Goal: Task Accomplishment & Management: Complete application form

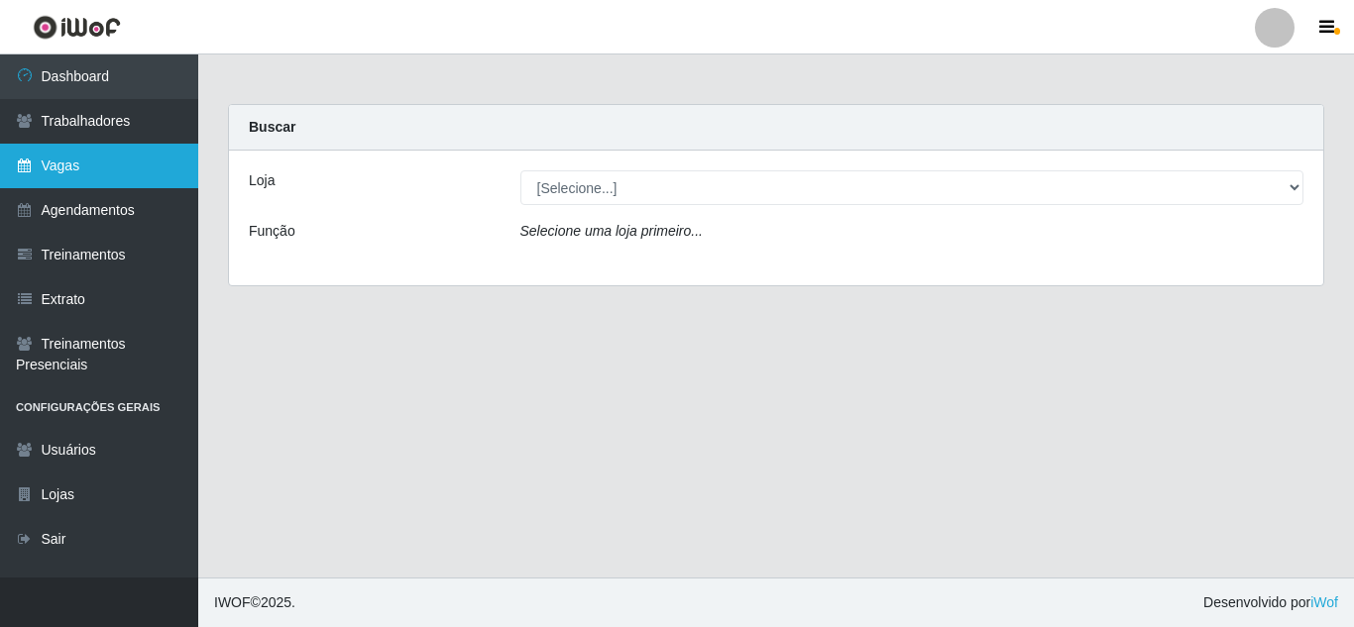
click at [144, 177] on link "Vagas" at bounding box center [99, 166] width 198 height 45
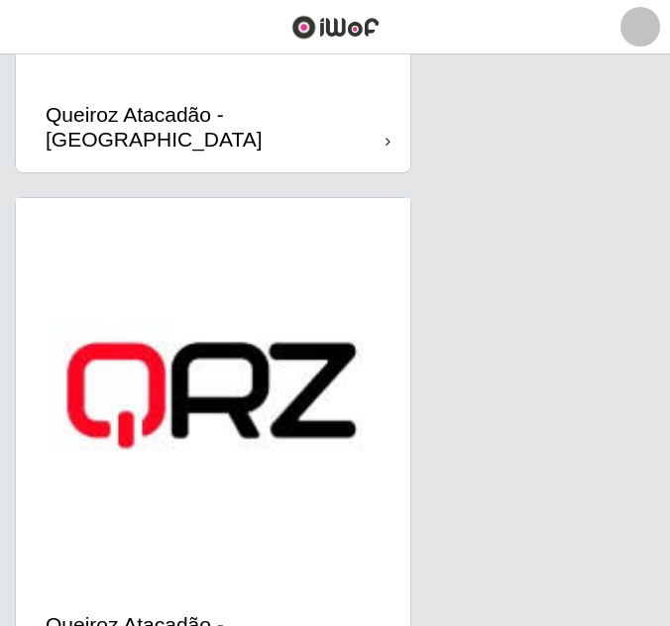
scroll to position [2381, 0]
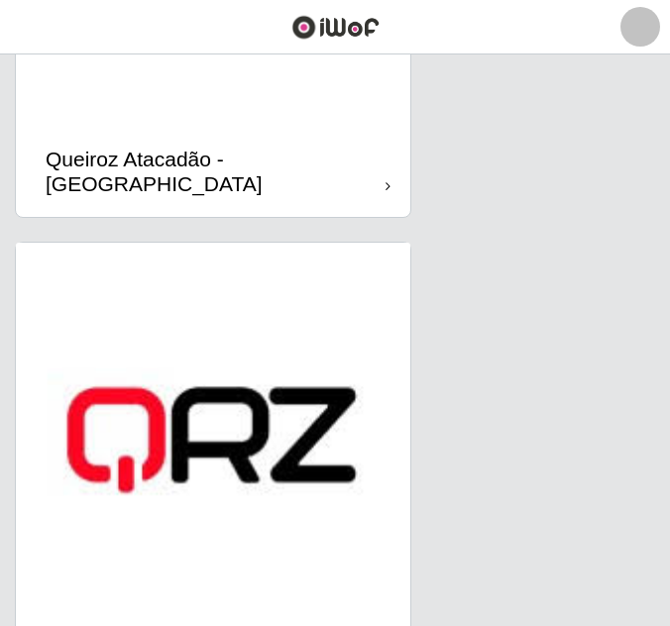
click at [242, 385] on img at bounding box center [213, 440] width 394 height 394
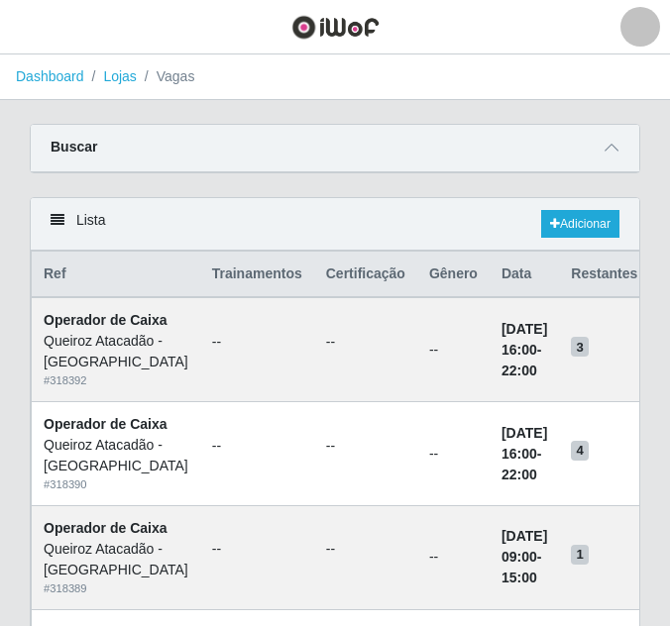
click at [504, 153] on div "Buscar" at bounding box center [335, 149] width 608 height 48
click at [618, 154] on span at bounding box center [612, 148] width 24 height 23
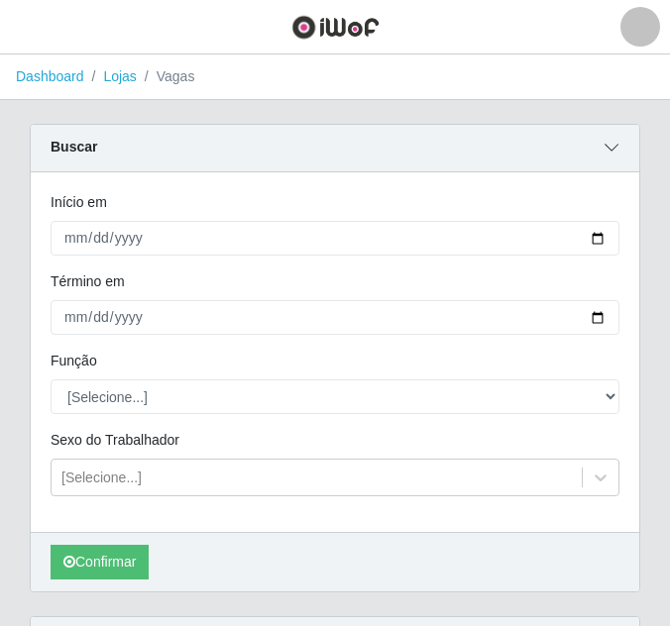
click at [618, 154] on span at bounding box center [612, 148] width 24 height 23
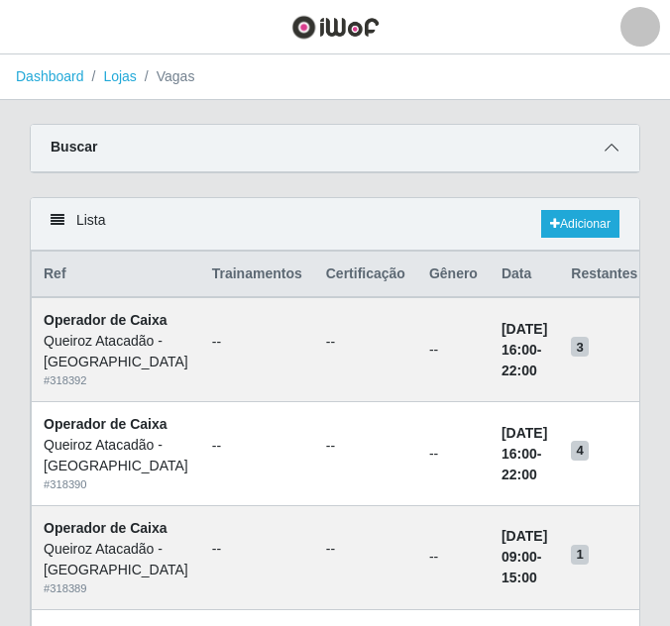
click at [603, 151] on span at bounding box center [612, 148] width 24 height 23
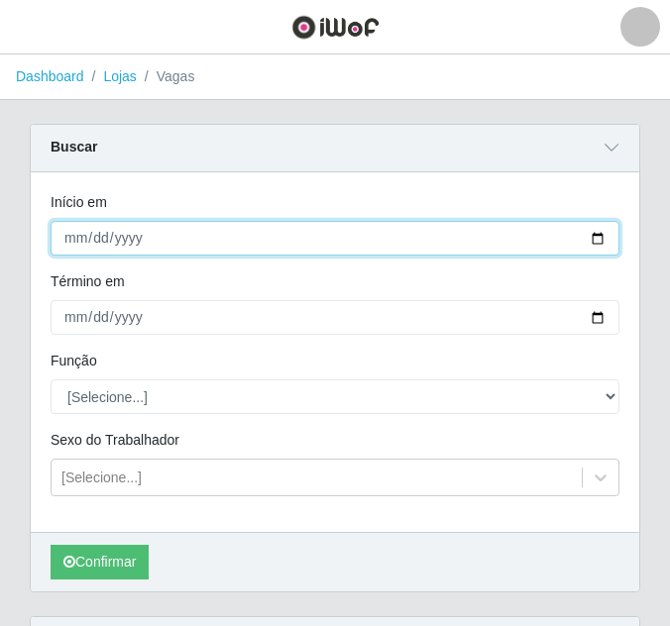
click at [71, 233] on input "Início em" at bounding box center [335, 238] width 569 height 35
type input "[DATE]"
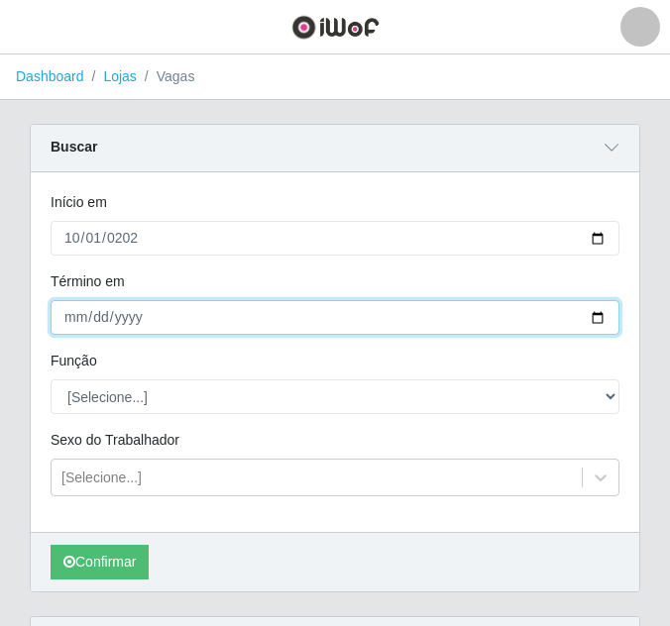
click at [76, 320] on input "Término em" at bounding box center [335, 317] width 569 height 35
type input "2025-10-31"
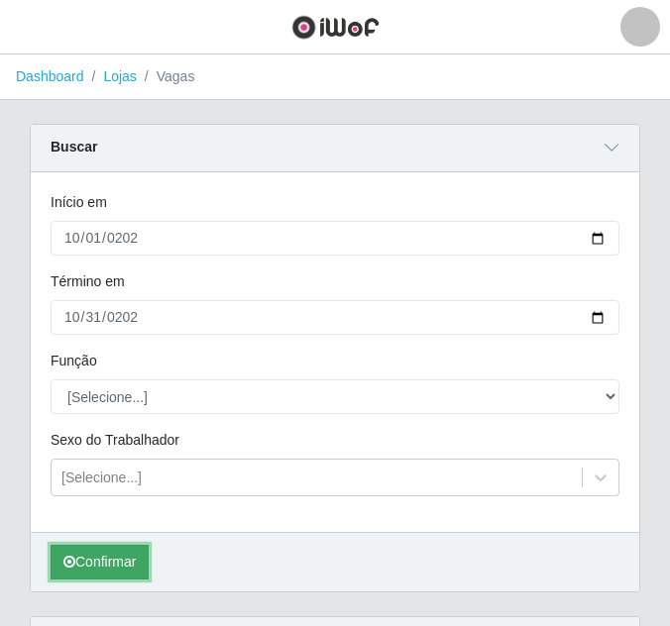
click at [108, 562] on button "Confirmar" at bounding box center [100, 562] width 98 height 35
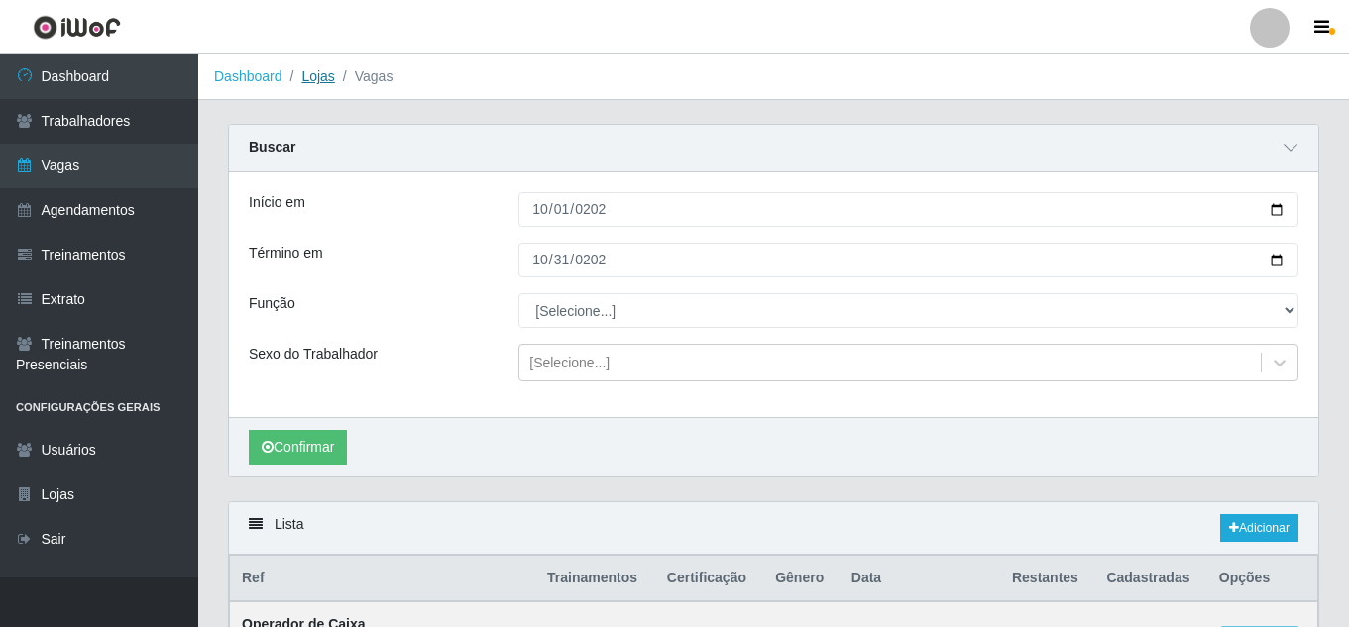
click at [316, 78] on link "Lojas" at bounding box center [317, 76] width 33 height 16
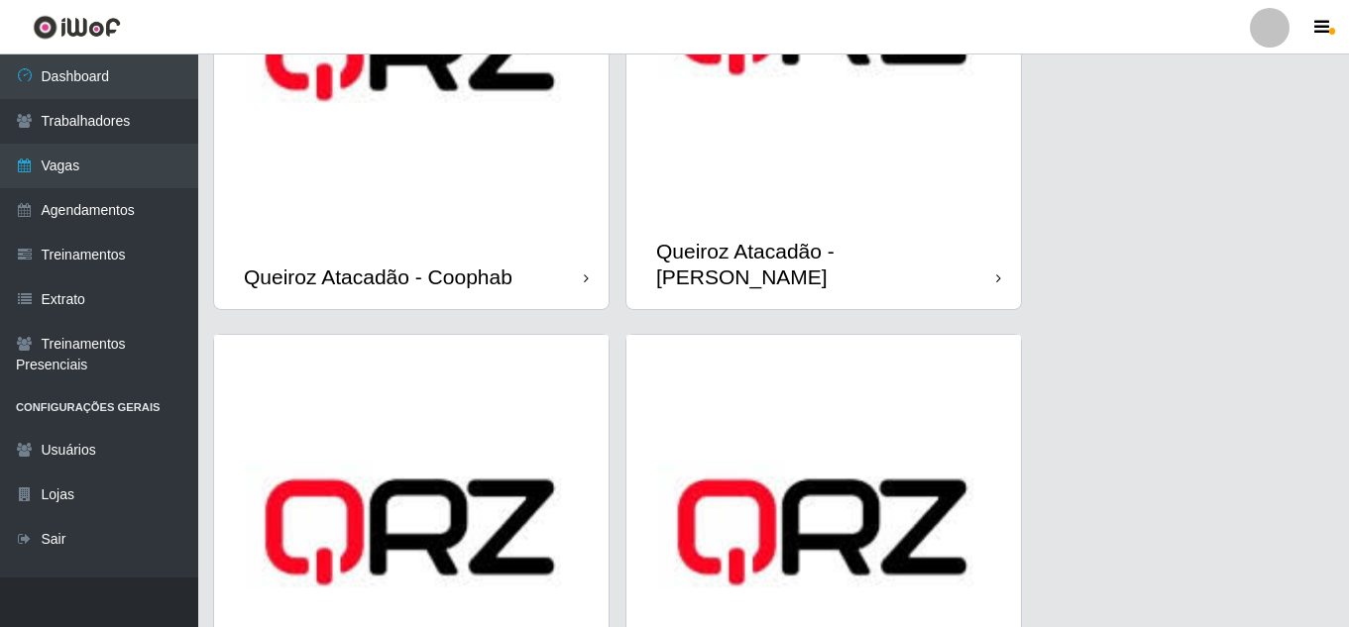
scroll to position [827, 0]
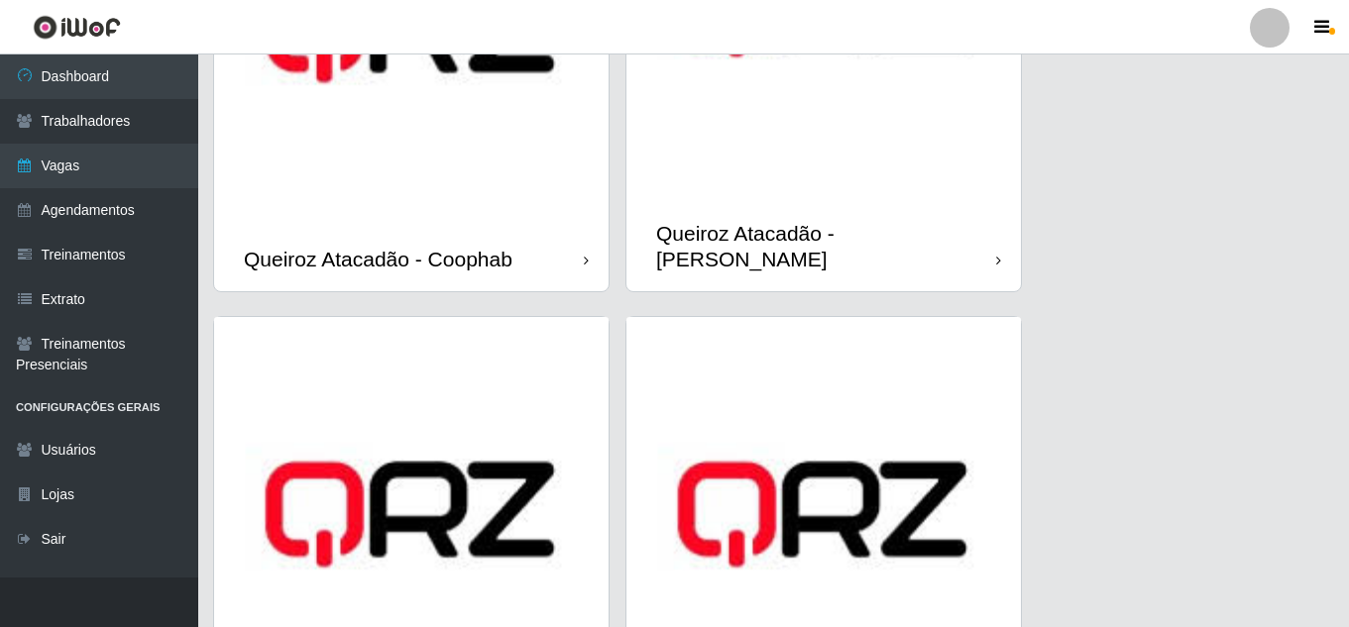
click at [512, 247] on div "Queiroz Atacadão - Coophab" at bounding box center [378, 259] width 269 height 25
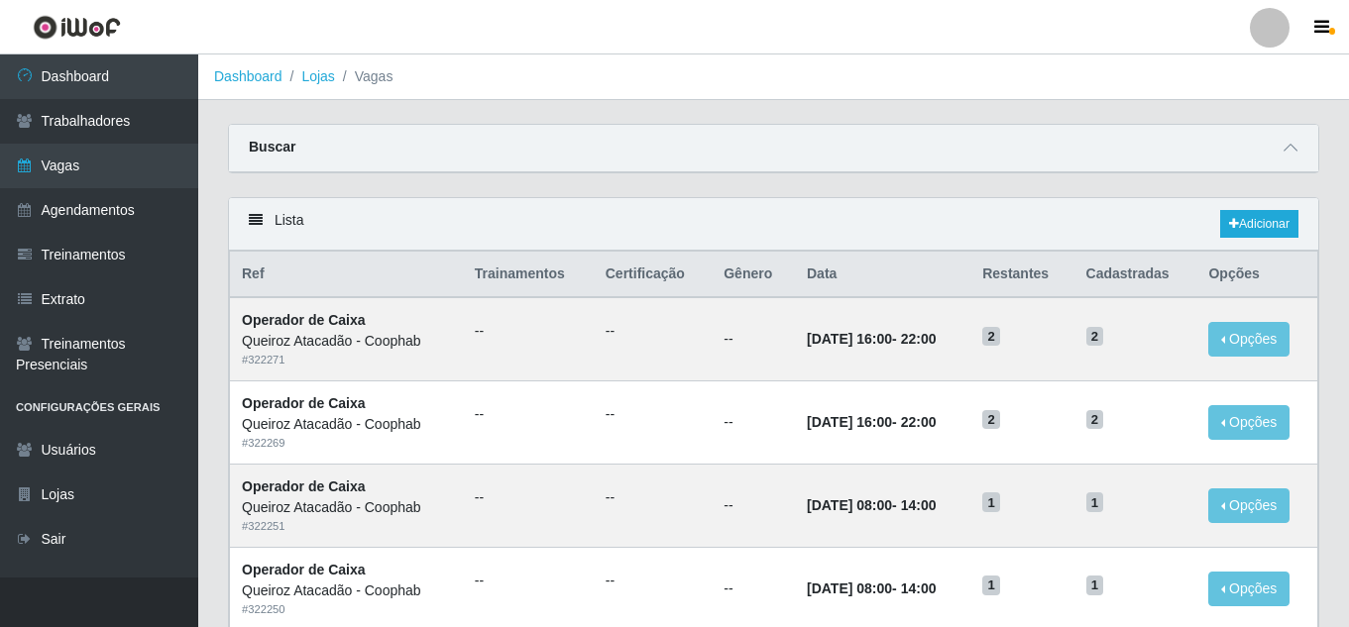
click at [308, 156] on div "Buscar" at bounding box center [773, 149] width 1089 height 48
click at [277, 146] on strong "Buscar" at bounding box center [272, 147] width 47 height 16
click at [1299, 146] on span at bounding box center [1290, 148] width 24 height 23
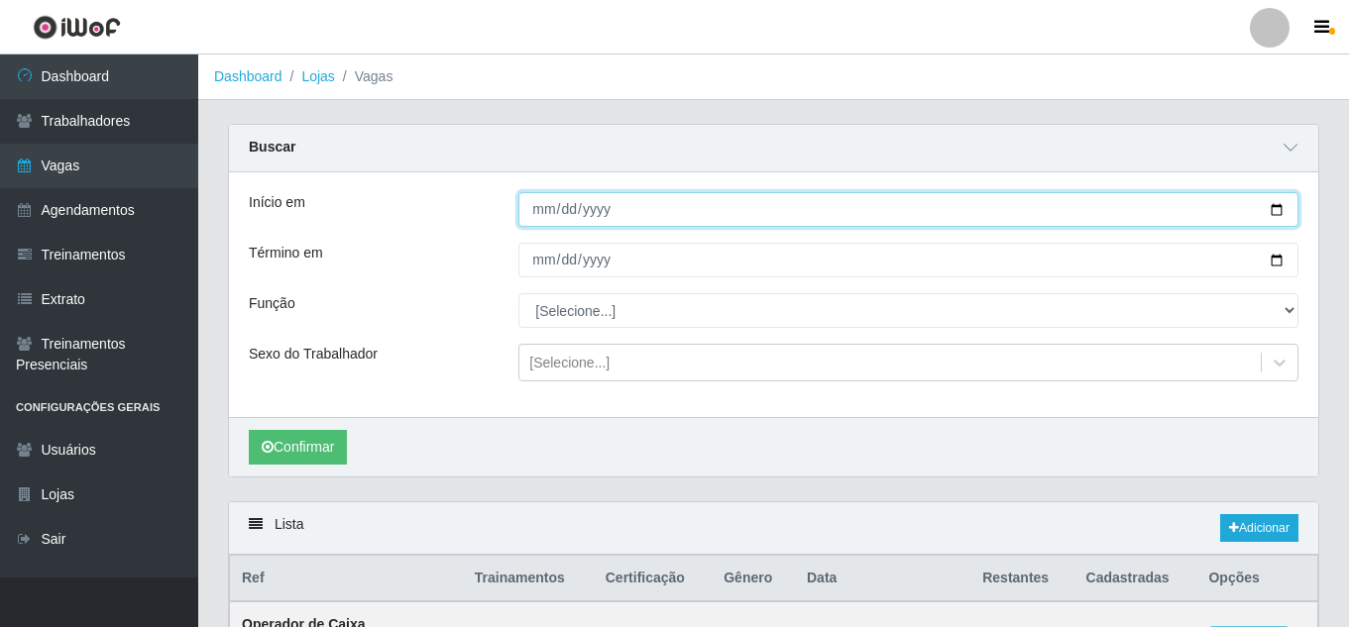
click at [541, 214] on input "Início em" at bounding box center [908, 209] width 780 height 35
type input "[DATE]"
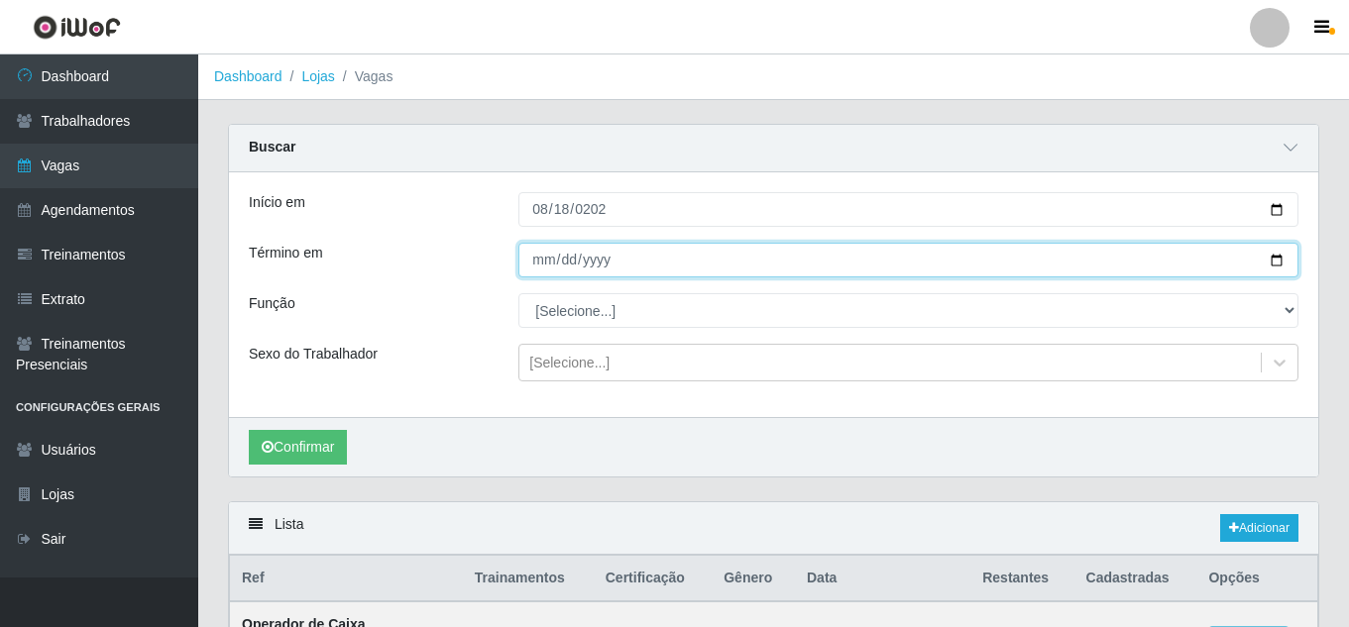
click at [534, 264] on input "Término em" at bounding box center [908, 260] width 780 height 35
click at [559, 262] on input "Término em" at bounding box center [908, 260] width 780 height 35
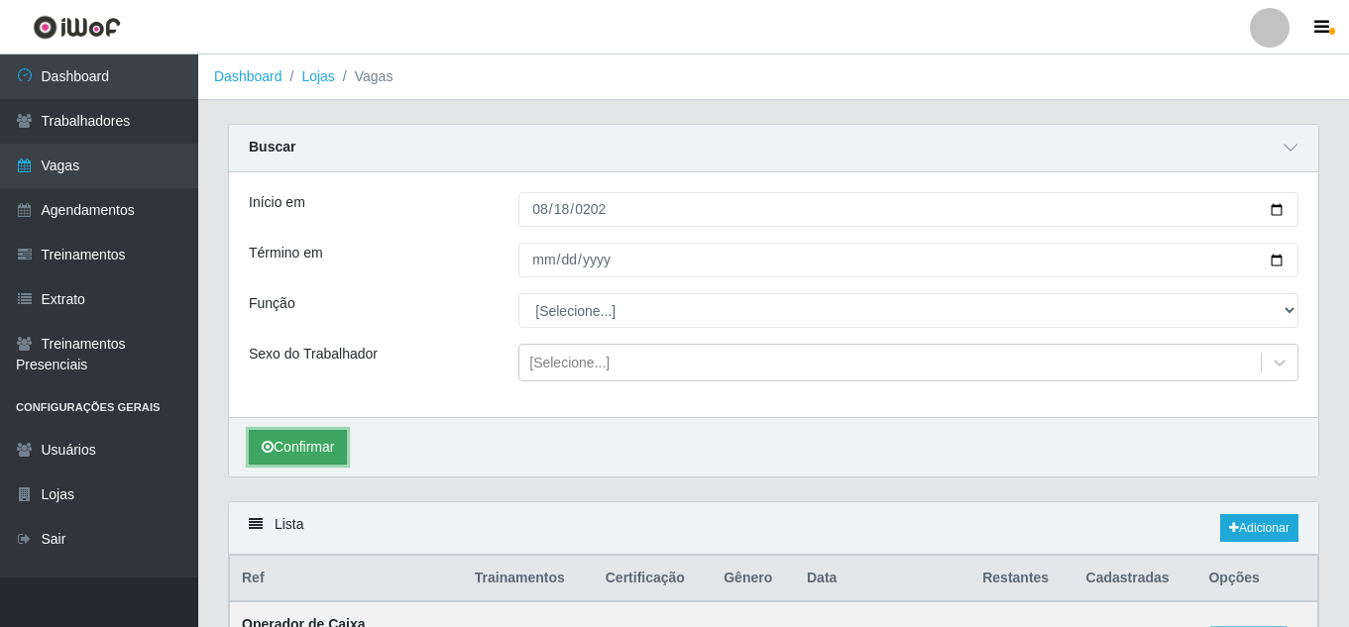
click at [304, 443] on button "Confirmar" at bounding box center [298, 447] width 98 height 35
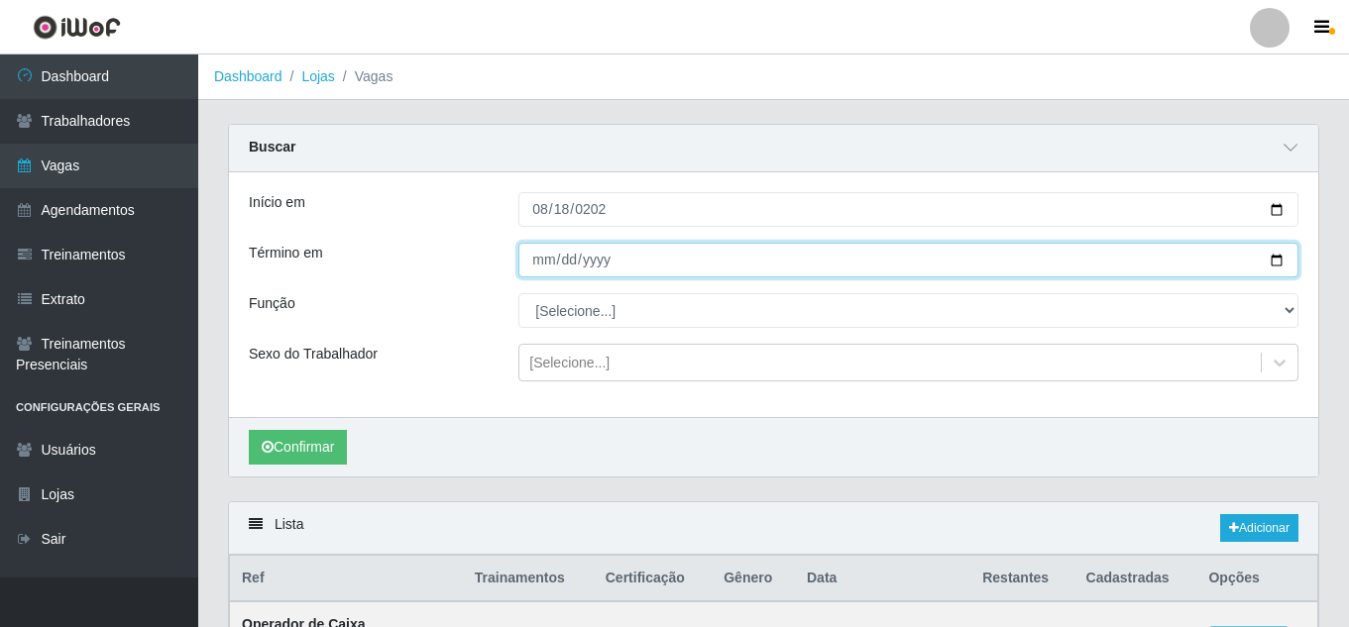
click at [1277, 264] on input "[DATE]" at bounding box center [908, 260] width 780 height 35
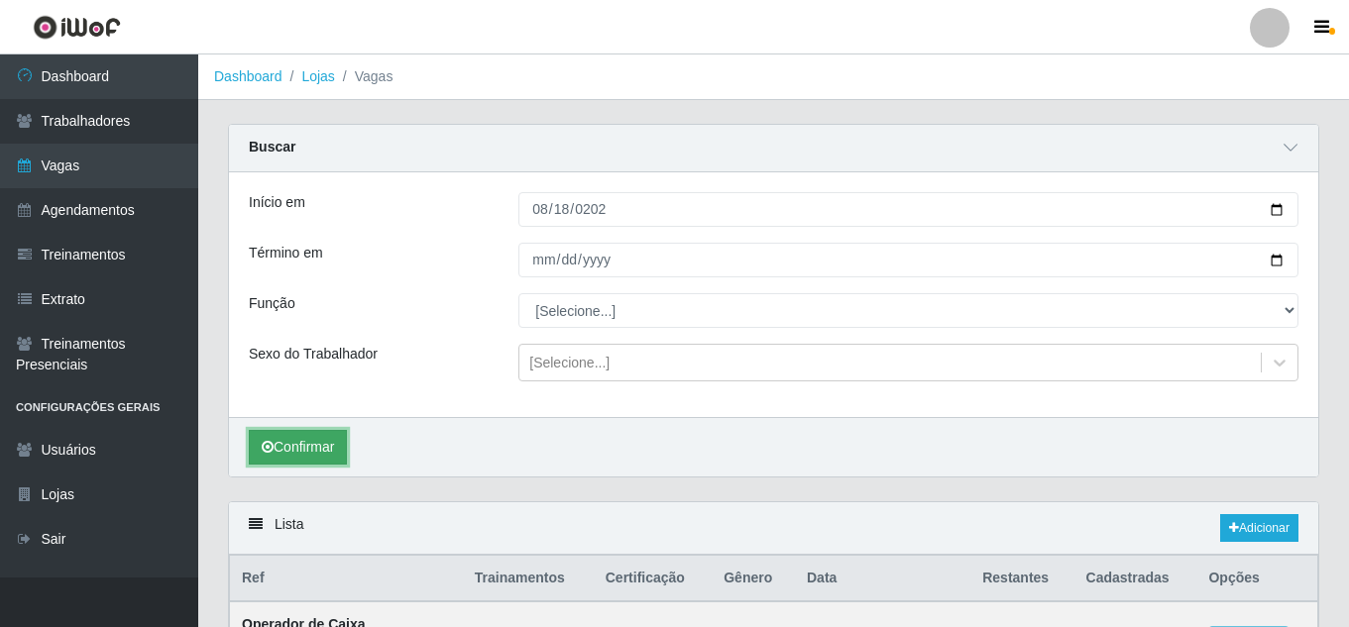
click at [327, 447] on button "Confirmar" at bounding box center [298, 447] width 98 height 35
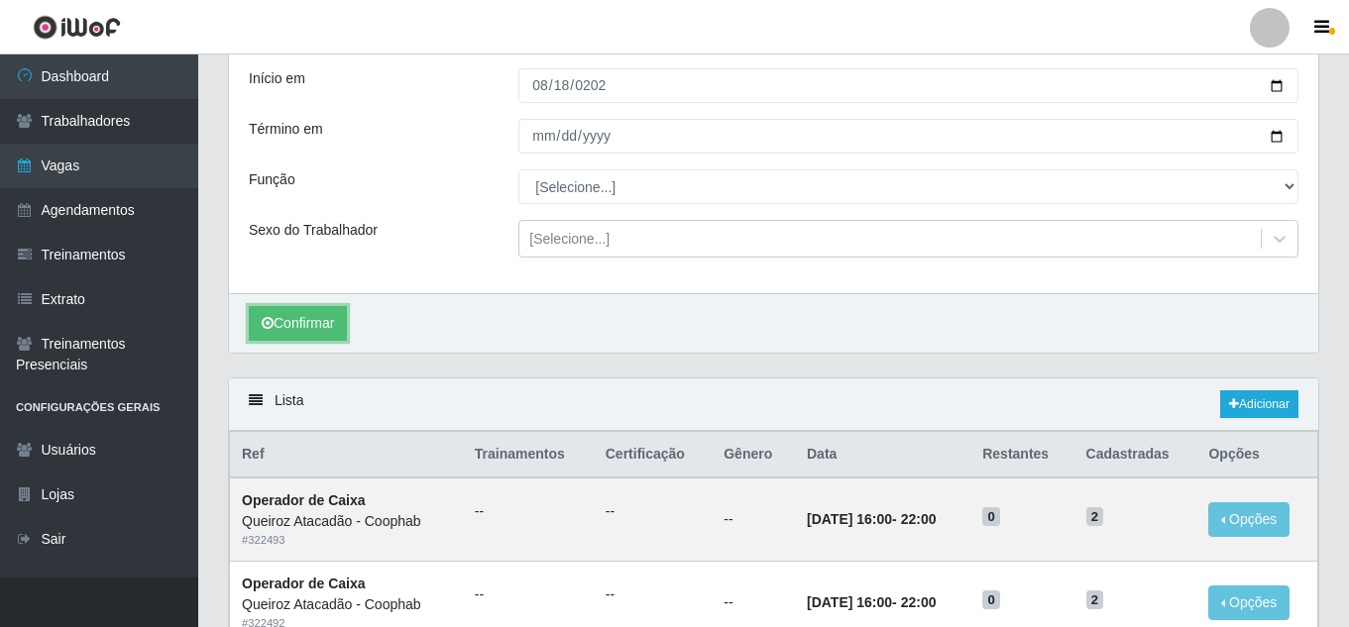
scroll to position [114, 0]
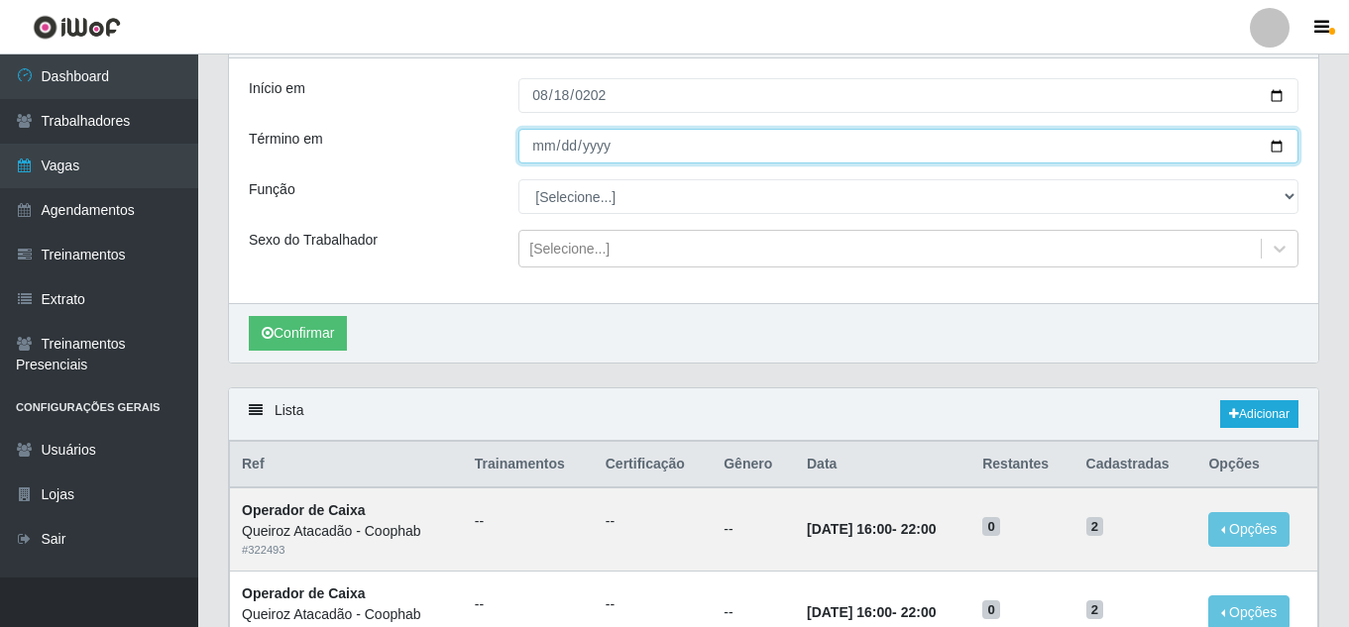
click at [1277, 148] on input "2025-08-22" at bounding box center [908, 146] width 780 height 35
click at [1276, 154] on input "2025-08-23" at bounding box center [908, 146] width 780 height 35
type input "[DATE]"
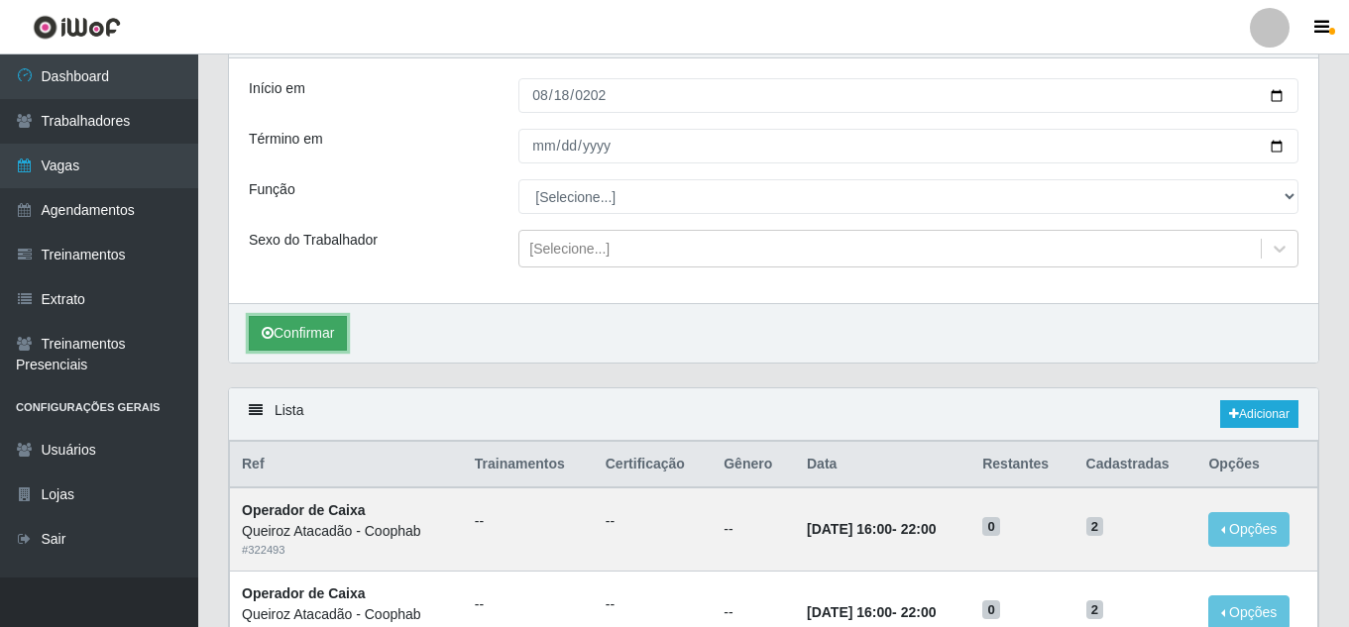
click at [302, 331] on button "Confirmar" at bounding box center [298, 333] width 98 height 35
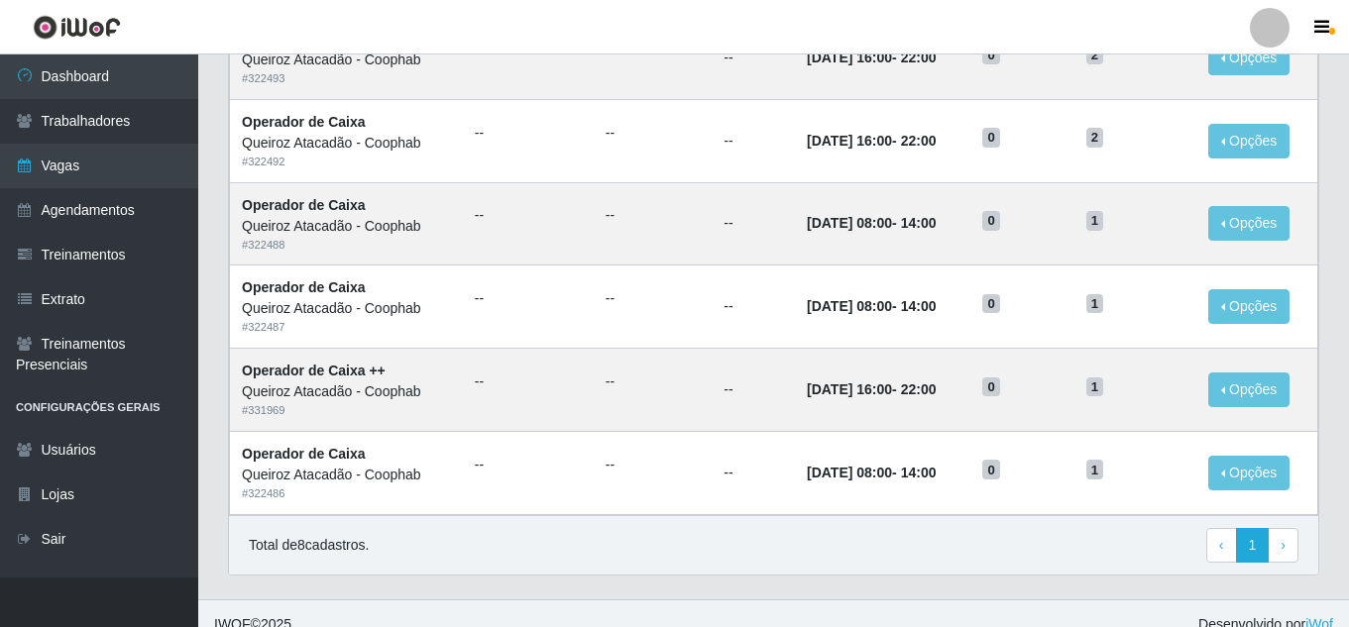
scroll to position [775, 0]
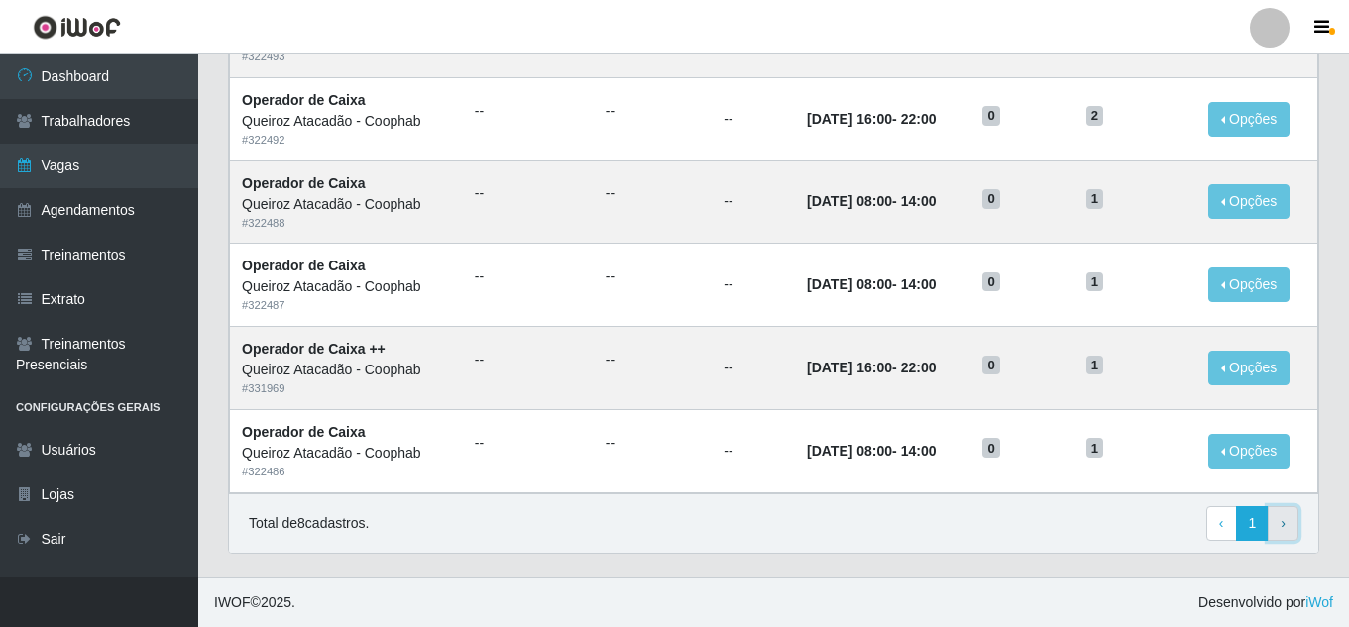
click at [1292, 521] on link "› Next" at bounding box center [1282, 524] width 31 height 36
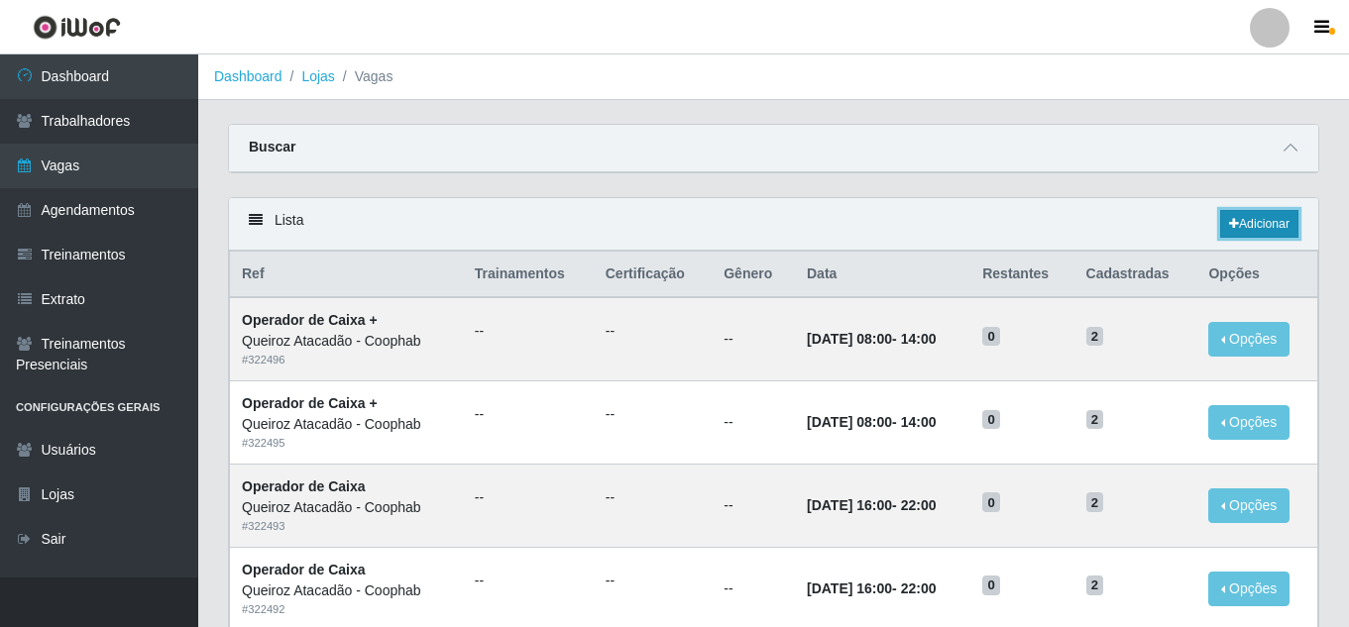
click at [1230, 228] on icon at bounding box center [1234, 224] width 10 height 12
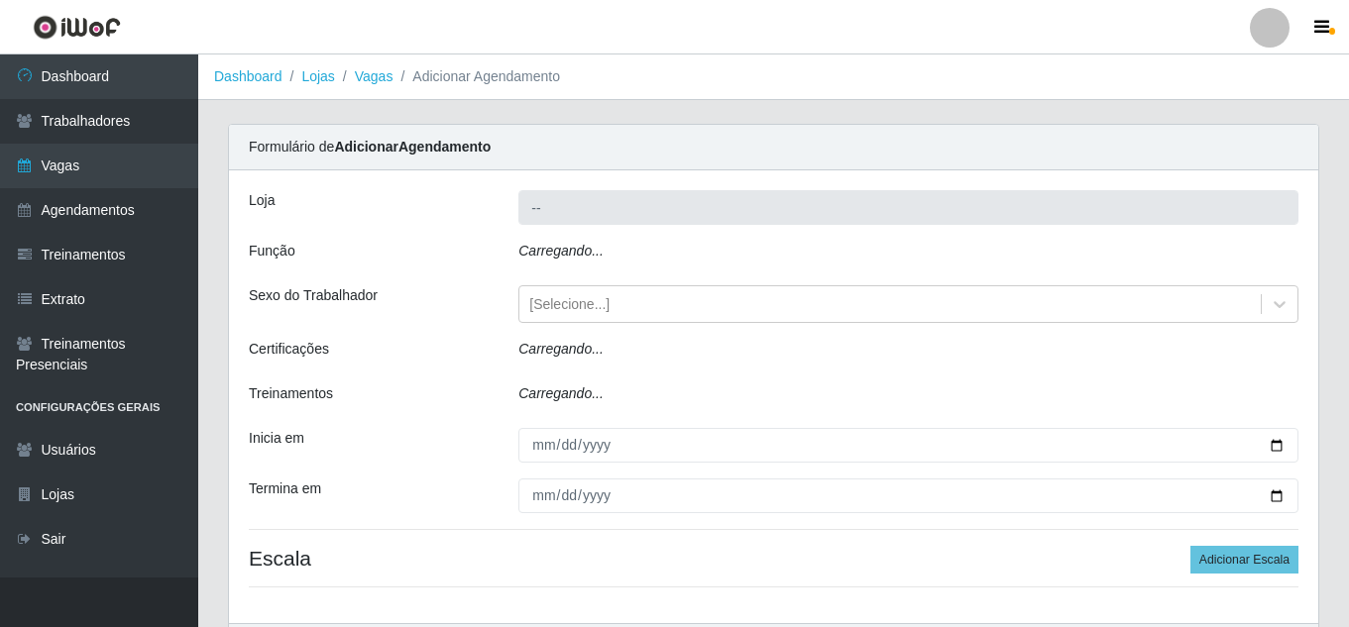
type input "Queiroz Atacadão - Coophab"
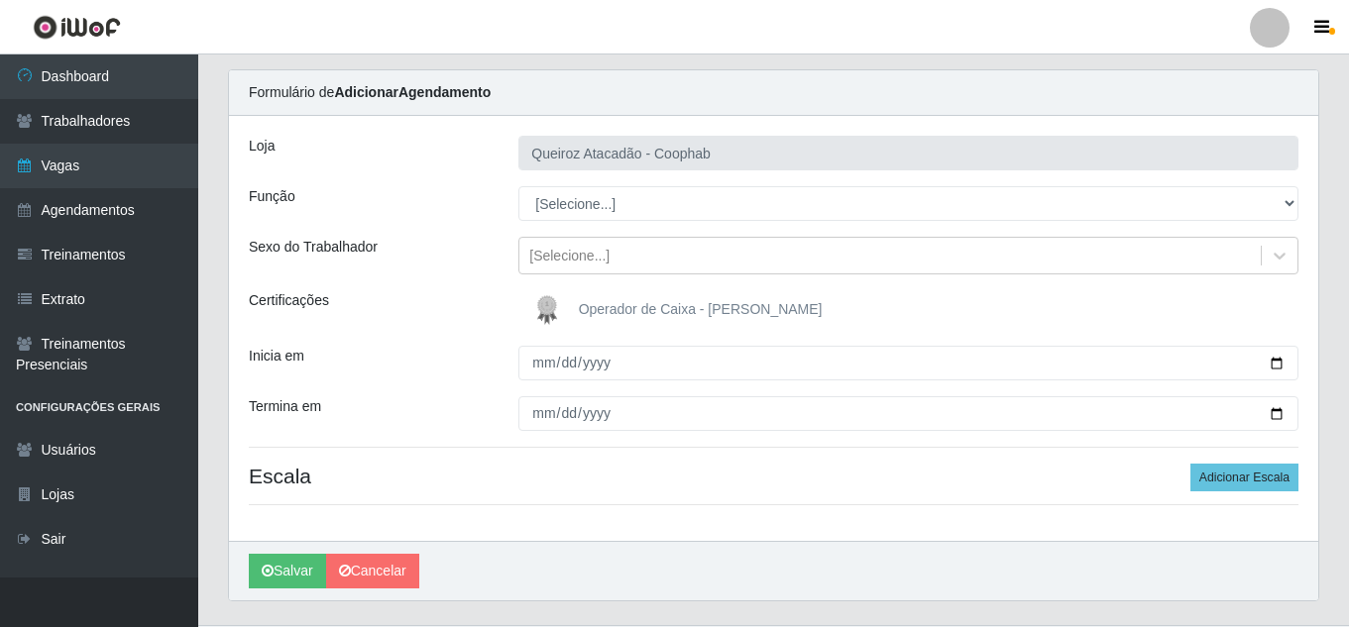
scroll to position [102, 0]
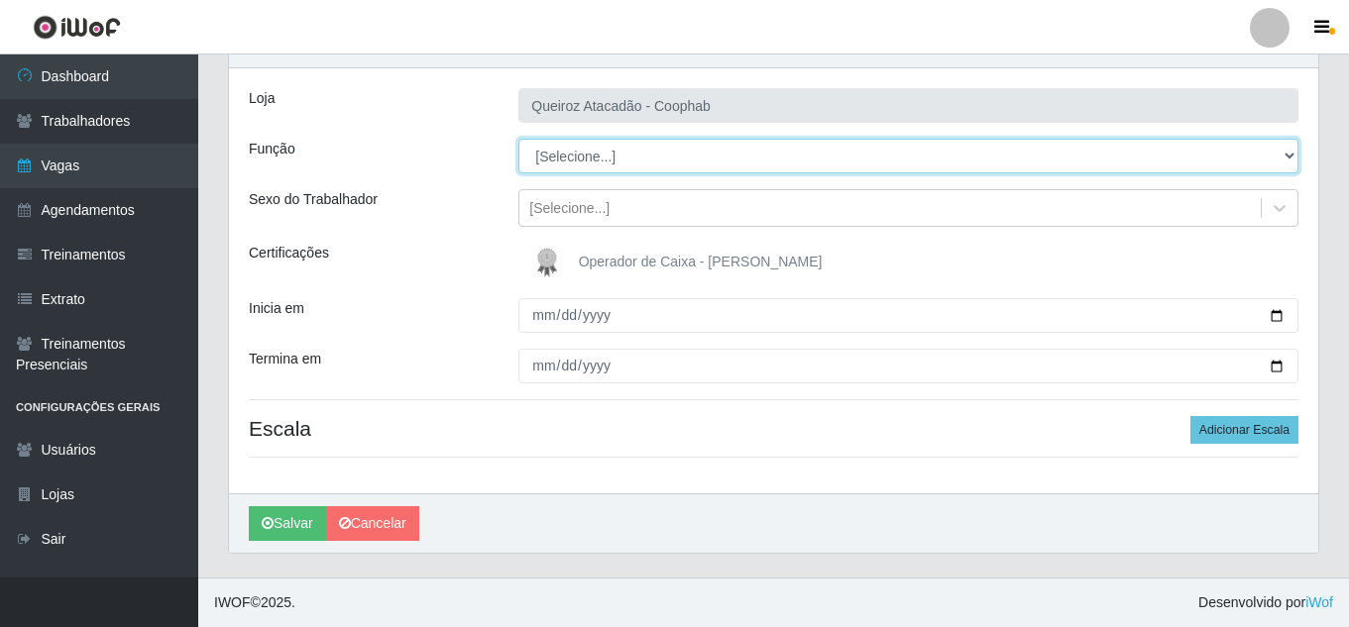
click at [714, 165] on select "[Selecione...] Embalador Embalador + Embalador ++ Operador de Caixa Operador de…" at bounding box center [908, 156] width 780 height 35
select select "22"
click at [518, 139] on select "[Selecione...] Embalador Embalador + Embalador ++ Operador de Caixa Operador de…" at bounding box center [908, 156] width 780 height 35
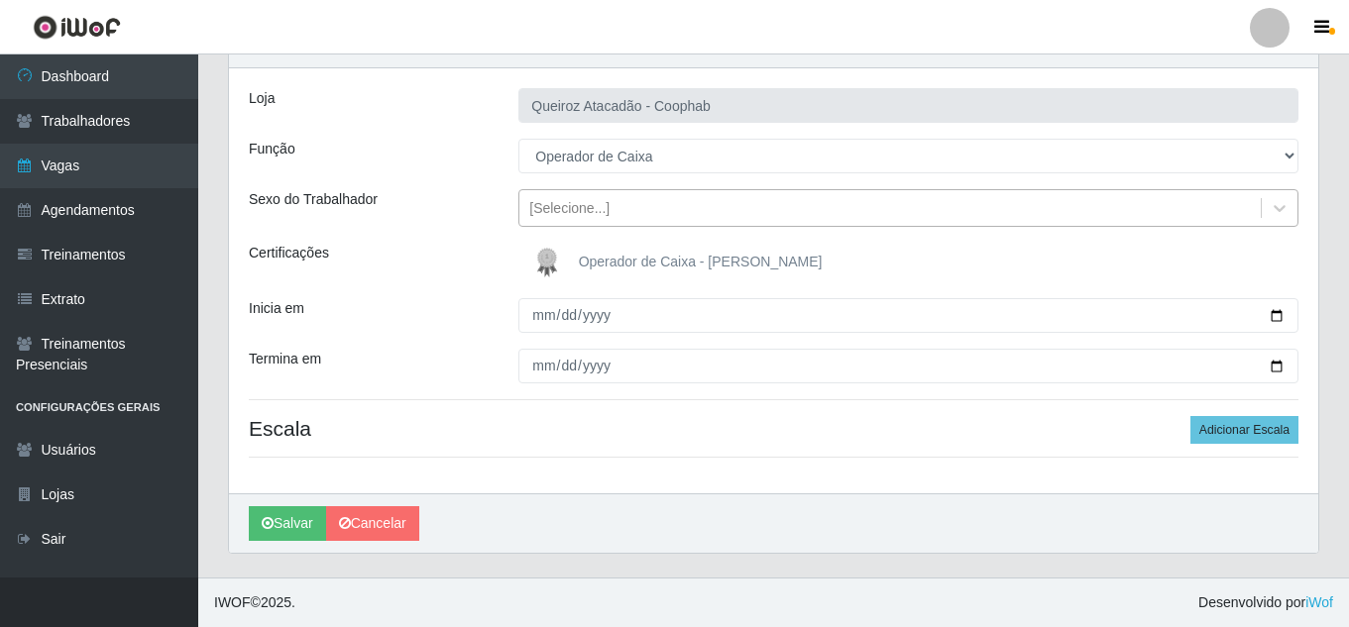
click at [657, 215] on div "[Selecione...]" at bounding box center [889, 208] width 741 height 33
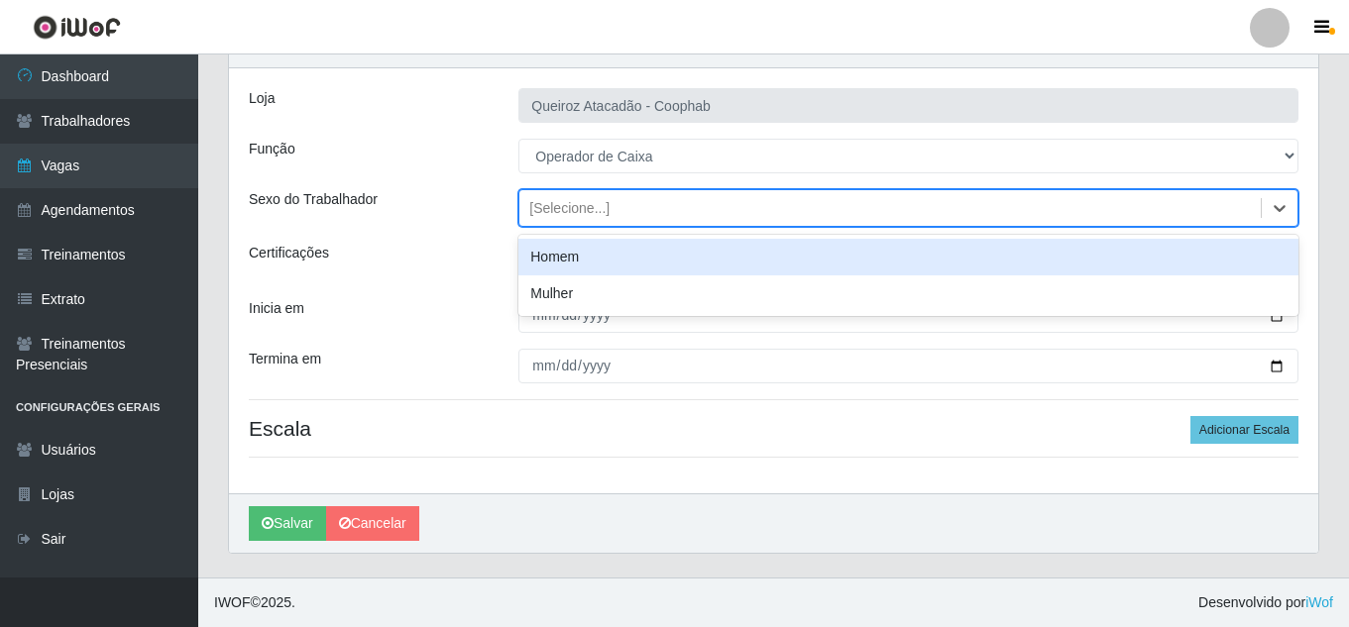
click at [727, 200] on div "[Selecione...]" at bounding box center [889, 208] width 741 height 33
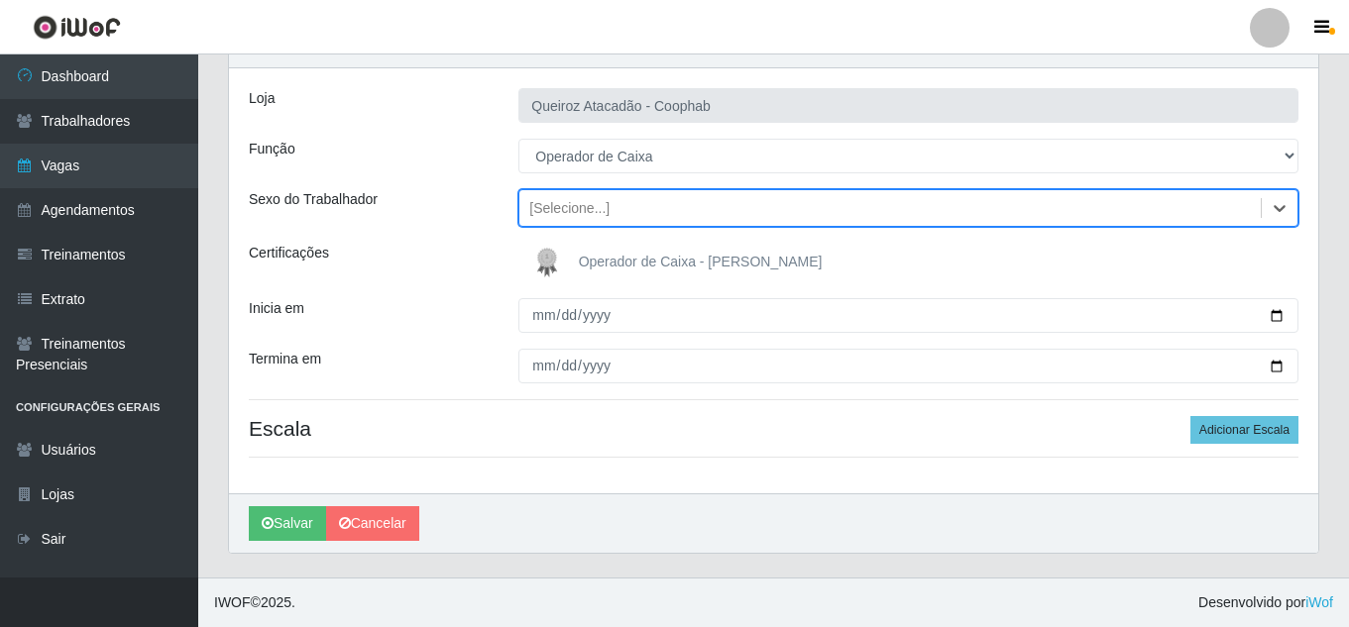
click at [727, 200] on div "[Selecione...]" at bounding box center [889, 208] width 741 height 33
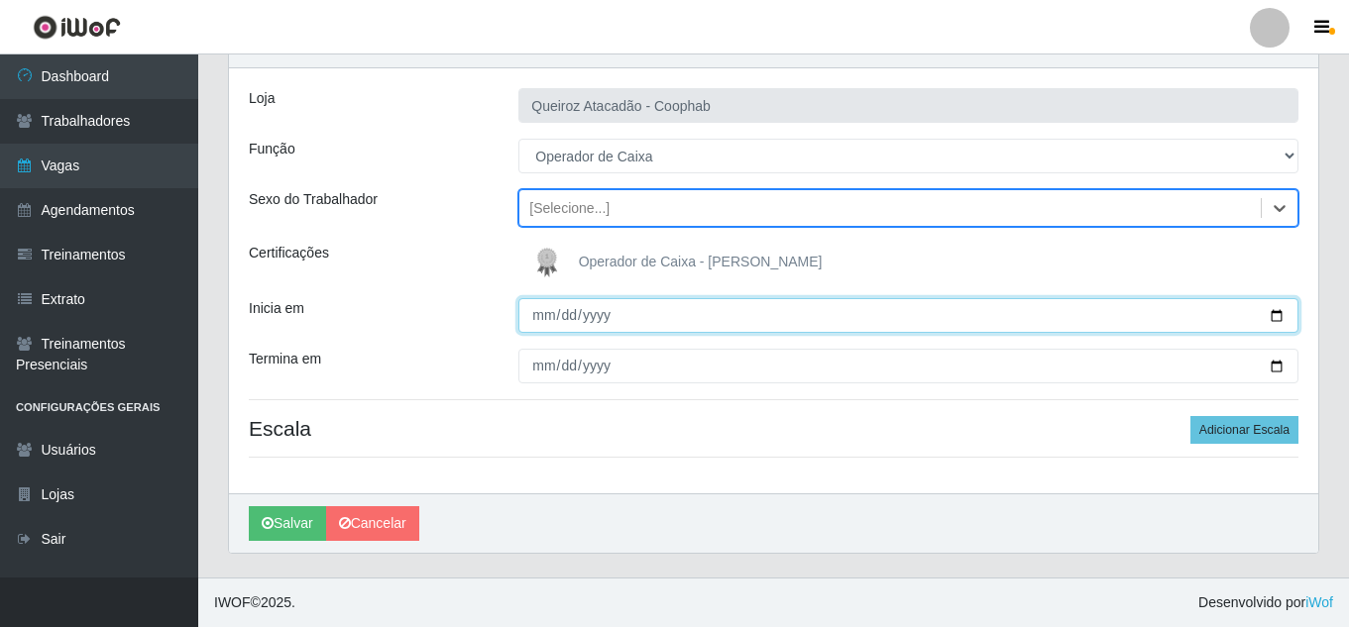
click at [537, 320] on input "Inicia em" at bounding box center [908, 315] width 780 height 35
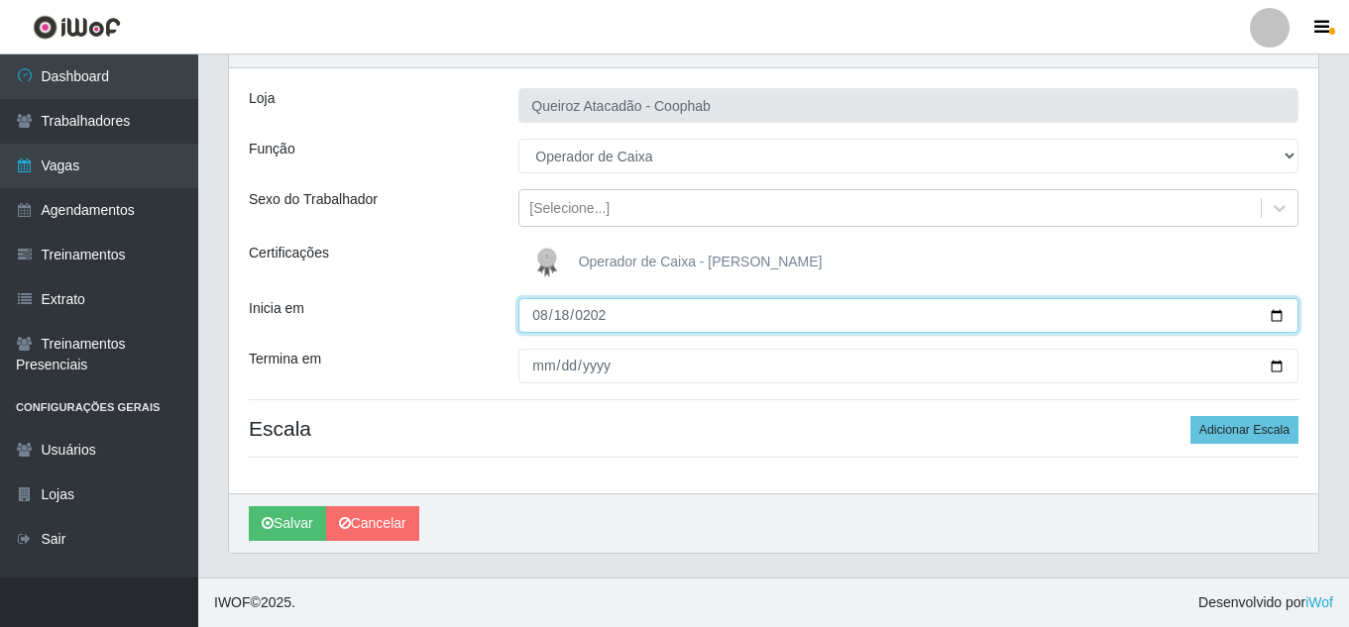
type input "2025-08-18"
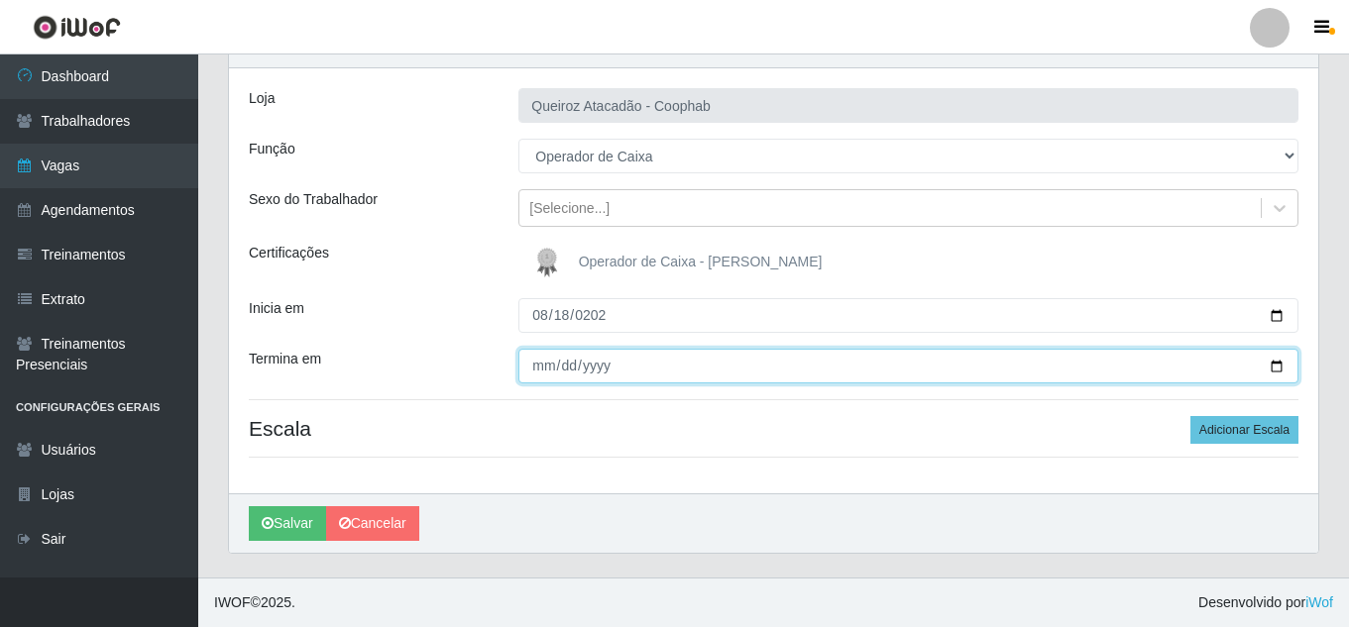
click at [561, 367] on input "Termina em" at bounding box center [908, 366] width 780 height 35
type input "2025-08-18"
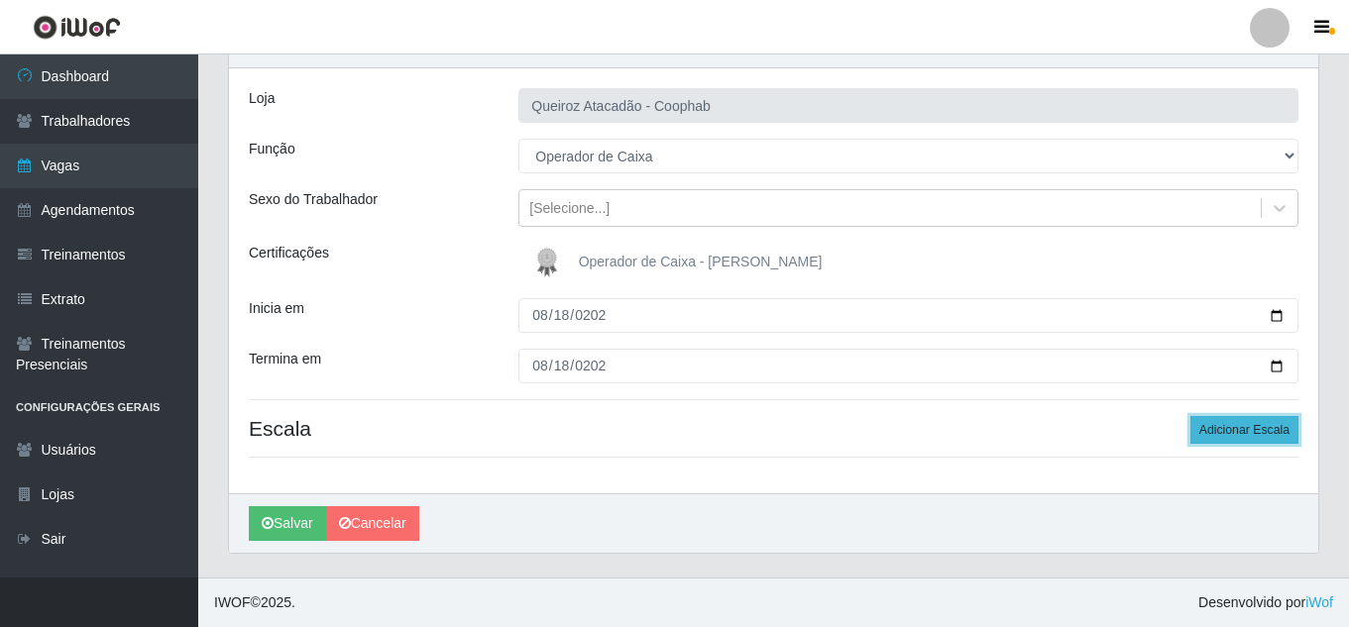
click at [1254, 428] on button "Adicionar Escala" at bounding box center [1244, 430] width 108 height 28
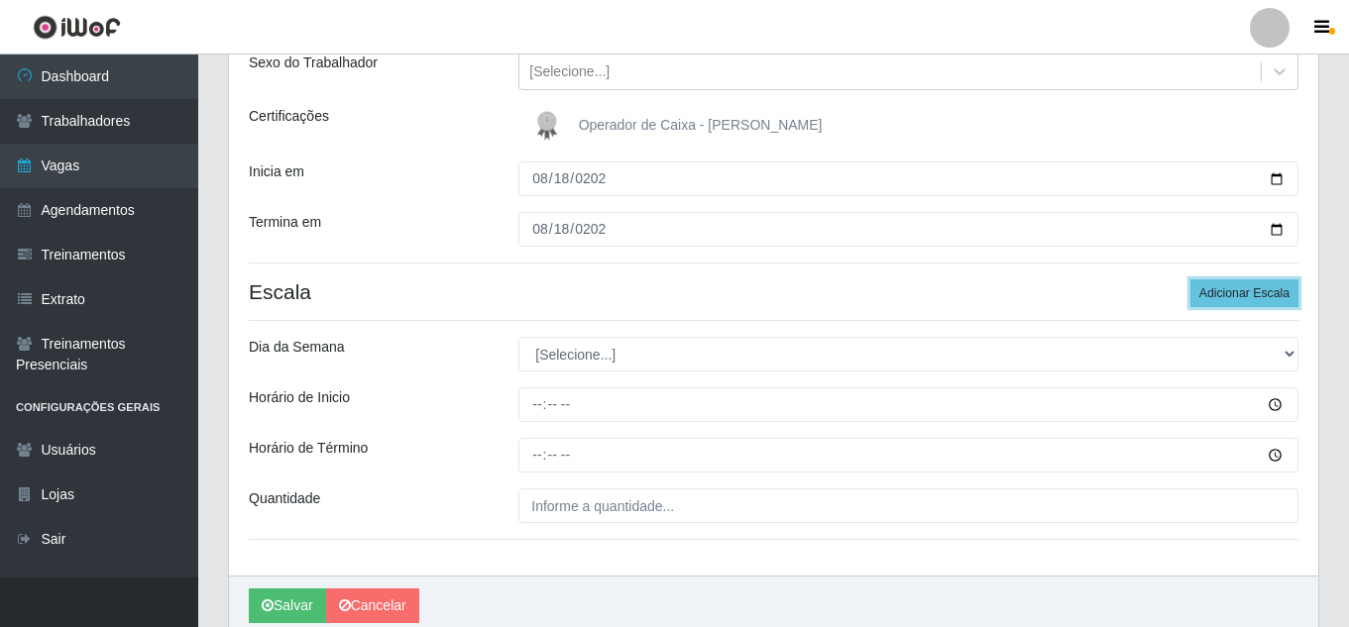
scroll to position [300, 0]
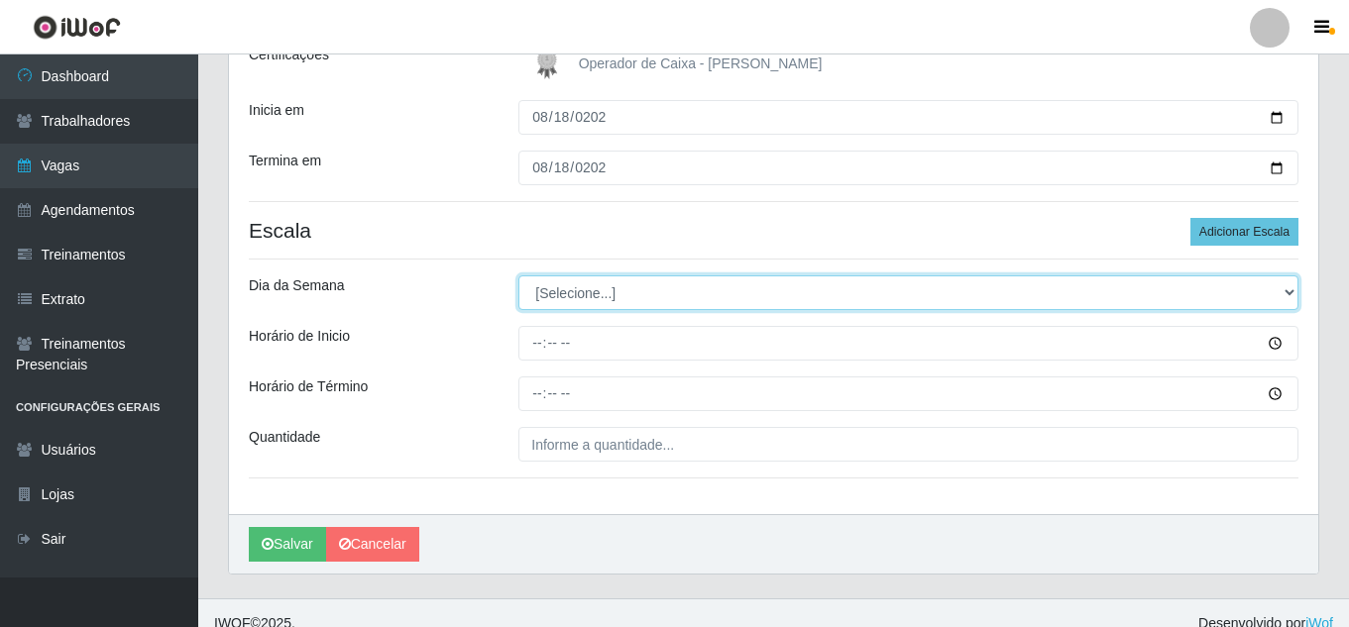
click at [760, 295] on select "[Selecione...] Segunda Terça Quarta Quinta Sexta Sábado Domingo" at bounding box center [908, 292] width 780 height 35
click at [518, 275] on select "[Selecione...] Segunda Terça Quarta Quinta Sexta Sábado Domingo" at bounding box center [908, 292] width 780 height 35
click at [726, 292] on select "[Selecione...] Segunda Terça Quarta Quinta Sexta Sábado Domingo" at bounding box center [908, 292] width 780 height 35
select select "1"
click at [518, 275] on select "[Selecione...] Segunda Terça Quarta Quinta Sexta Sábado Domingo" at bounding box center [908, 292] width 780 height 35
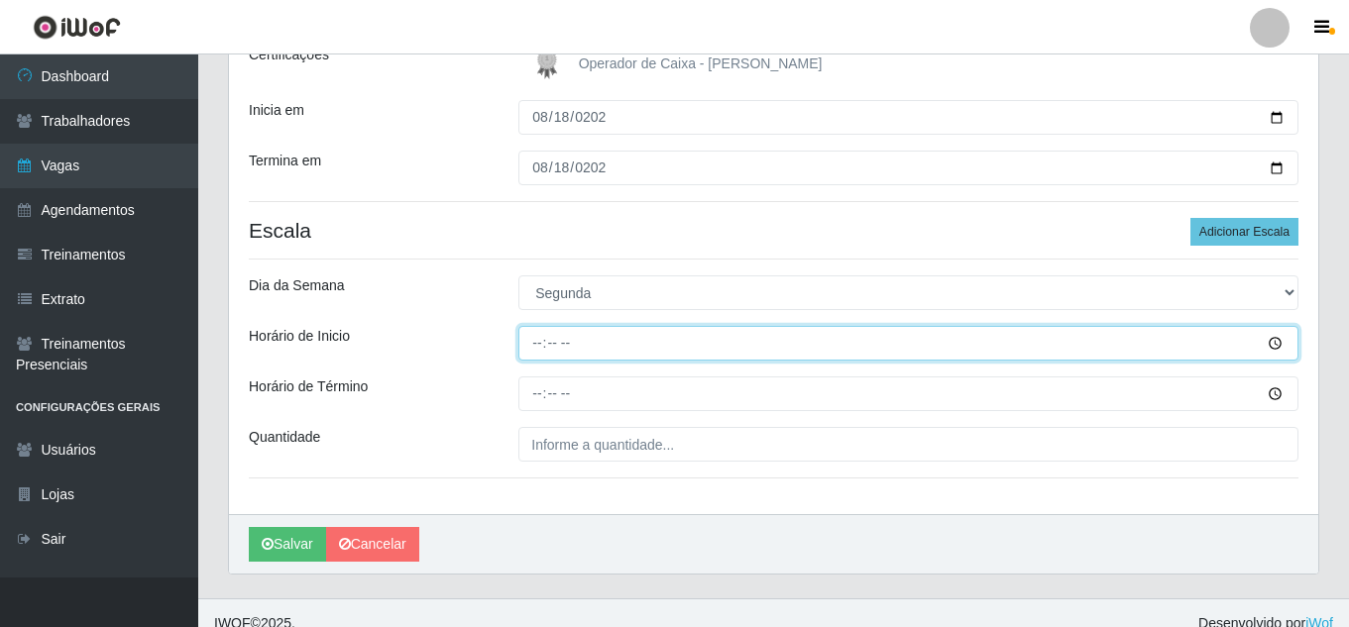
click at [593, 343] on input "Horário de Inicio" at bounding box center [908, 343] width 780 height 35
type input "16:00"
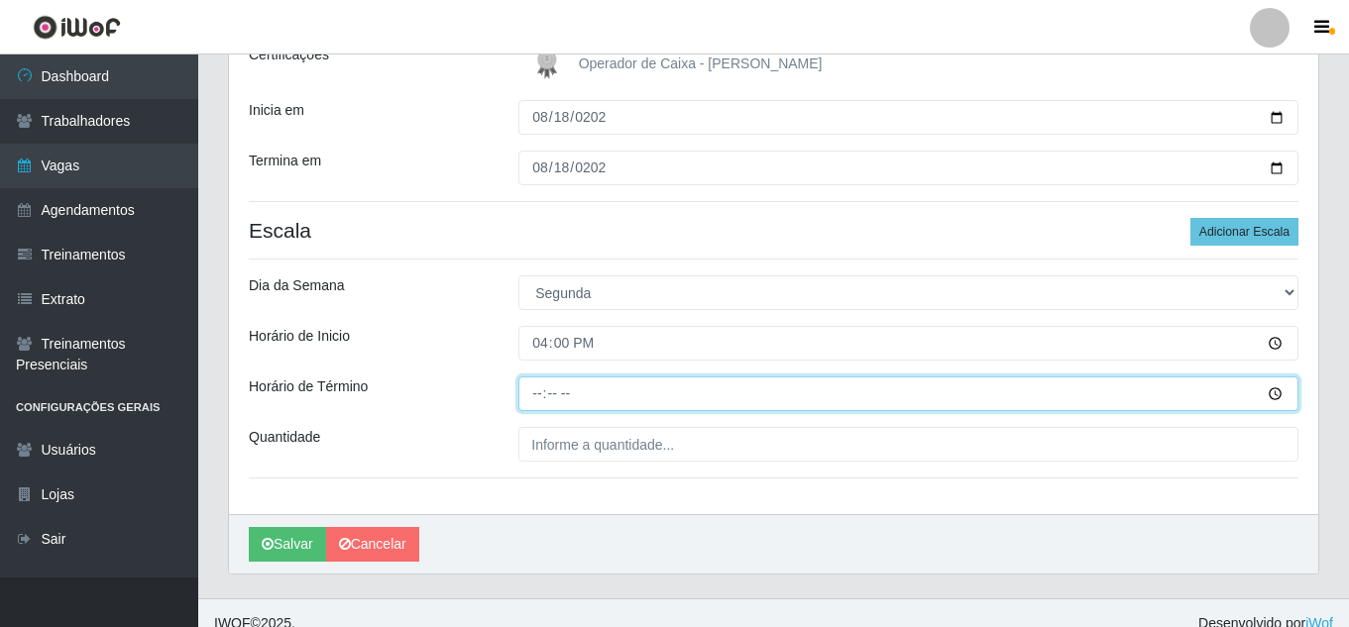
type input "22:00"
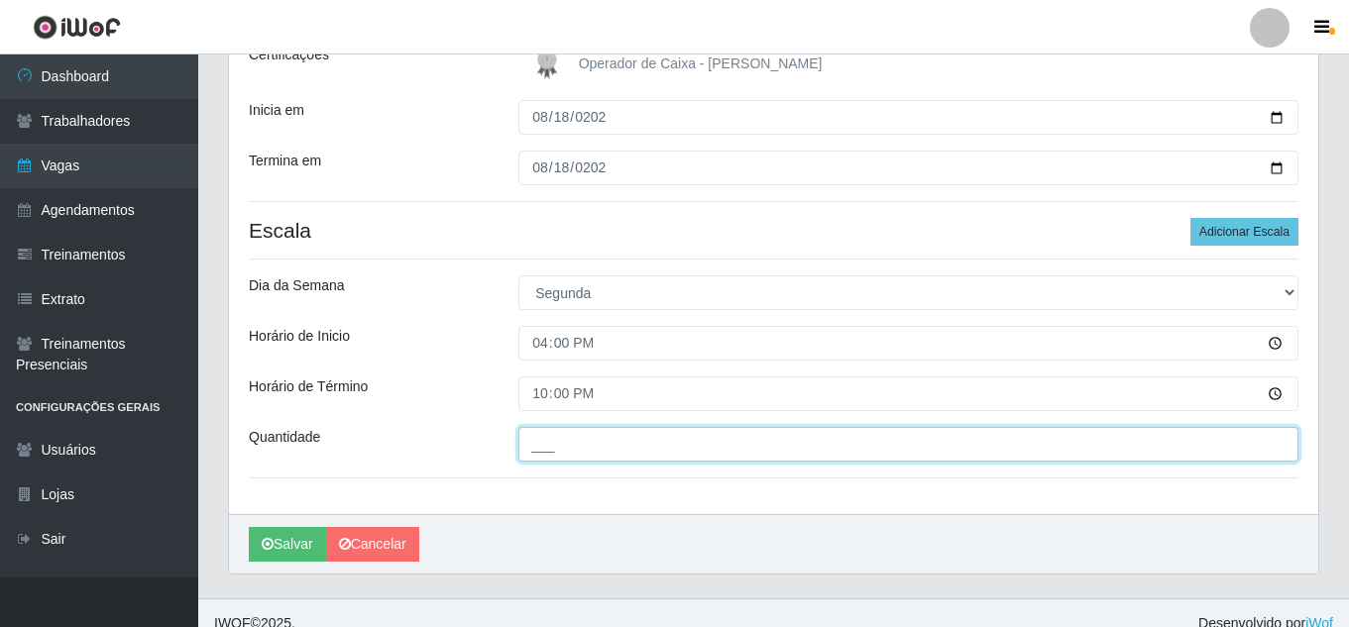
click at [615, 450] on input "___" at bounding box center [908, 444] width 780 height 35
type input "2__"
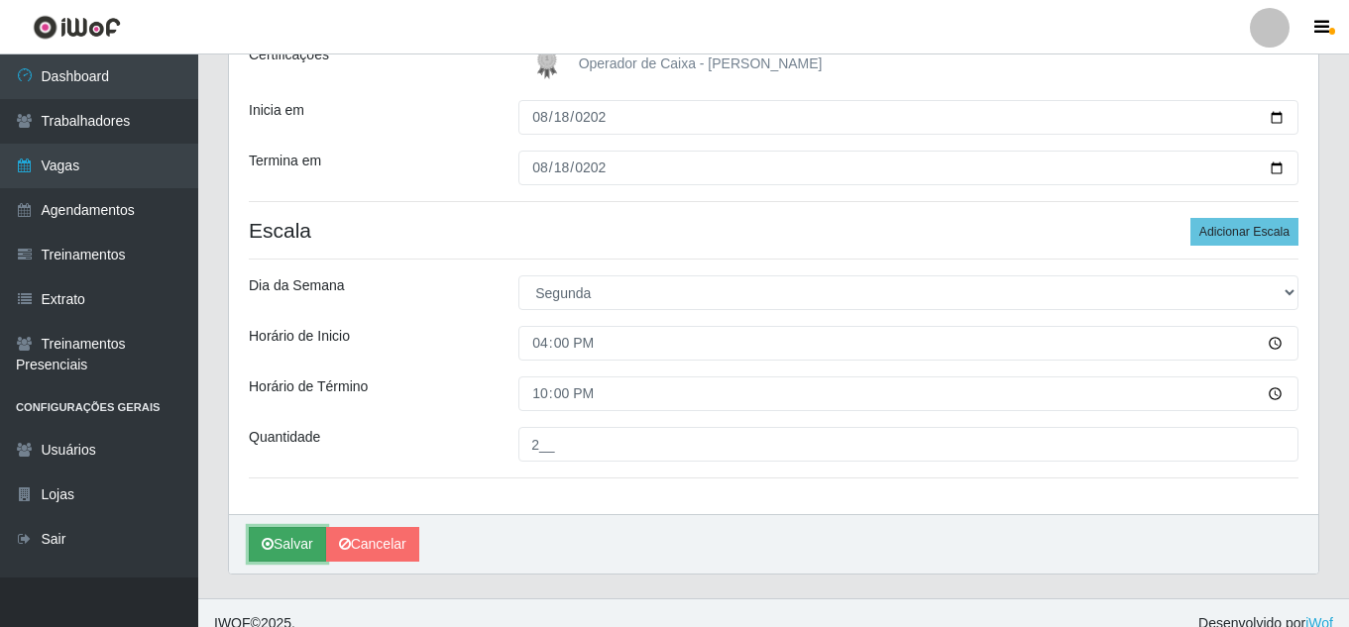
click at [296, 548] on button "Salvar" at bounding box center [287, 544] width 77 height 35
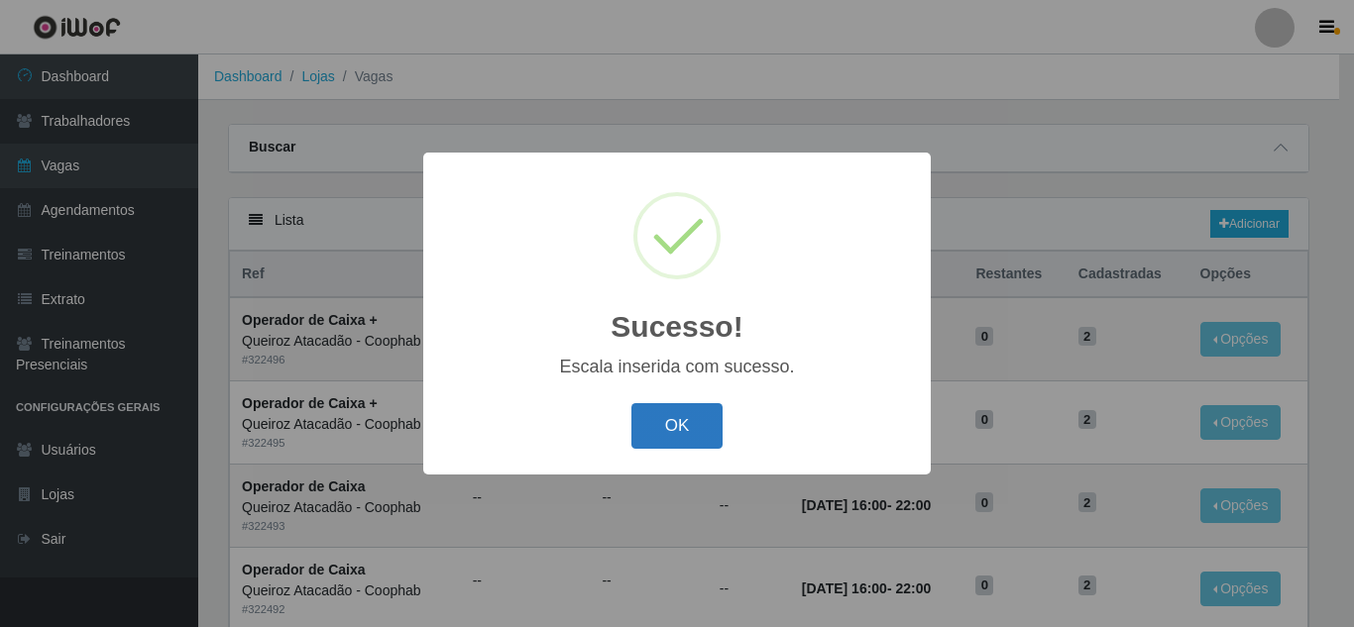
click at [670, 420] on button "OK" at bounding box center [677, 426] width 92 height 47
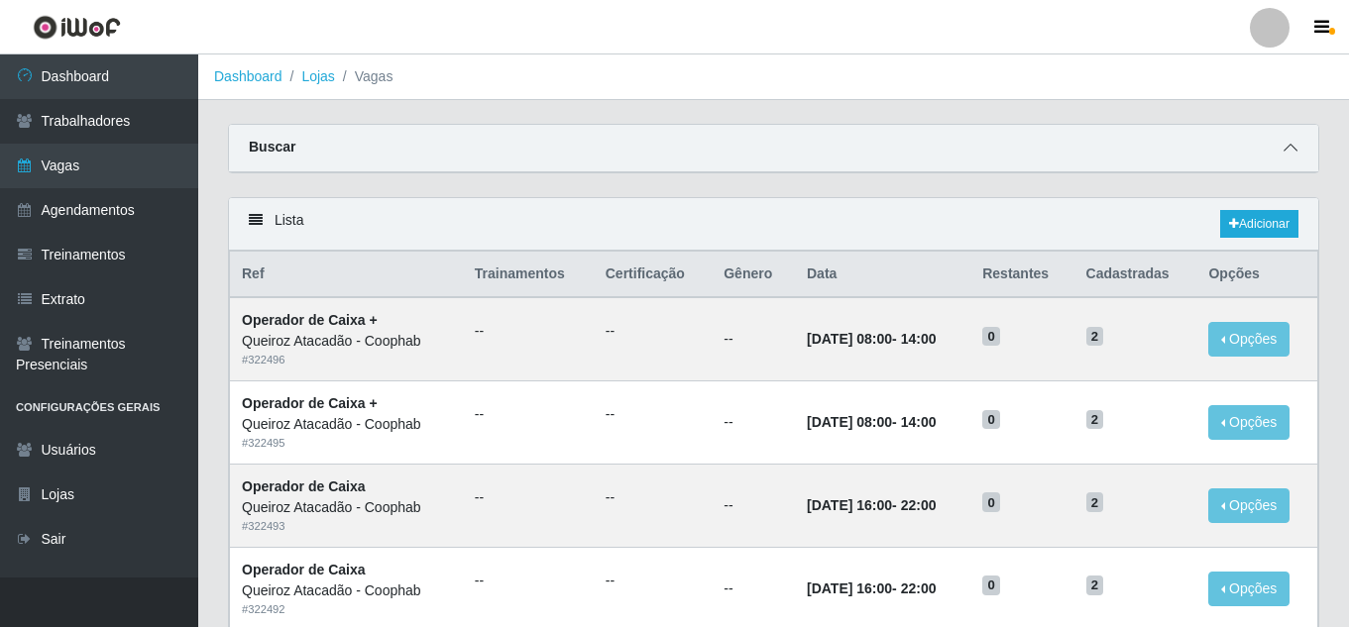
click at [1280, 146] on span at bounding box center [1290, 148] width 24 height 23
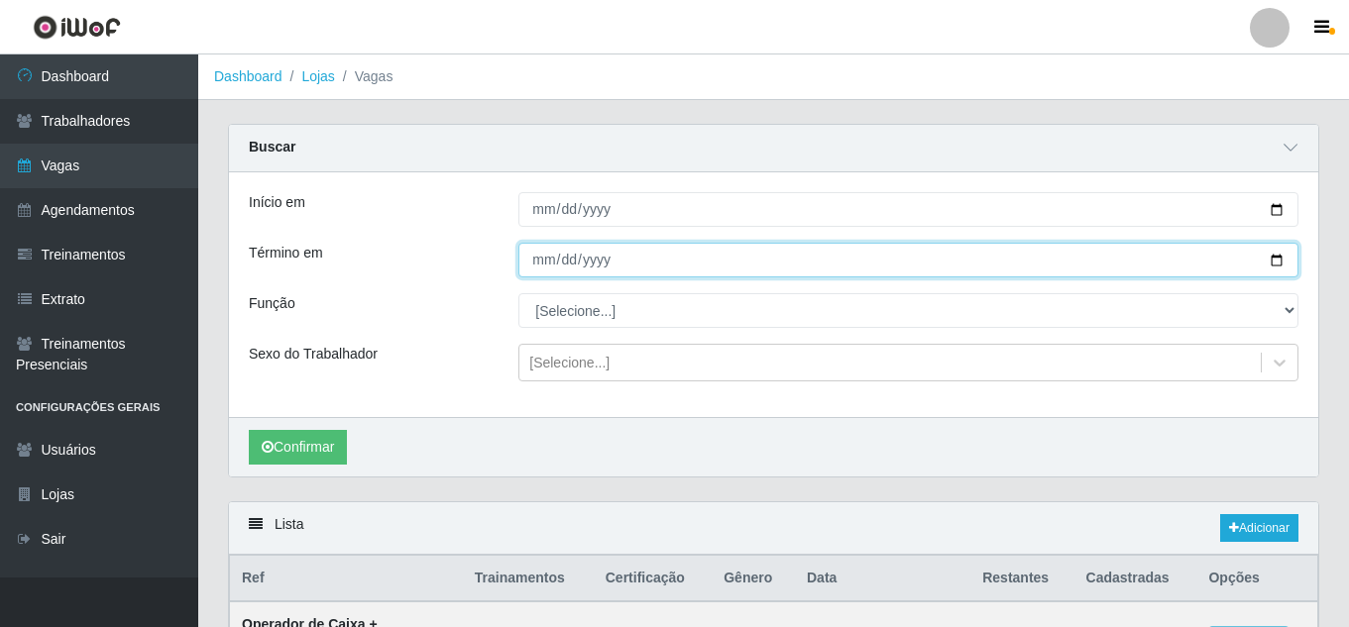
click at [540, 265] on input "2025-08-24" at bounding box center [908, 260] width 780 height 35
type input "2025-08-18"
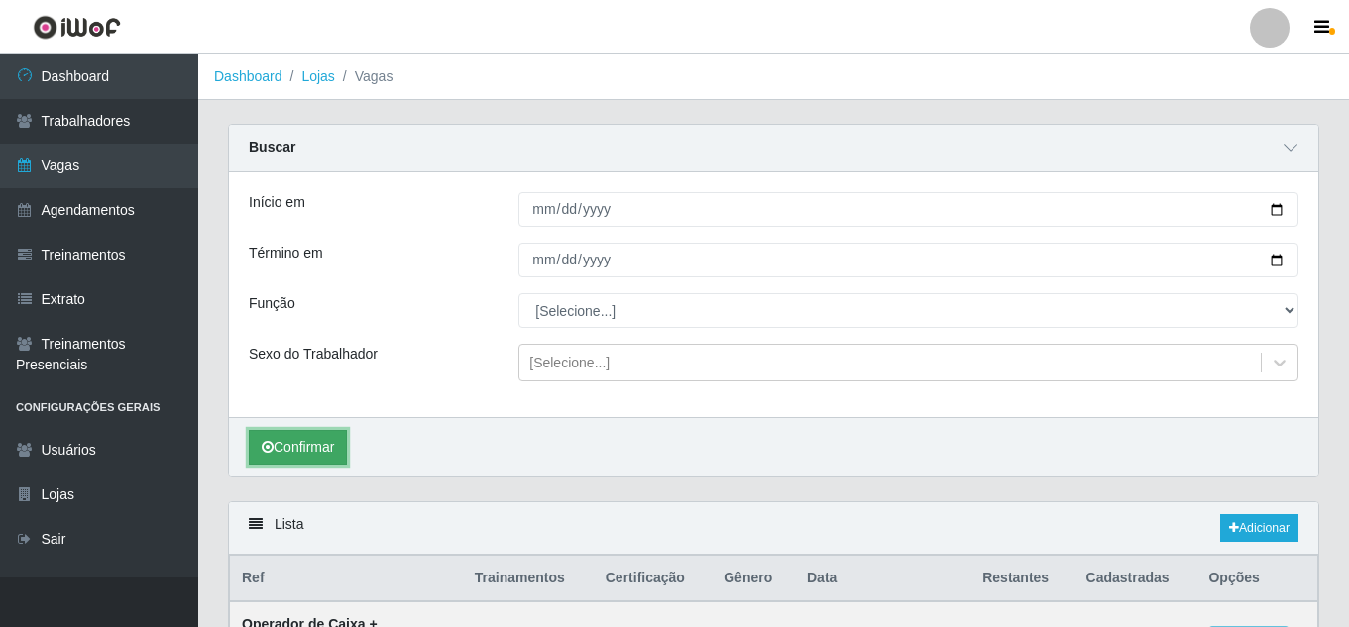
click at [323, 439] on button "Confirmar" at bounding box center [298, 447] width 98 height 35
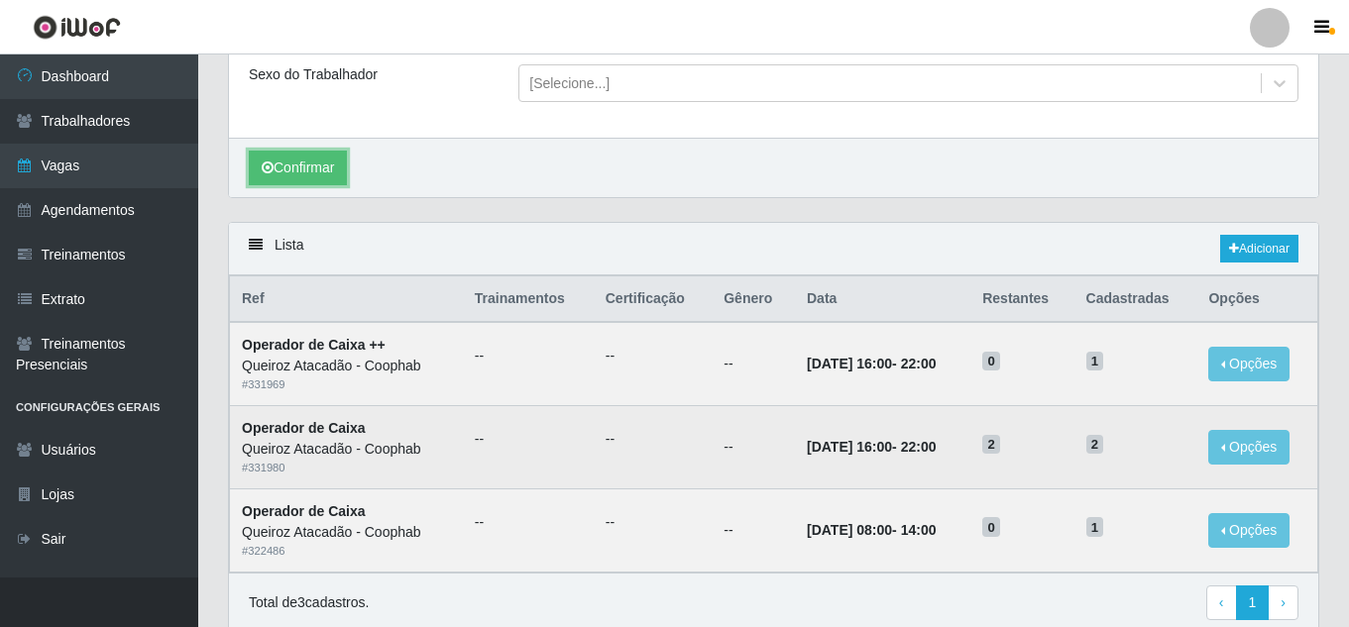
scroll to position [360, 0]
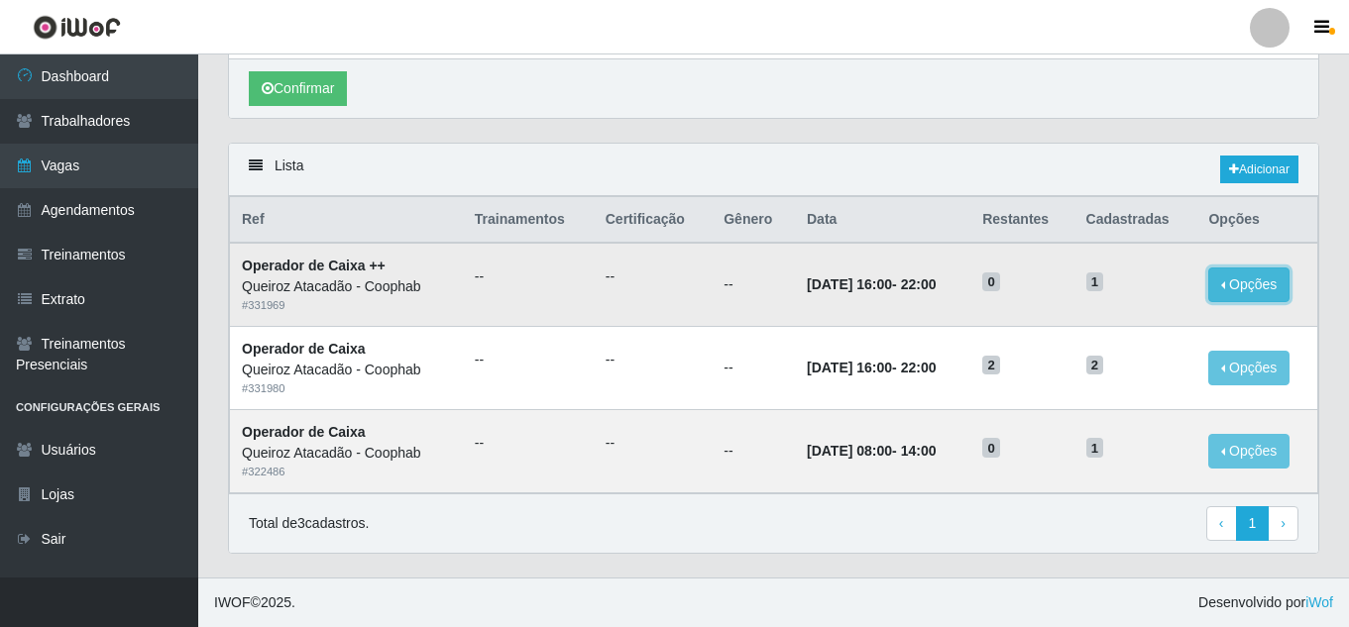
click at [1244, 285] on button "Opções" at bounding box center [1248, 285] width 81 height 35
click at [1180, 321] on td "1" at bounding box center [1135, 284] width 123 height 83
click at [1268, 295] on button "Opções" at bounding box center [1248, 285] width 81 height 35
click at [1103, 301] on button "Editar" at bounding box center [1126, 289] width 157 height 41
click at [1262, 286] on button "Opções" at bounding box center [1248, 285] width 81 height 35
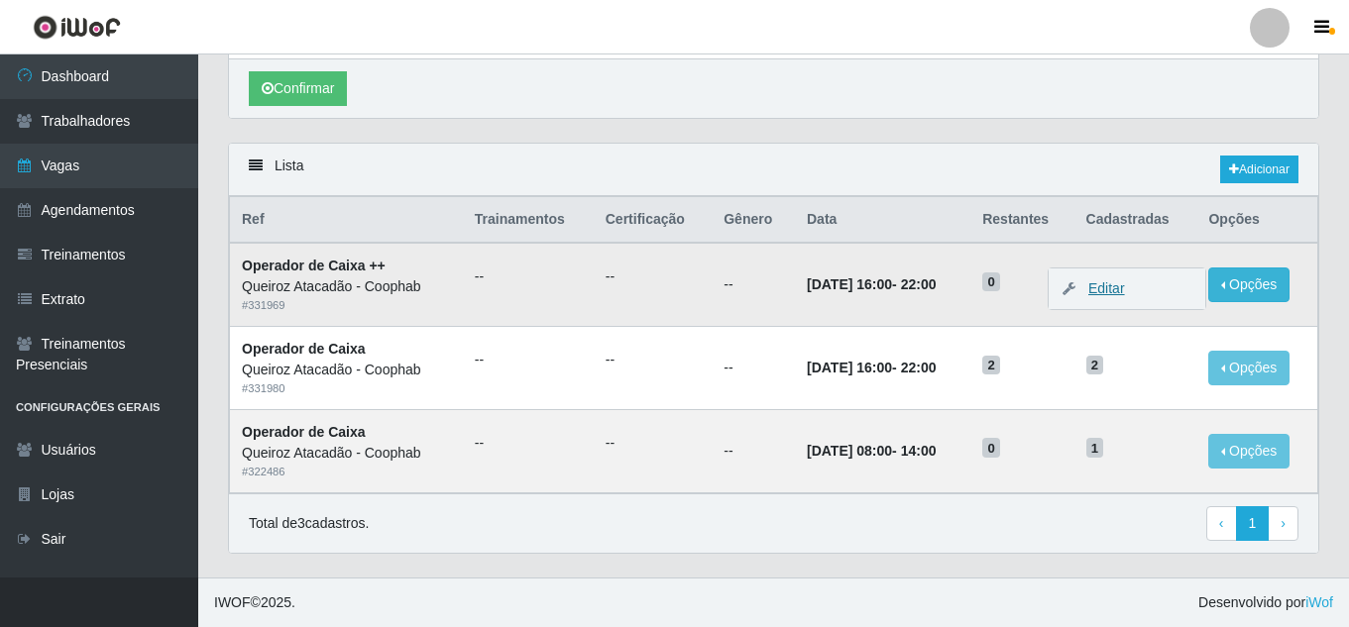
click at [1120, 286] on link "Editar" at bounding box center [1096, 288] width 56 height 16
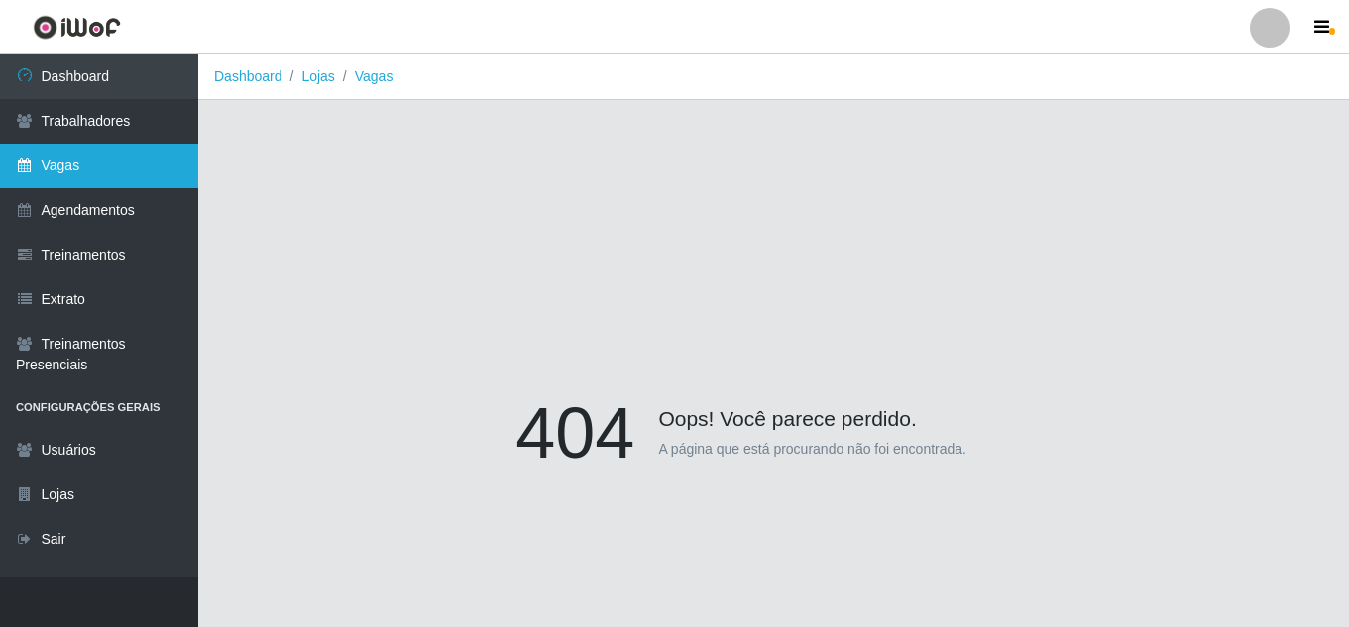
click at [101, 164] on link "Vagas" at bounding box center [99, 166] width 198 height 45
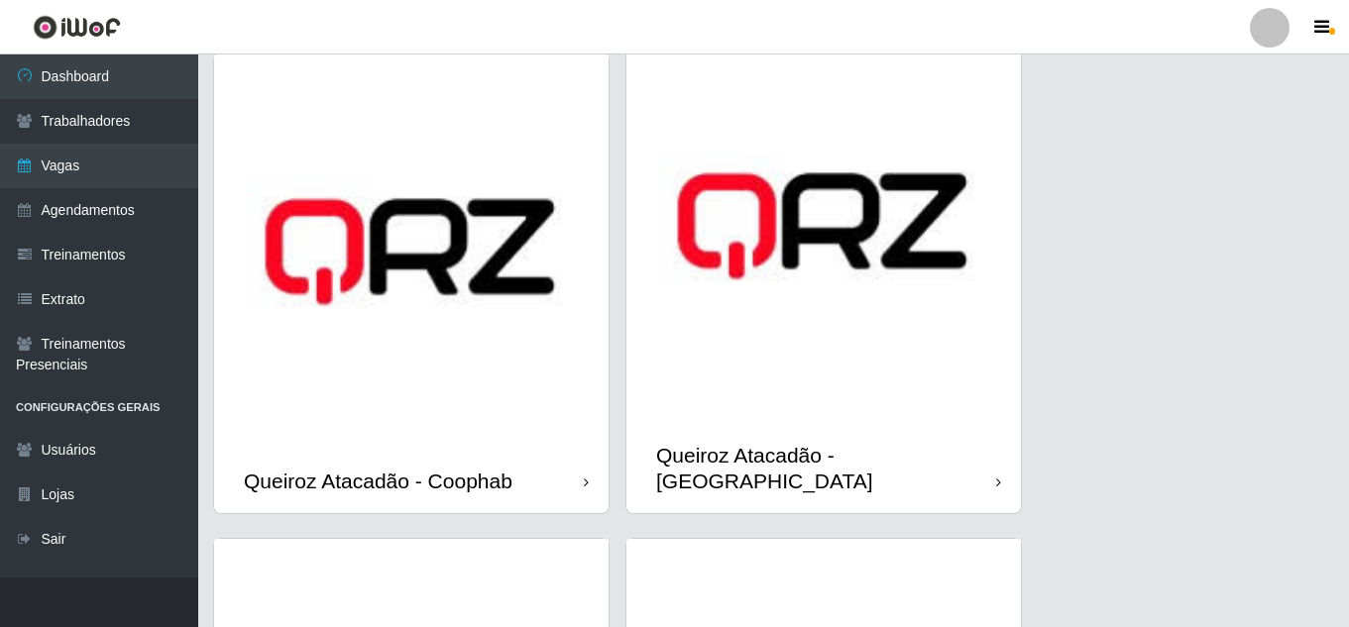
scroll to position [595, 0]
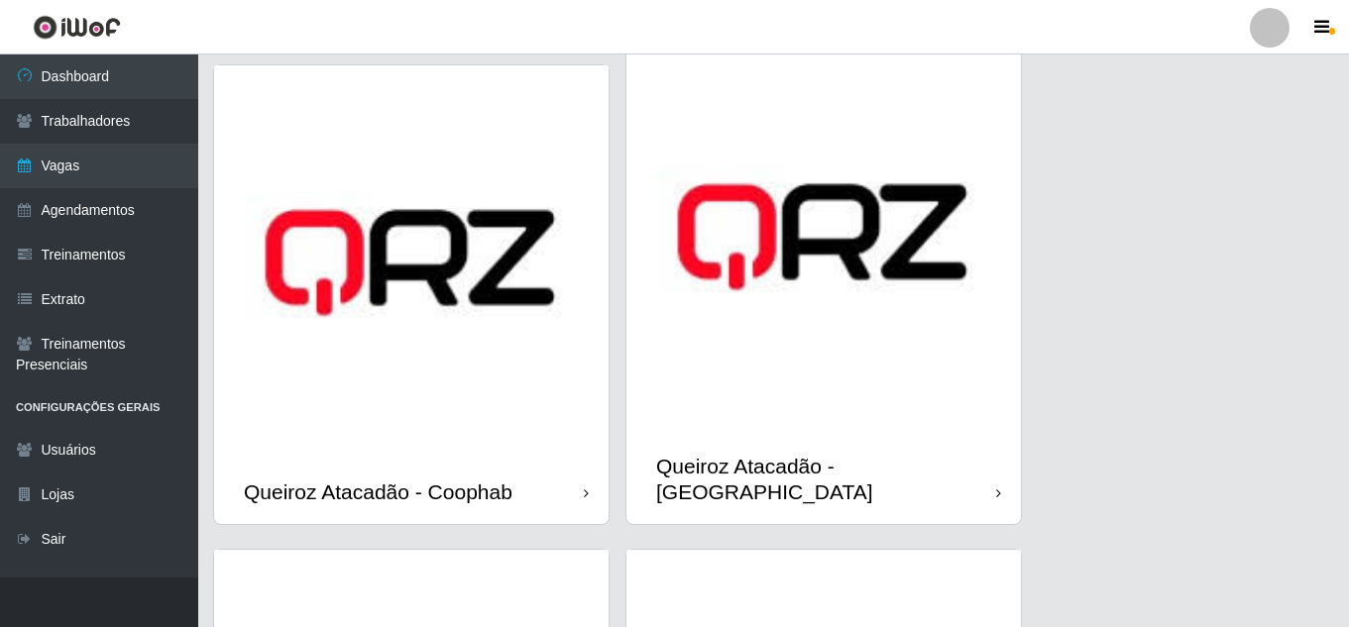
click at [522, 367] on img at bounding box center [411, 262] width 394 height 394
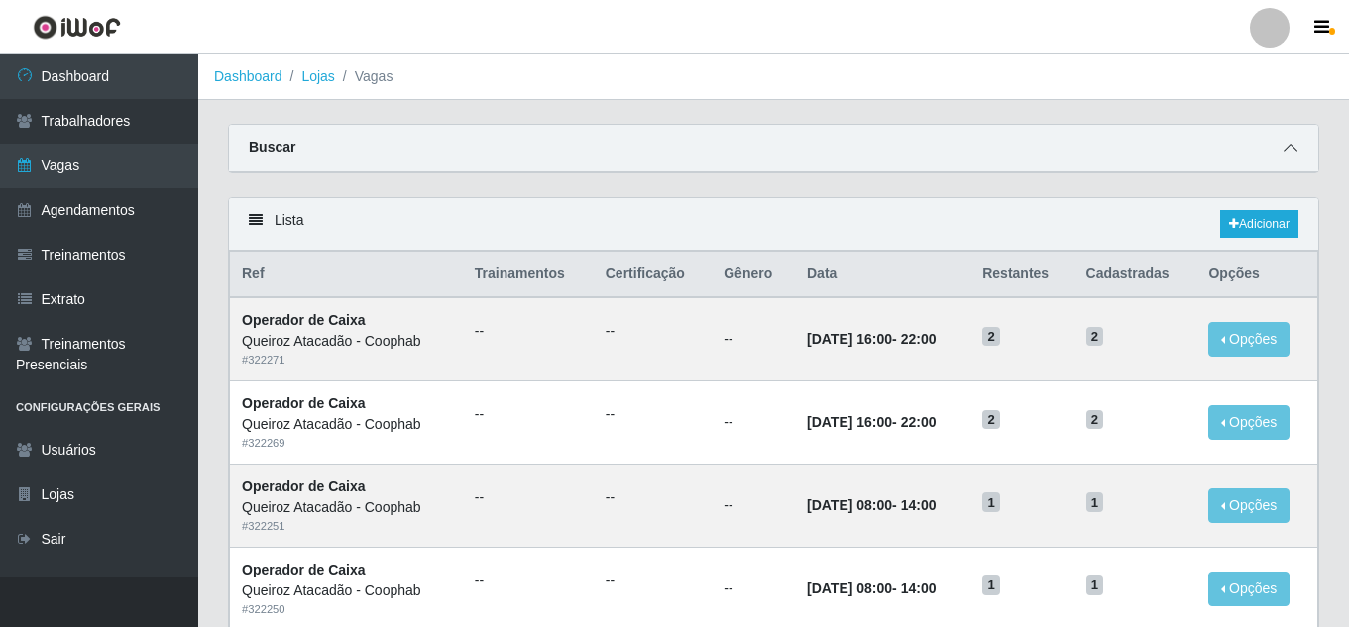
click at [1294, 150] on icon at bounding box center [1290, 148] width 14 height 14
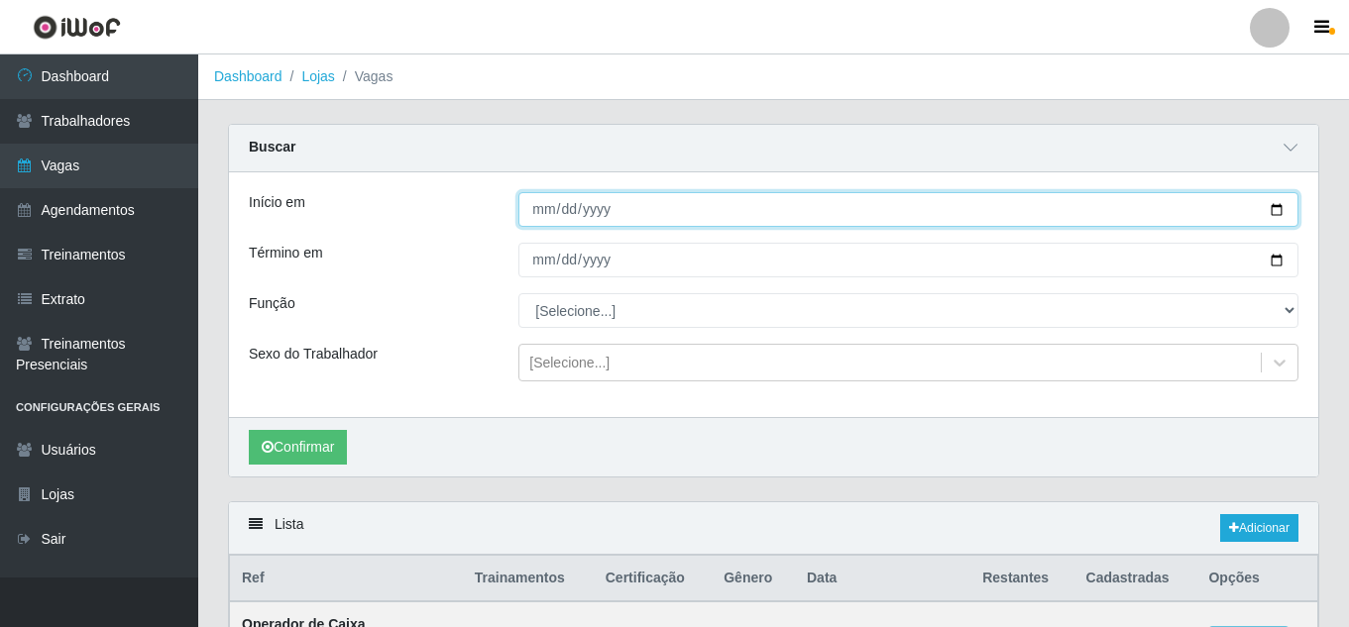
click at [532, 208] on input "Início em" at bounding box center [908, 209] width 780 height 35
click at [1274, 208] on input "Início em" at bounding box center [908, 209] width 780 height 35
type input "[DATE]"
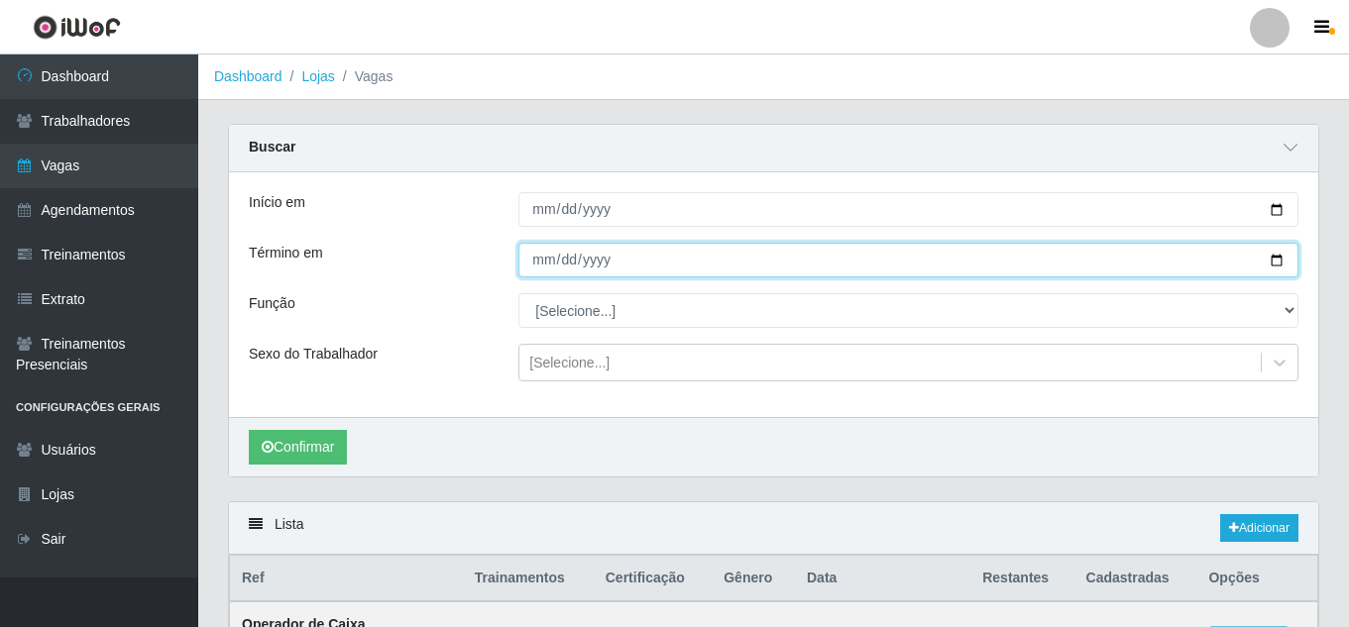
click at [1275, 261] on input "Término em" at bounding box center [908, 260] width 780 height 35
type input "[DATE]"
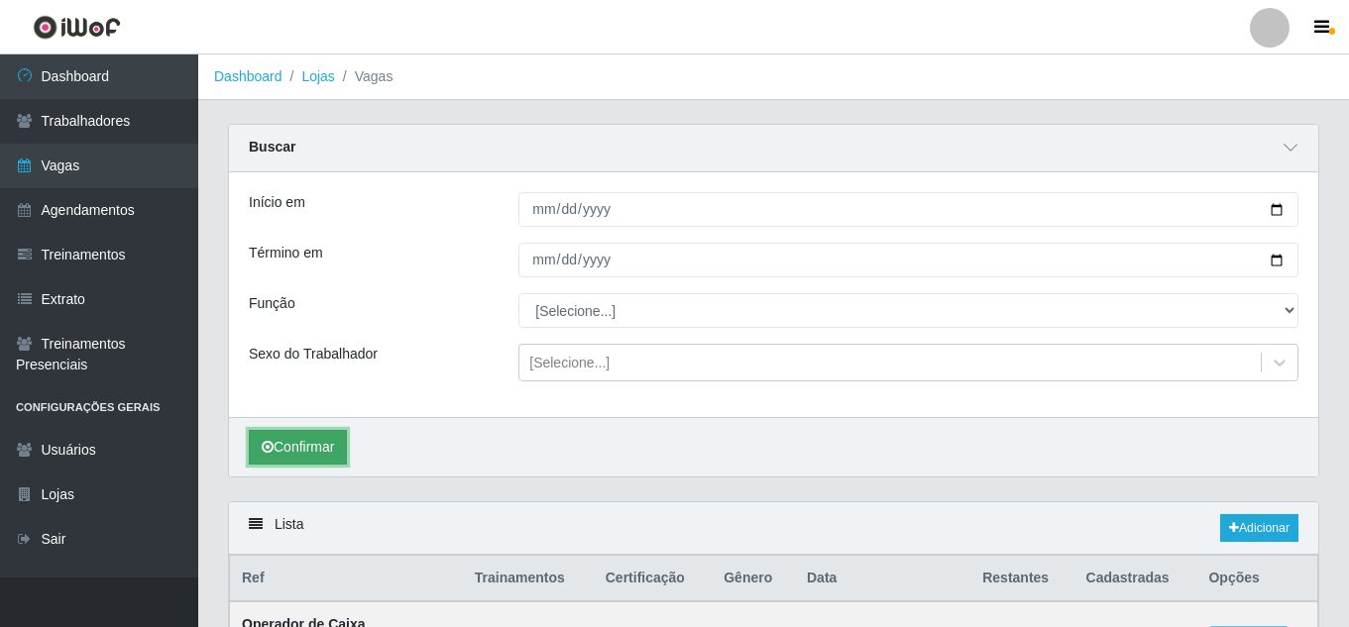
click at [301, 458] on button "Confirmar" at bounding box center [298, 447] width 98 height 35
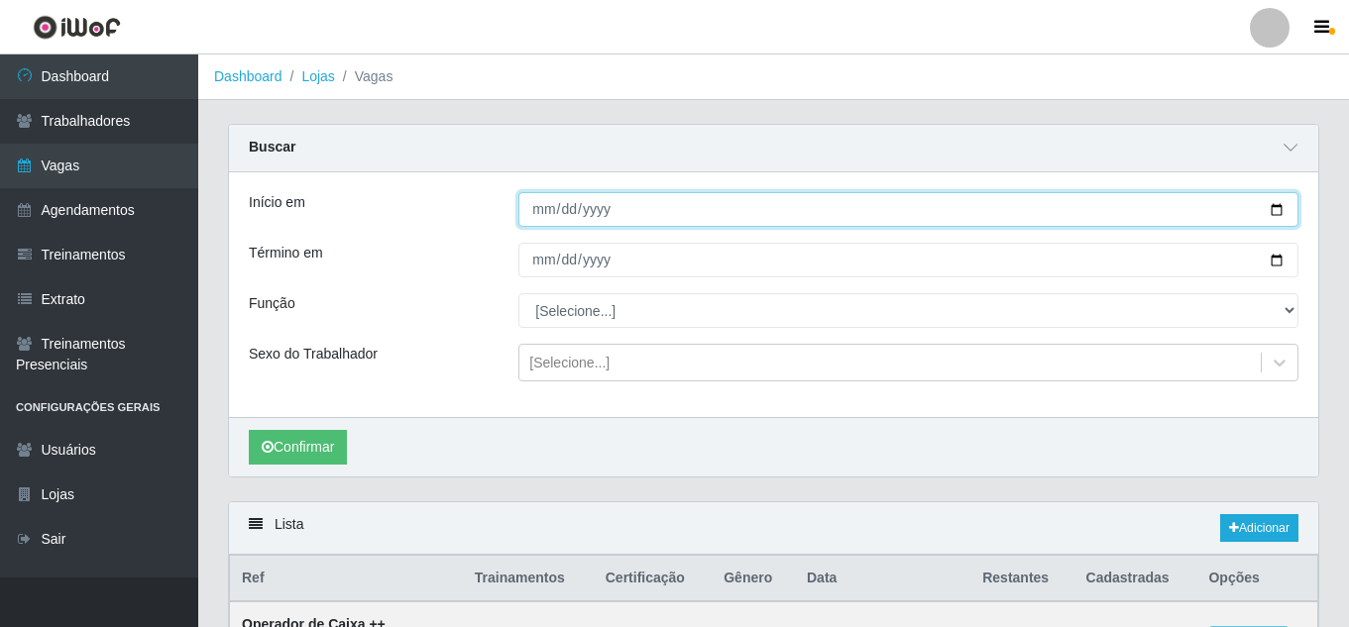
click at [1279, 213] on input "[DATE]" at bounding box center [908, 209] width 780 height 35
type input "2025-08-19"
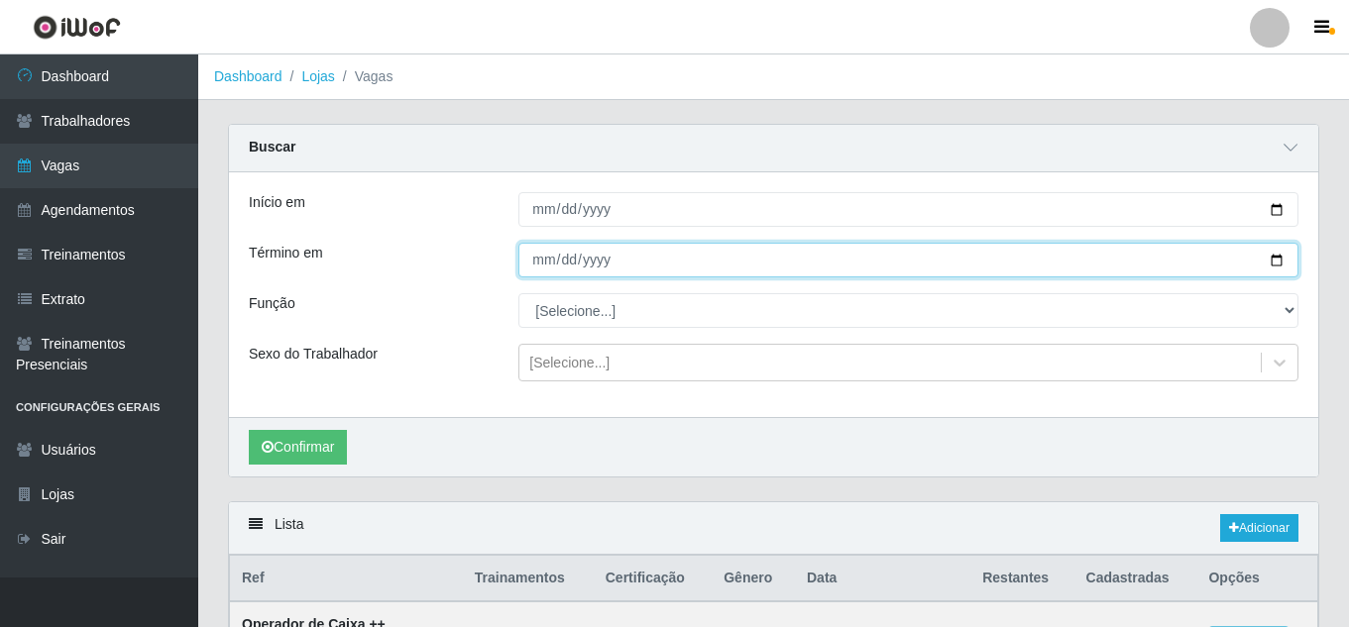
click at [1275, 264] on input "[DATE]" at bounding box center [908, 260] width 780 height 35
type input "2025-08-19"
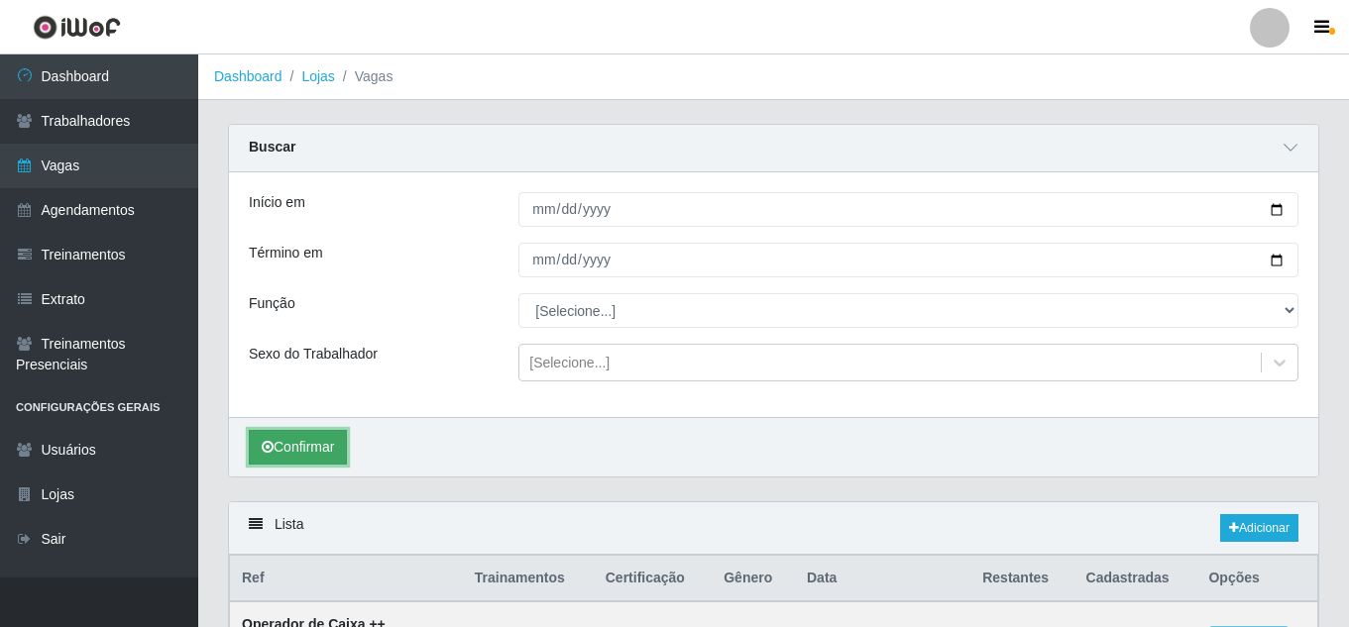
click at [296, 450] on button "Confirmar" at bounding box center [298, 447] width 98 height 35
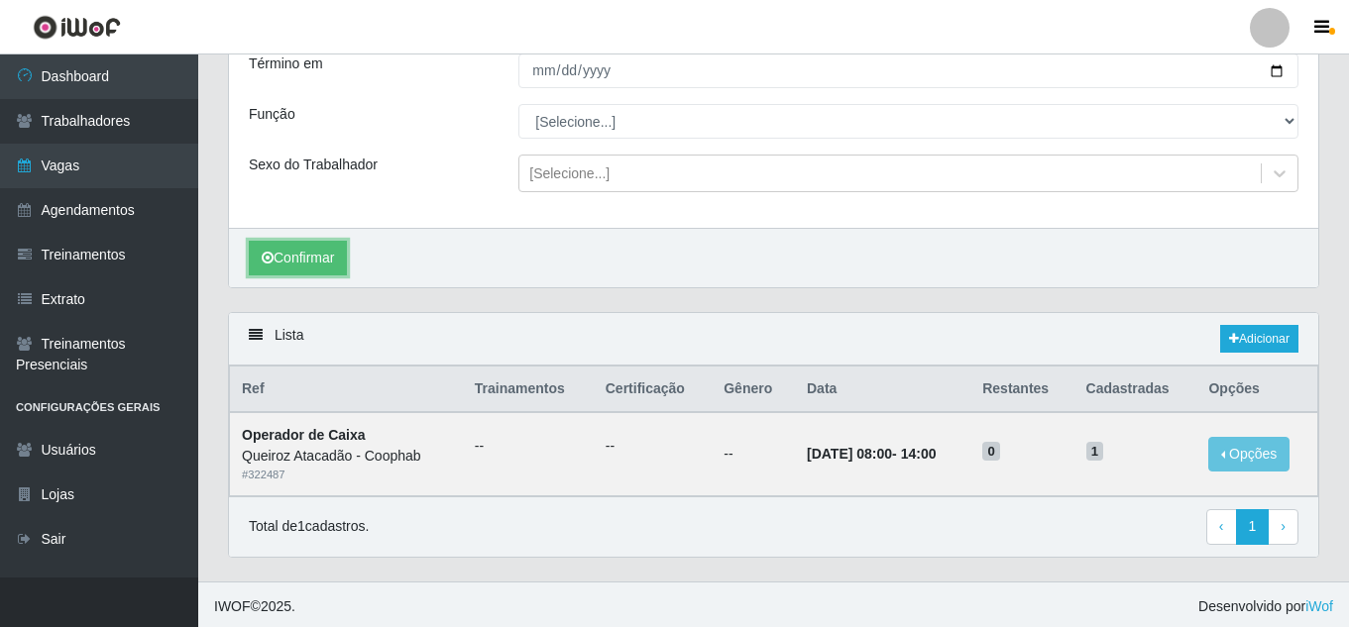
scroll to position [194, 0]
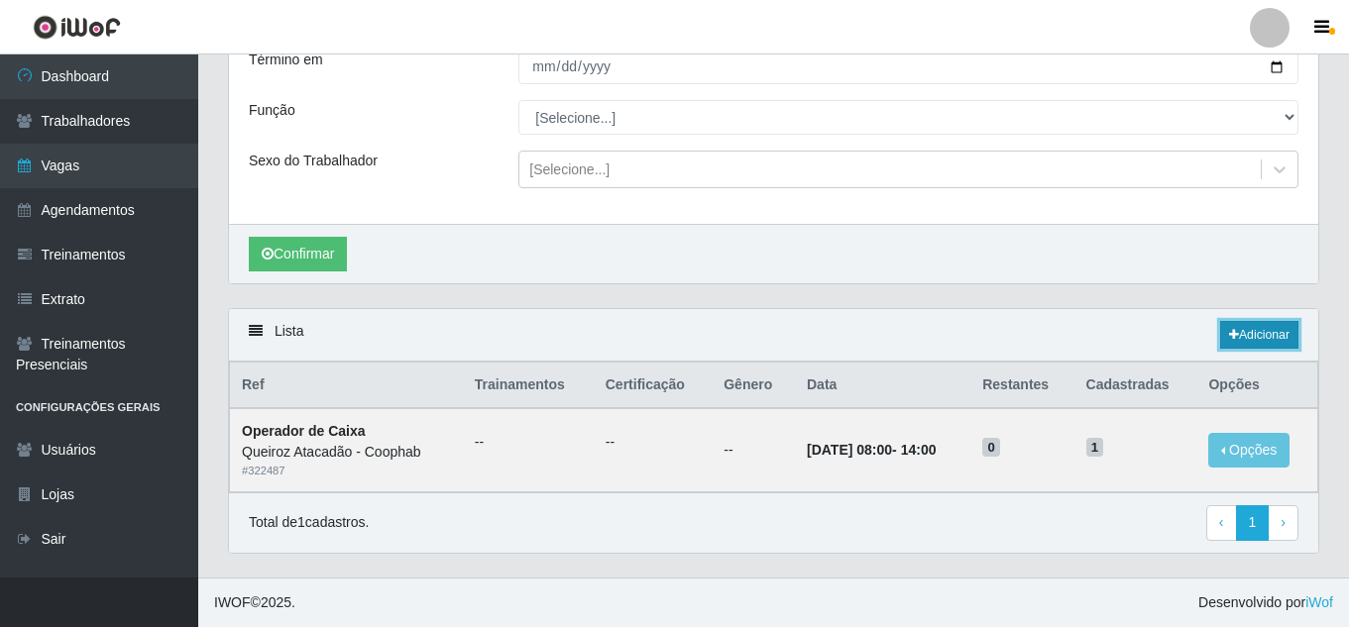
click at [1263, 335] on link "Adicionar" at bounding box center [1259, 335] width 78 height 28
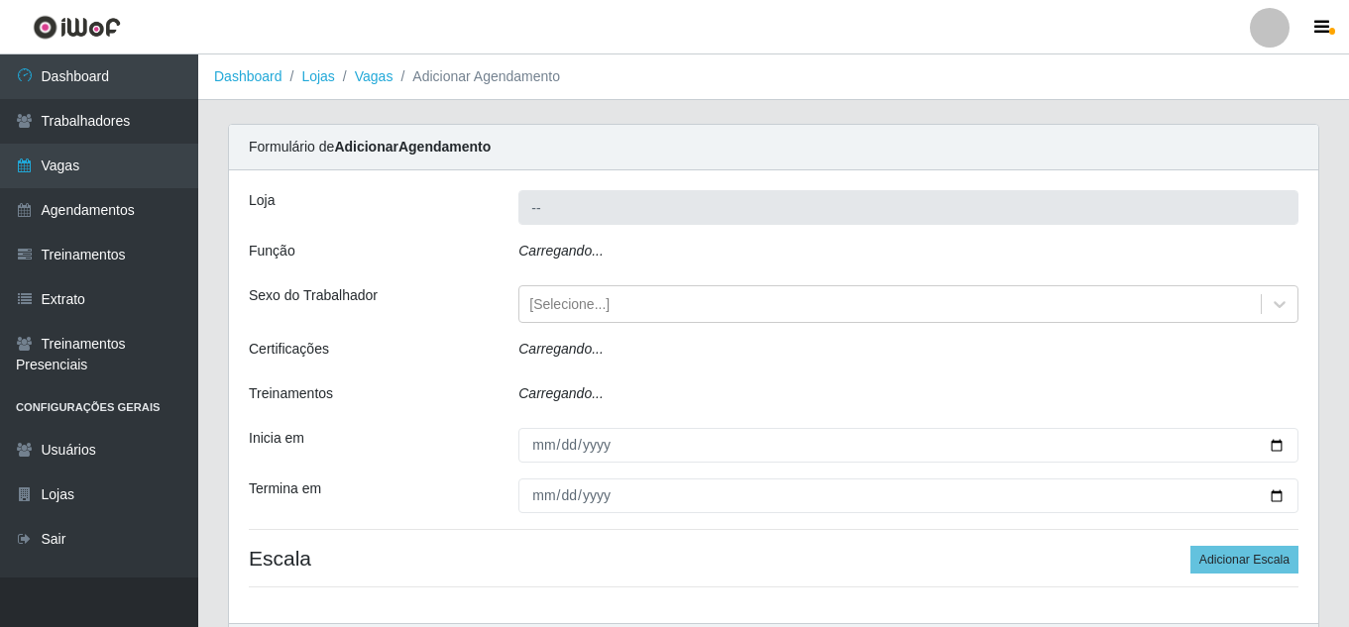
type input "Queiroz Atacadão - Coophab"
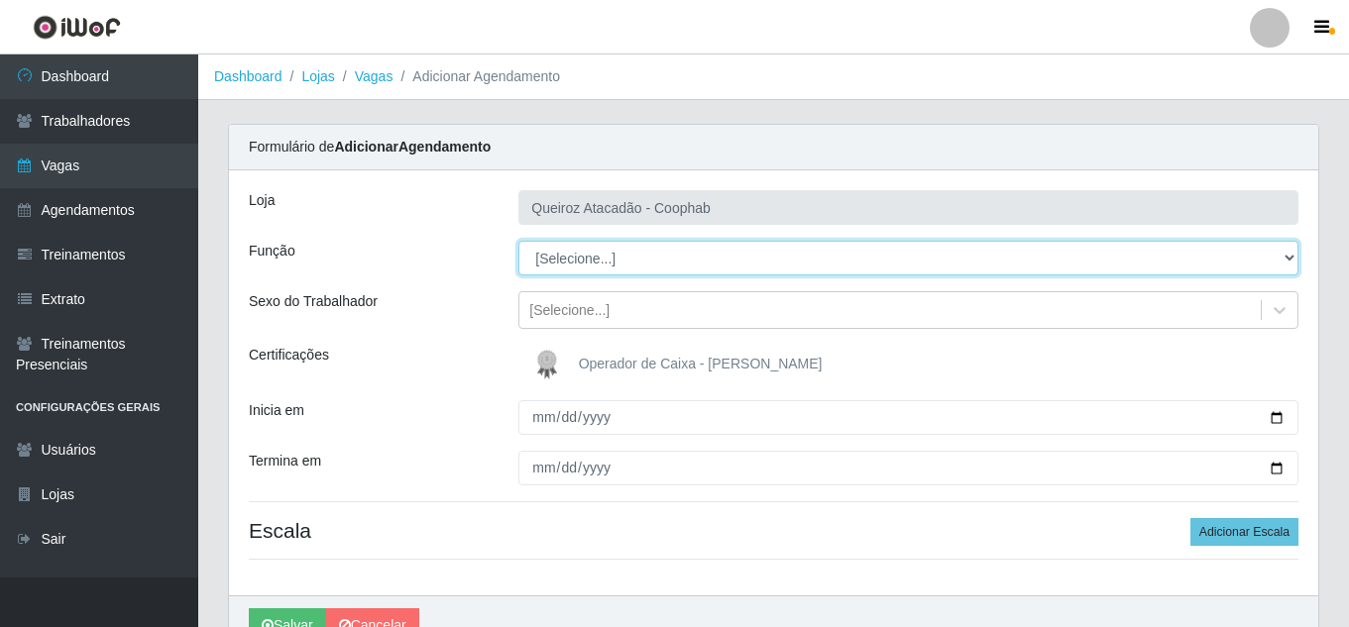
click at [679, 248] on select "[Selecione...] Embalador Embalador + Embalador ++ Operador de Caixa Operador de…" at bounding box center [908, 258] width 780 height 35
select select "22"
click at [518, 241] on select "[Selecione...] Embalador Embalador + Embalador ++ Operador de Caixa Operador de…" at bounding box center [908, 258] width 780 height 35
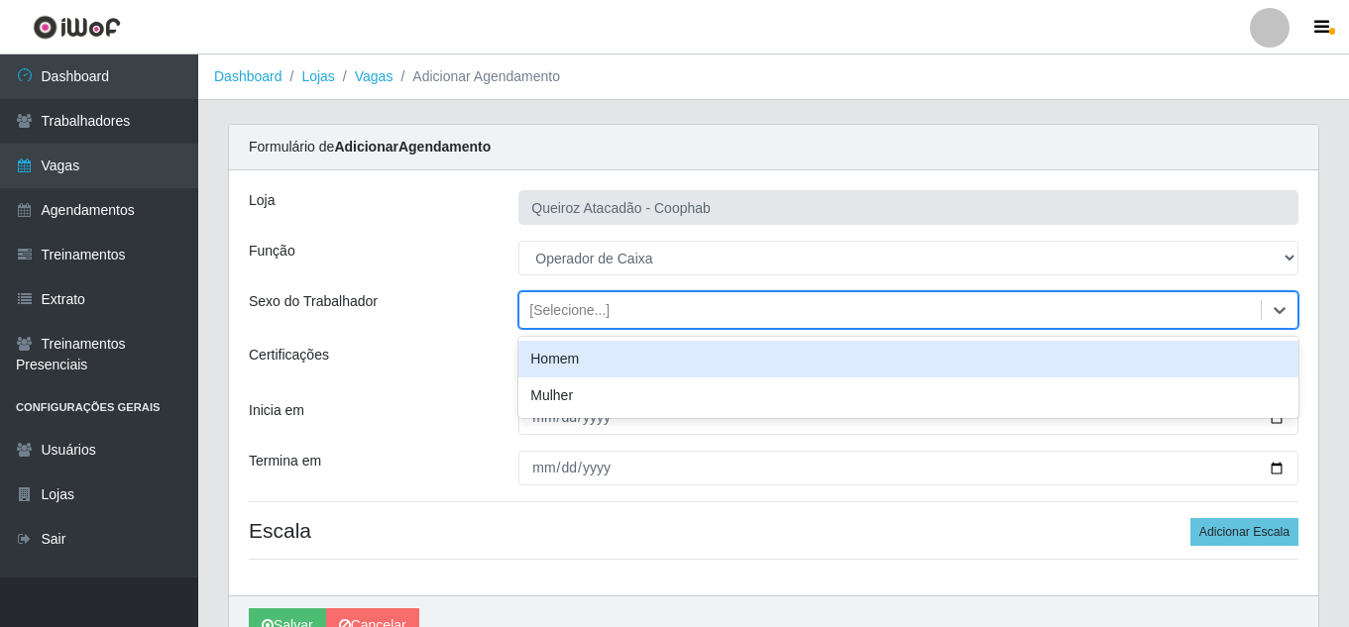
click at [656, 315] on div "[Selecione...]" at bounding box center [889, 310] width 741 height 33
click at [483, 286] on div "Loja Queiroz Atacadão - Coophab Função [Selecione...] Embalador Embalador + Emb…" at bounding box center [773, 382] width 1089 height 425
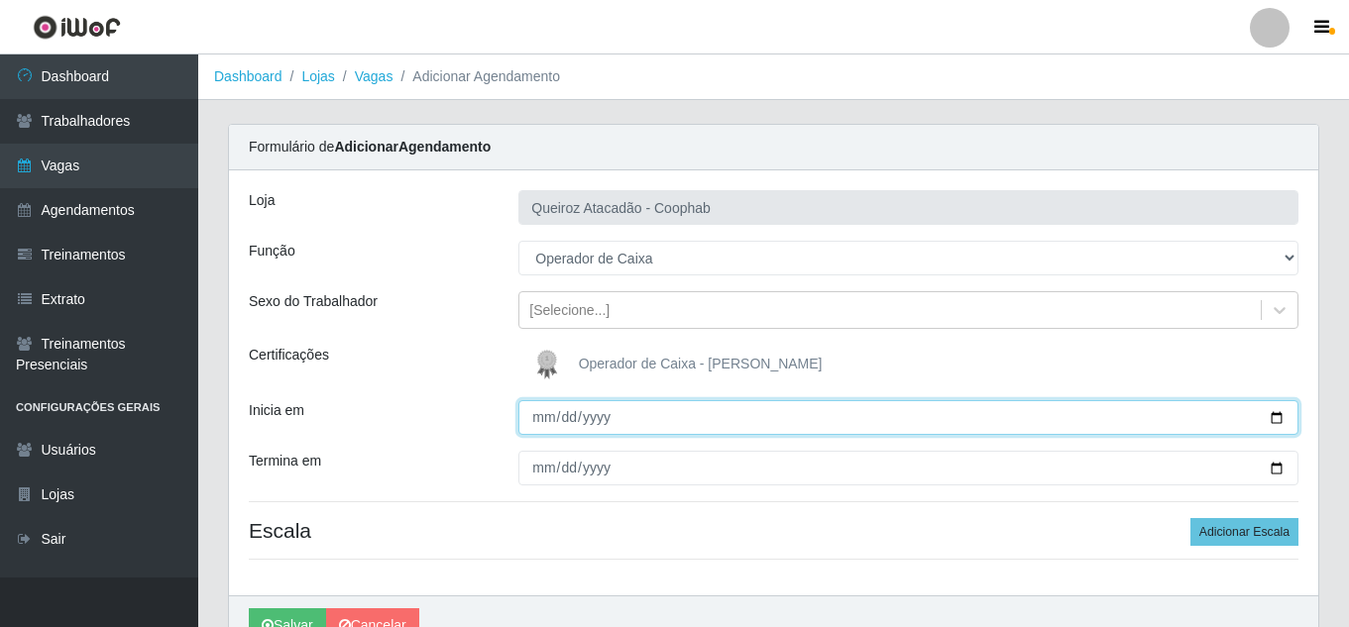
click at [540, 418] on input "Inicia em" at bounding box center [908, 417] width 780 height 35
type input "2025-08-19"
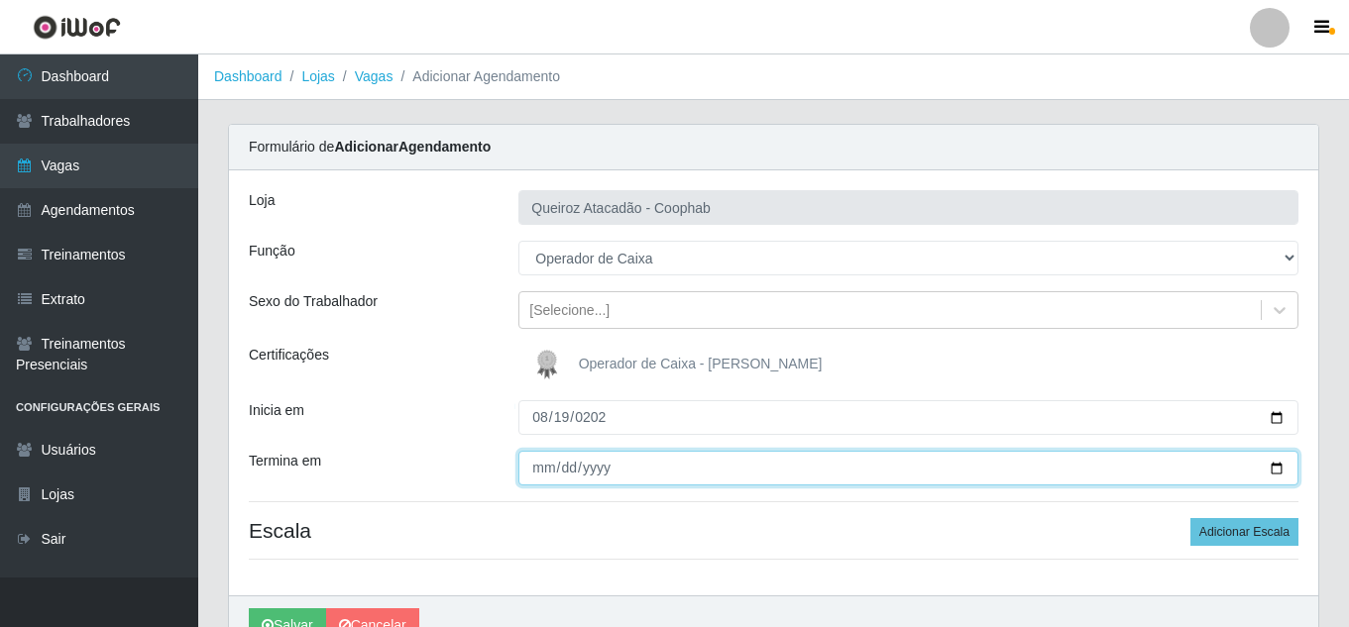
click at [541, 466] on input "Termina em" at bounding box center [908, 468] width 780 height 35
type input "2025-08-19"
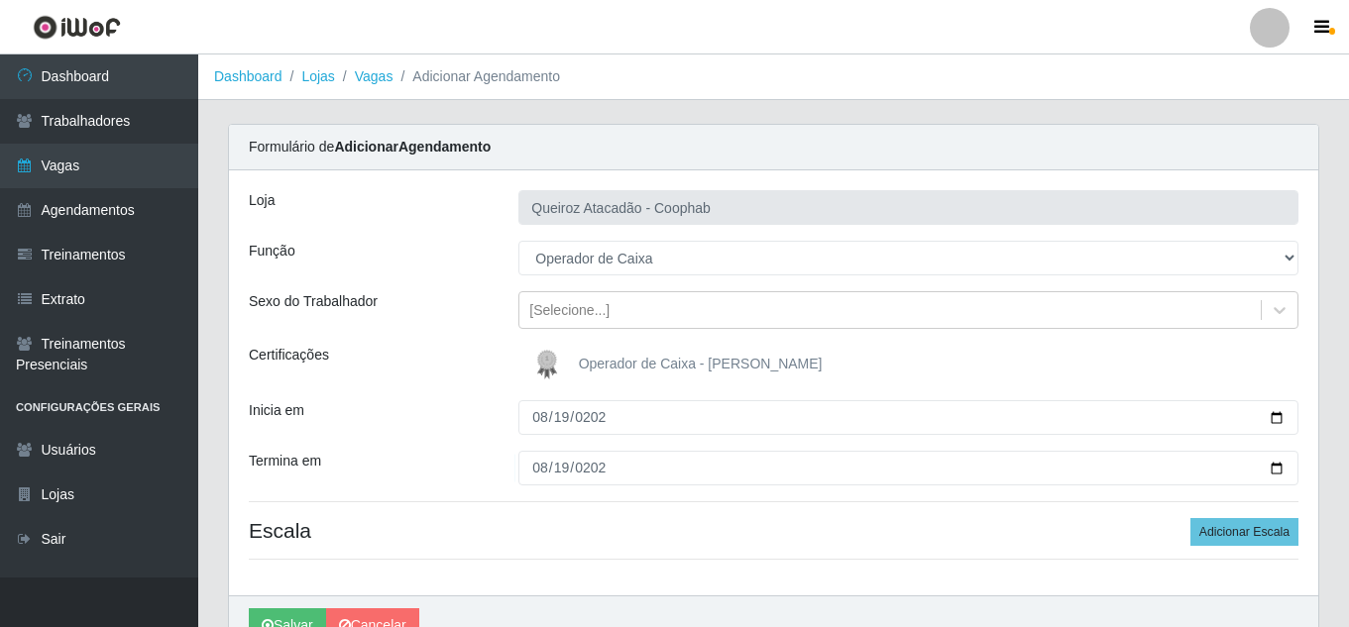
click at [500, 455] on div "Termina em" at bounding box center [369, 468] width 270 height 35
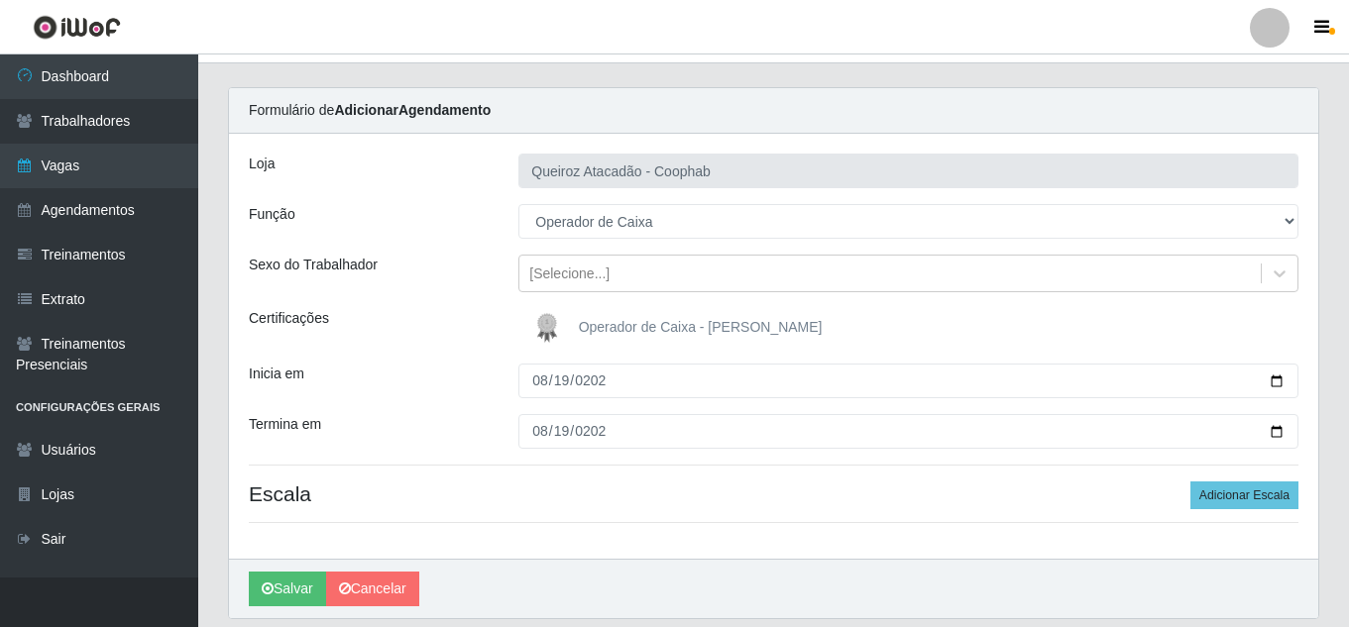
scroll to position [3, 0]
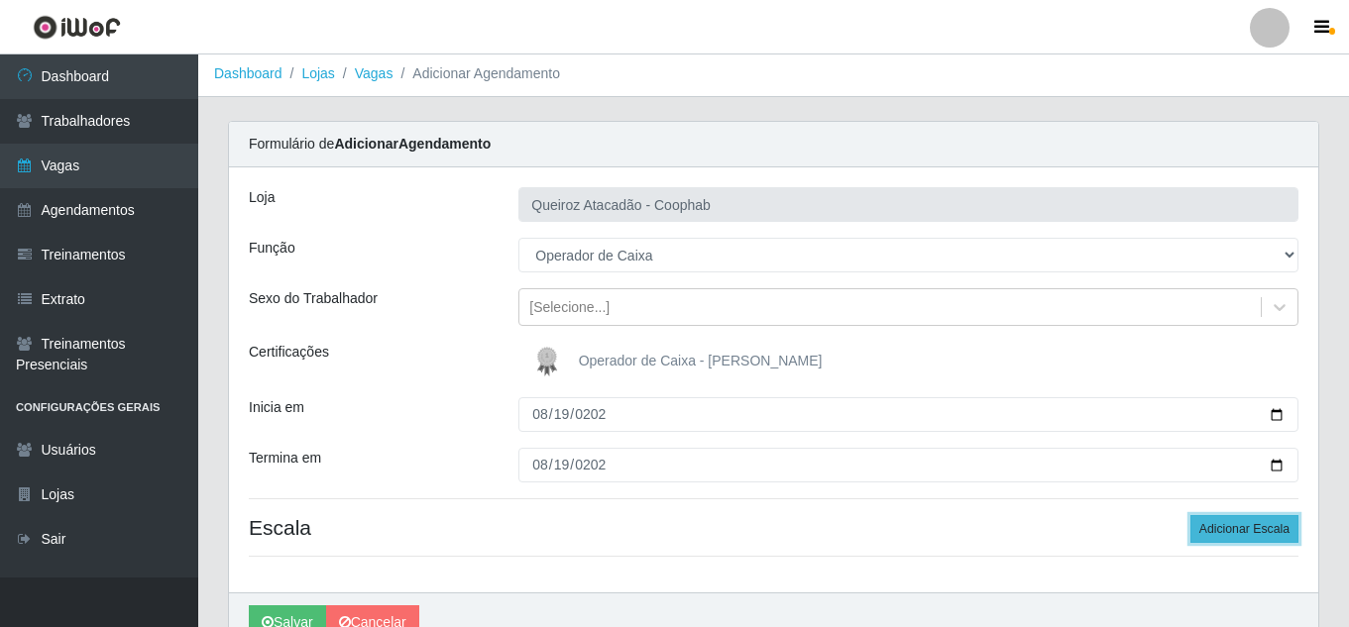
click at [1272, 533] on button "Adicionar Escala" at bounding box center [1244, 529] width 108 height 28
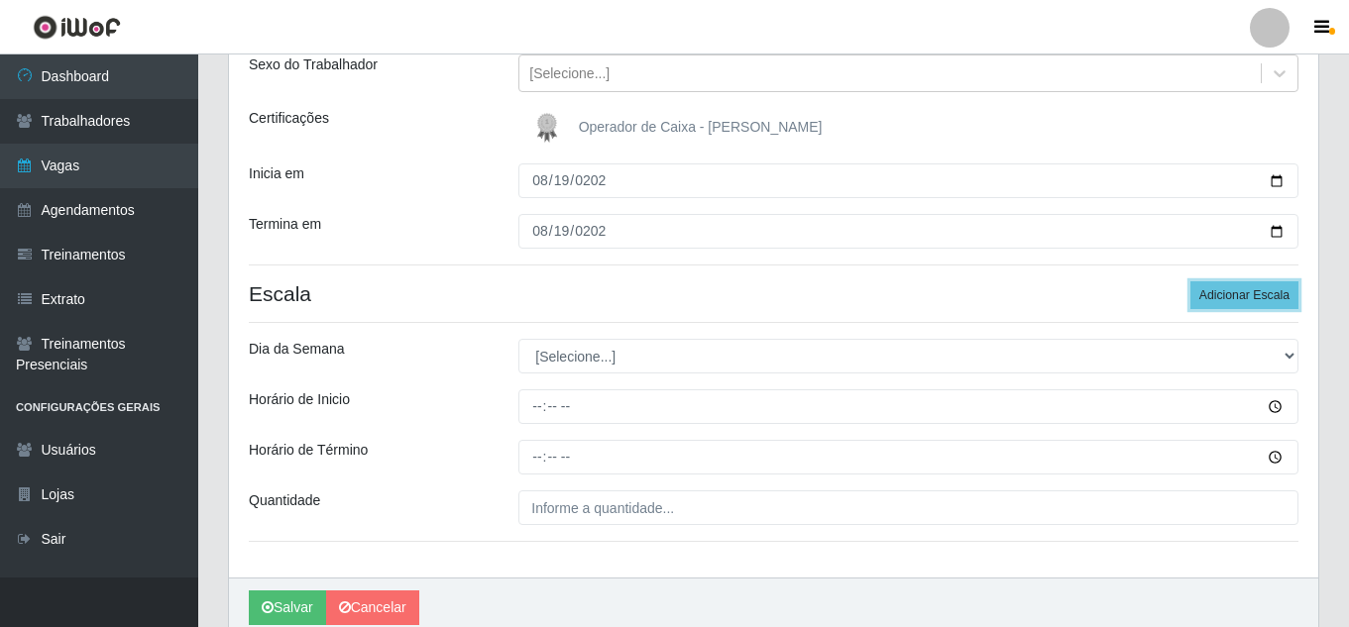
scroll to position [321, 0]
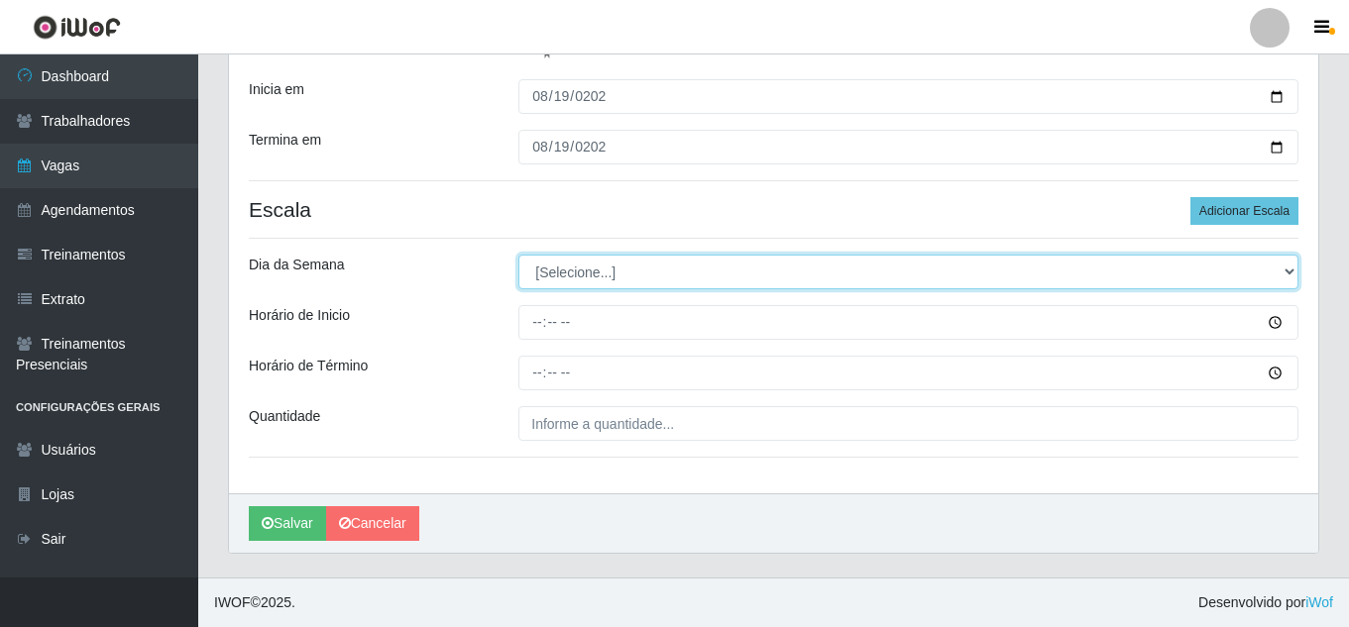
click at [648, 268] on select "[Selecione...] Segunda Terça Quarta Quinta Sexta Sábado Domingo" at bounding box center [908, 272] width 780 height 35
select select "2"
click at [518, 255] on select "[Selecione...] Segunda Terça Quarta Quinta Sexta Sábado Domingo" at bounding box center [908, 272] width 780 height 35
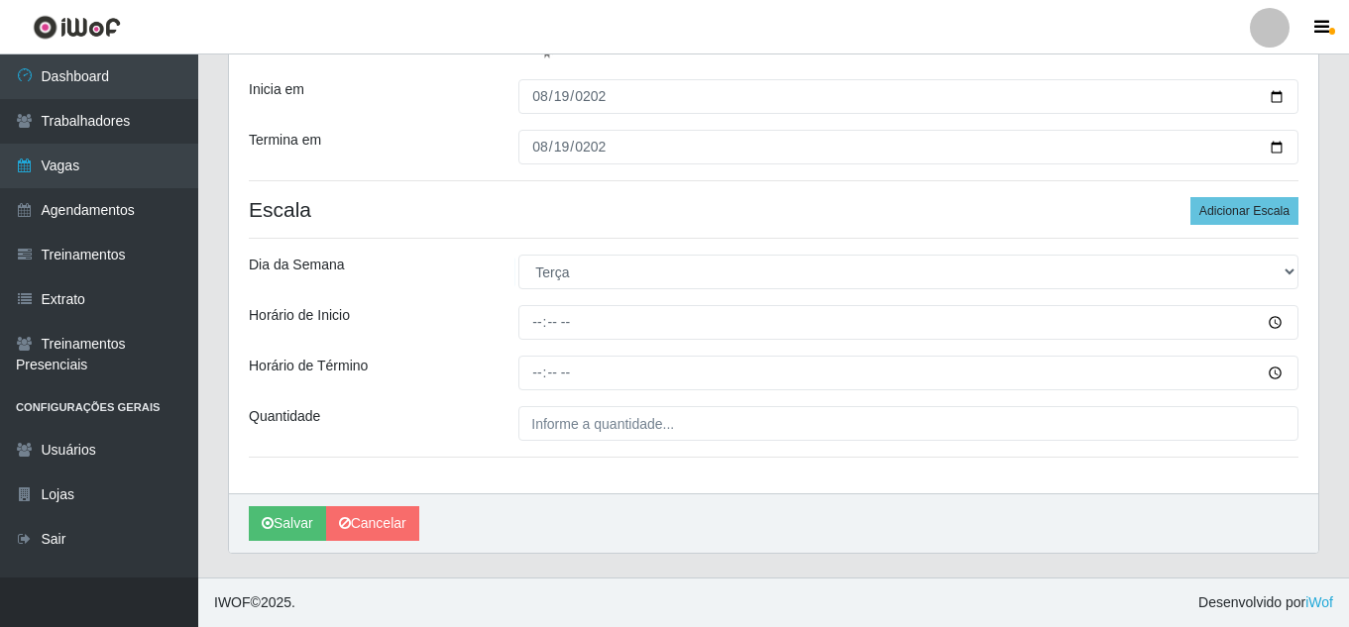
click at [1300, 296] on div "Loja Queiroz Atacadão - Coophab Função [Selecione...] Embalador Embalador + Emb…" at bounding box center [773, 171] width 1089 height 644
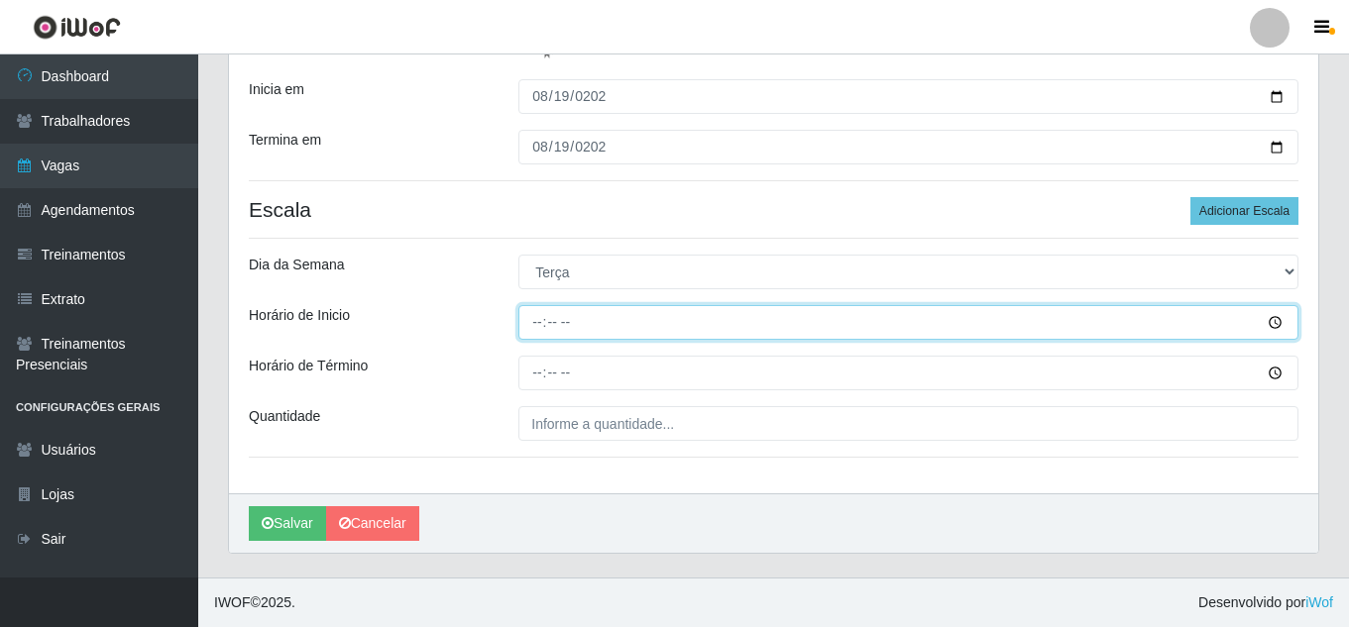
click at [536, 323] on input "Horário de Inicio" at bounding box center [908, 322] width 780 height 35
type input "16:00"
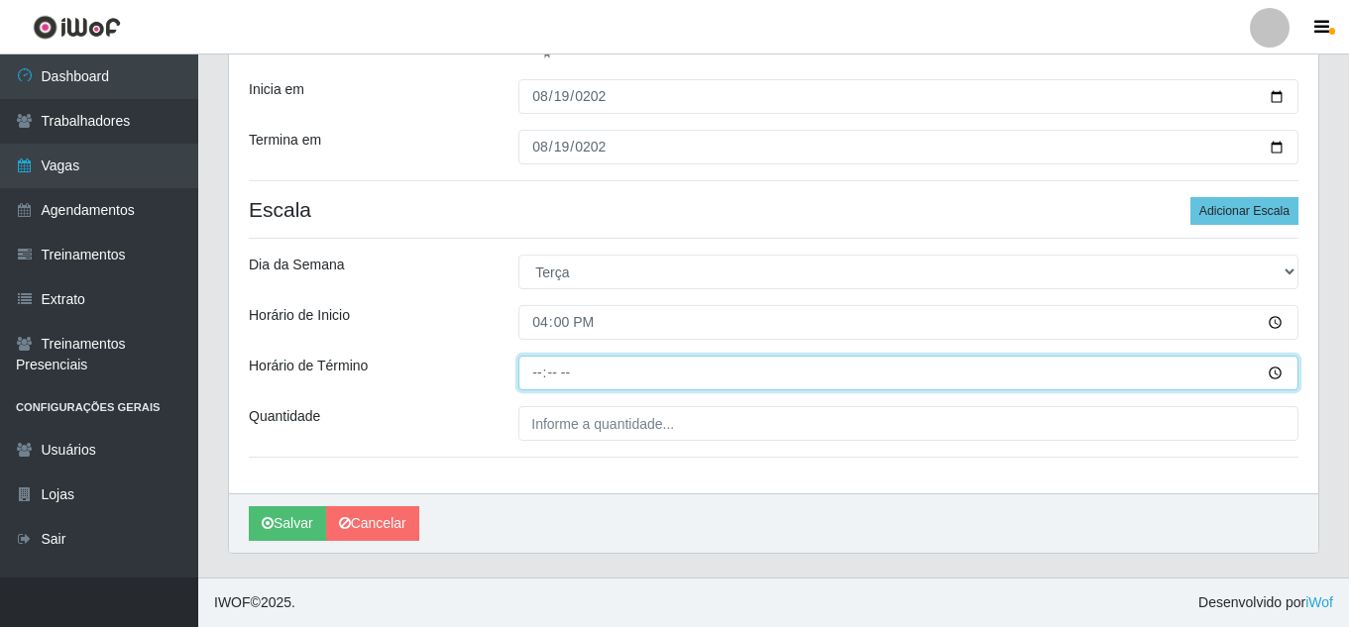
click at [536, 375] on input "Horário de Término" at bounding box center [908, 373] width 780 height 35
type input "22:00"
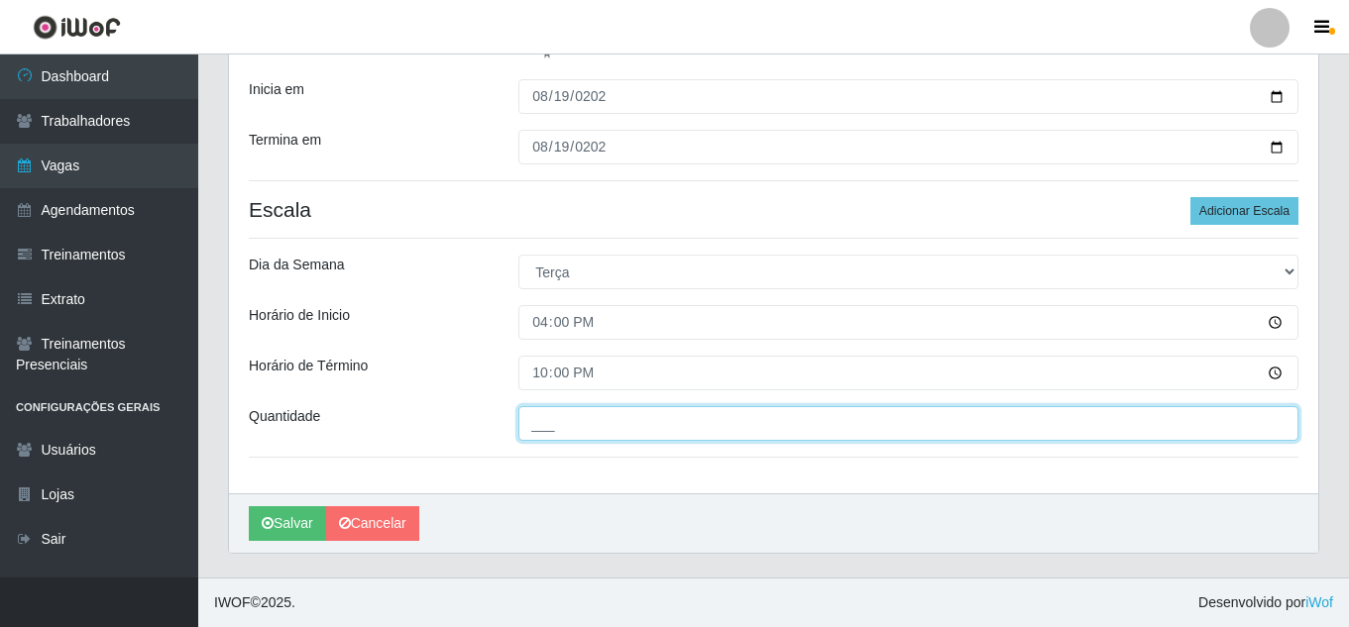
click at [651, 427] on input "___" at bounding box center [908, 423] width 780 height 35
type input "1__"
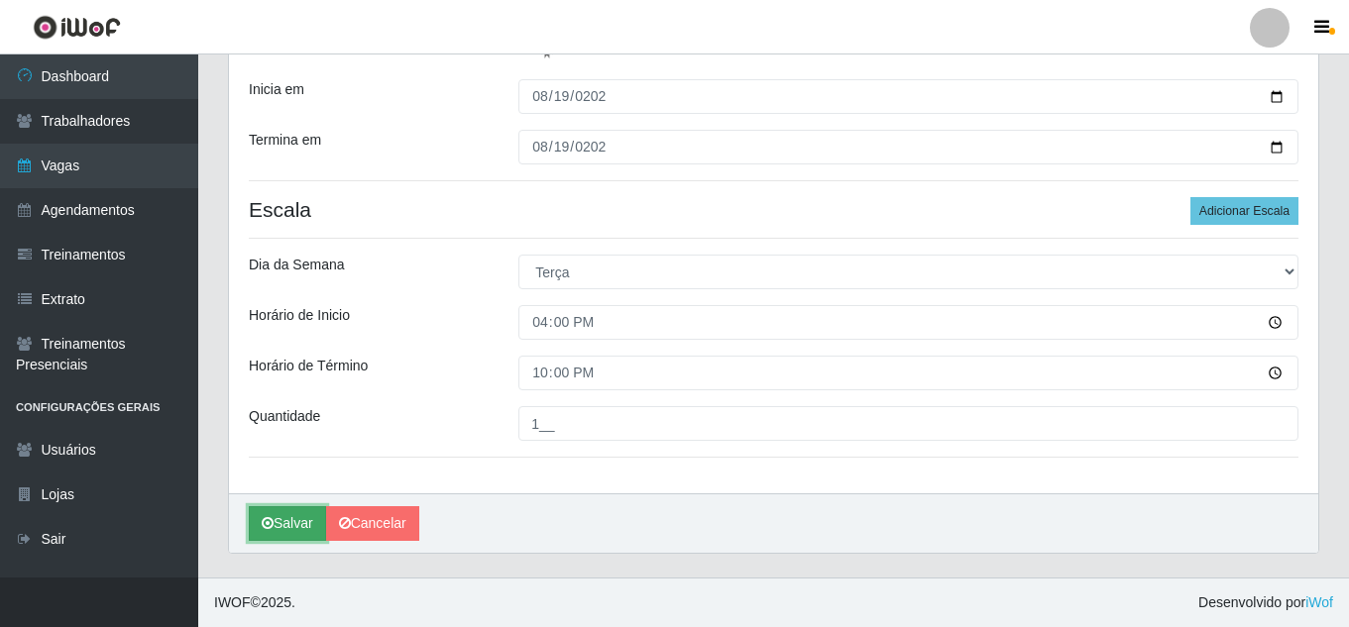
click at [295, 529] on button "Salvar" at bounding box center [287, 523] width 77 height 35
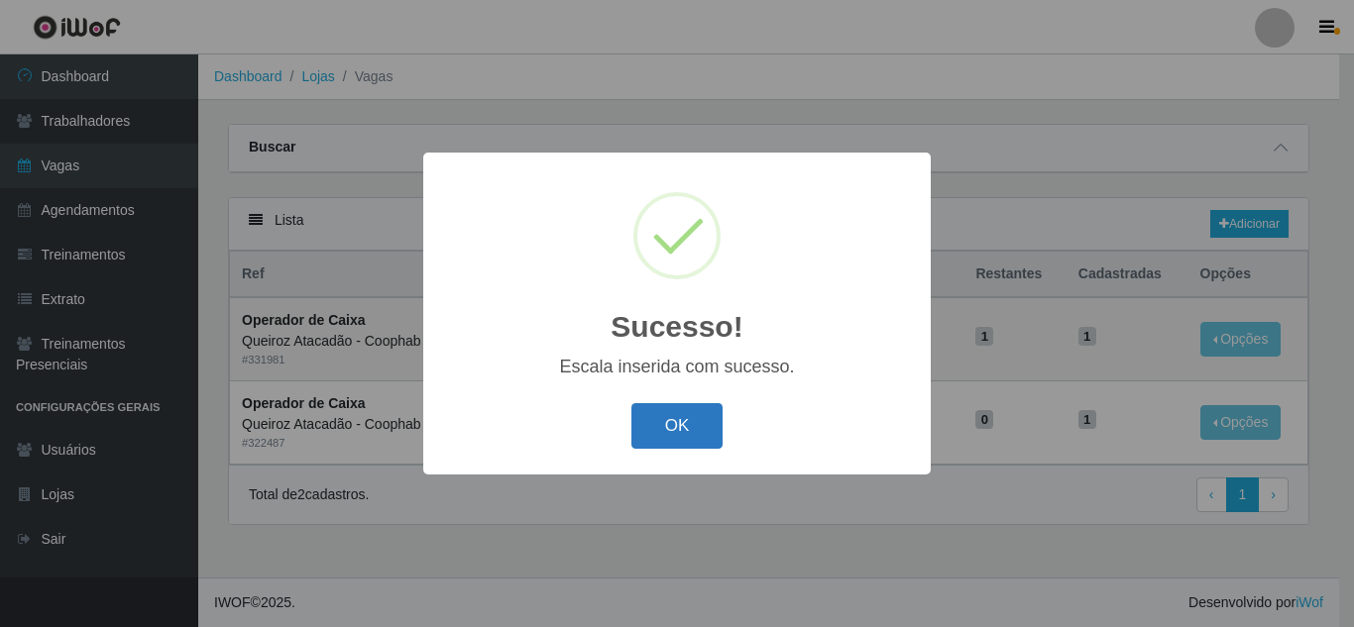
click at [689, 422] on button "OK" at bounding box center [677, 426] width 92 height 47
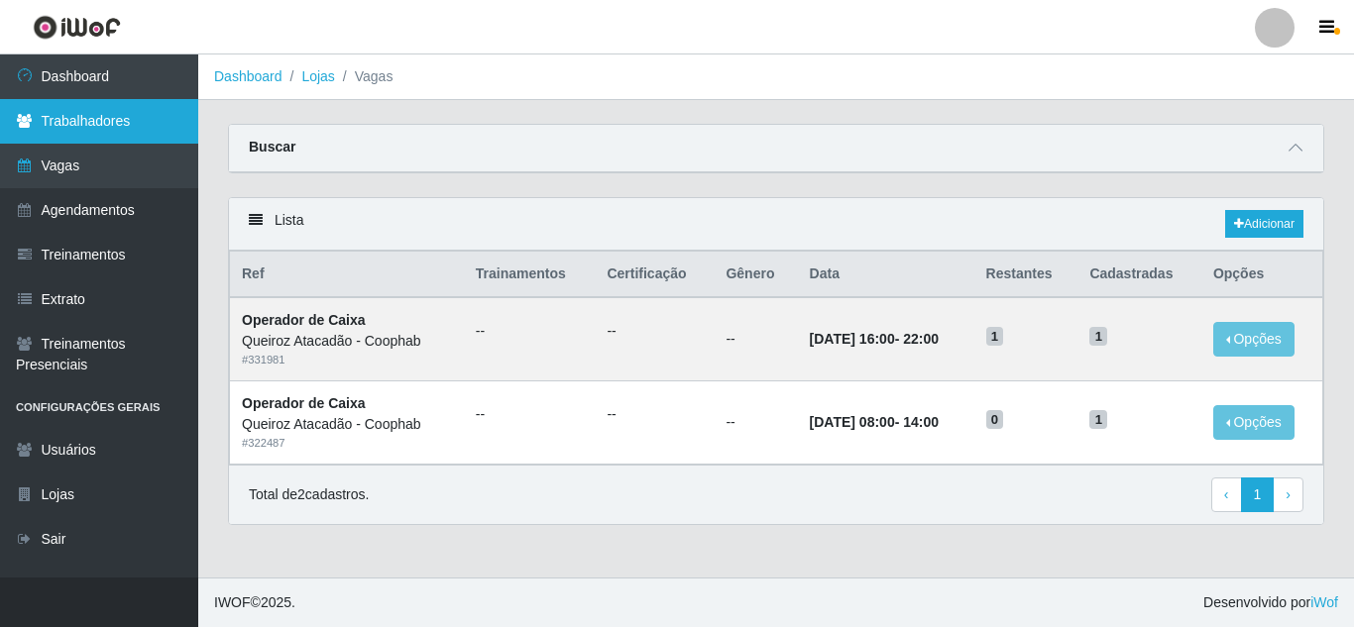
click at [107, 109] on link "Trabalhadores" at bounding box center [99, 121] width 198 height 45
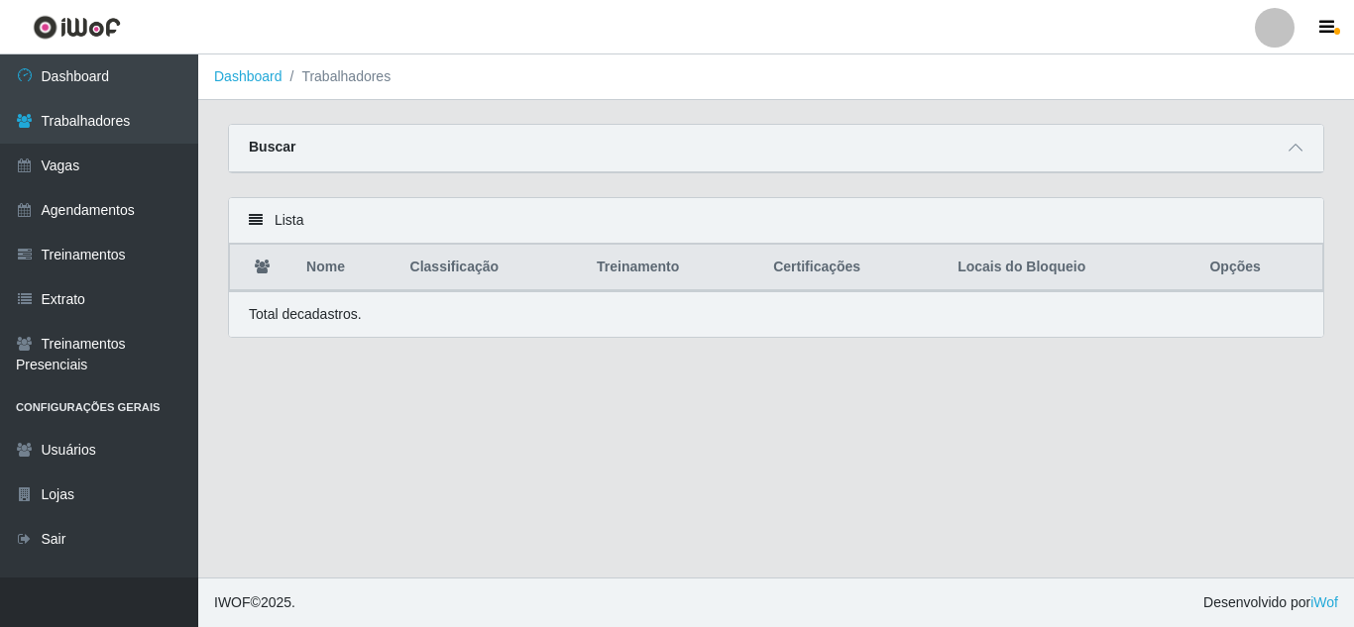
click at [945, 137] on div "Buscar" at bounding box center [776, 149] width 1094 height 48
click at [1302, 143] on span at bounding box center [1295, 148] width 24 height 23
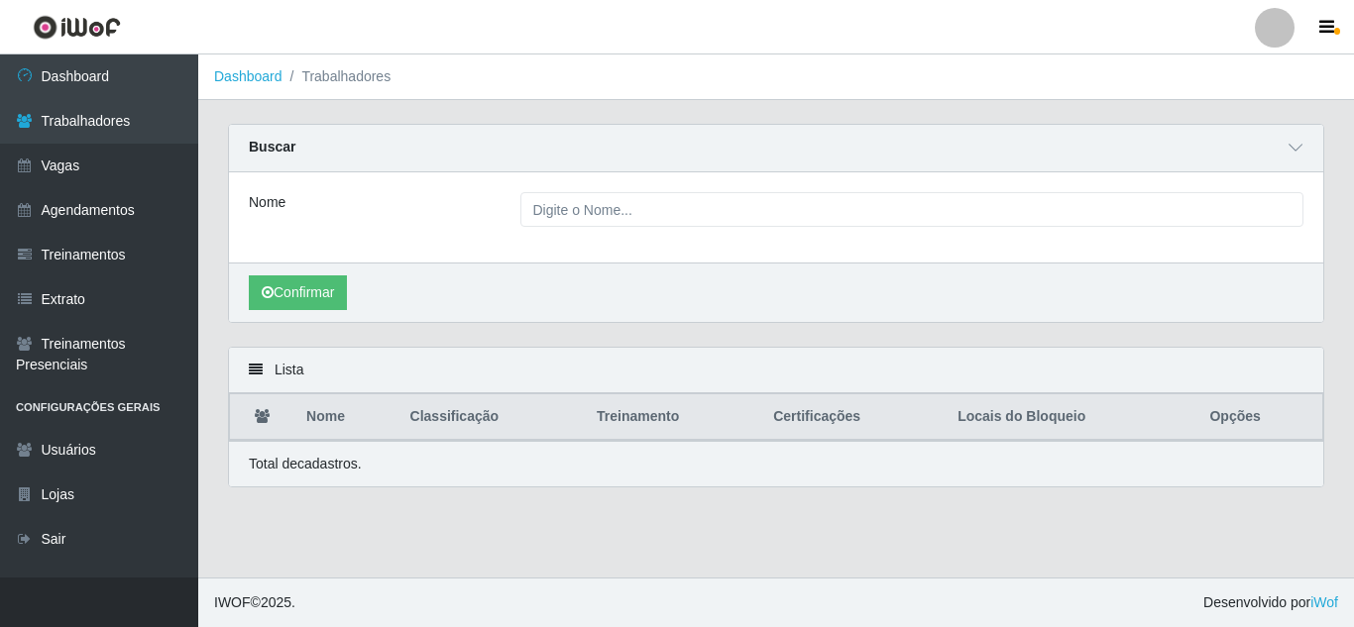
click at [641, 231] on div "Nome" at bounding box center [776, 217] width 1094 height 90
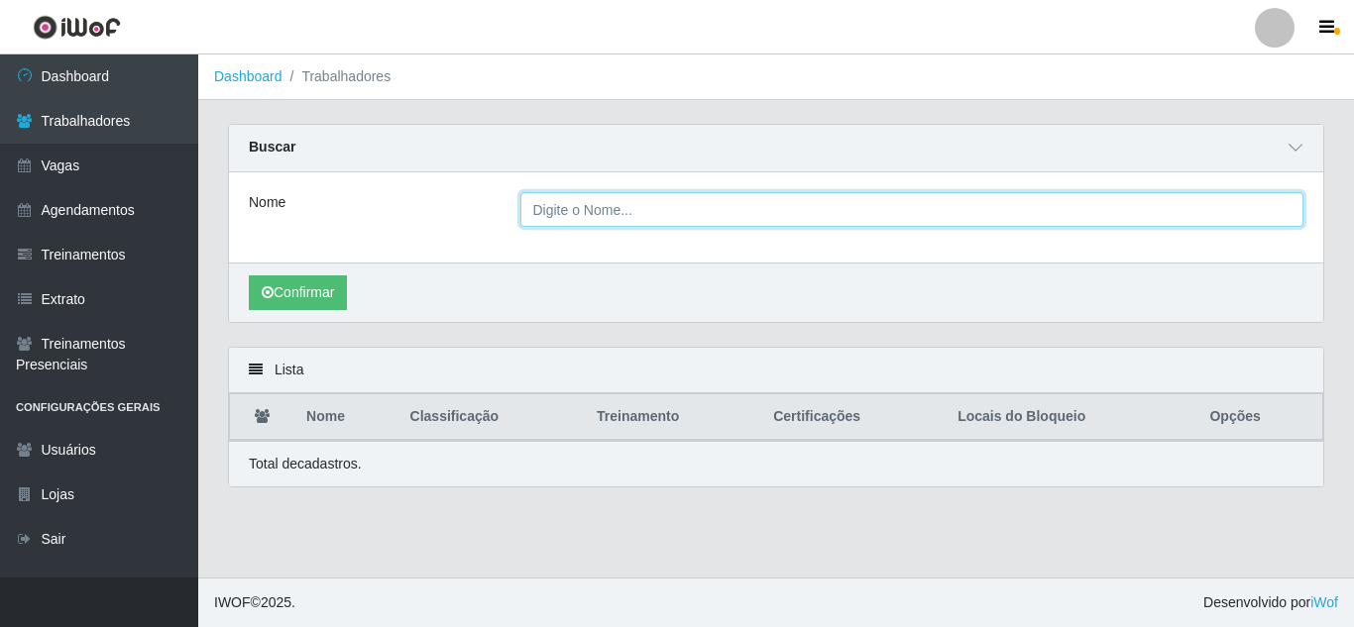
click at [694, 206] on input "Nome" at bounding box center [912, 209] width 784 height 35
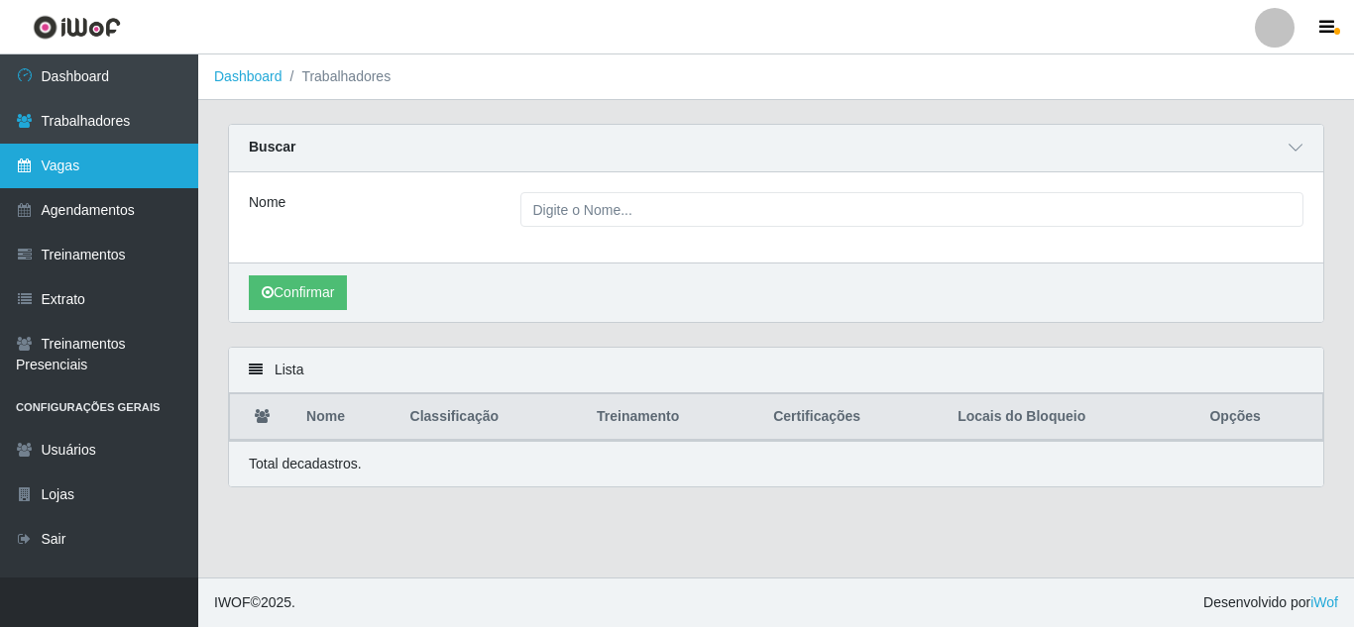
click at [48, 152] on link "Vagas" at bounding box center [99, 166] width 198 height 45
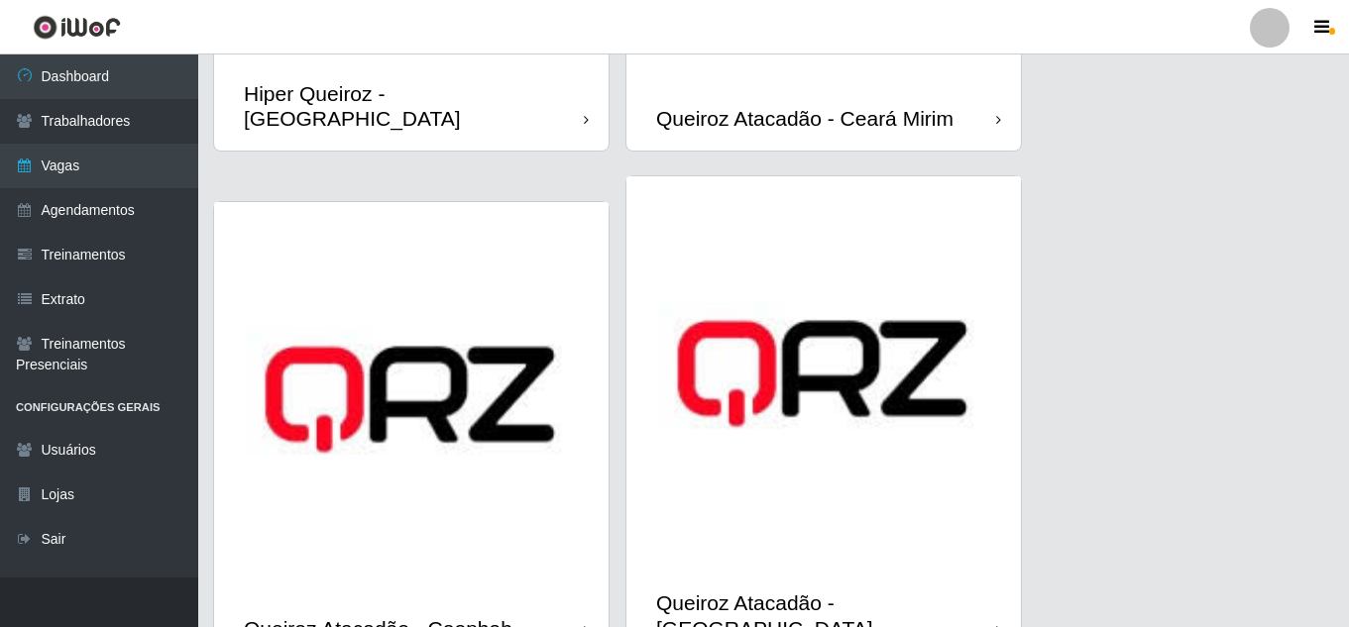
scroll to position [595, 0]
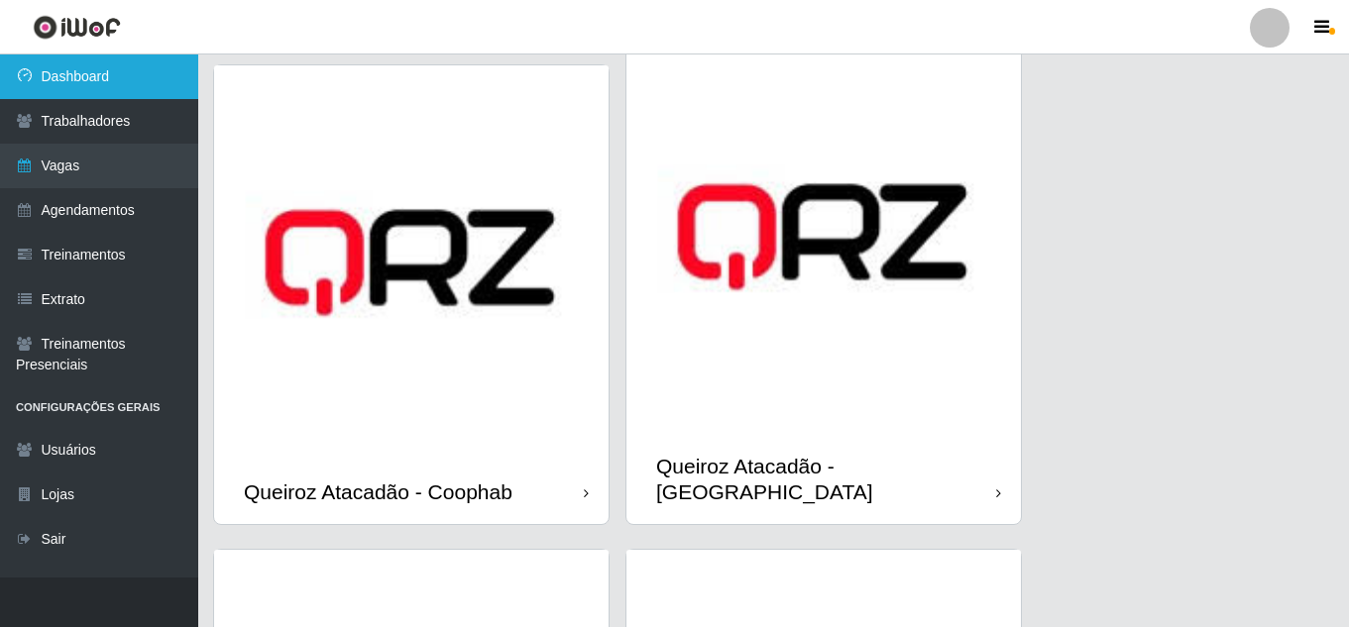
click at [101, 77] on link "Dashboard" at bounding box center [99, 77] width 198 height 45
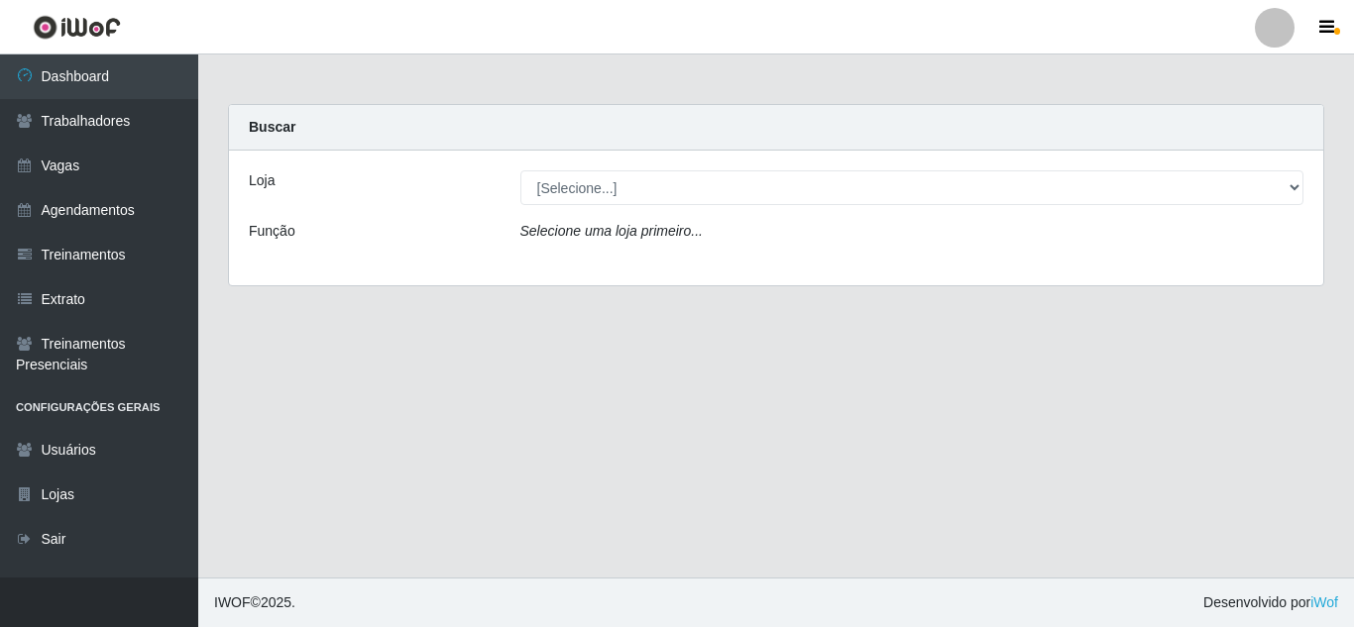
click at [794, 207] on div "Loja [Selecione...] Hiper Queiroz - Nova Betânia Queiroz Atacadão - Ceará Mirim…" at bounding box center [776, 218] width 1094 height 135
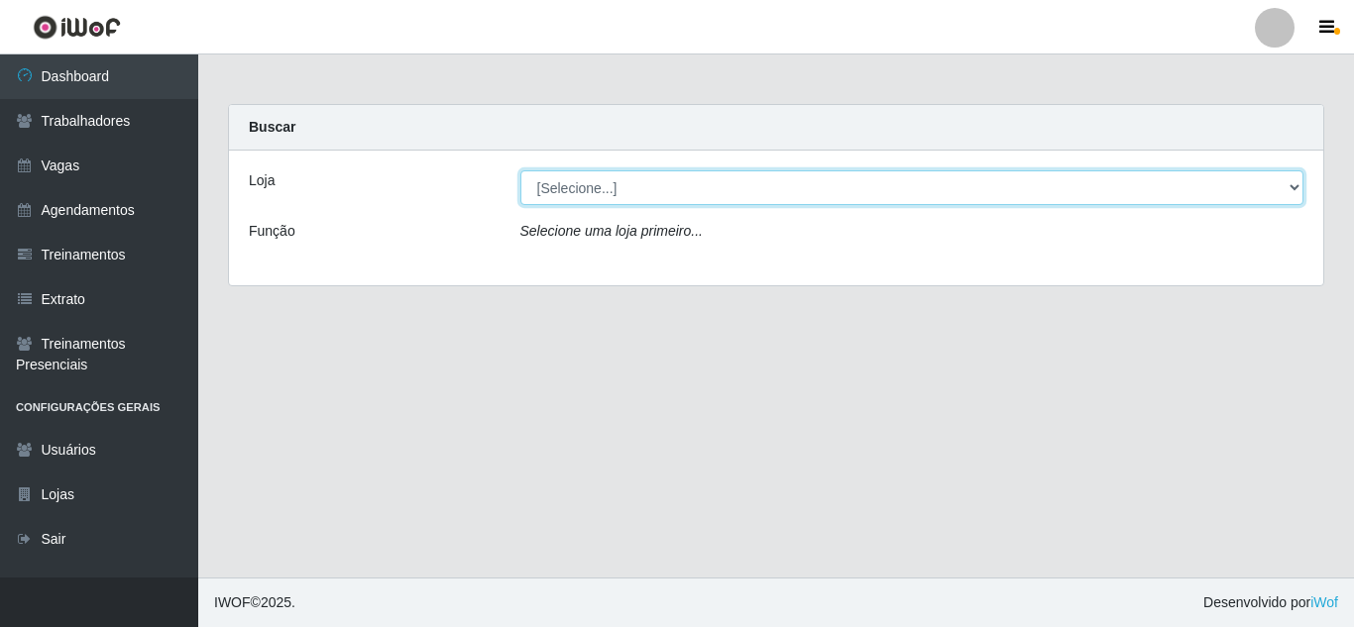
click at [801, 191] on select "[Selecione...] Hiper Queiroz - Nova Betânia Queiroz Atacadão - Ceará Mirim Quei…" at bounding box center [912, 187] width 784 height 35
select select "463"
click at [520, 170] on select "[Selecione...] Hiper Queiroz - Nova Betânia Queiroz Atacadão - Ceará Mirim Quei…" at bounding box center [912, 187] width 784 height 35
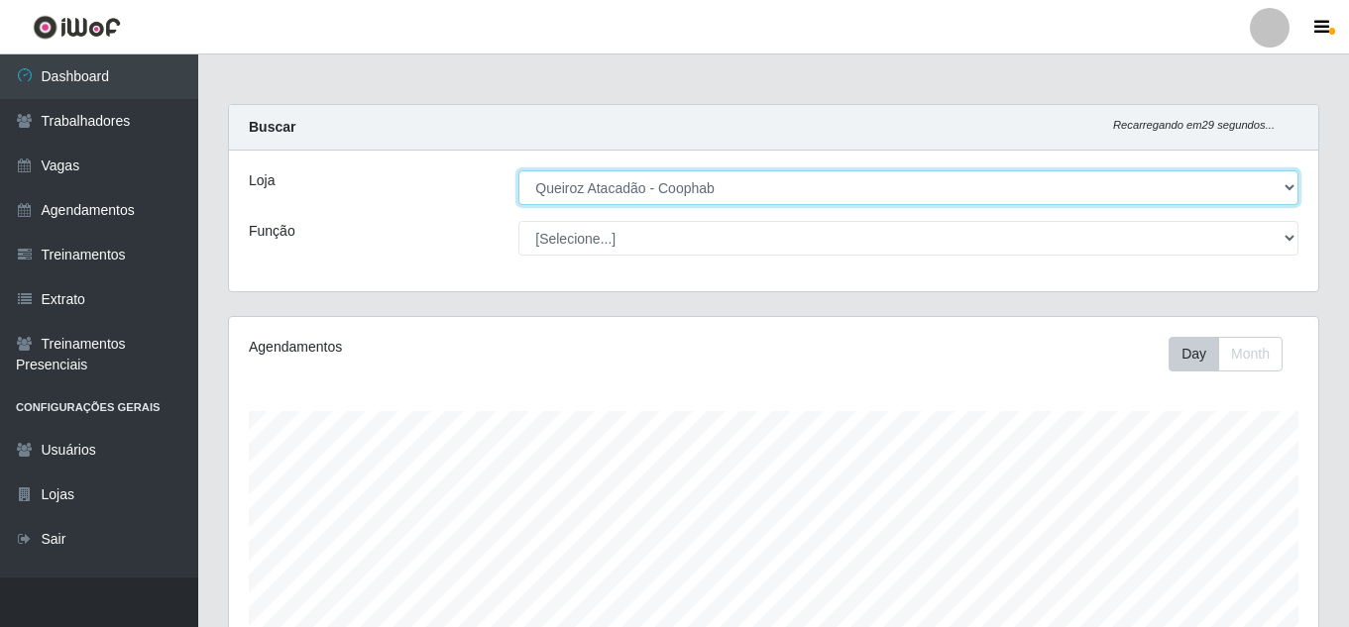
scroll to position [411, 1089]
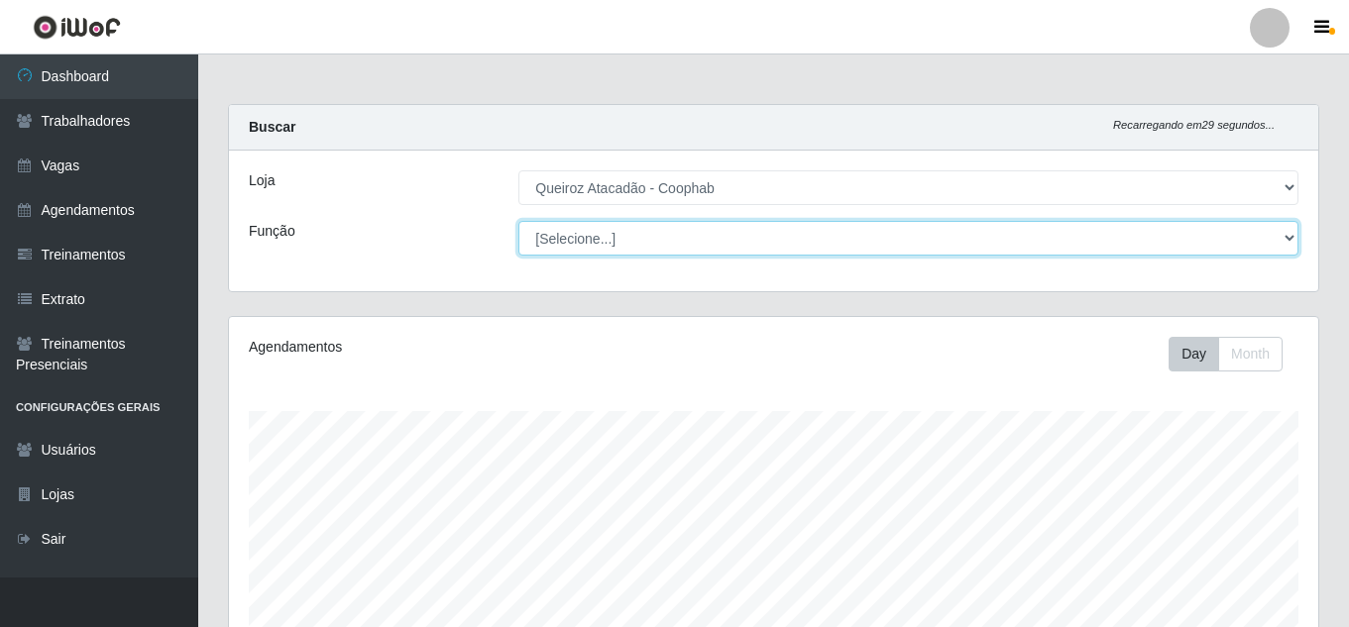
click at [865, 229] on select "[Selecione...] Embalador Embalador + Embalador ++ Operador de Caixa Operador de…" at bounding box center [908, 238] width 780 height 35
select select "22"
click at [518, 221] on select "[Selecione...] Embalador Embalador + Embalador ++ Operador de Caixa Operador de…" at bounding box center [908, 238] width 780 height 35
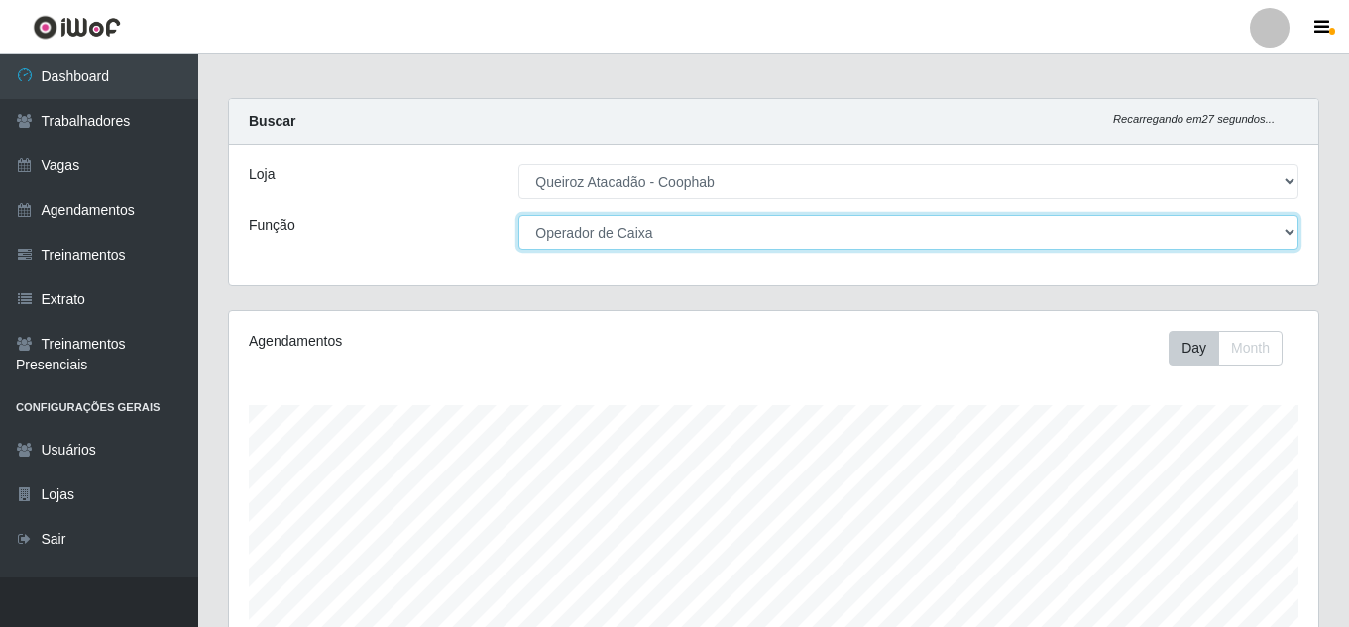
scroll to position [0, 0]
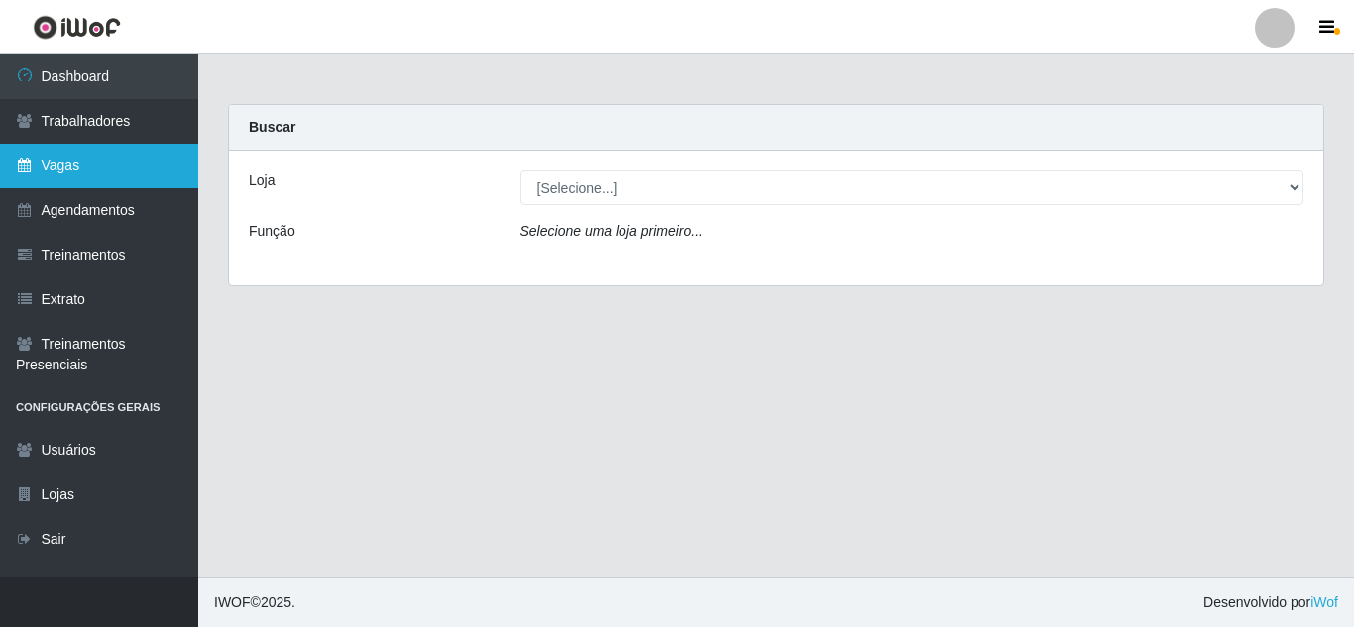
click at [69, 144] on link "Vagas" at bounding box center [99, 166] width 198 height 45
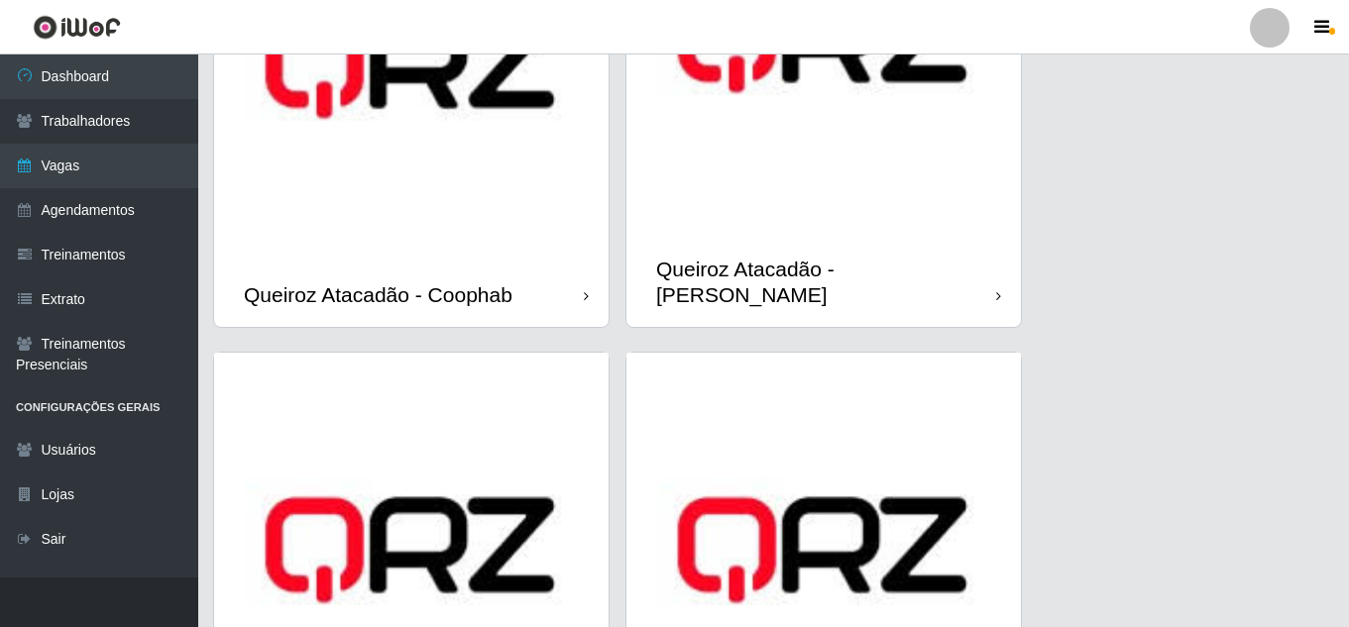
scroll to position [793, 0]
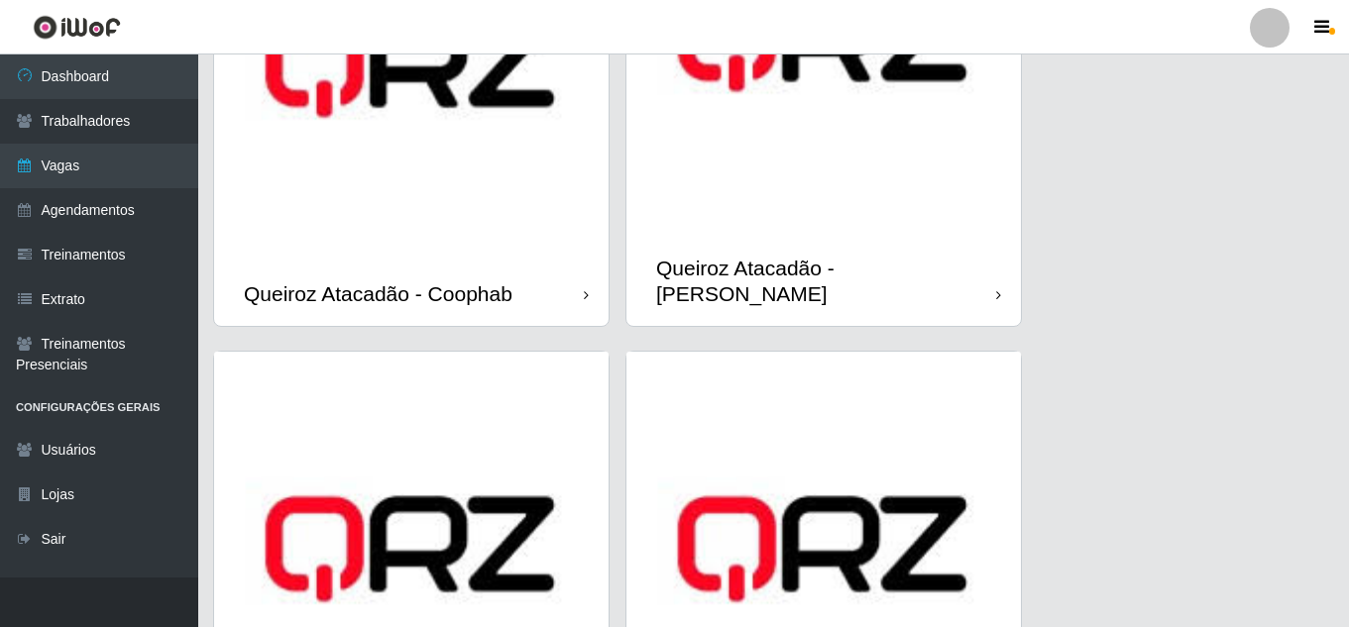
click at [487, 196] on img at bounding box center [411, 64] width 394 height 394
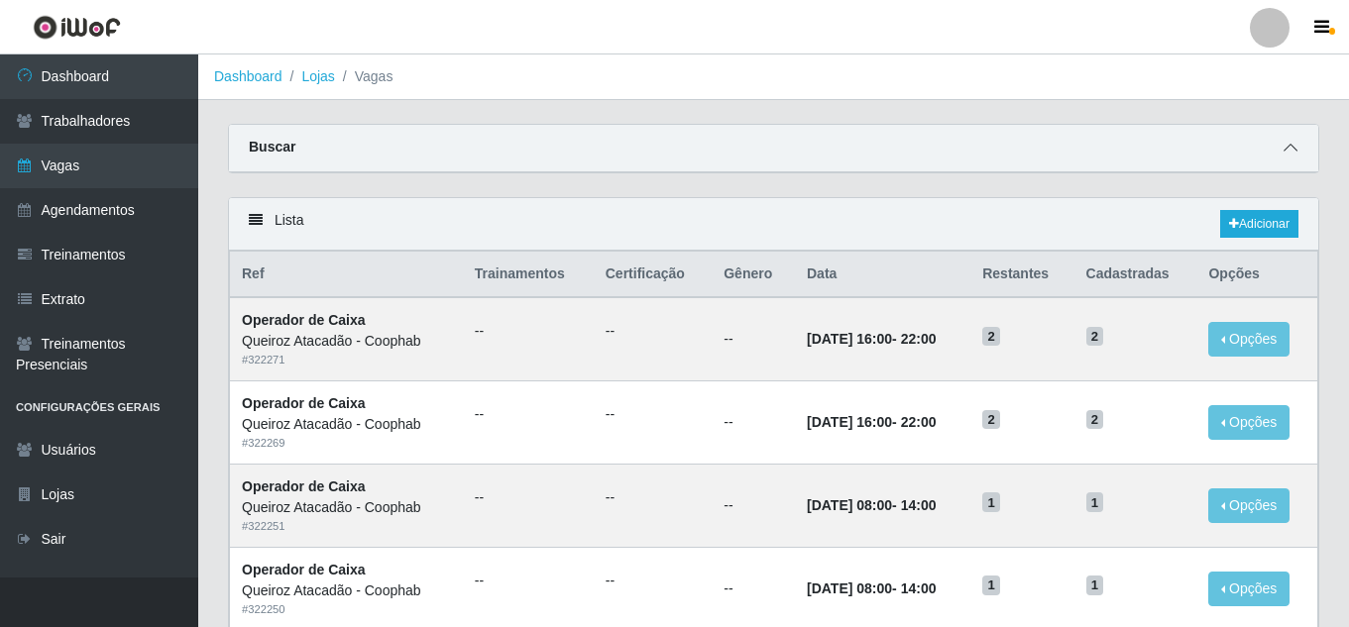
click at [1292, 147] on icon at bounding box center [1290, 148] width 14 height 14
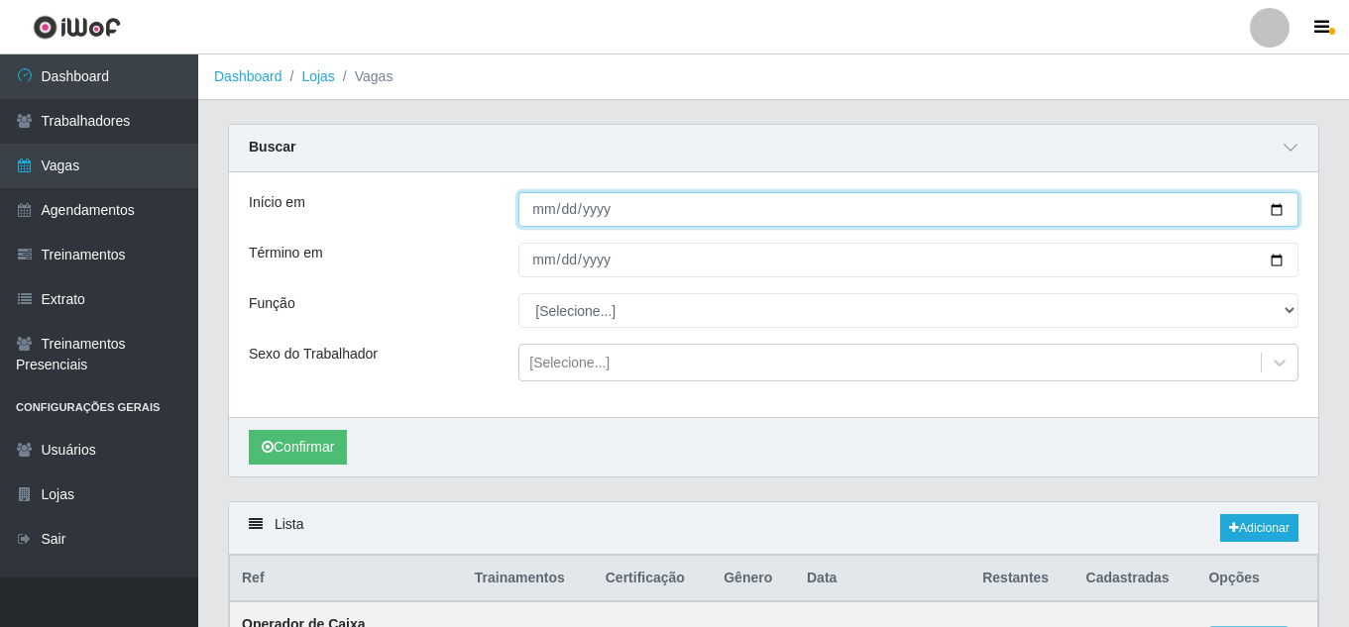
click at [1278, 217] on input "Início em" at bounding box center [908, 209] width 780 height 35
type input "[DATE]"
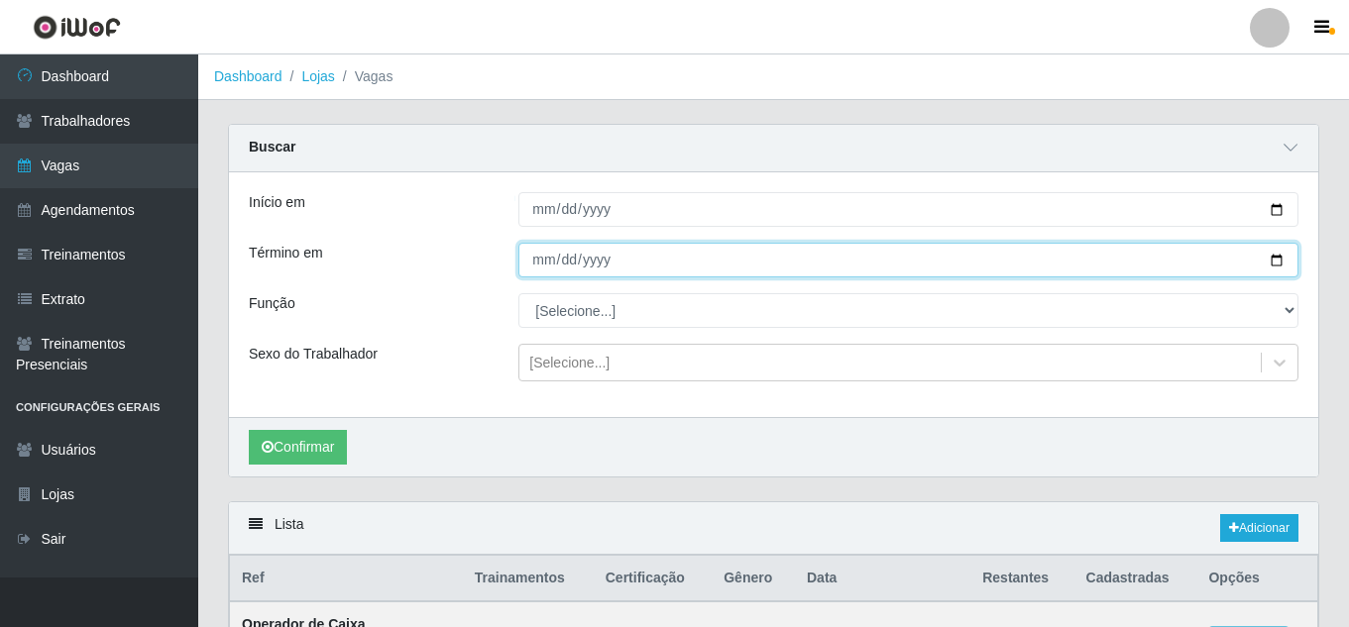
click at [1280, 260] on input "Término em" at bounding box center [908, 260] width 780 height 35
type input "[DATE]"
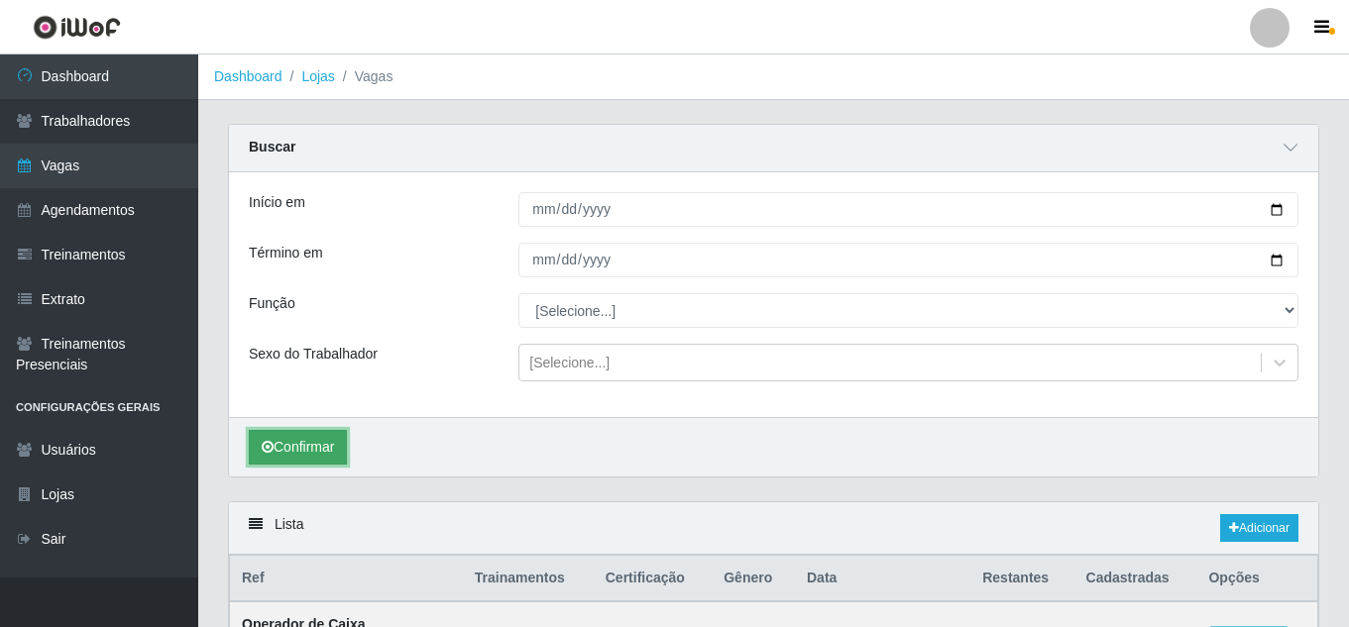
click at [305, 449] on button "Confirmar" at bounding box center [298, 447] width 98 height 35
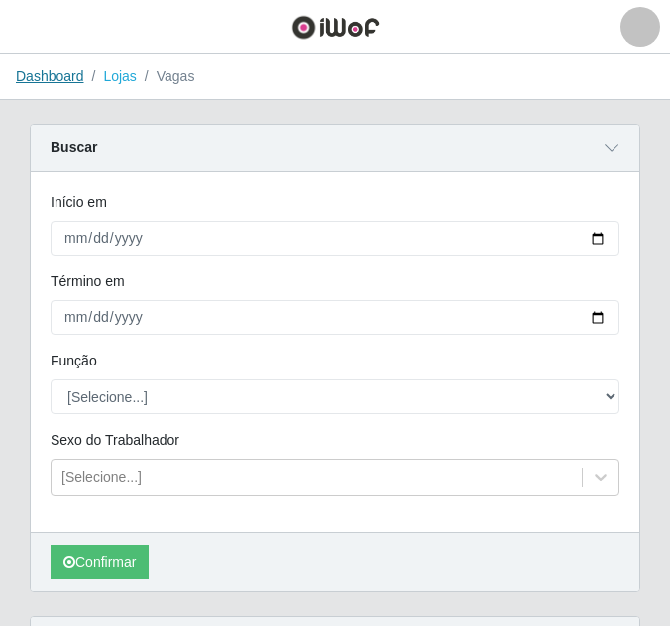
click at [51, 82] on link "Dashboard" at bounding box center [50, 76] width 68 height 16
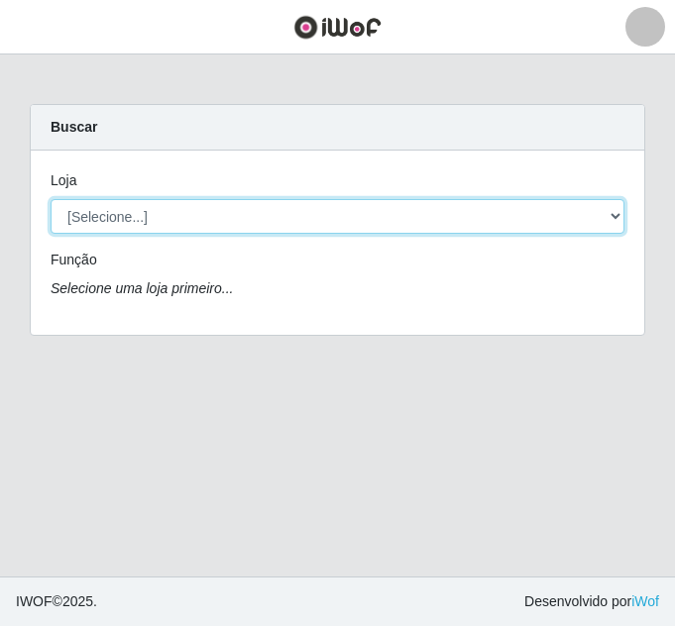
click at [319, 205] on select "[Selecione...] Hiper Queiroz - Nova Betânia Queiroz Atacadão - Ceará Mirim Quei…" at bounding box center [338, 216] width 574 height 35
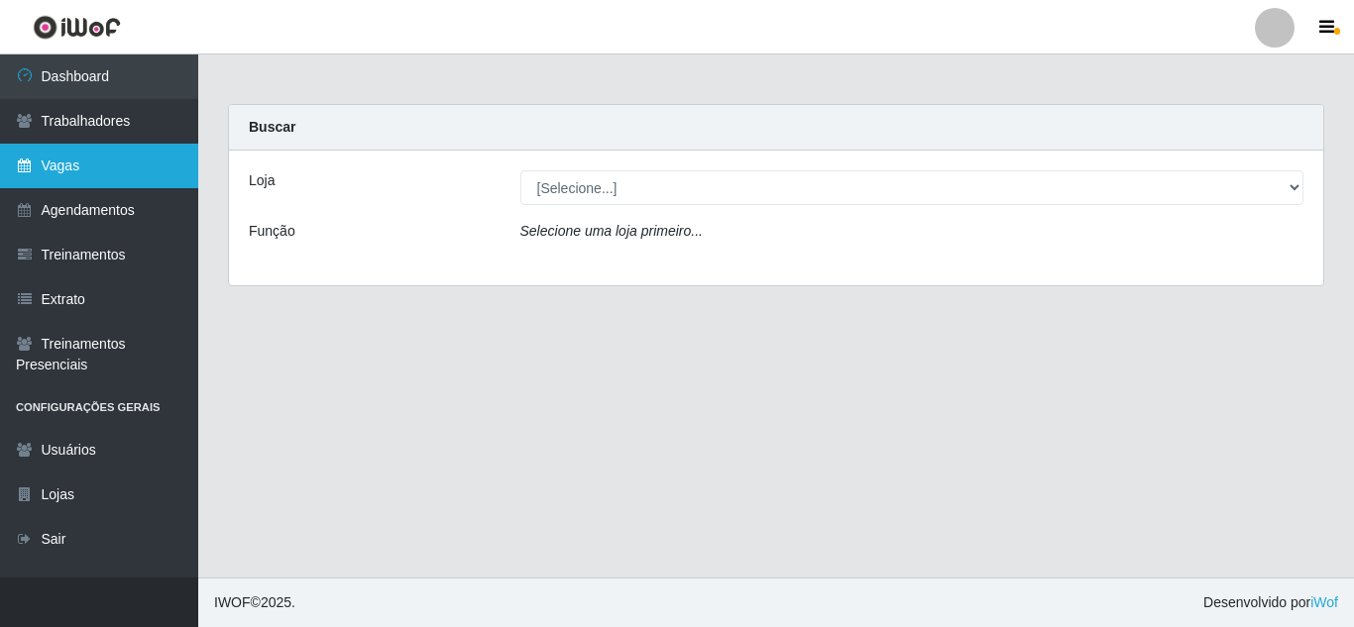
click at [58, 180] on link "Vagas" at bounding box center [99, 166] width 198 height 45
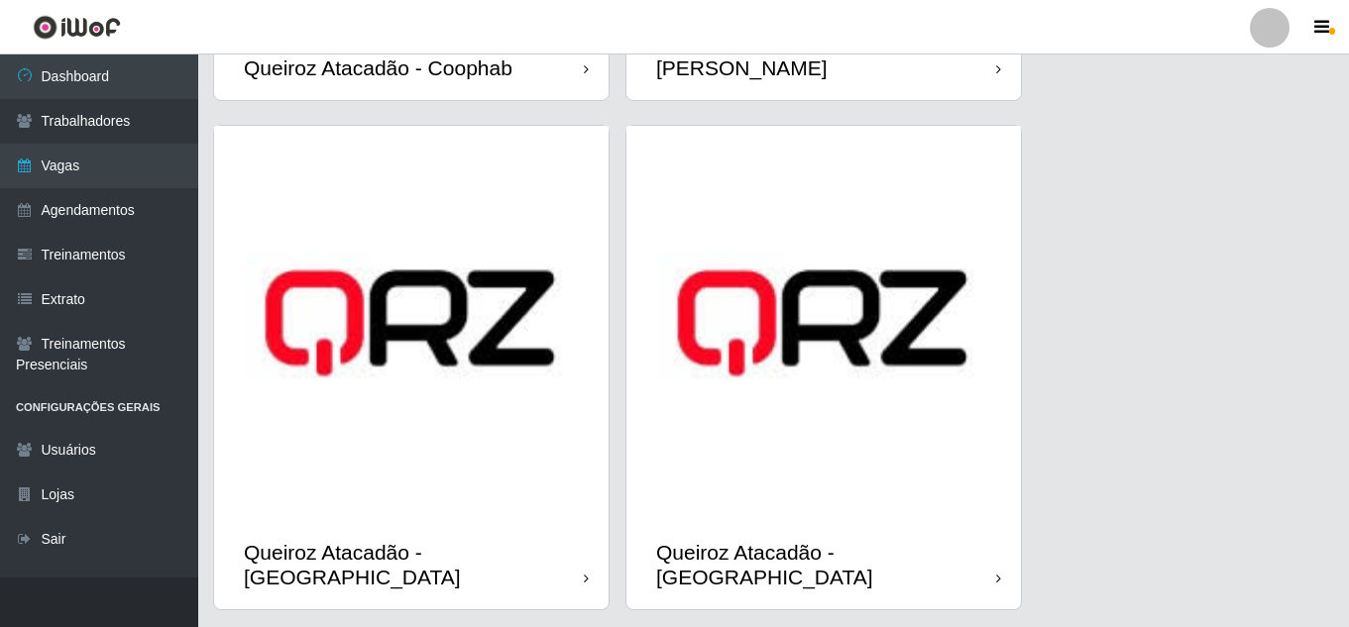
scroll to position [1026, 0]
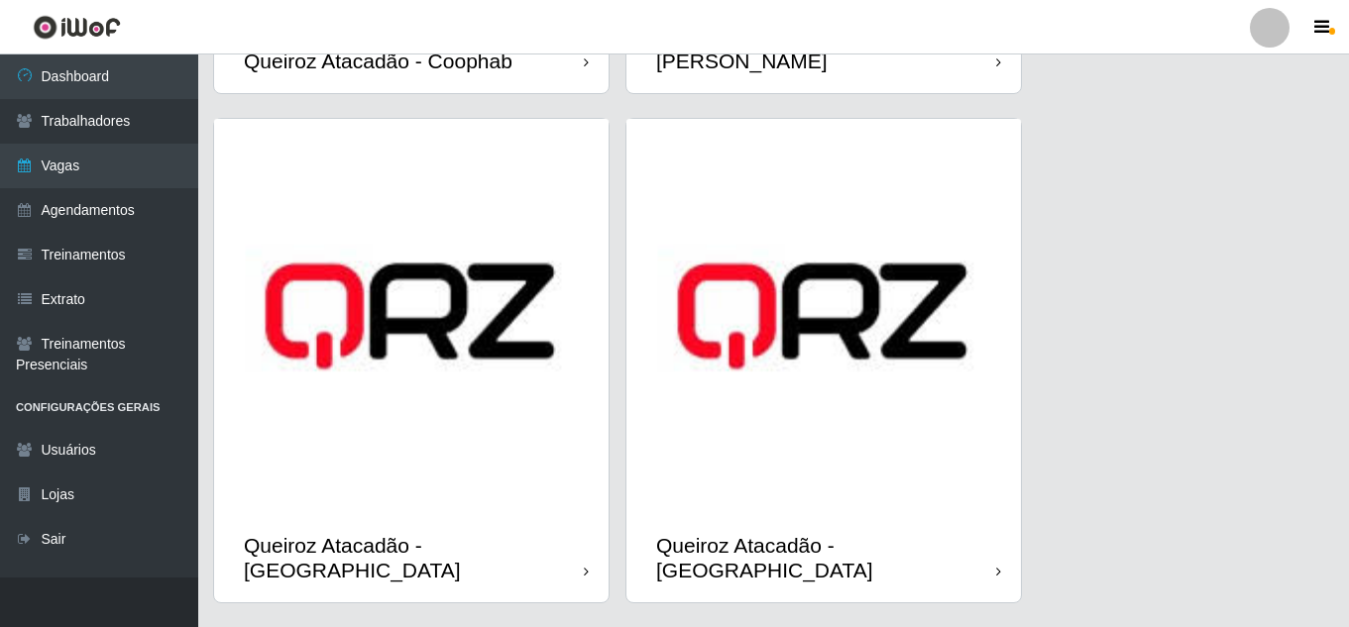
click at [817, 390] on img at bounding box center [823, 316] width 394 height 394
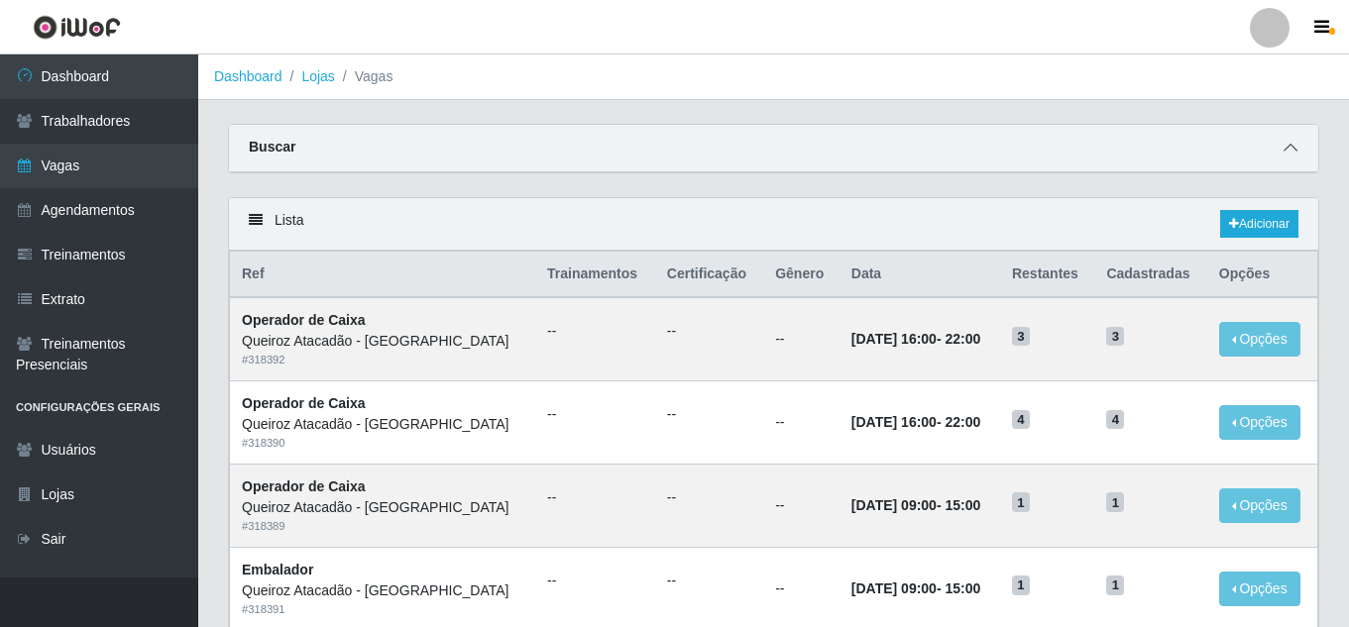
click at [1287, 149] on icon at bounding box center [1290, 148] width 14 height 14
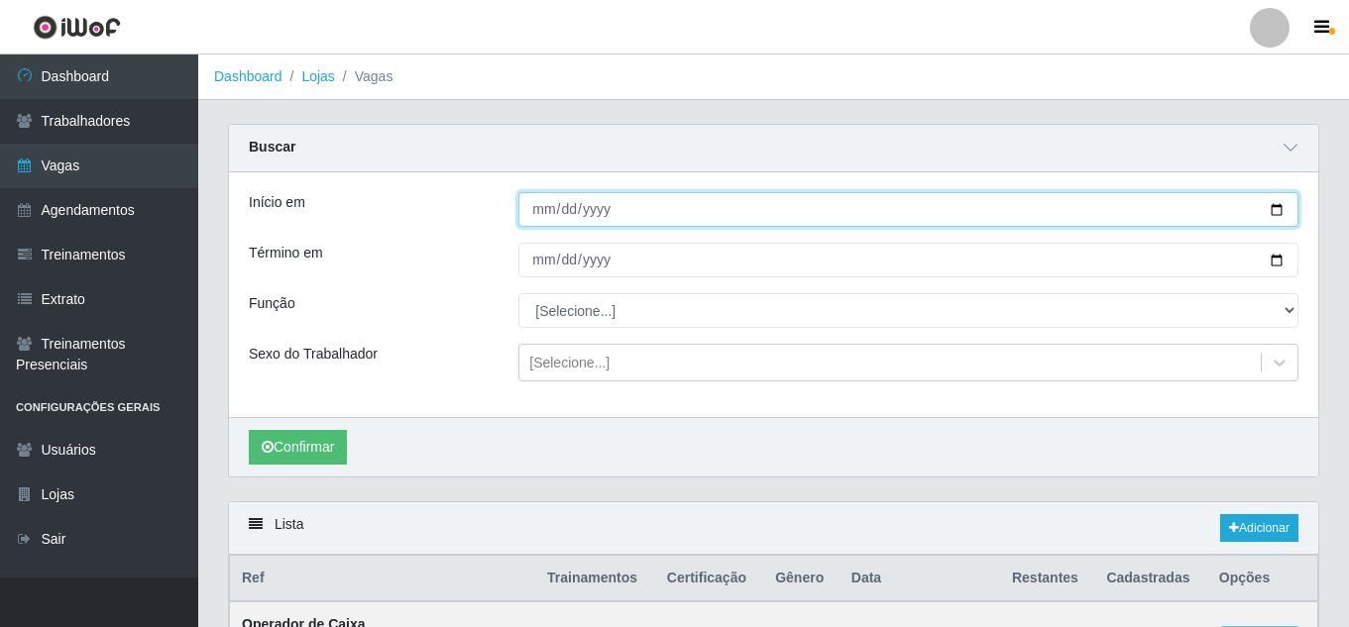
click at [536, 207] on input "Início em" at bounding box center [908, 209] width 780 height 35
type input "2025-10-01"
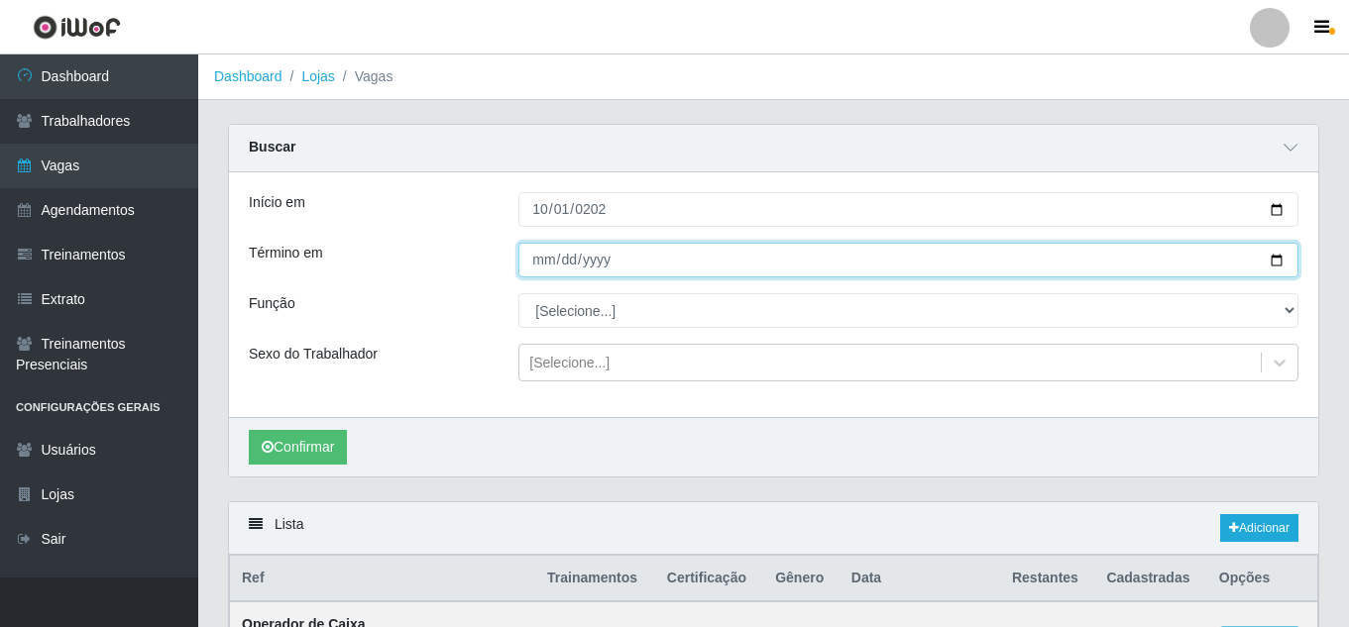
click at [548, 264] on input "Término em" at bounding box center [908, 260] width 780 height 35
type input "2025-10-31"
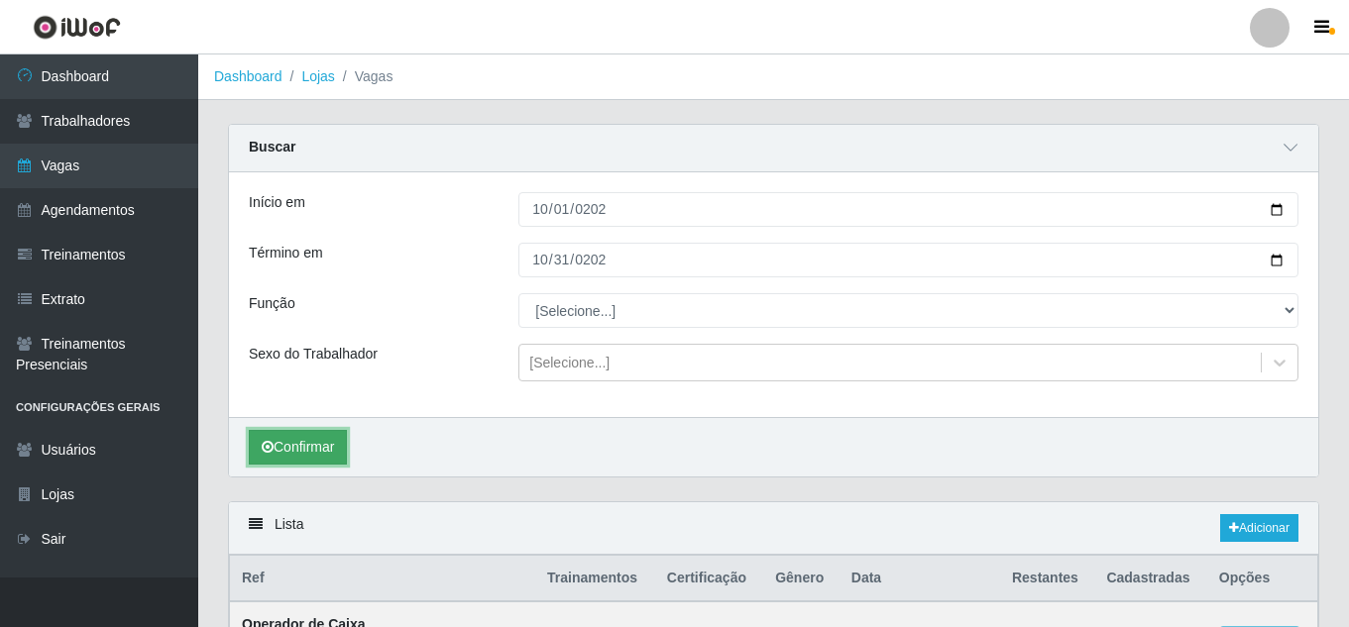
click at [340, 442] on button "Confirmar" at bounding box center [298, 447] width 98 height 35
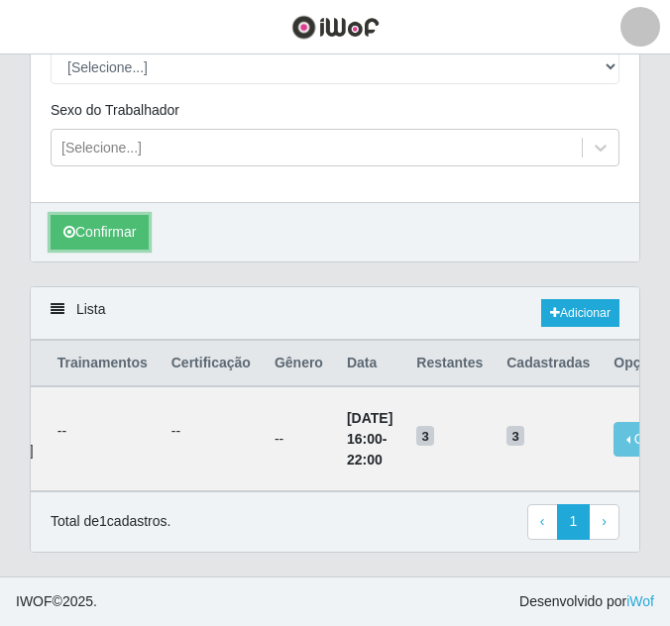
scroll to position [0, 160]
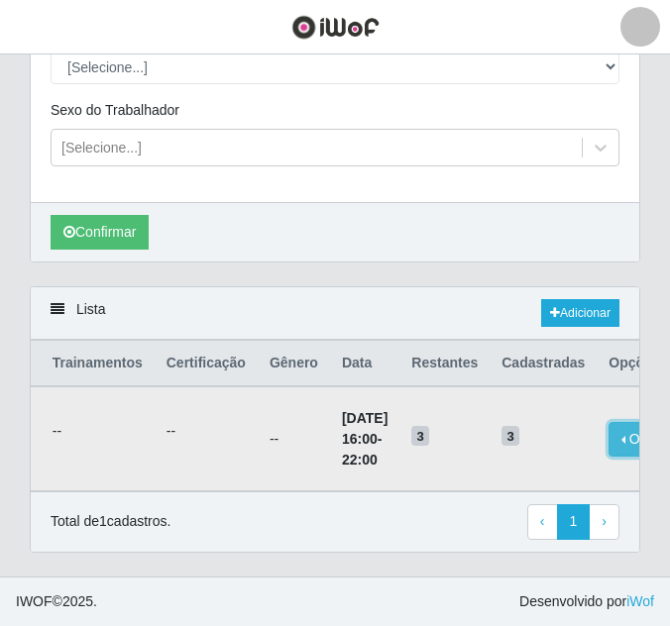
click at [608, 430] on button "Opções" at bounding box center [648, 439] width 81 height 35
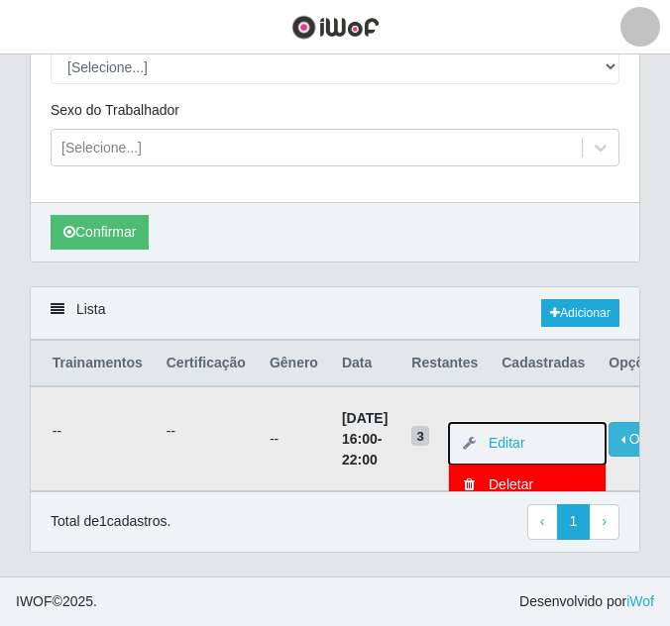
click at [486, 437] on button "Editar" at bounding box center [527, 444] width 157 height 42
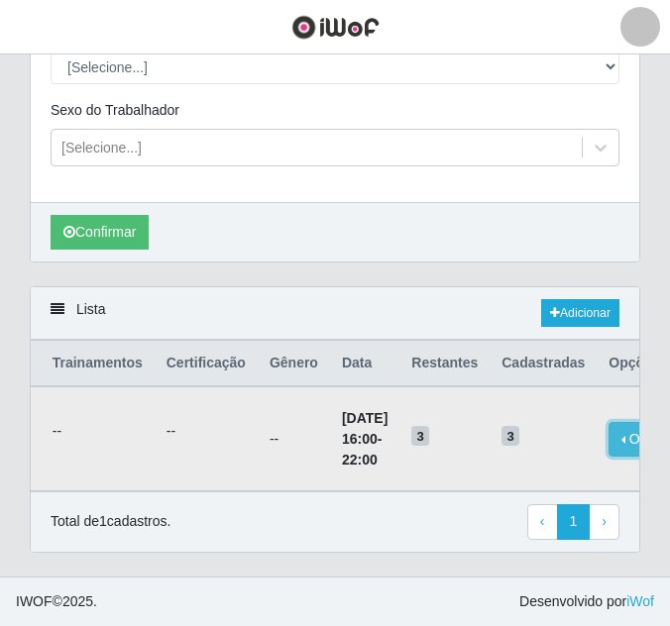
click at [608, 434] on button "Opções" at bounding box center [648, 439] width 81 height 35
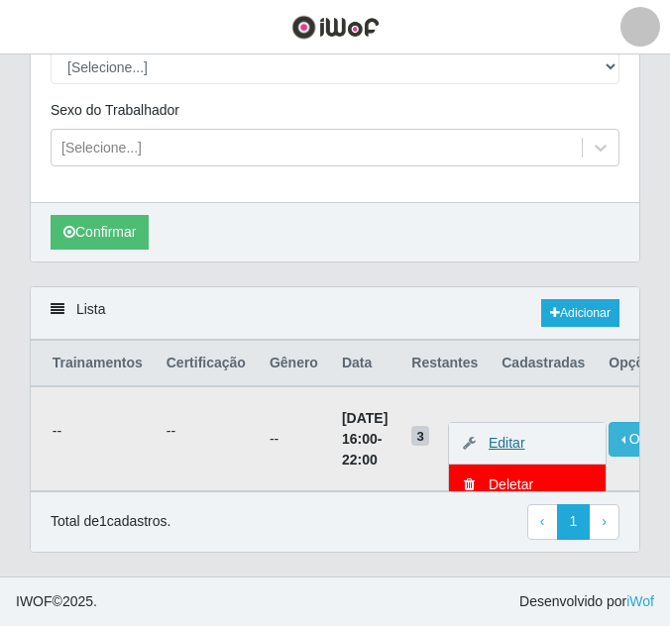
click at [469, 435] on link "Editar" at bounding box center [497, 443] width 56 height 16
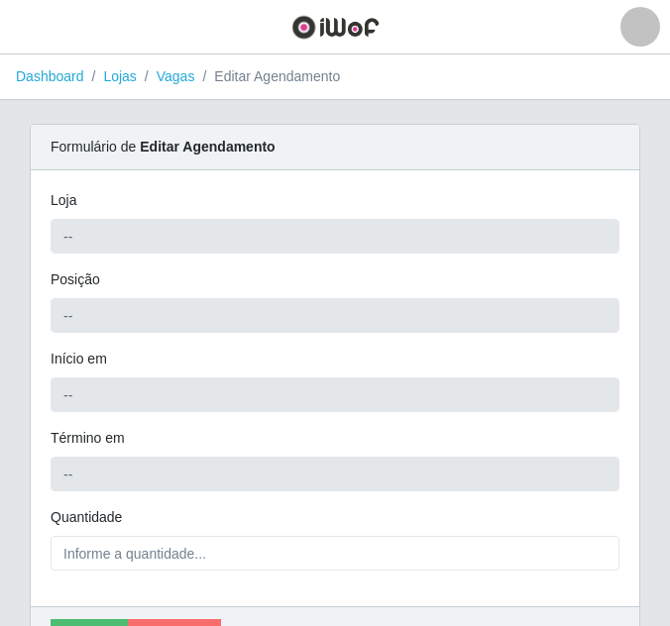
type input "Queiroz Atacadão - [GEOGRAPHIC_DATA]"
type input "Operador de Caixa"
type input "2025-10-01 16:00:00"
type input "2025-10-01 22:00:00"
type input "3__"
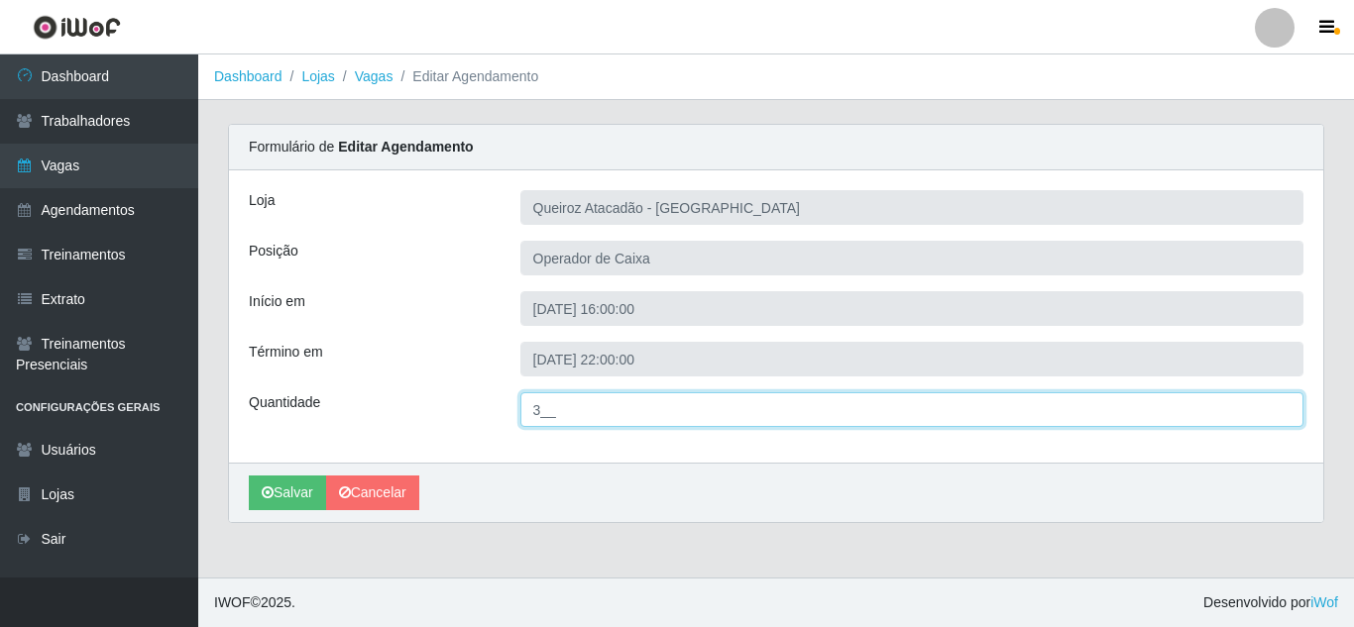
click at [536, 411] on input "3__" at bounding box center [912, 409] width 784 height 35
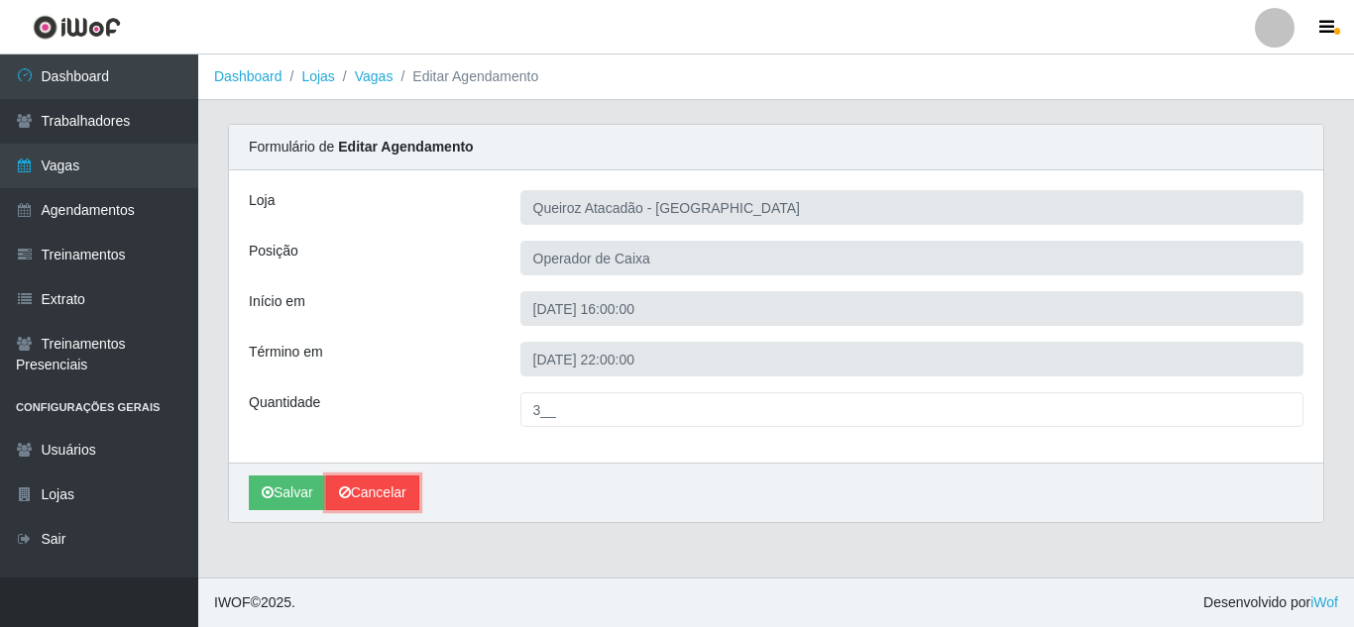
click at [374, 495] on link "Cancelar" at bounding box center [372, 493] width 93 height 35
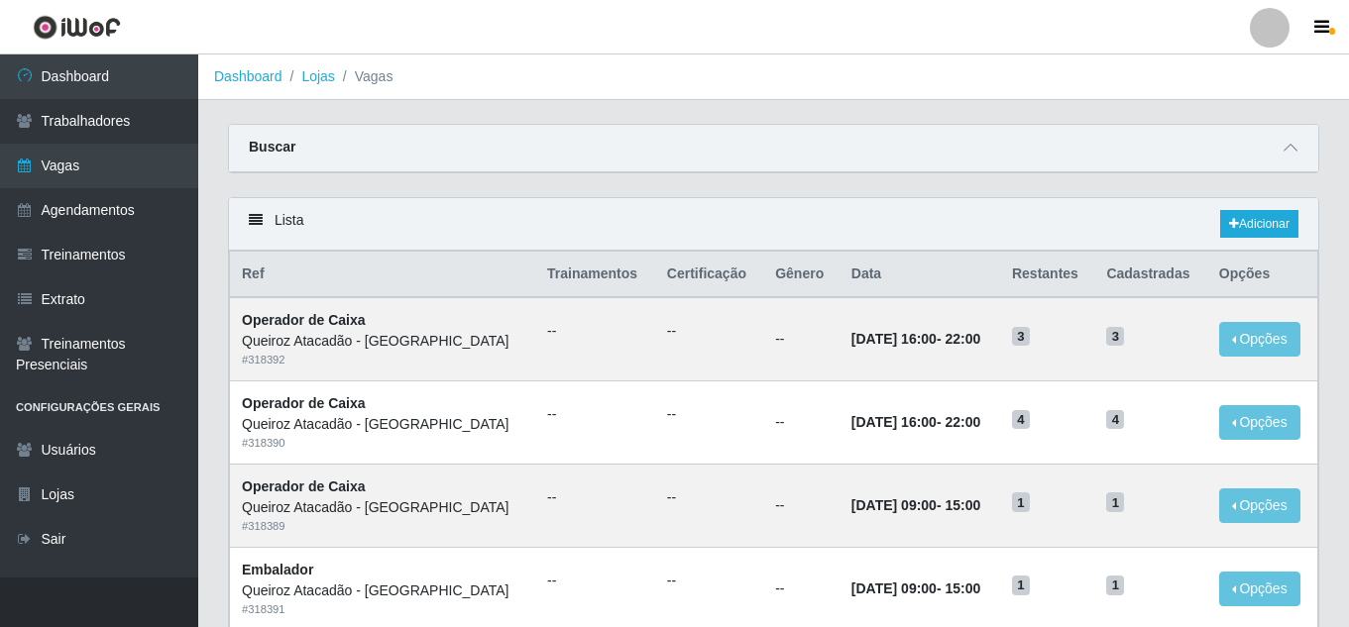
click at [965, 155] on div "Buscar" at bounding box center [773, 149] width 1089 height 48
click at [1294, 148] on icon at bounding box center [1290, 148] width 14 height 14
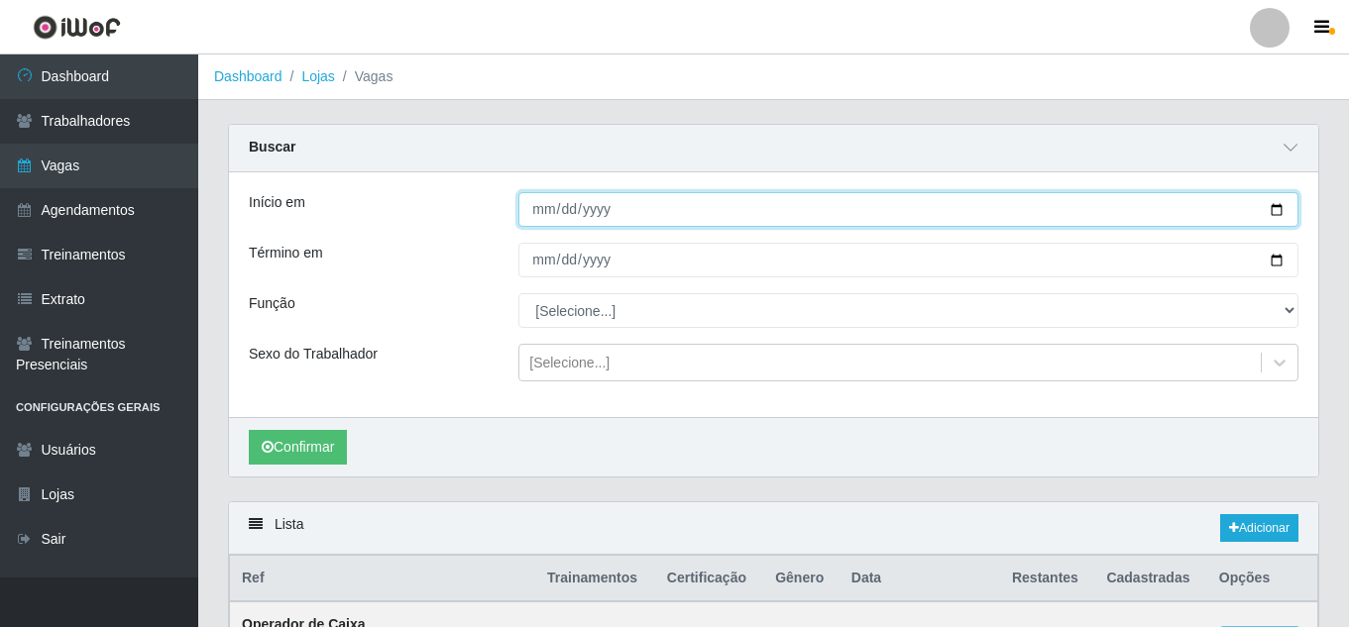
click at [1279, 213] on input "Início em" at bounding box center [908, 209] width 780 height 35
type input "2025-10-01"
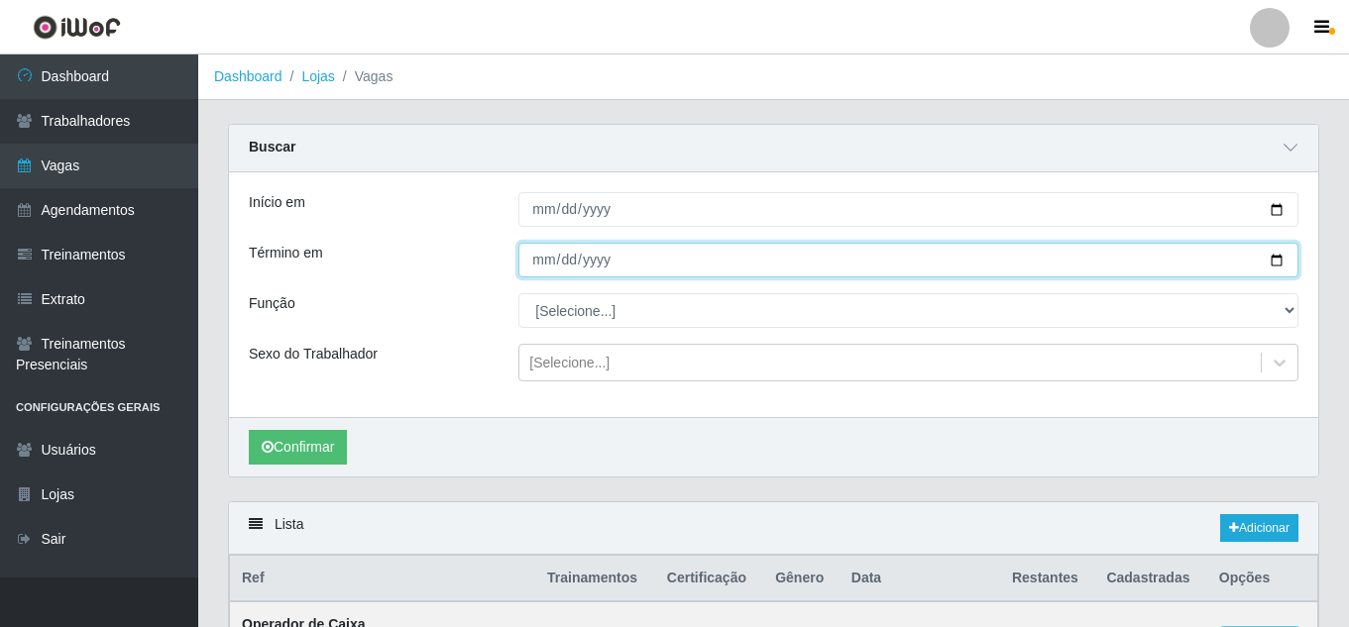
click at [1274, 256] on input "Término em" at bounding box center [908, 260] width 780 height 35
type input "2025-10-31"
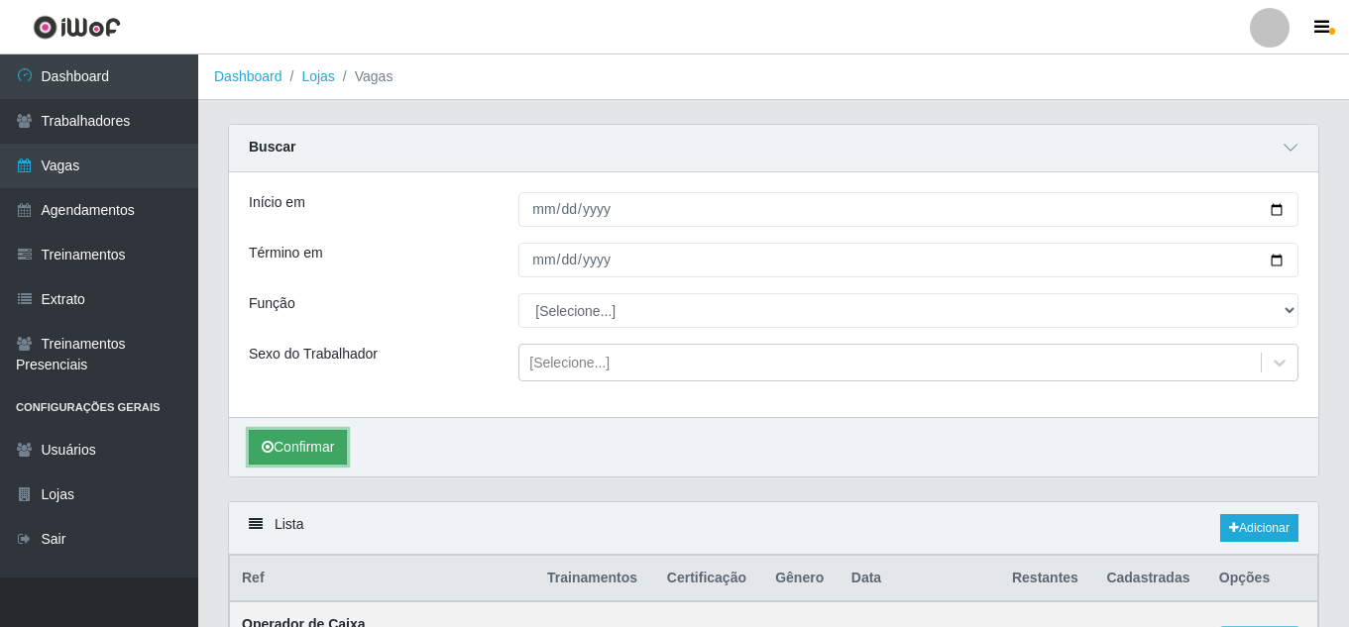
click at [305, 454] on button "Confirmar" at bounding box center [298, 447] width 98 height 35
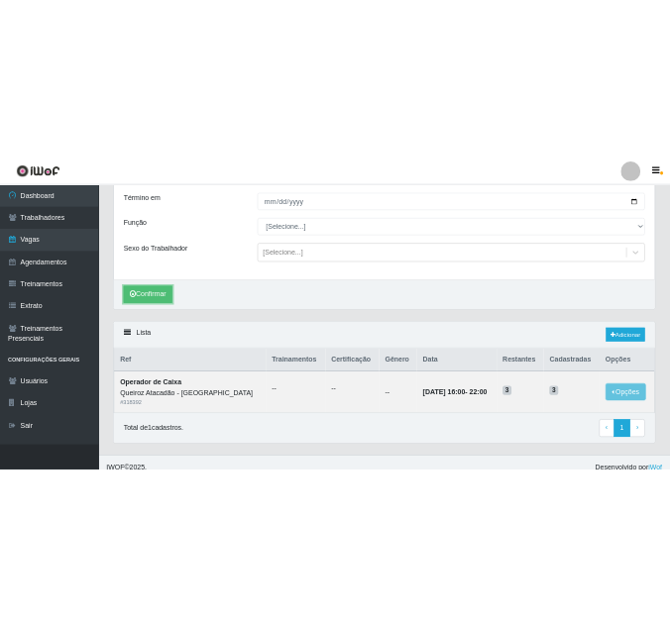
scroll to position [194, 0]
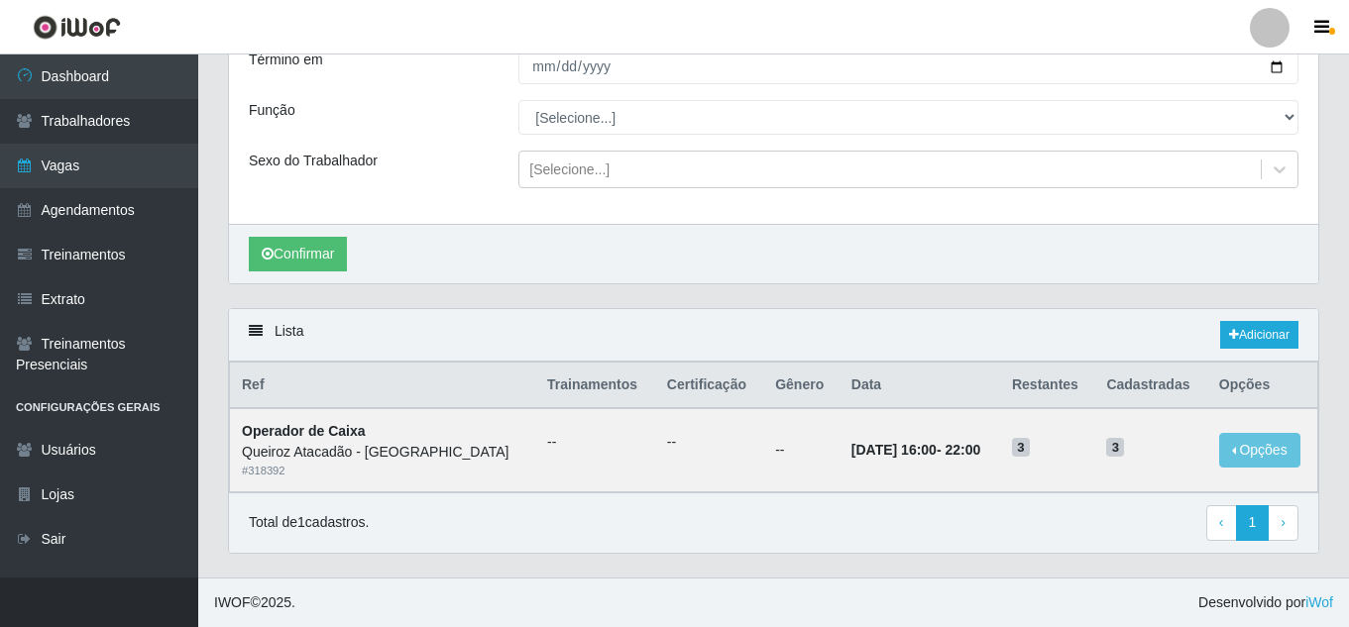
click at [532, 263] on div "Confirmar" at bounding box center [773, 253] width 1089 height 59
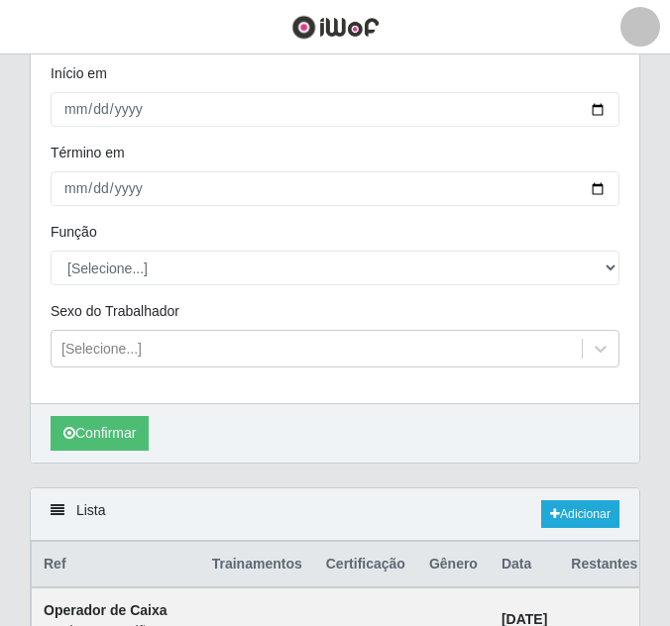
scroll to position [0, 0]
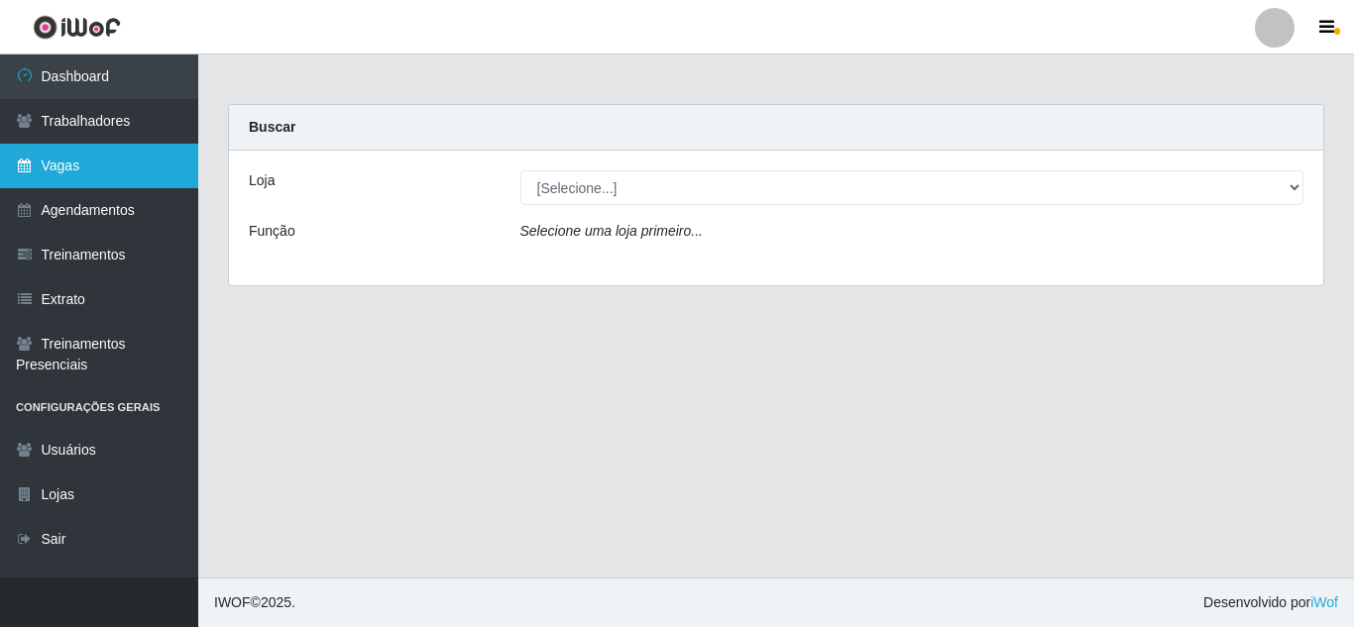
click at [128, 176] on link "Vagas" at bounding box center [99, 166] width 198 height 45
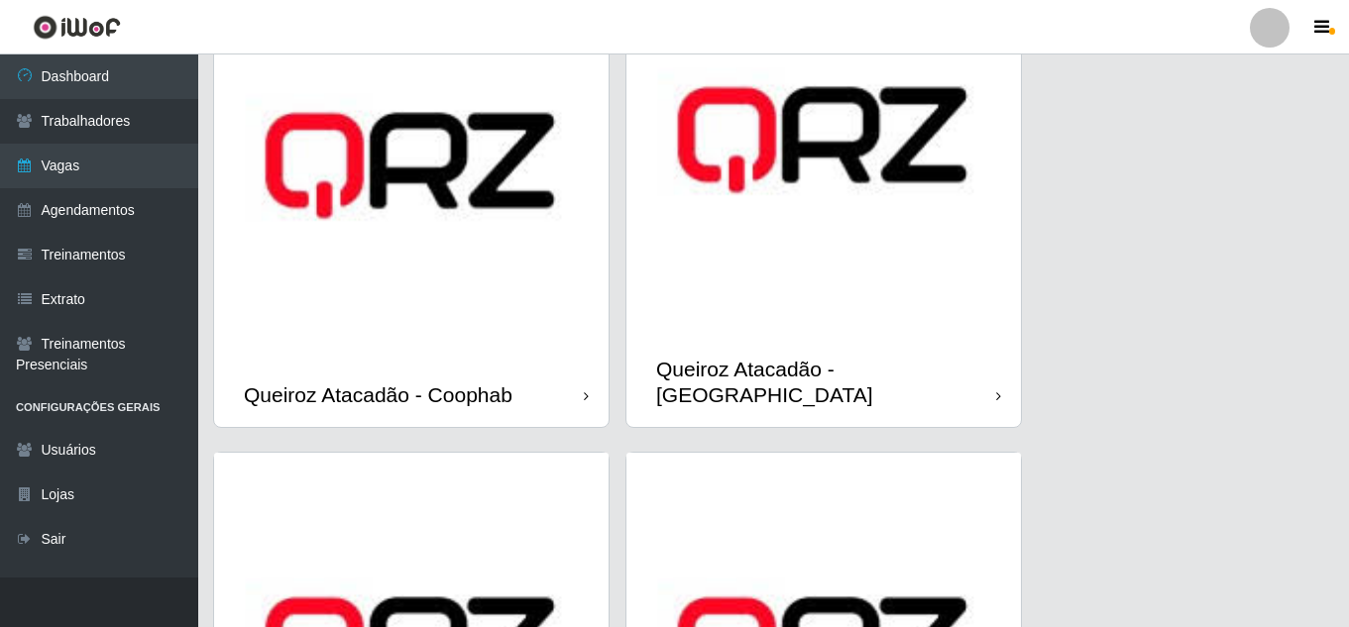
scroll to position [694, 0]
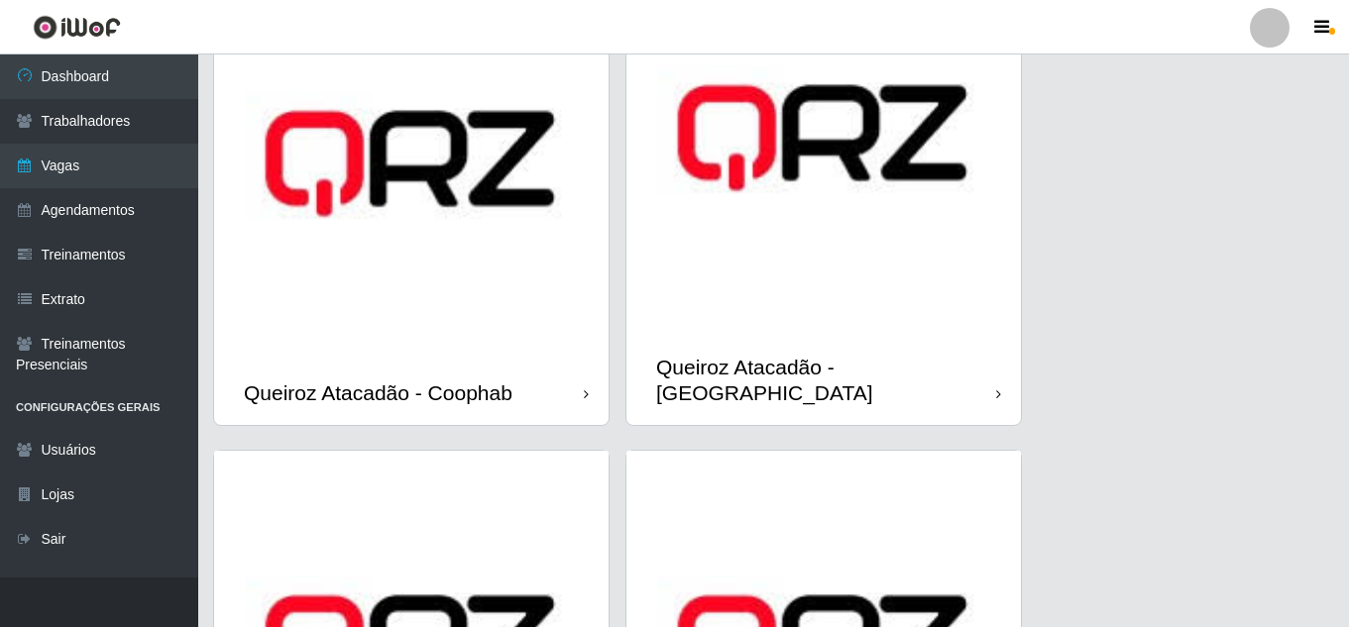
click at [551, 361] on div "Queiroz Atacadão - Coophab" at bounding box center [411, 393] width 394 height 64
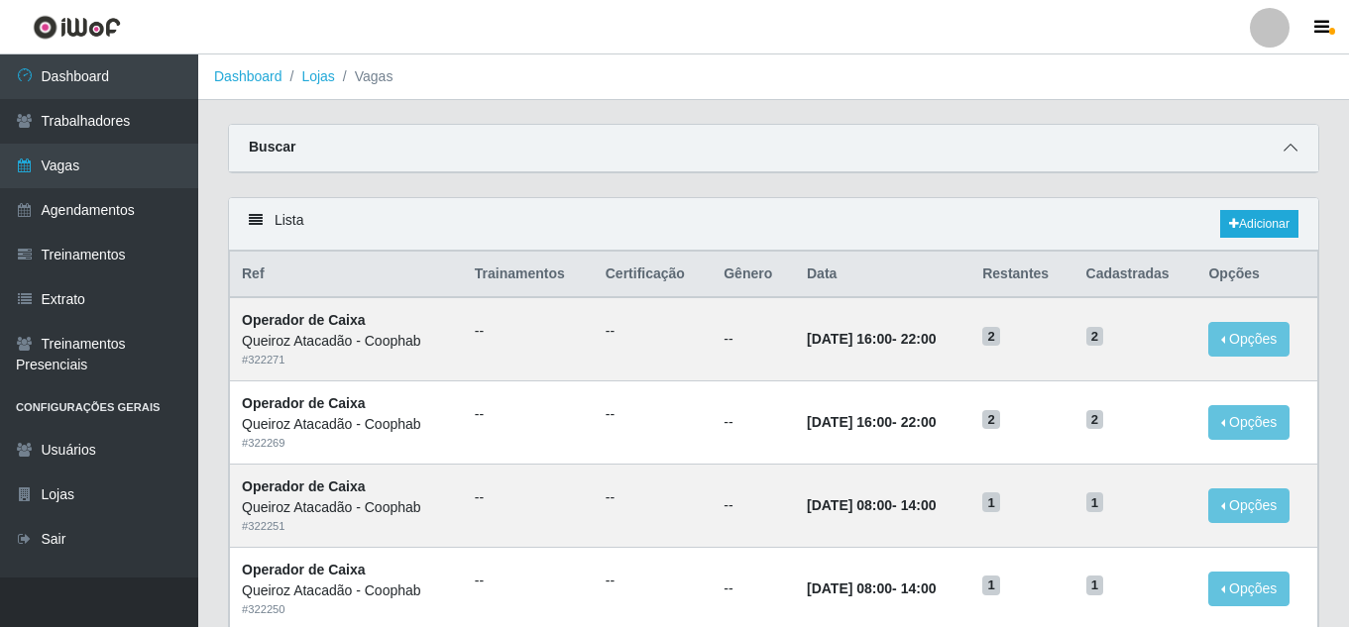
click at [1289, 146] on icon at bounding box center [1290, 148] width 14 height 14
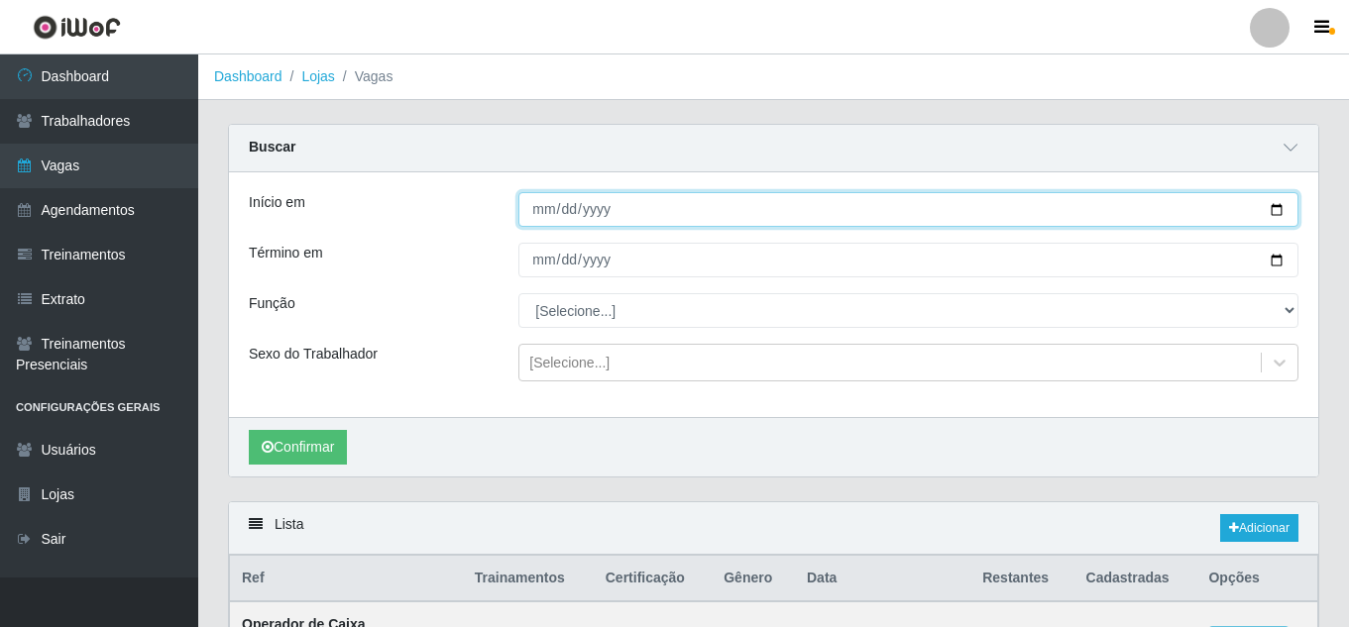
click at [543, 214] on input "Início em" at bounding box center [908, 209] width 780 height 35
type input "[DATE]"
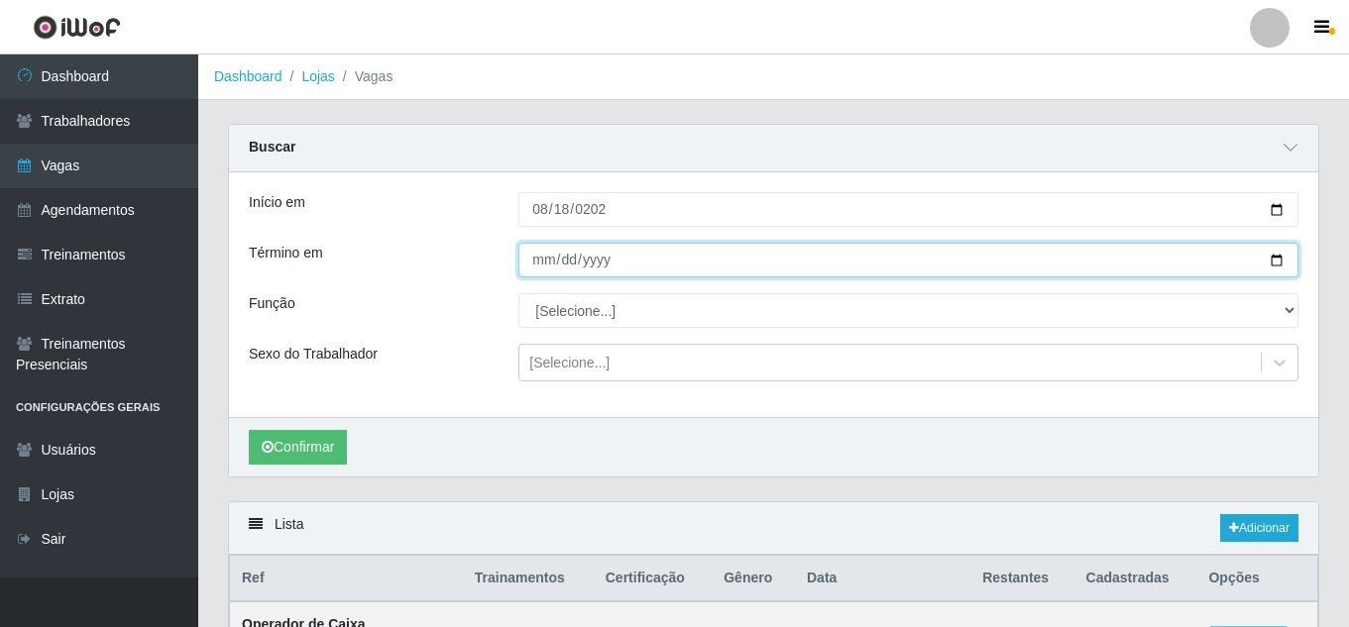
click at [545, 262] on input "Término em" at bounding box center [908, 260] width 780 height 35
type input "[DATE]"
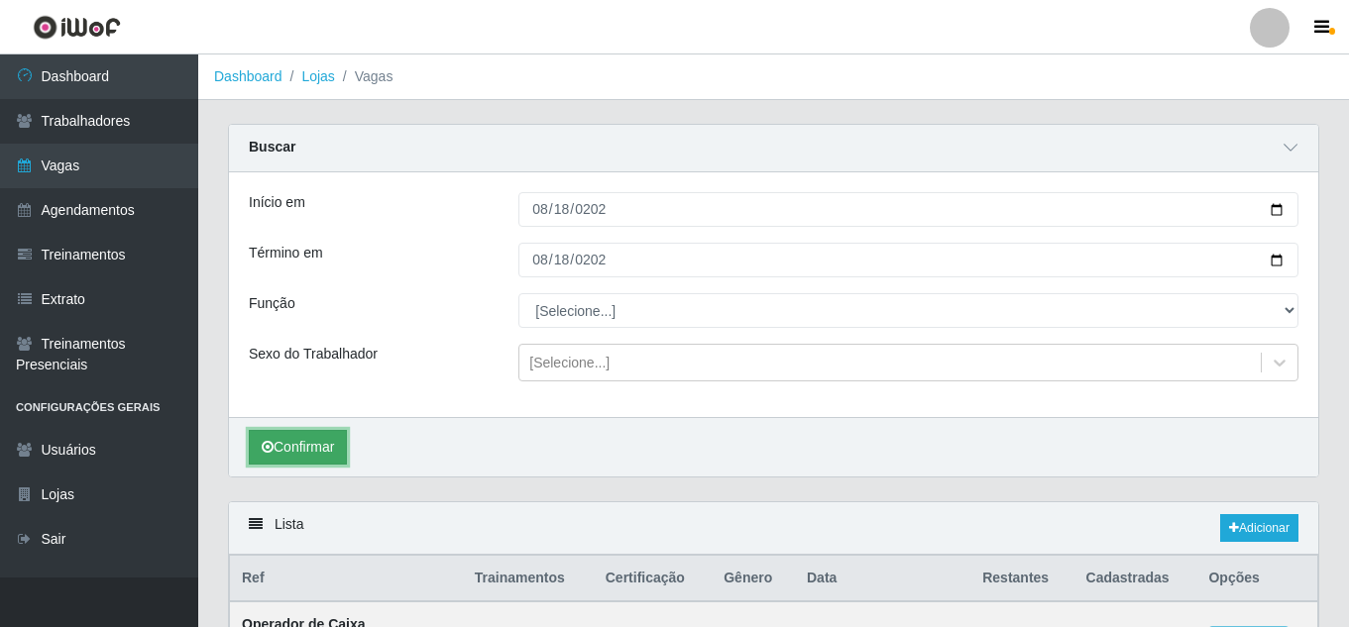
click at [264, 441] on button "Confirmar" at bounding box center [298, 447] width 98 height 35
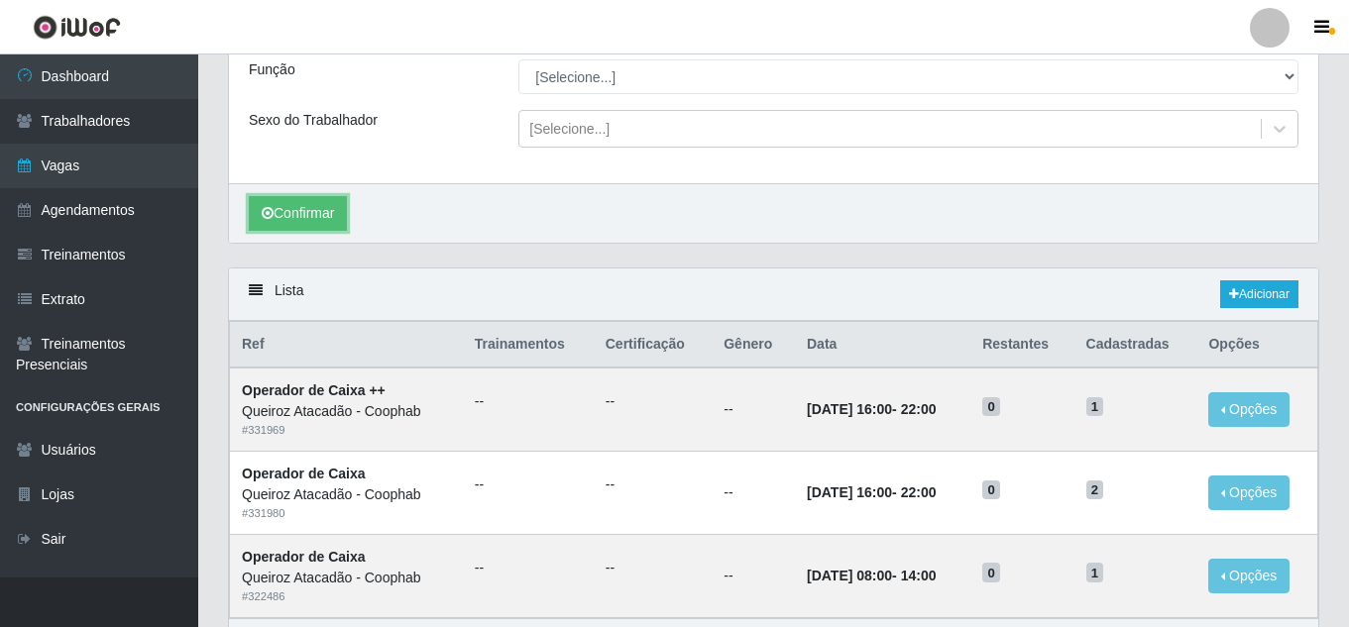
scroll to position [360, 0]
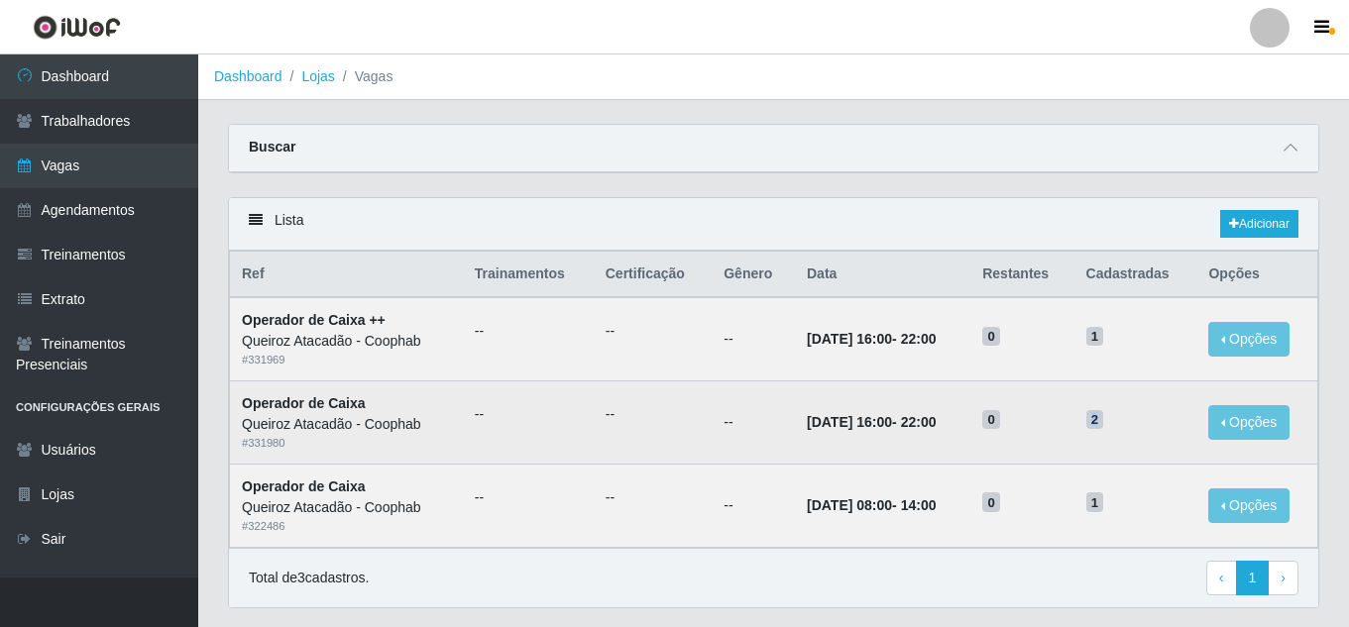
drag, startPoint x: 1102, startPoint y: 423, endPoint x: 1113, endPoint y: 421, distance: 11.1
click at [1104, 421] on span "2" at bounding box center [1095, 420] width 18 height 20
click at [1265, 419] on button "Opções" at bounding box center [1248, 422] width 81 height 35
click at [1114, 430] on link "Editar" at bounding box center [1096, 426] width 56 height 16
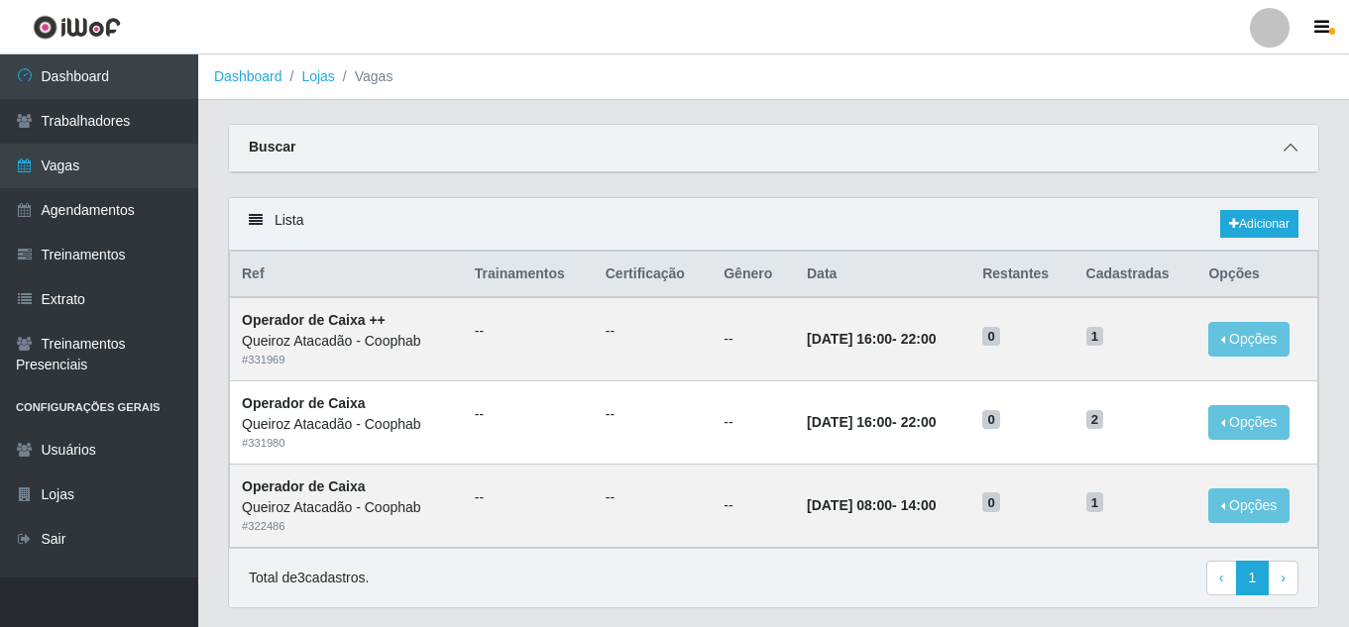
click at [1288, 161] on div "Buscar" at bounding box center [773, 149] width 1089 height 48
click at [1293, 149] on icon at bounding box center [1290, 148] width 14 height 14
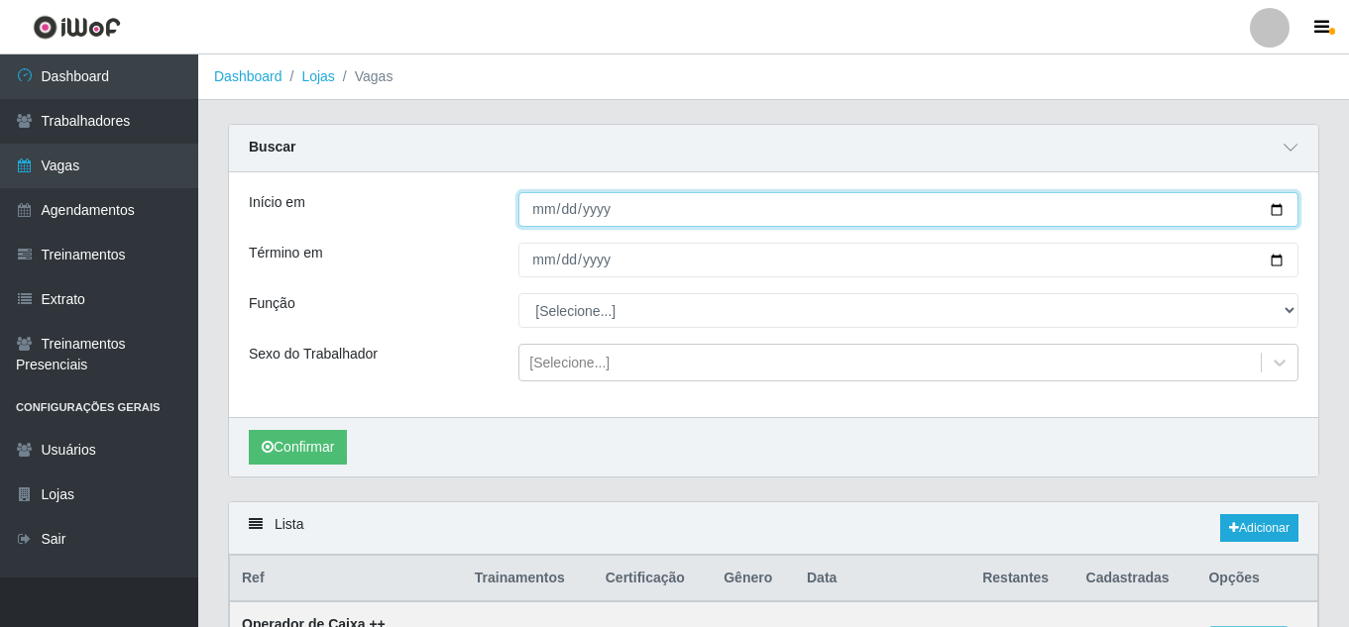
click at [541, 212] on input "[DATE]" at bounding box center [908, 209] width 780 height 35
type input "[DATE]"
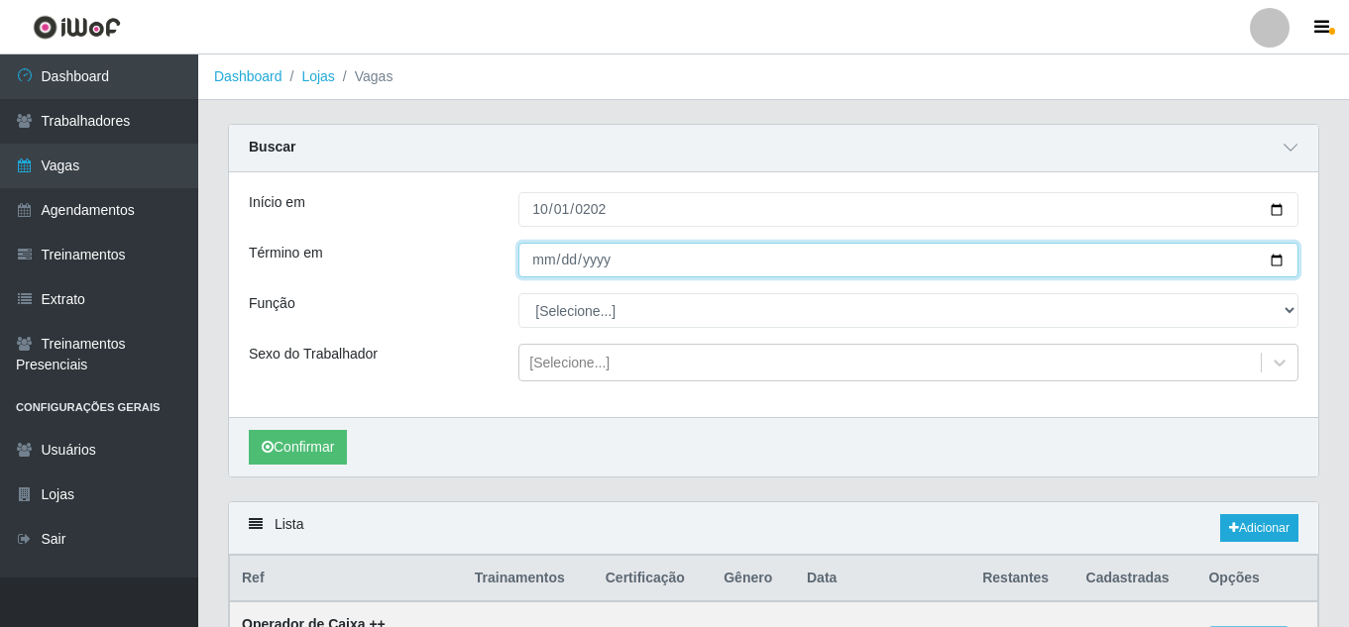
click at [545, 262] on input "[DATE]" at bounding box center [908, 260] width 780 height 35
type input "2025-10-31"
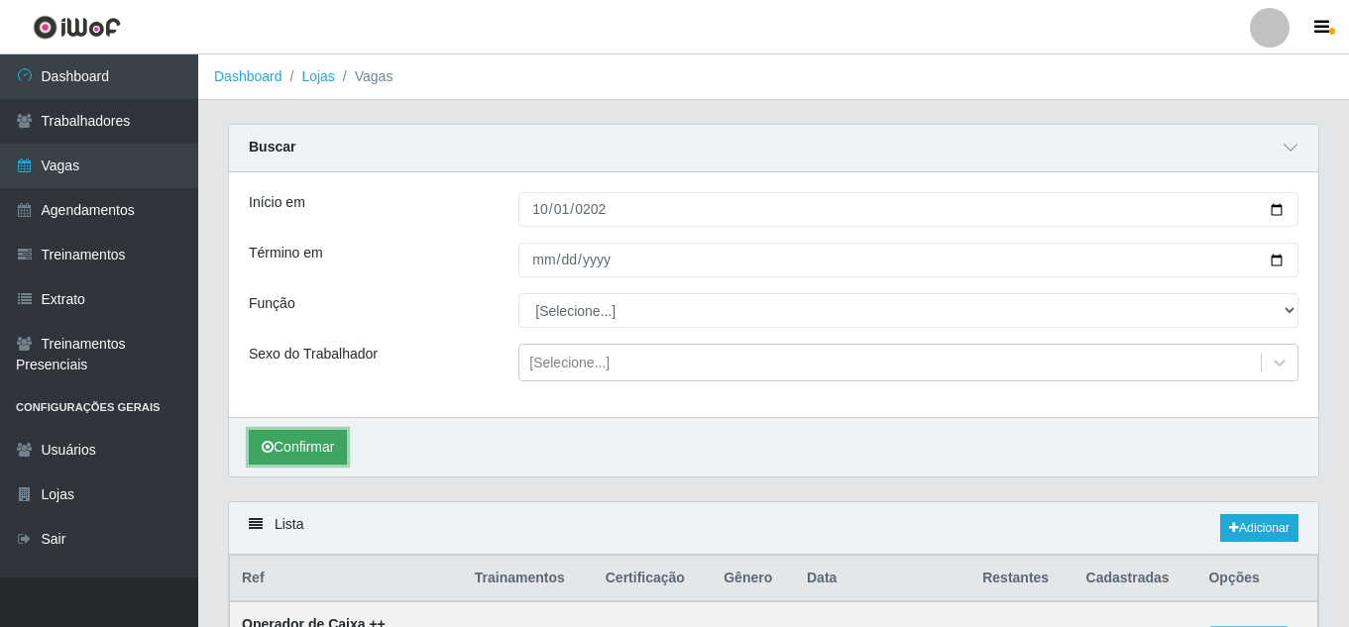
click at [306, 444] on button "Confirmar" at bounding box center [298, 447] width 98 height 35
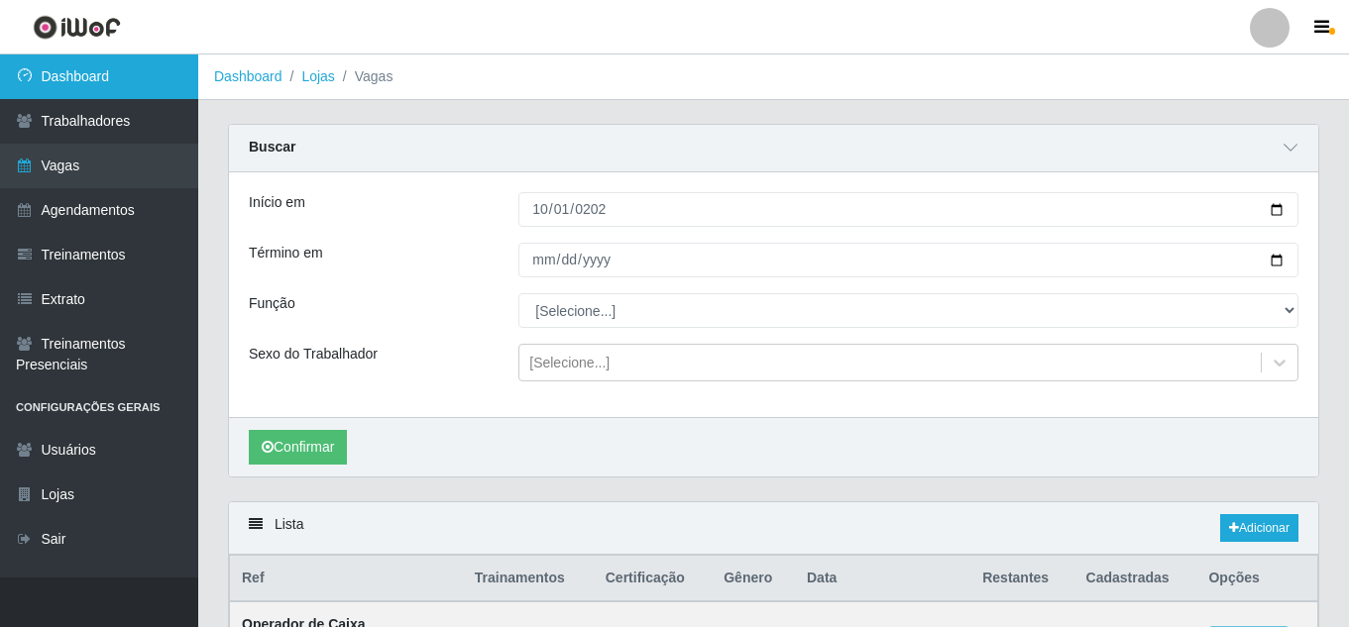
click at [87, 74] on link "Dashboard" at bounding box center [99, 77] width 198 height 45
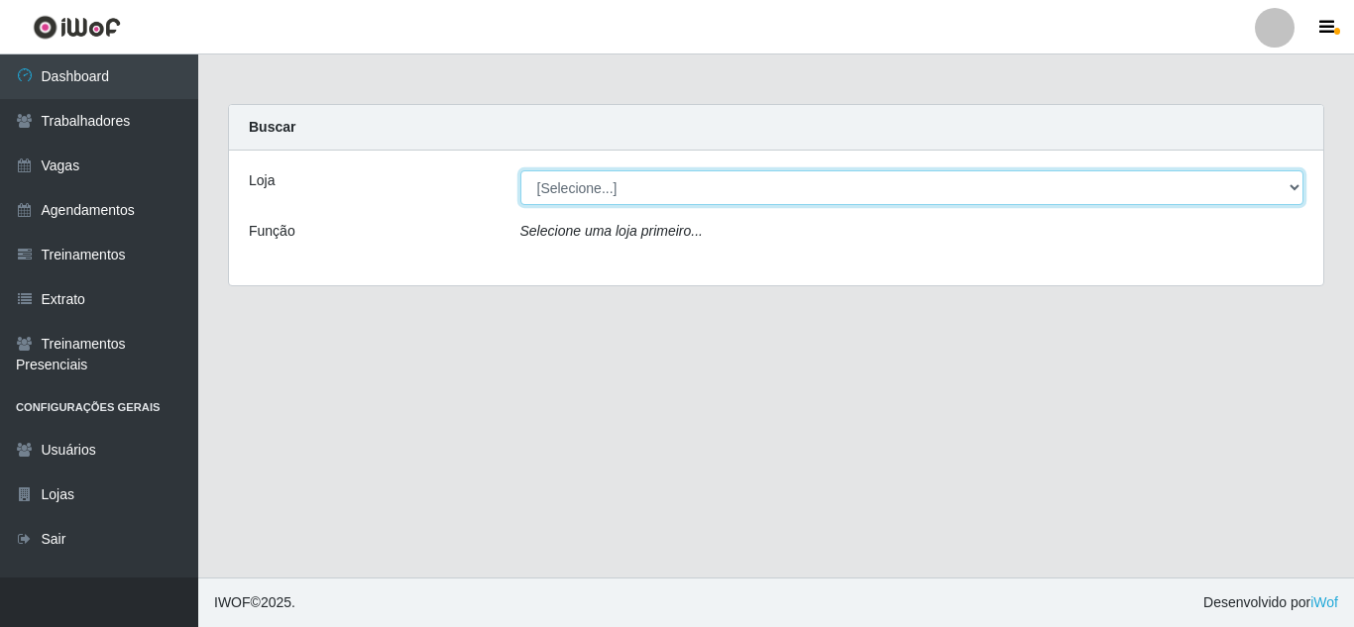
click at [731, 186] on select "[Selecione...] Hiper Queiroz - Nova Betânia Queiroz Atacadão - Ceará Mirim Quei…" at bounding box center [912, 187] width 784 height 35
select select "464"
click at [520, 170] on select "[Selecione...] Hiper Queiroz - Nova Betânia Queiroz Atacadão - Ceará Mirim Quei…" at bounding box center [912, 187] width 784 height 35
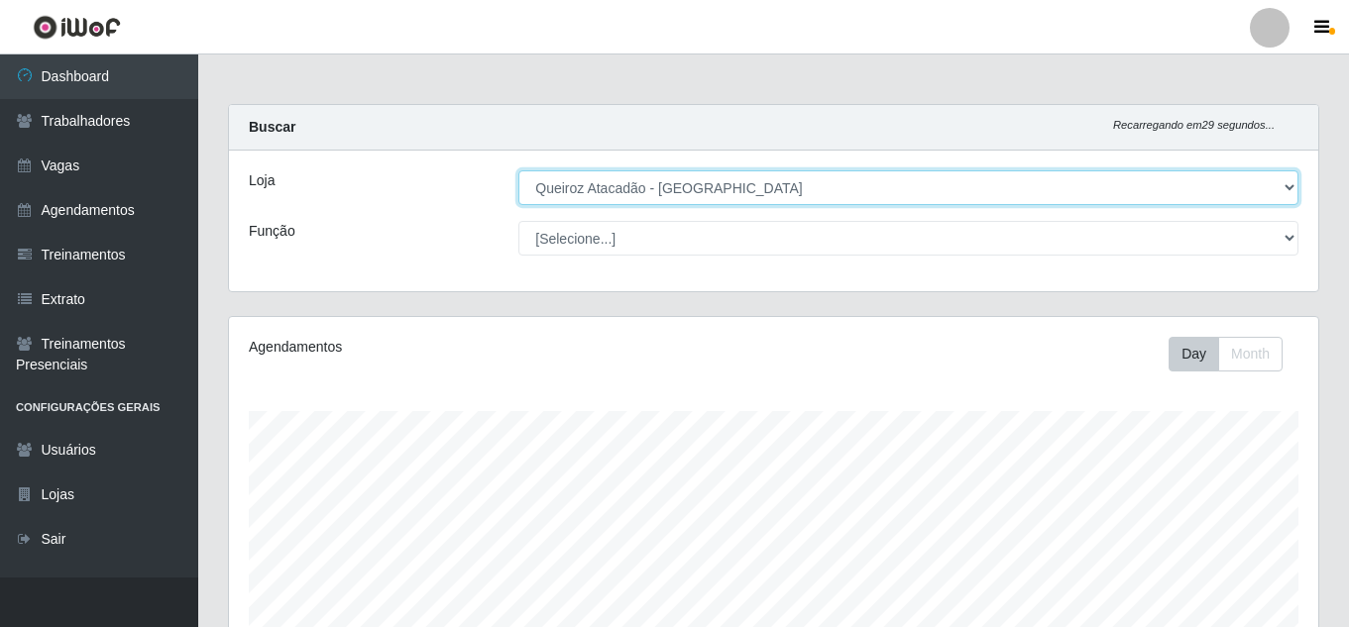
scroll to position [411, 1089]
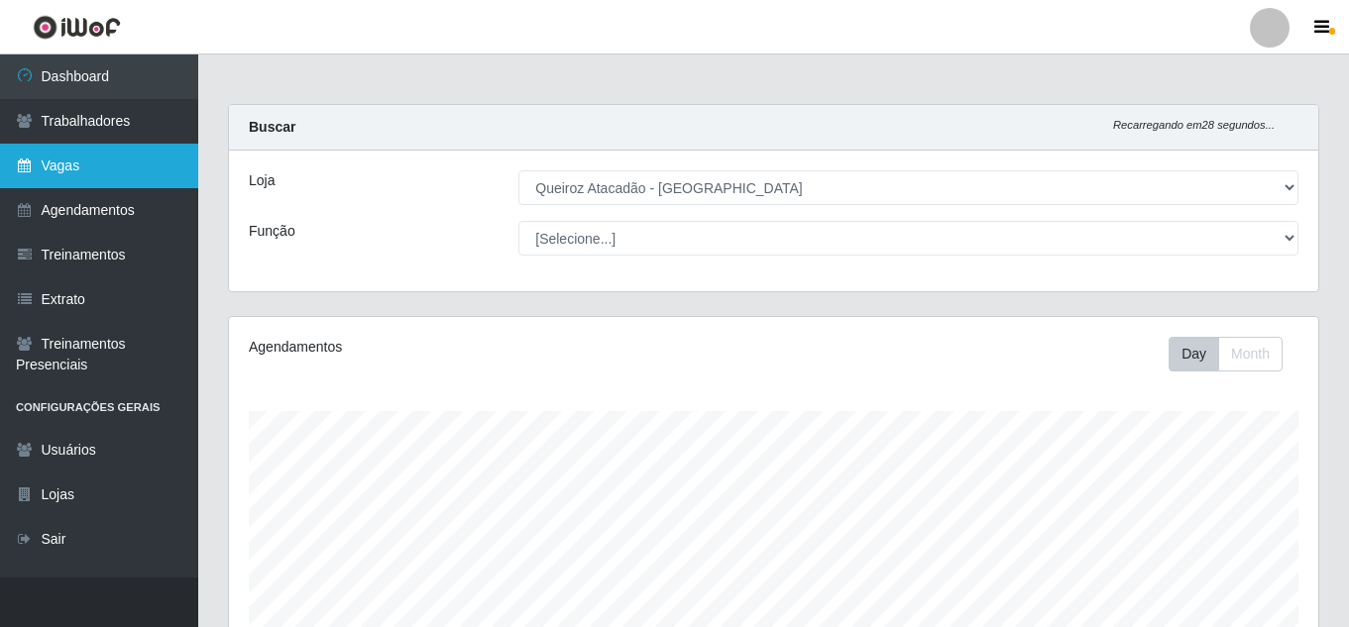
click at [94, 156] on link "Vagas" at bounding box center [99, 166] width 198 height 45
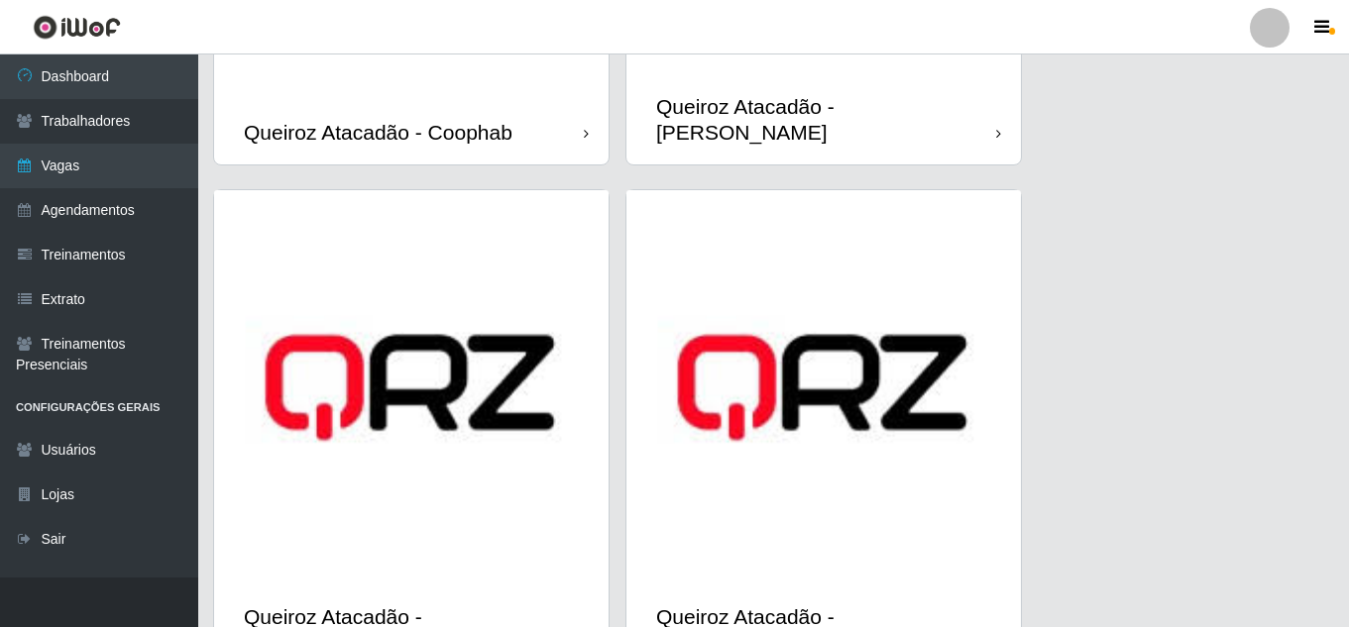
scroll to position [1026, 0]
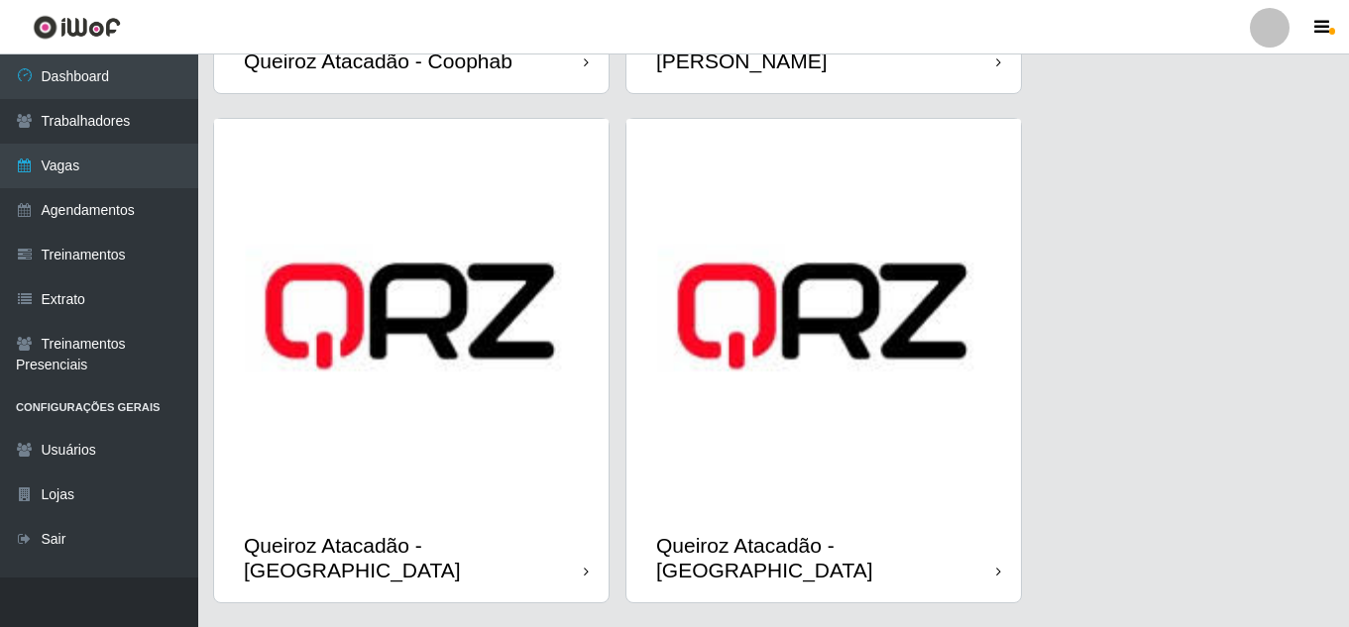
click at [865, 452] on img at bounding box center [823, 316] width 394 height 394
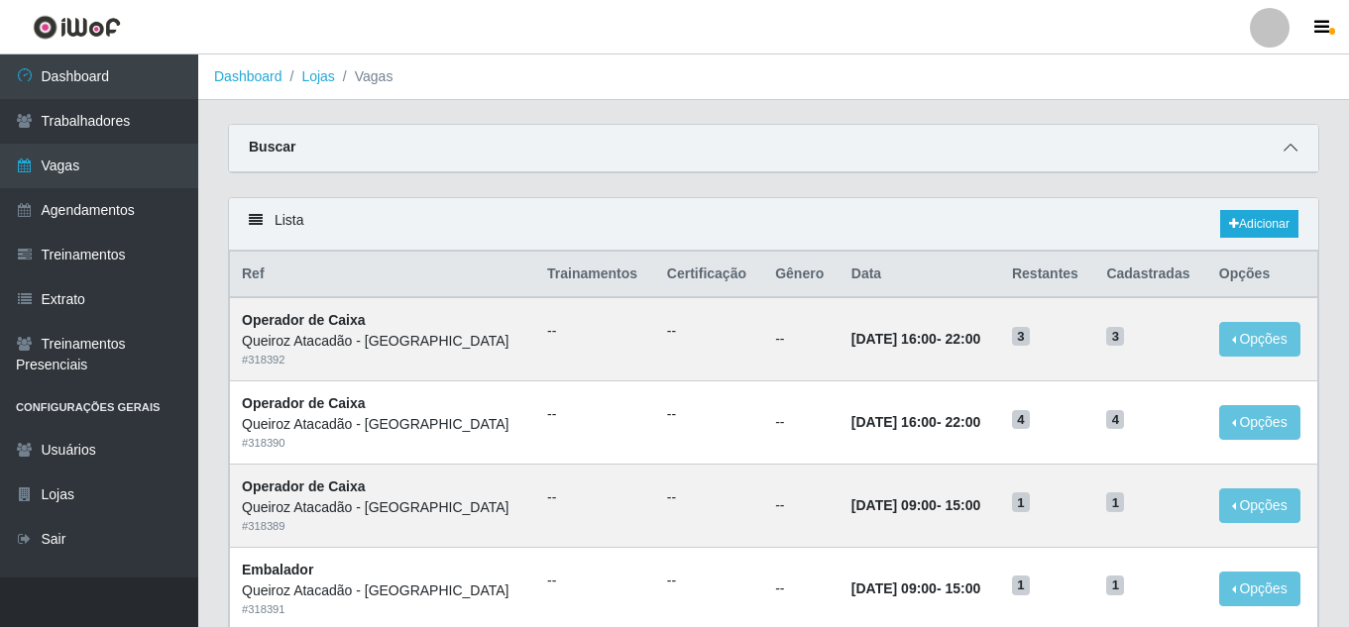
click at [1294, 150] on icon at bounding box center [1290, 148] width 14 height 14
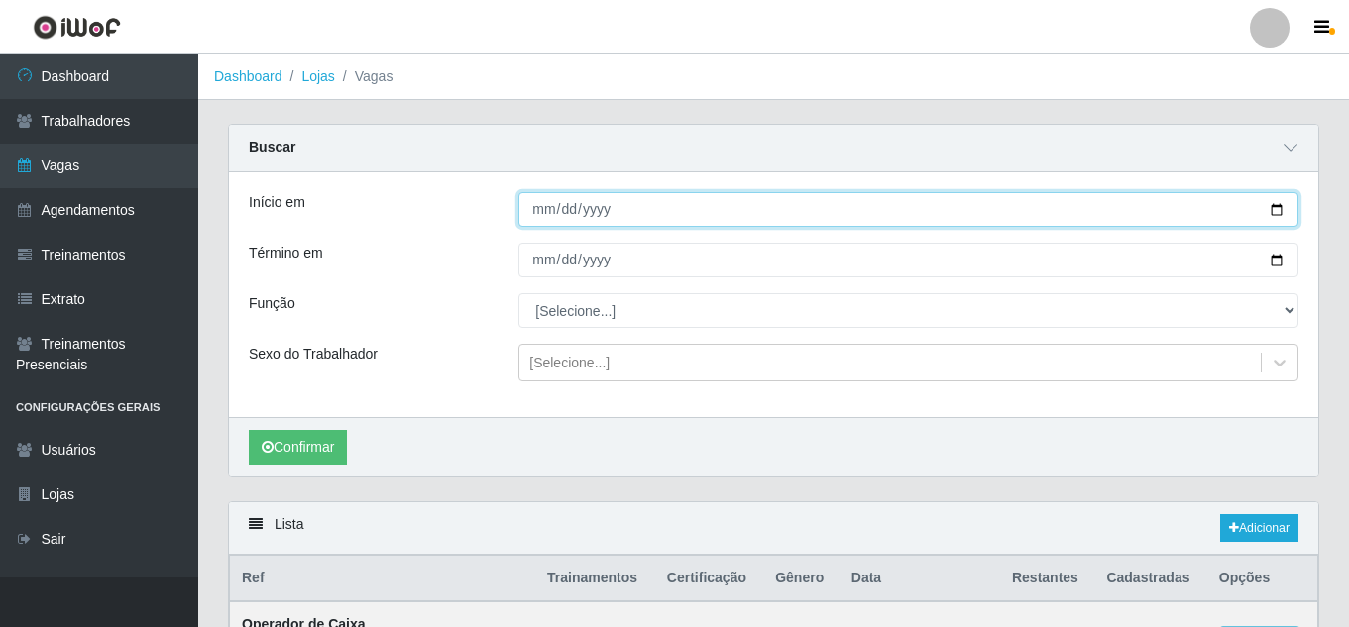
click at [532, 211] on input "Início em" at bounding box center [908, 209] width 780 height 35
type input "0025-02-01"
type input "2025-02-01"
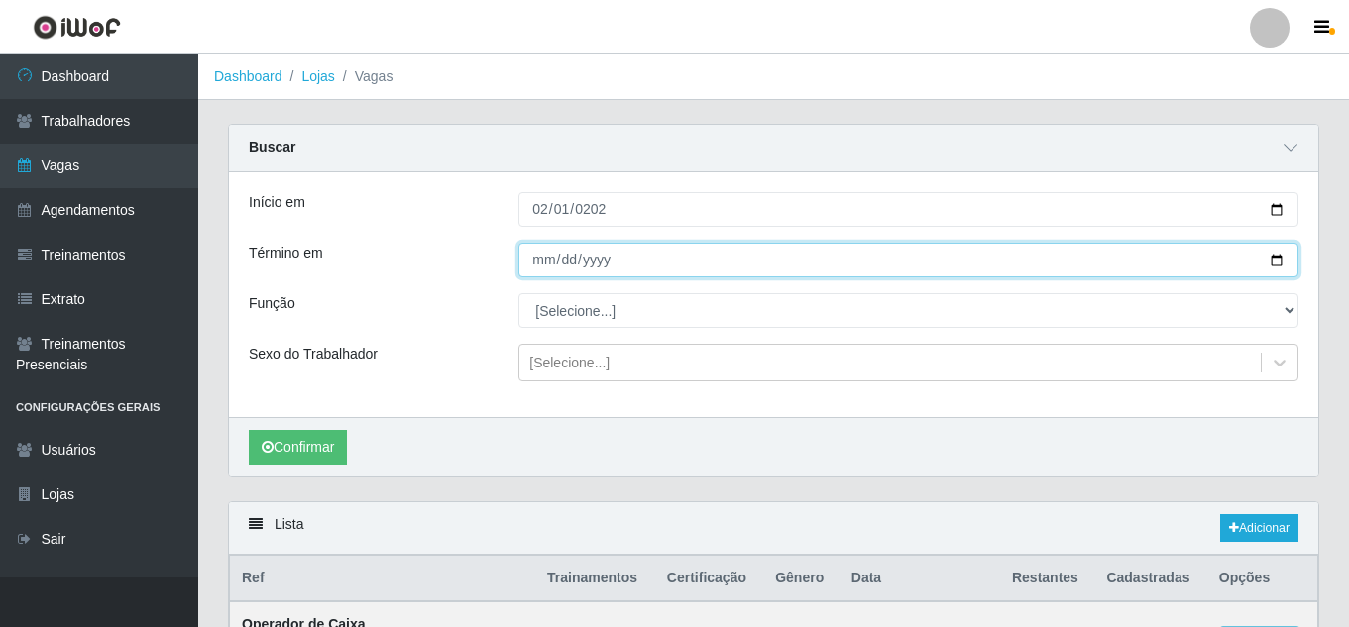
click at [539, 259] on input "Término em" at bounding box center [908, 260] width 780 height 35
click at [555, 266] on input "0001-02-01" at bounding box center [908, 260] width 780 height 35
click at [537, 259] on input "0001-02-01" at bounding box center [908, 260] width 780 height 35
type input "0001-02-03"
type input "[DATE]"
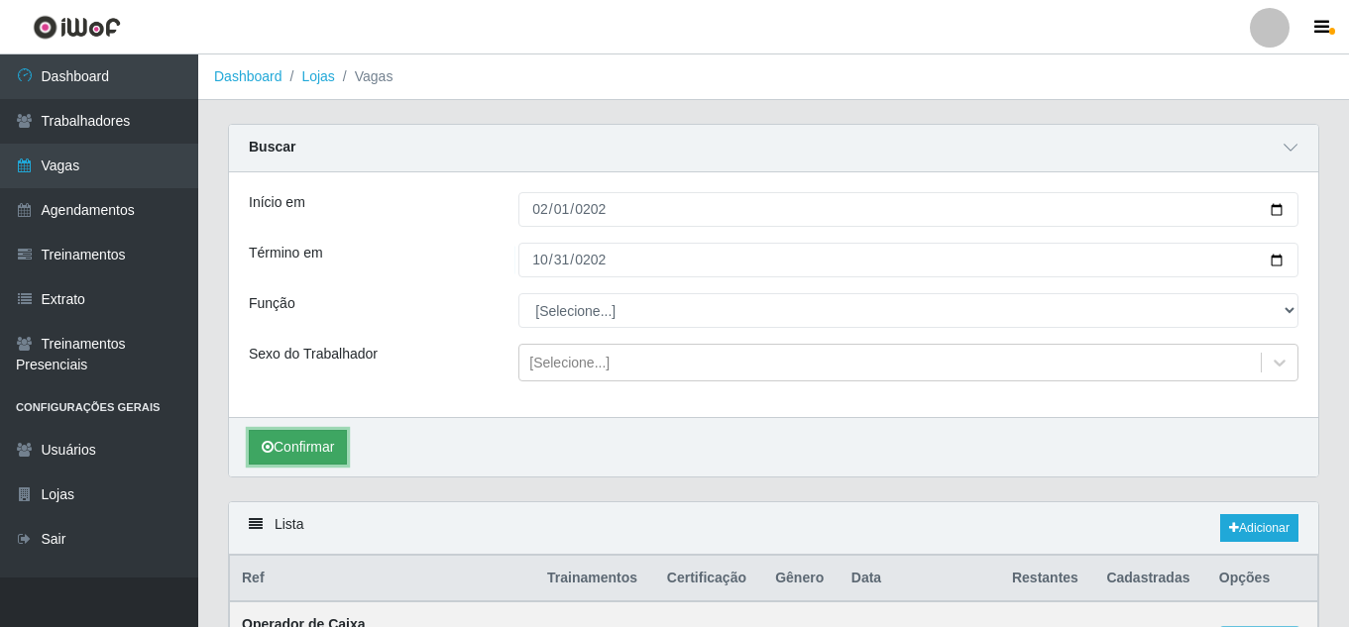
click at [332, 457] on button "Confirmar" at bounding box center [298, 447] width 98 height 35
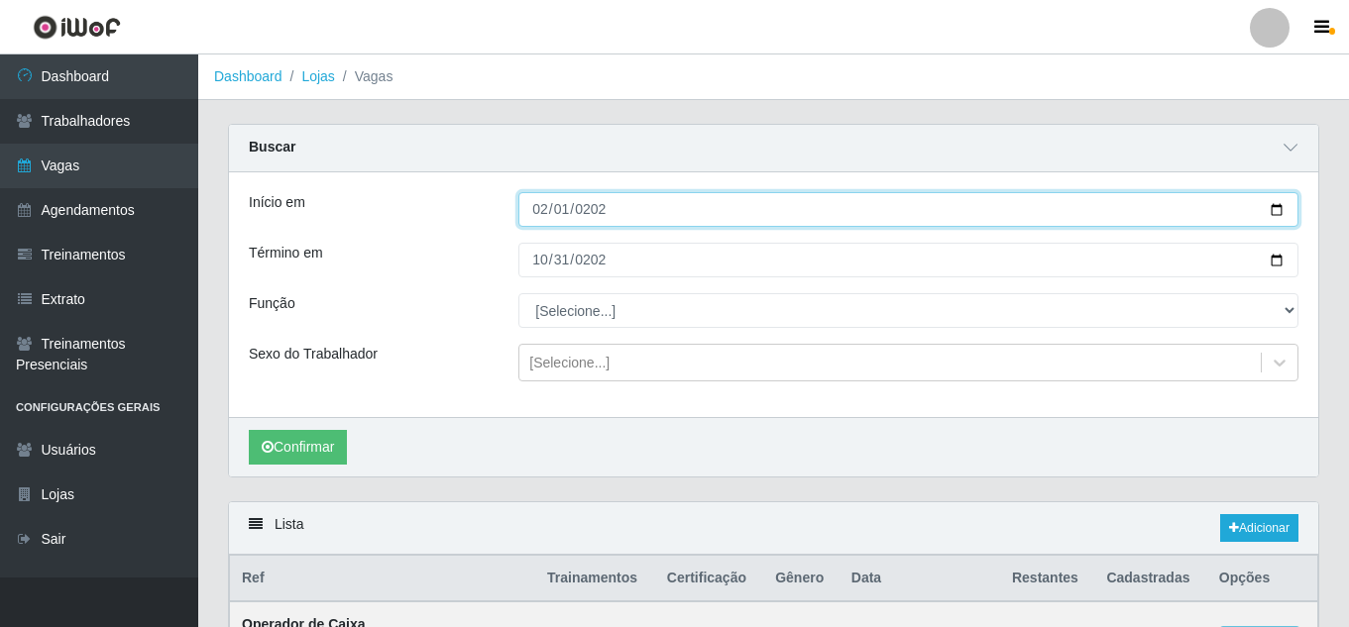
click at [563, 211] on input "2025-02-01" at bounding box center [908, 209] width 780 height 35
type input "[DATE]"
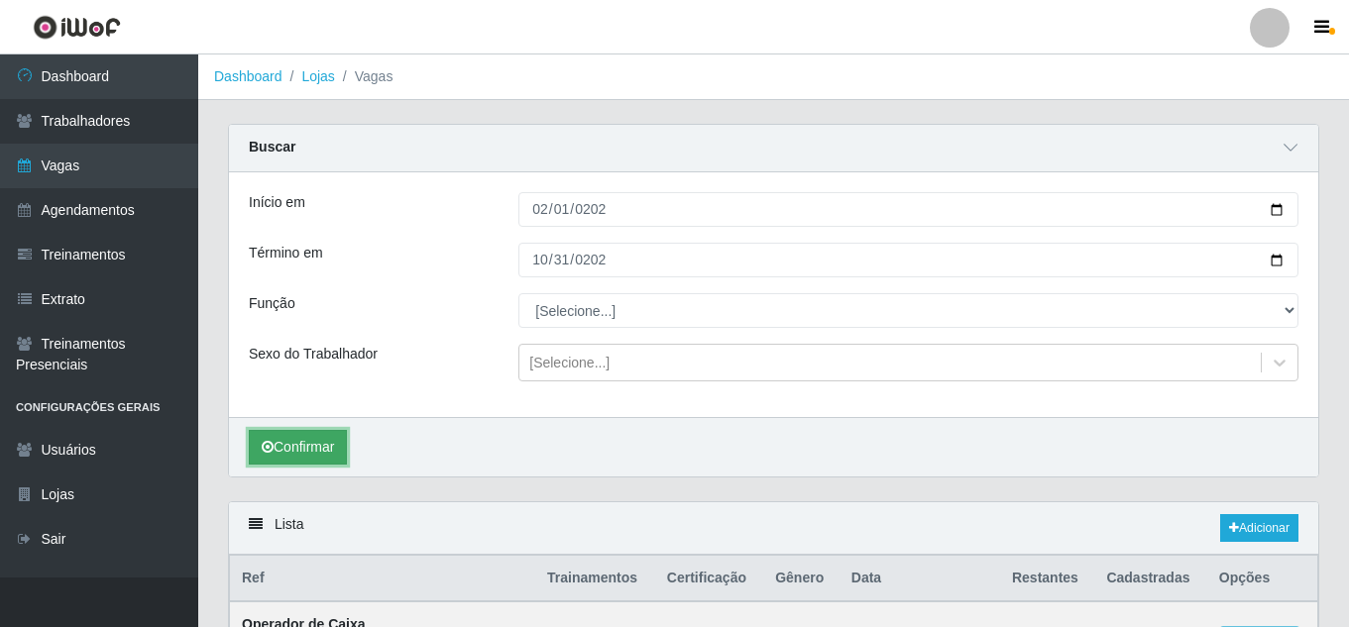
click at [331, 445] on button "Confirmar" at bounding box center [298, 447] width 98 height 35
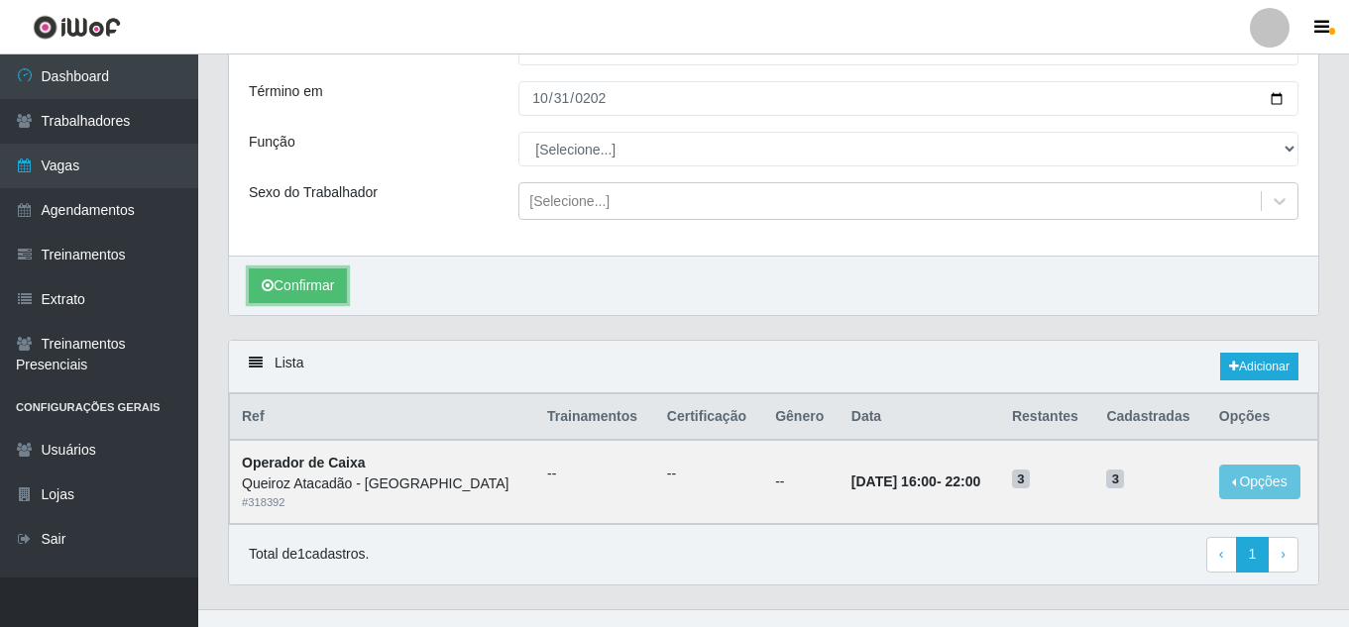
scroll to position [194, 0]
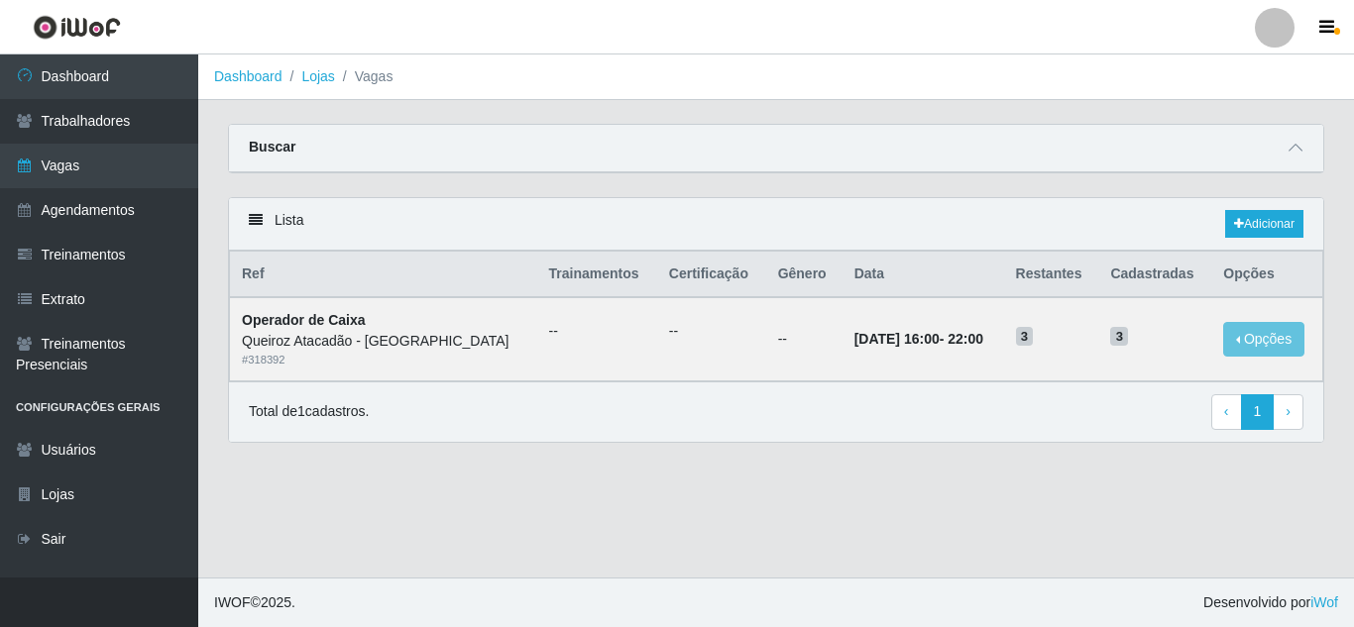
click at [868, 156] on div "Buscar" at bounding box center [776, 149] width 1094 height 48
click at [1291, 148] on icon at bounding box center [1295, 148] width 14 height 14
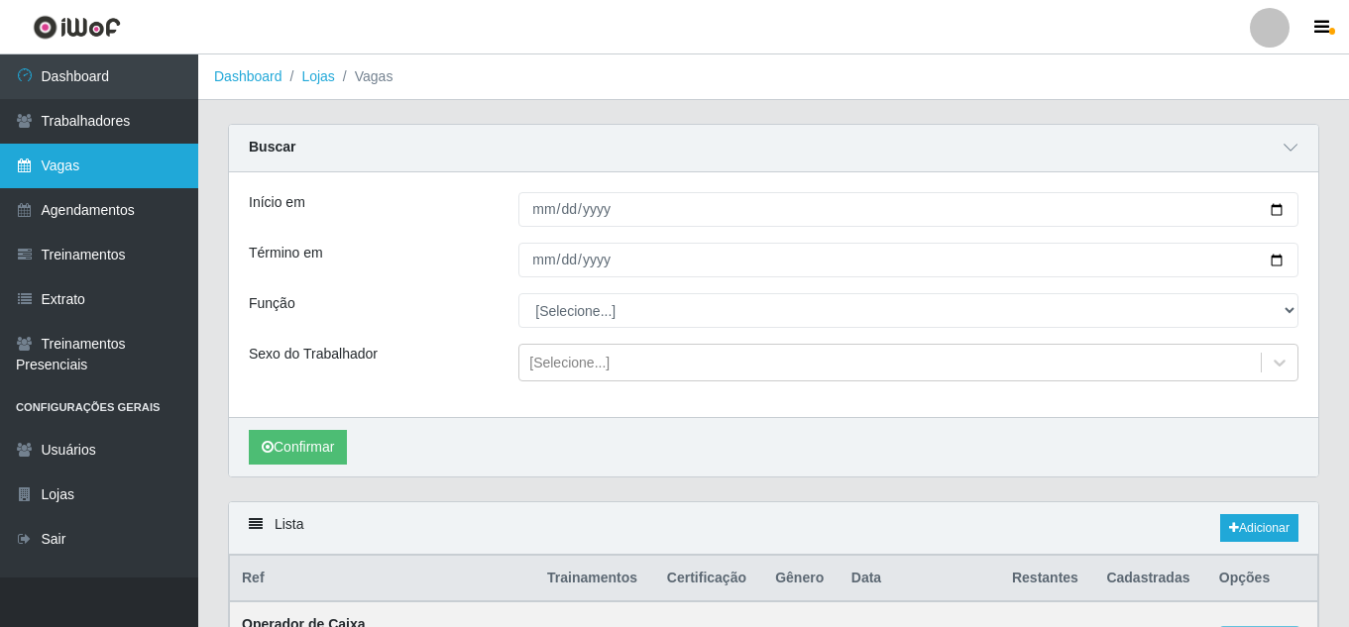
click at [122, 173] on link "Vagas" at bounding box center [99, 166] width 198 height 45
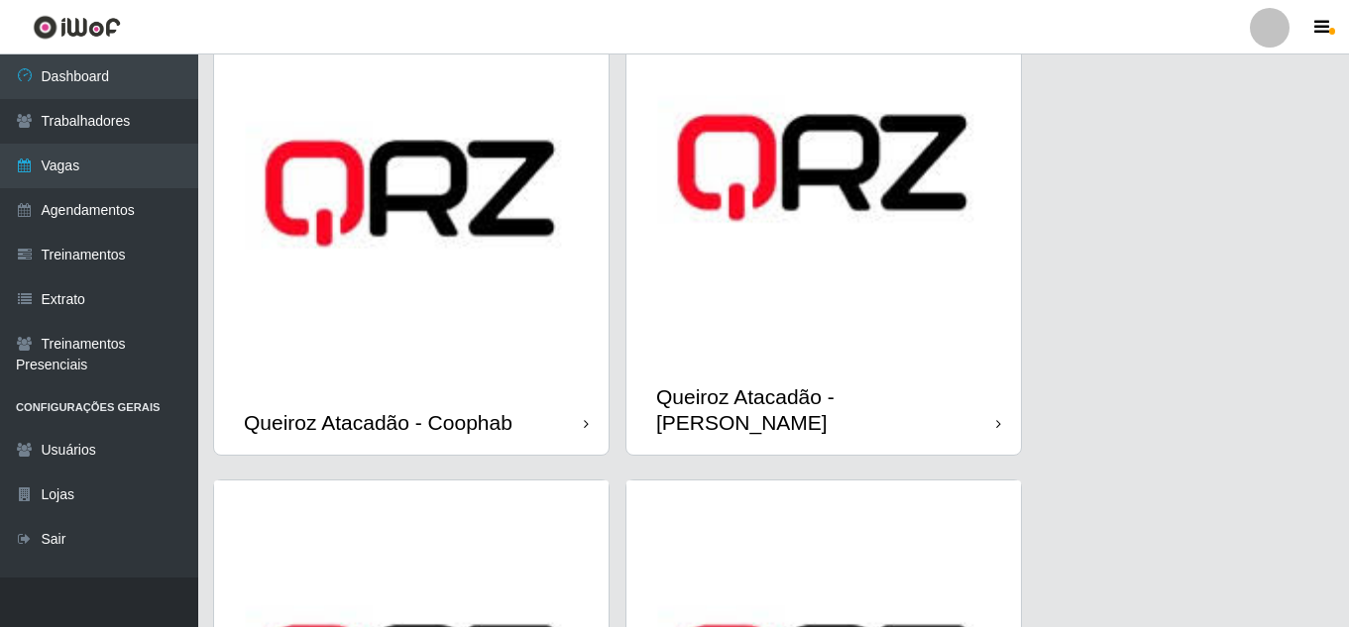
scroll to position [694, 0]
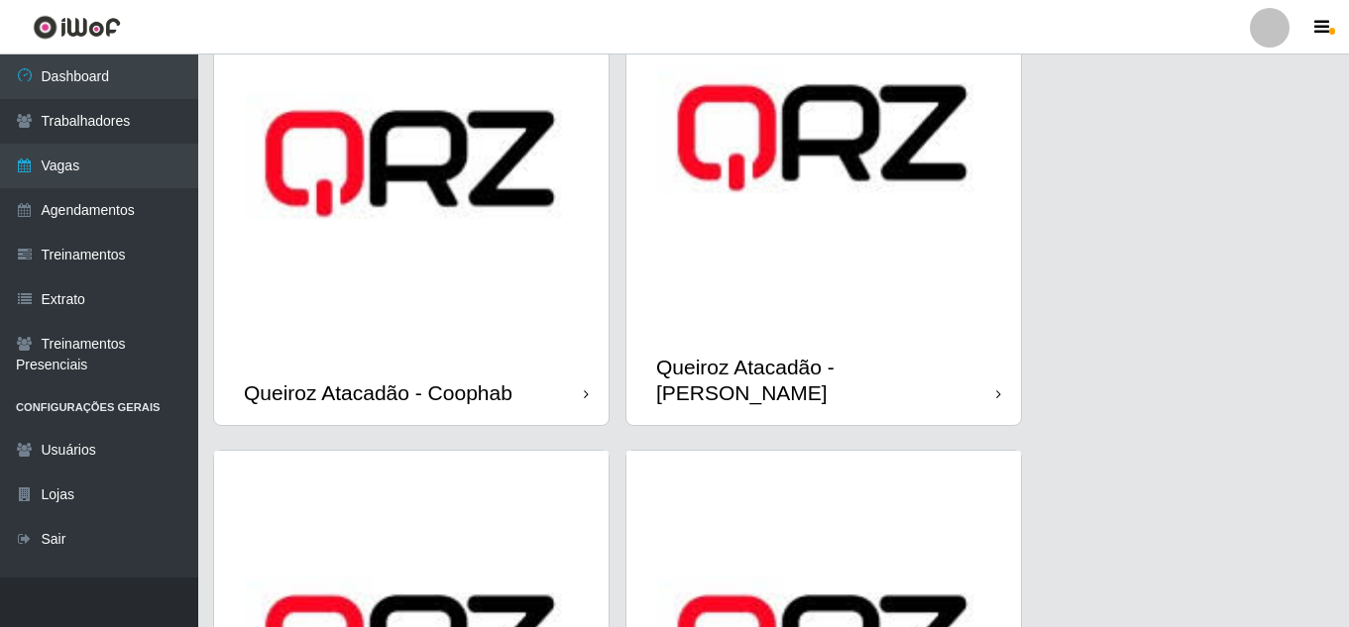
click at [532, 361] on div "Queiroz Atacadão - Coophab" at bounding box center [411, 393] width 394 height 64
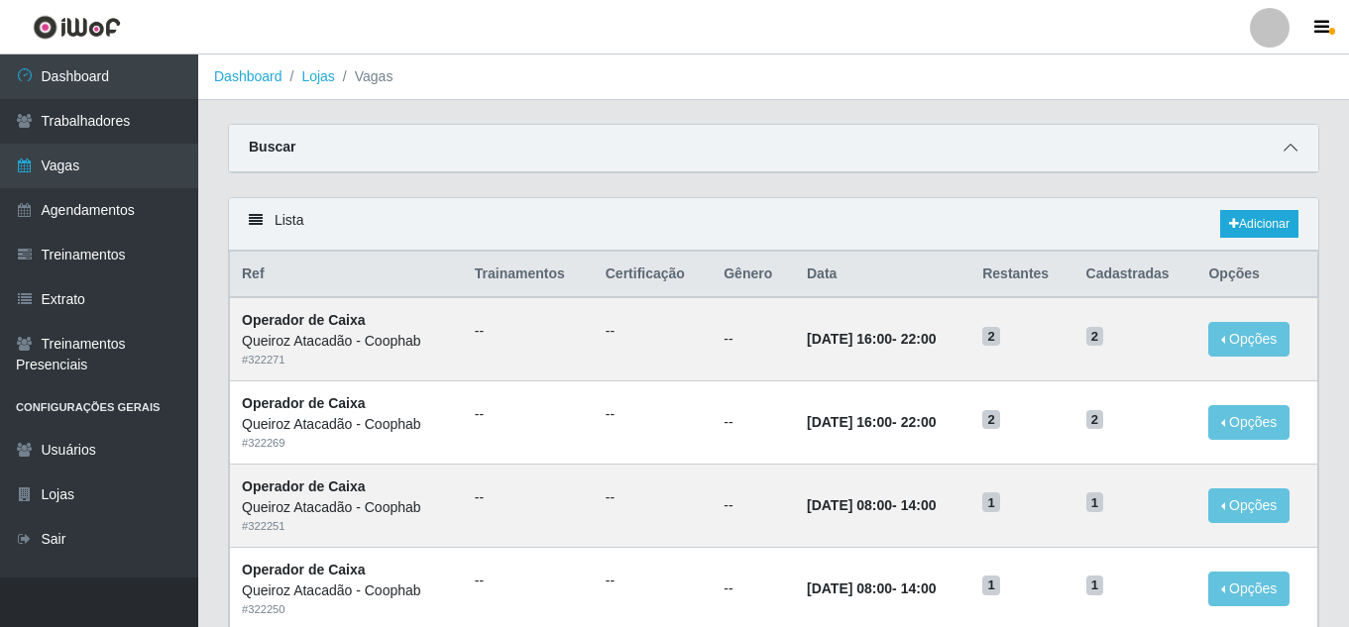
click at [1284, 141] on span at bounding box center [1290, 148] width 24 height 23
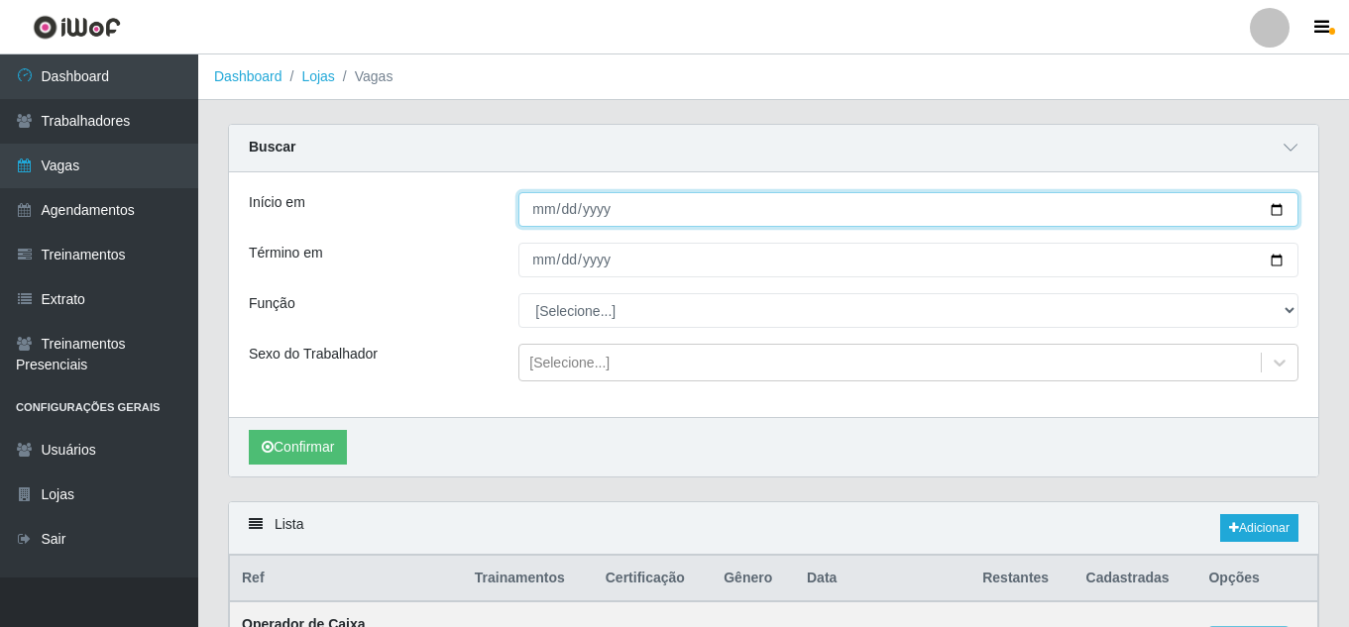
click at [540, 216] on input "Início em" at bounding box center [908, 209] width 780 height 35
type input "2025-05-18"
click at [562, 211] on input "2025-05-18" at bounding box center [908, 209] width 780 height 35
type input "2025-08-18"
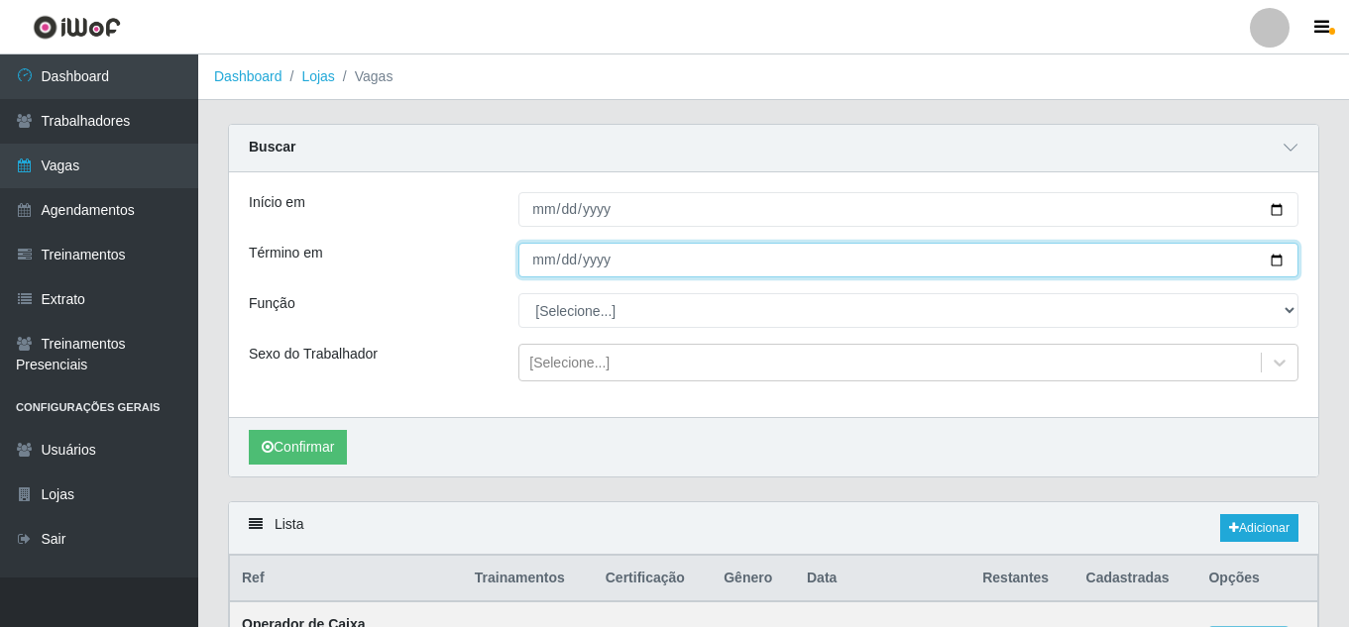
click at [537, 268] on input "Término em" at bounding box center [908, 260] width 780 height 35
type input "2025-08-18"
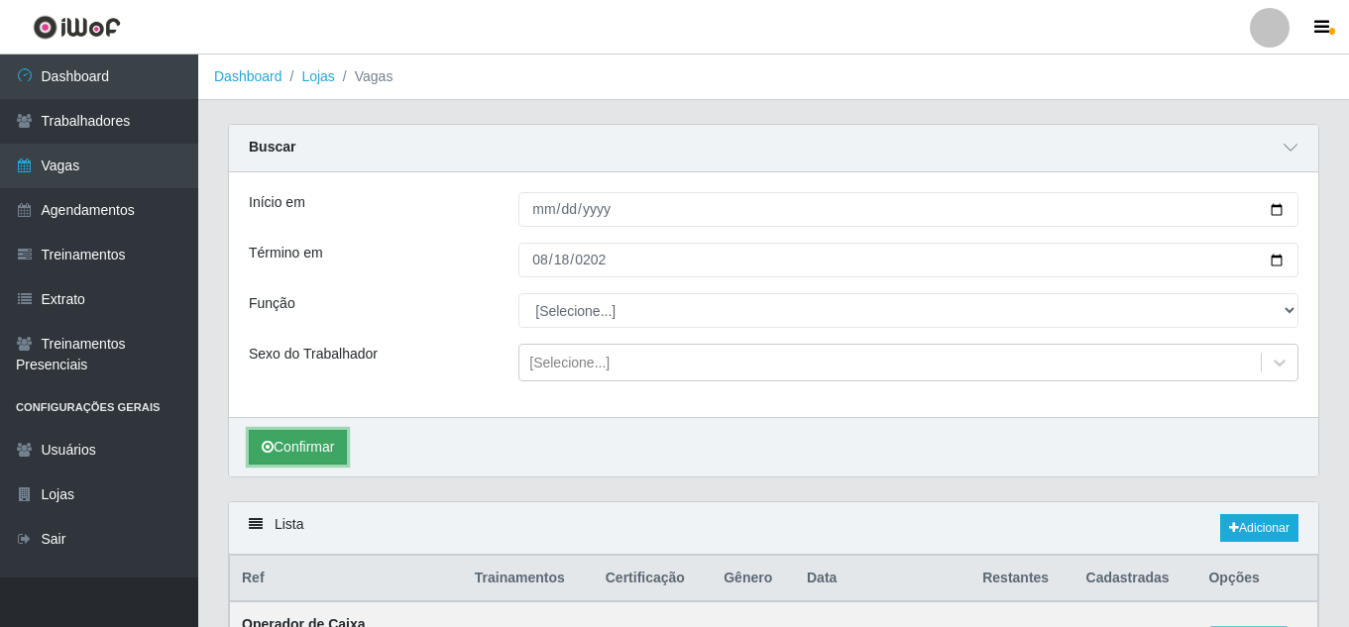
click at [327, 450] on button "Confirmar" at bounding box center [298, 447] width 98 height 35
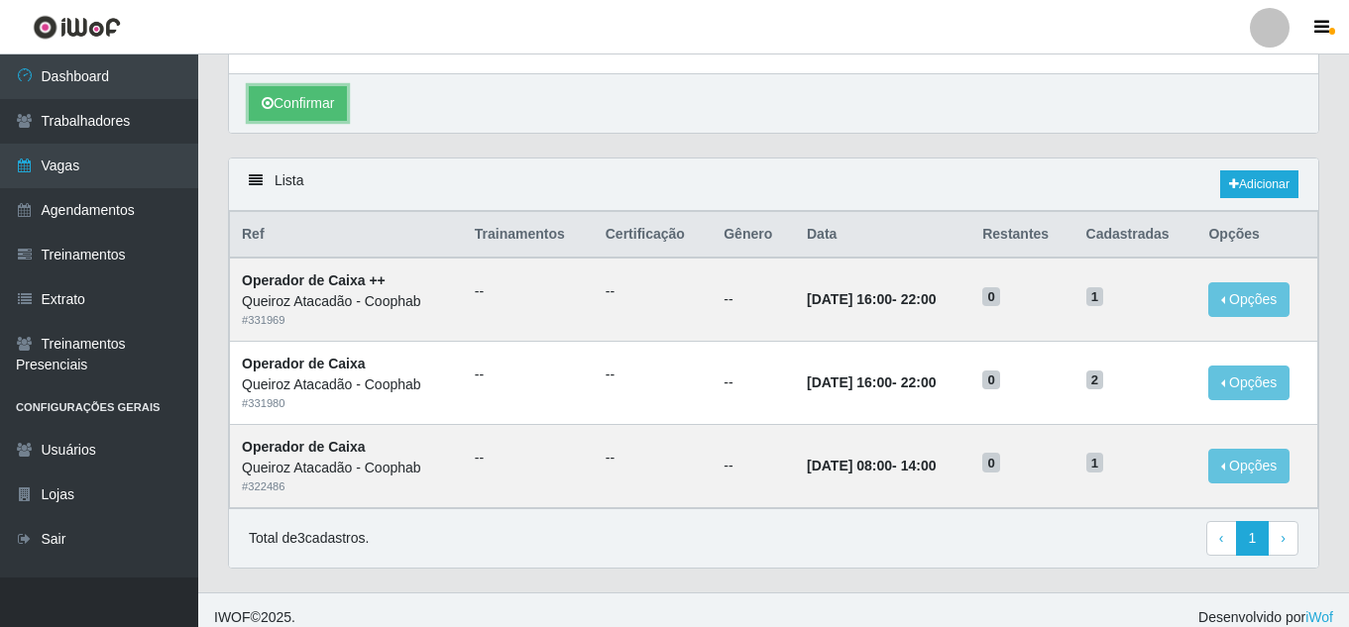
scroll to position [360, 0]
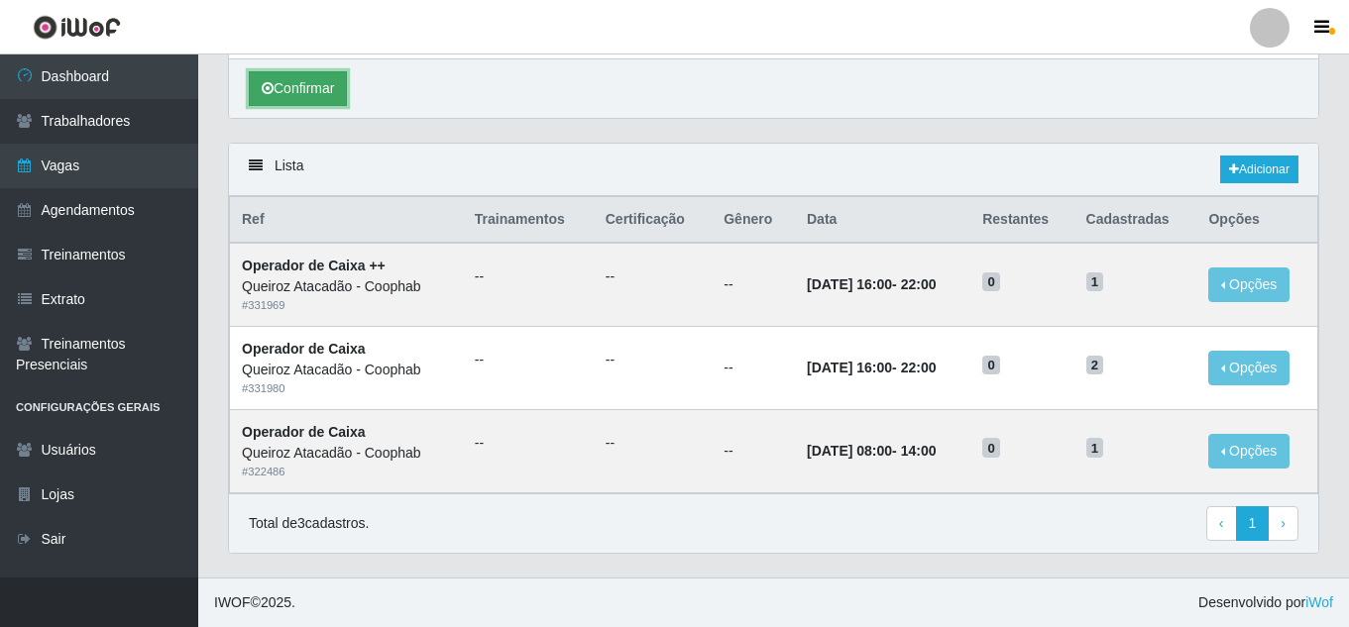
click at [322, 93] on button "Confirmar" at bounding box center [298, 88] width 98 height 35
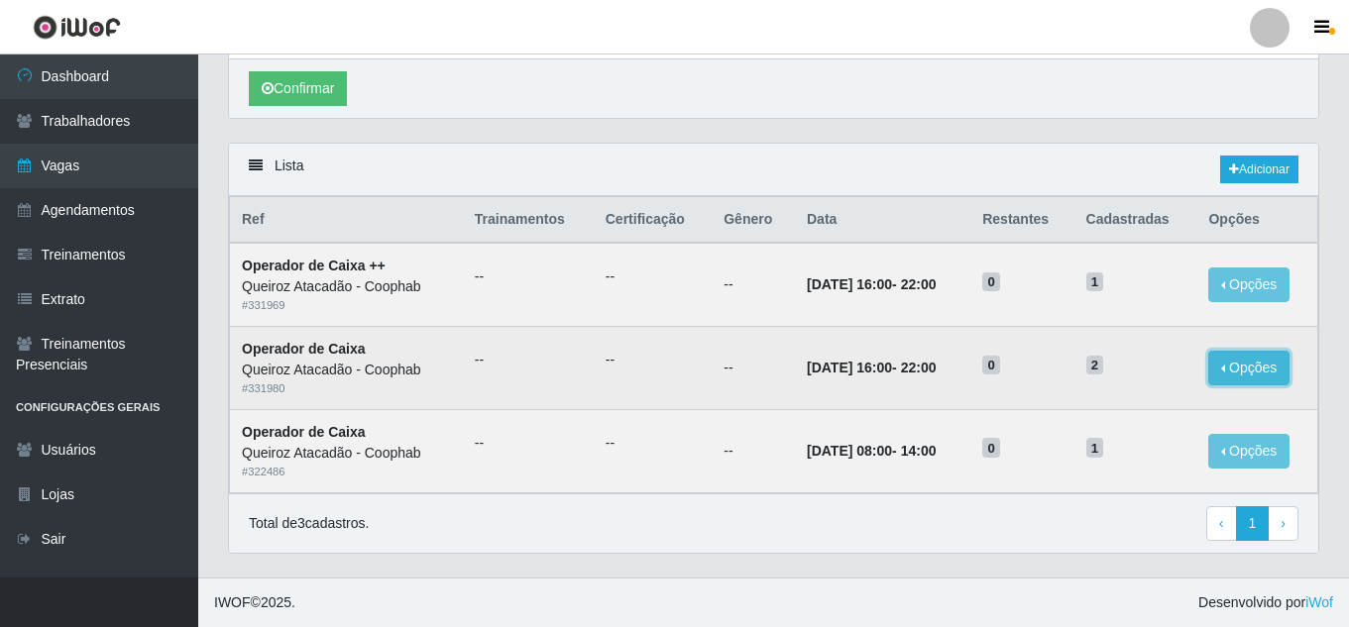
click at [1259, 372] on button "Opções" at bounding box center [1248, 368] width 81 height 35
click at [1110, 373] on link "Editar" at bounding box center [1096, 372] width 56 height 16
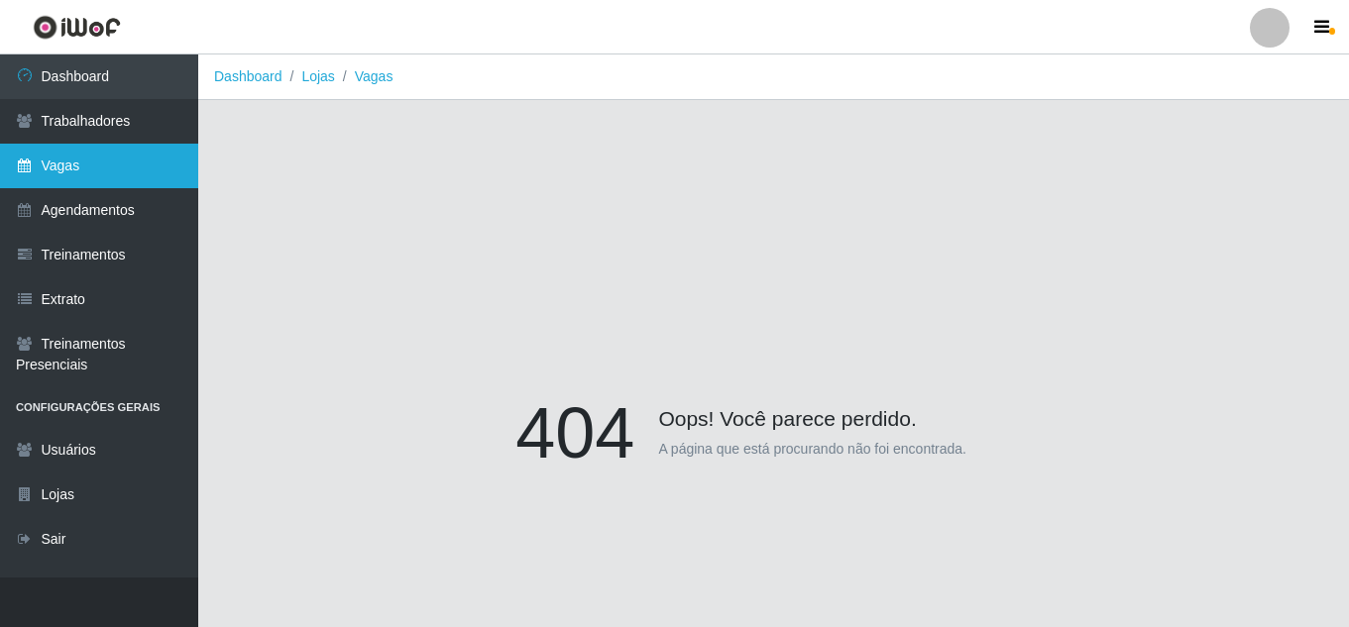
click at [52, 174] on link "Vagas" at bounding box center [99, 166] width 198 height 45
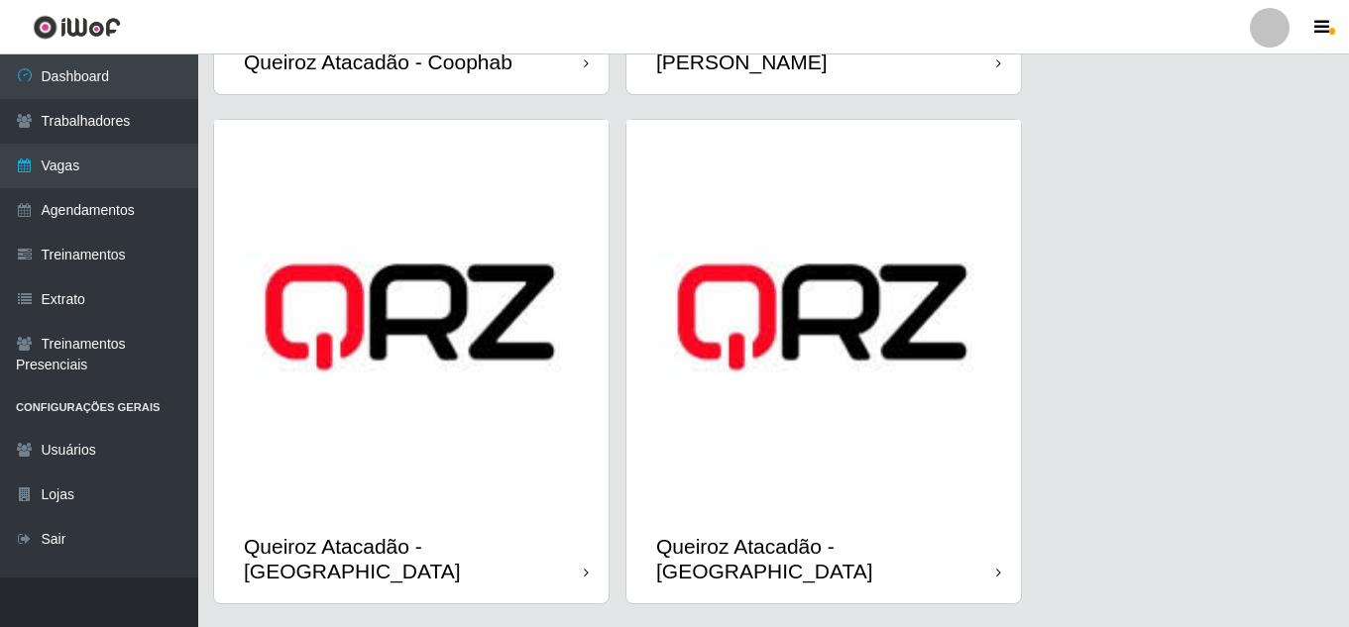
scroll to position [1026, 0]
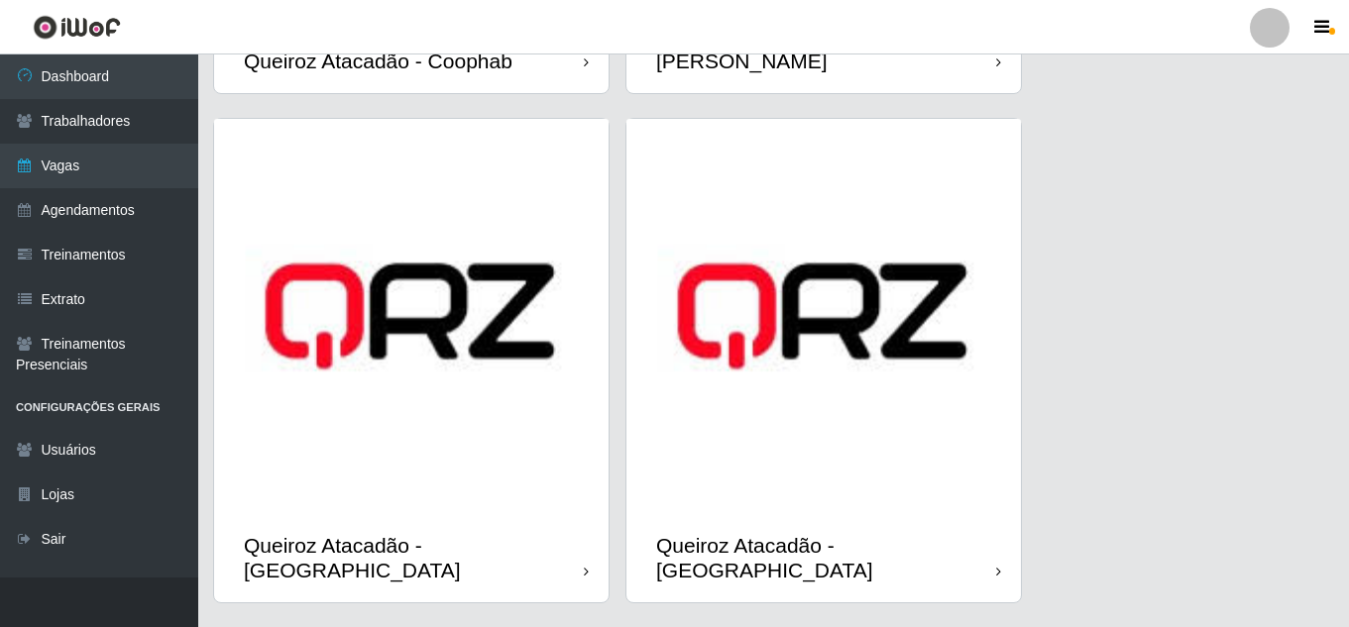
click at [772, 533] on div "Queiroz Atacadão - [GEOGRAPHIC_DATA]" at bounding box center [826, 558] width 340 height 50
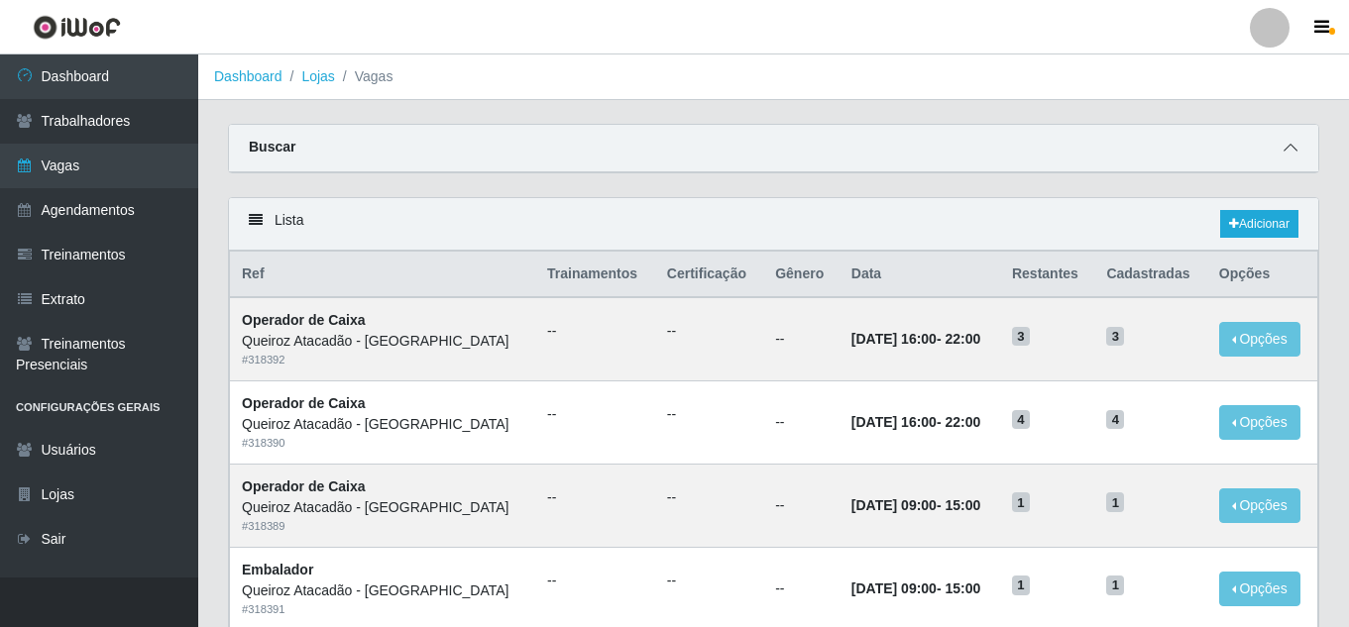
click at [1287, 144] on icon at bounding box center [1290, 148] width 14 height 14
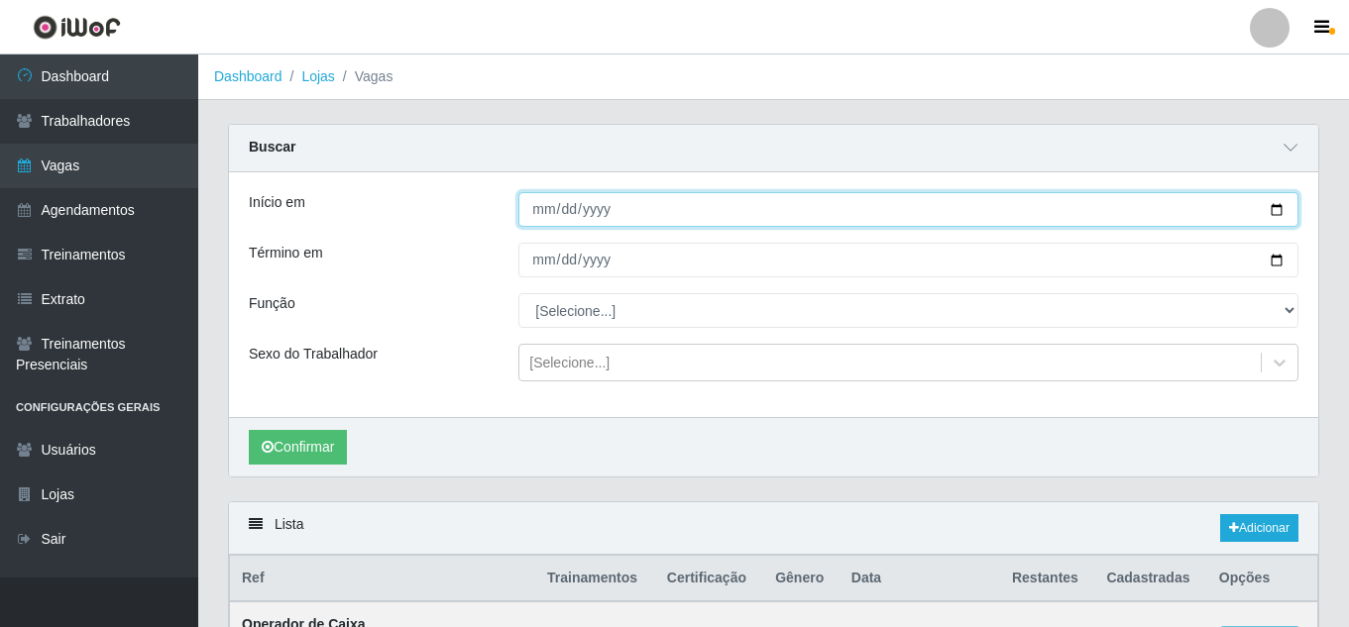
click at [538, 217] on input "Início em" at bounding box center [908, 209] width 780 height 35
type input "[DATE]"
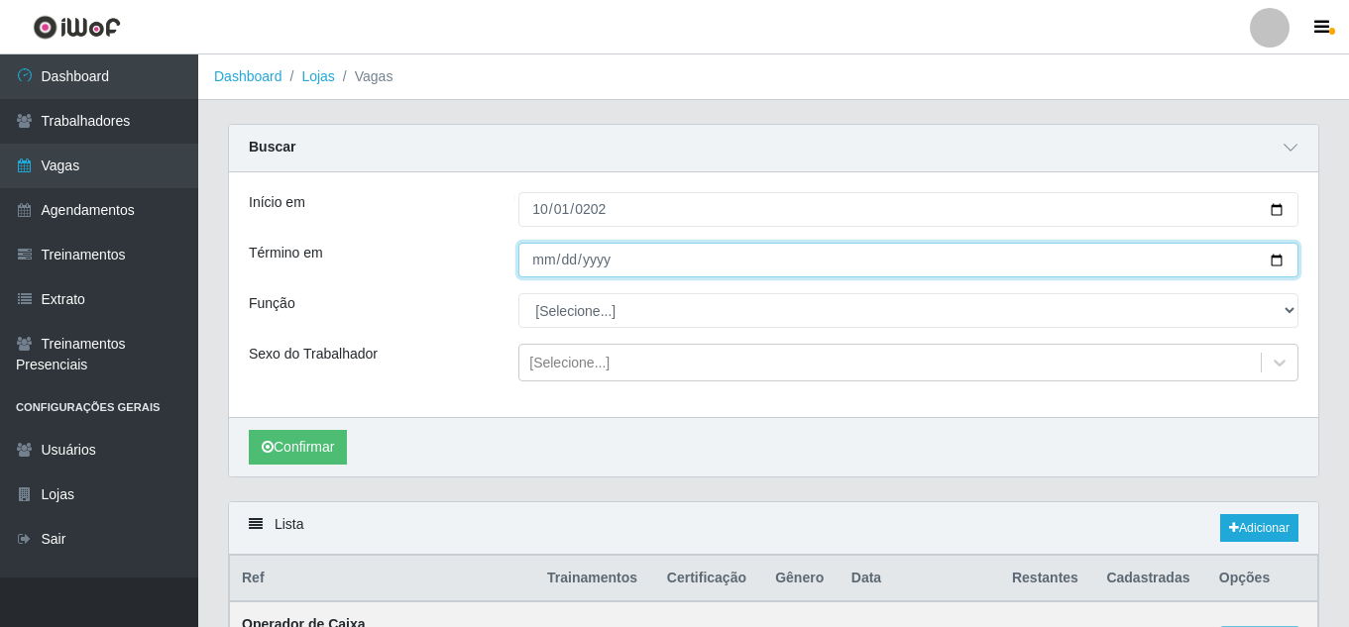
click at [545, 261] on input "Término em" at bounding box center [908, 260] width 780 height 35
type input "[DATE]"
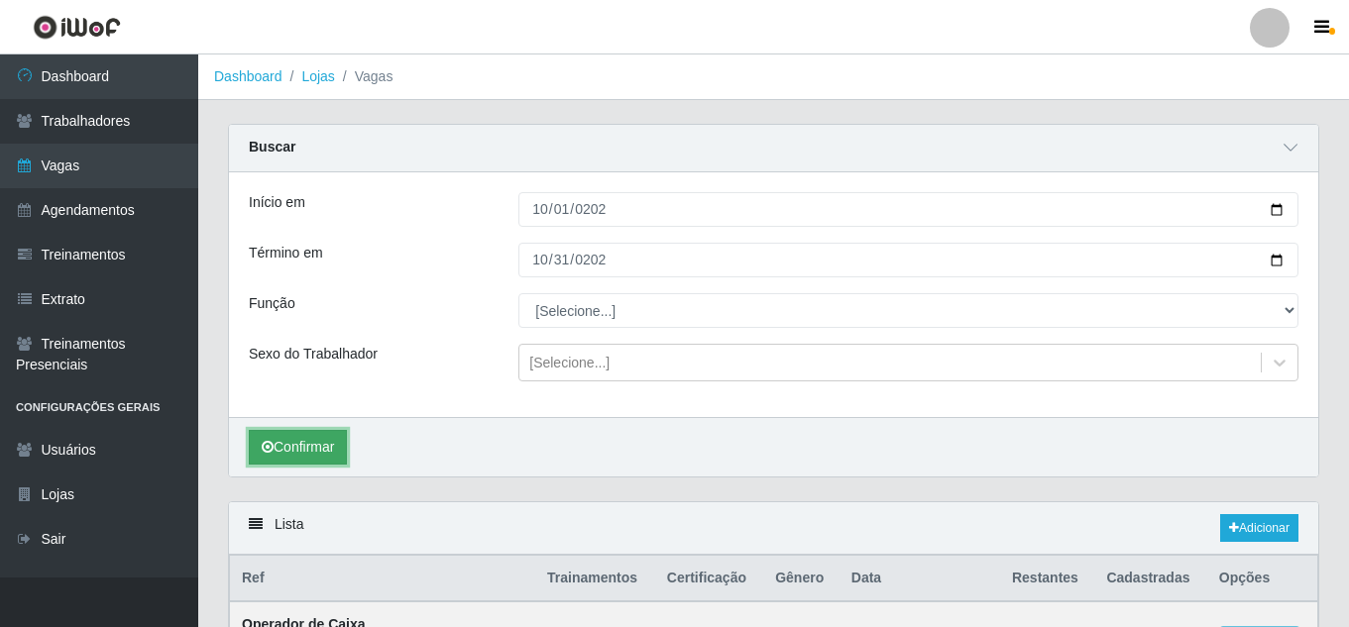
click at [295, 438] on button "Confirmar" at bounding box center [298, 447] width 98 height 35
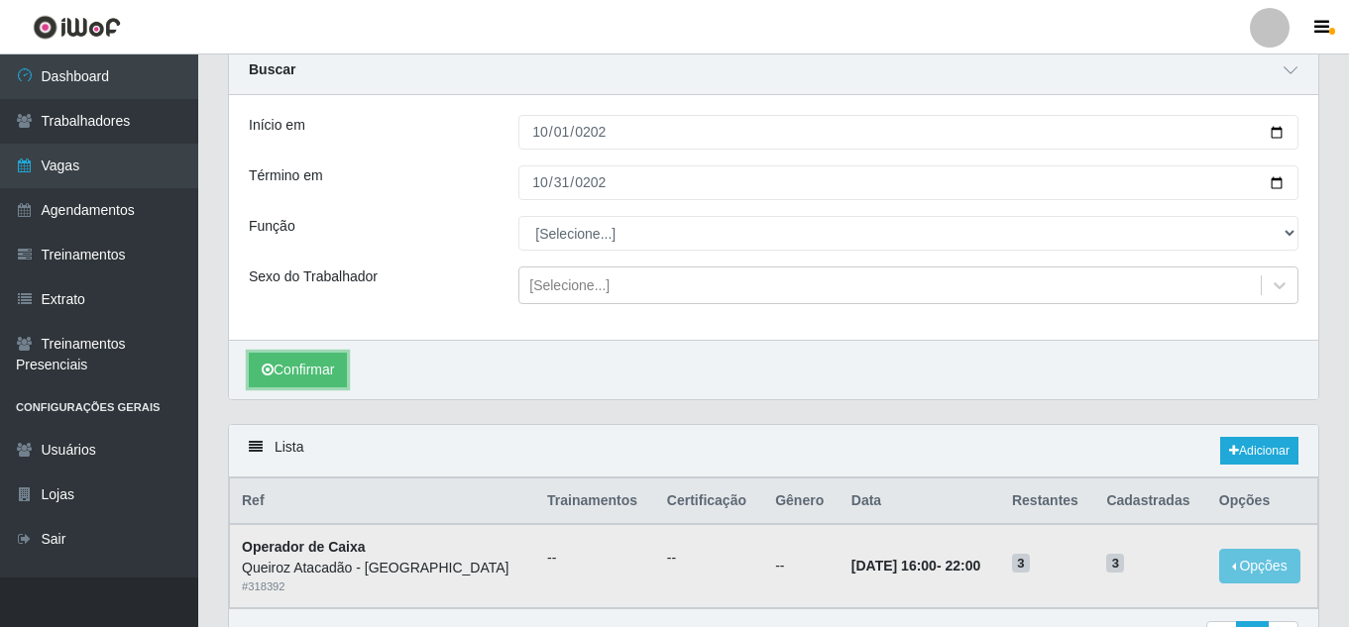
scroll to position [194, 0]
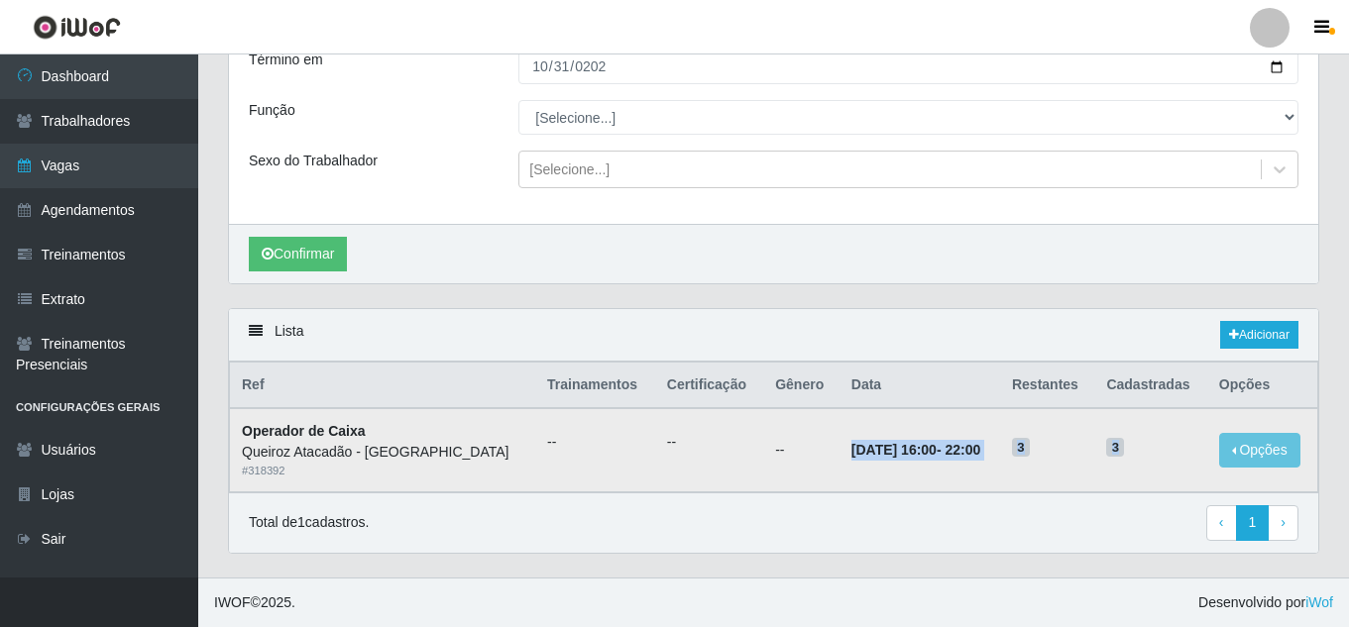
drag, startPoint x: 1148, startPoint y: 448, endPoint x: 814, endPoint y: 457, distance: 335.0
click at [814, 457] on tr "Operador de Caixa Queiroz Atacadão - São Gonçalo do Amarante # 318392 -- -- -- …" at bounding box center [774, 449] width 1088 height 83
click at [1030, 502] on div "Total de 1 cadastros. ‹ Previous 1 › Next" at bounding box center [773, 522] width 1089 height 60
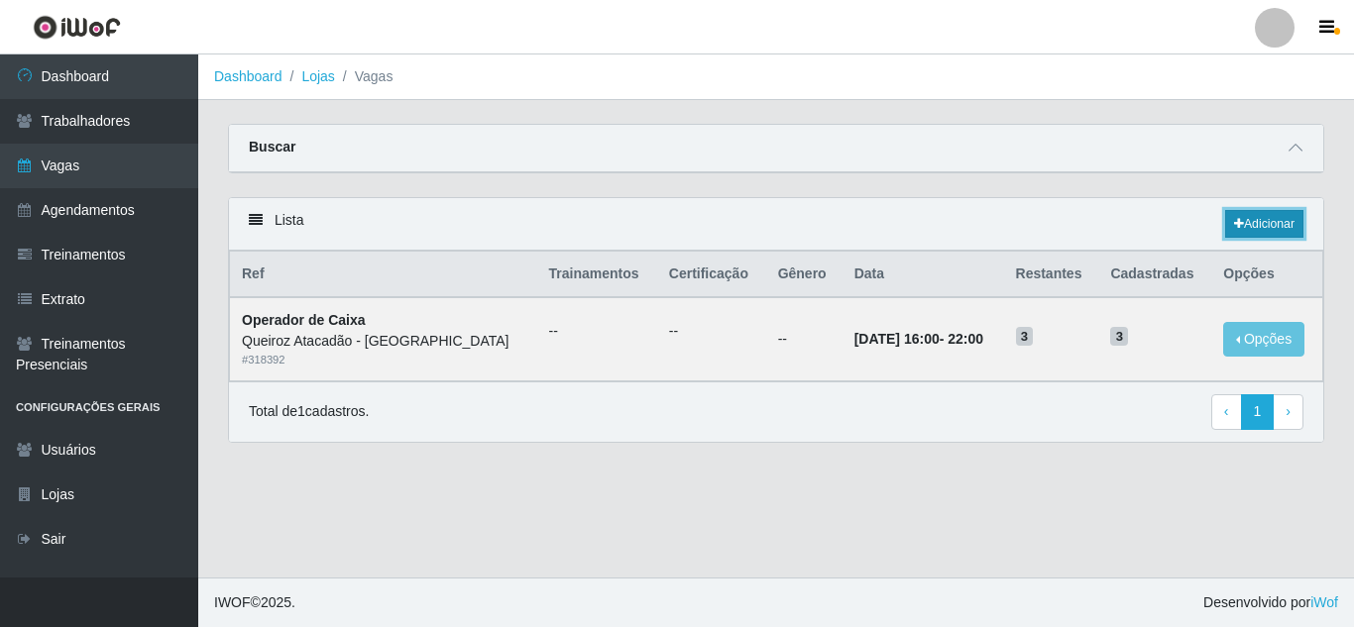
click at [1238, 219] on icon at bounding box center [1239, 224] width 10 height 12
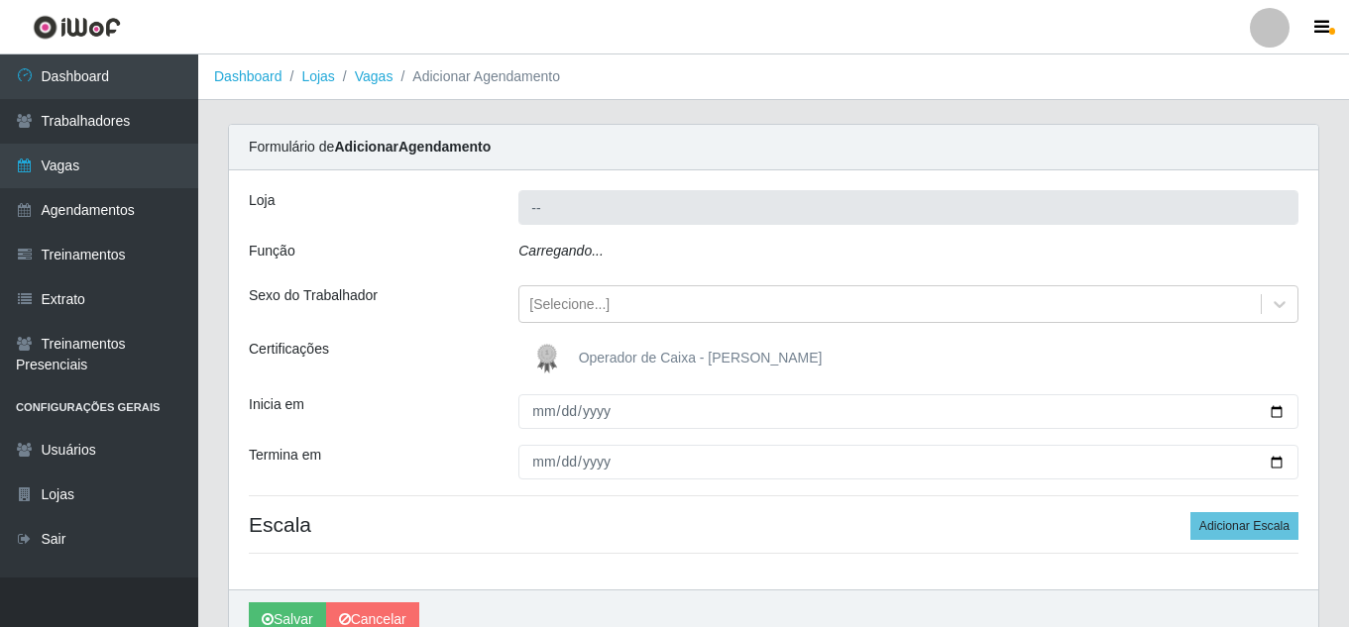
type input "Queiroz Atacadão - [GEOGRAPHIC_DATA]"
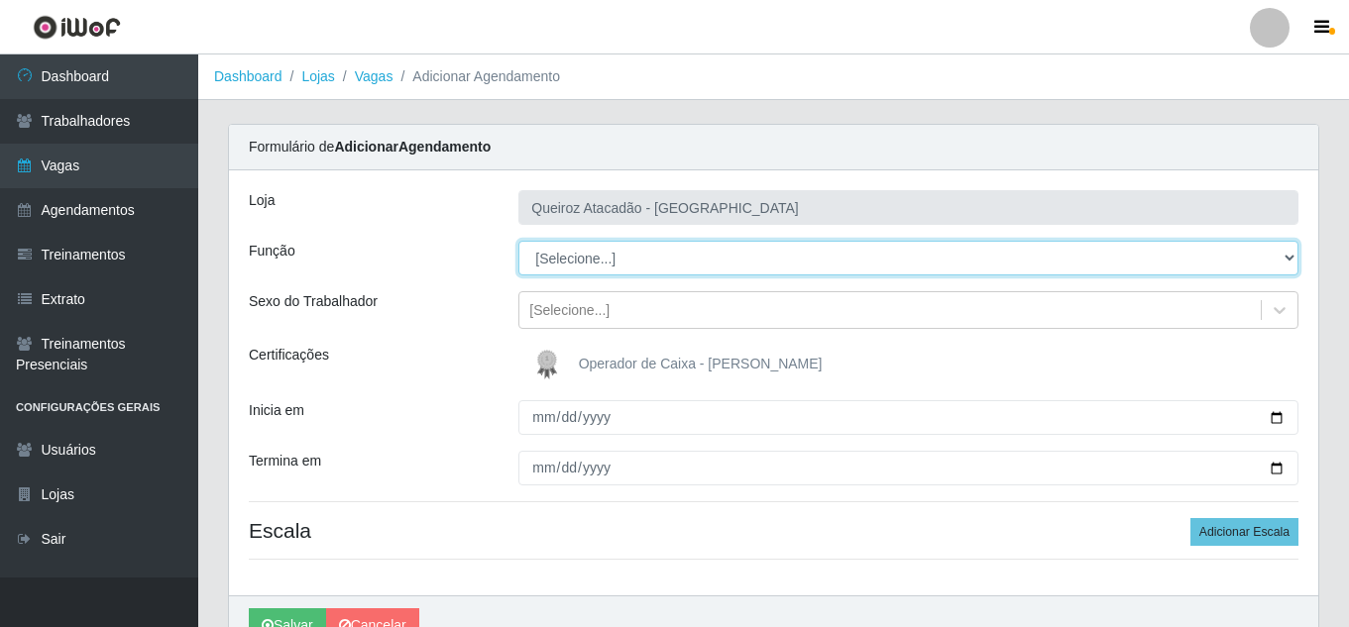
click at [652, 259] on select "[Selecione...] Embalador Embalador + Embalador ++ Operador de Caixa Operador de…" at bounding box center [908, 258] width 780 height 35
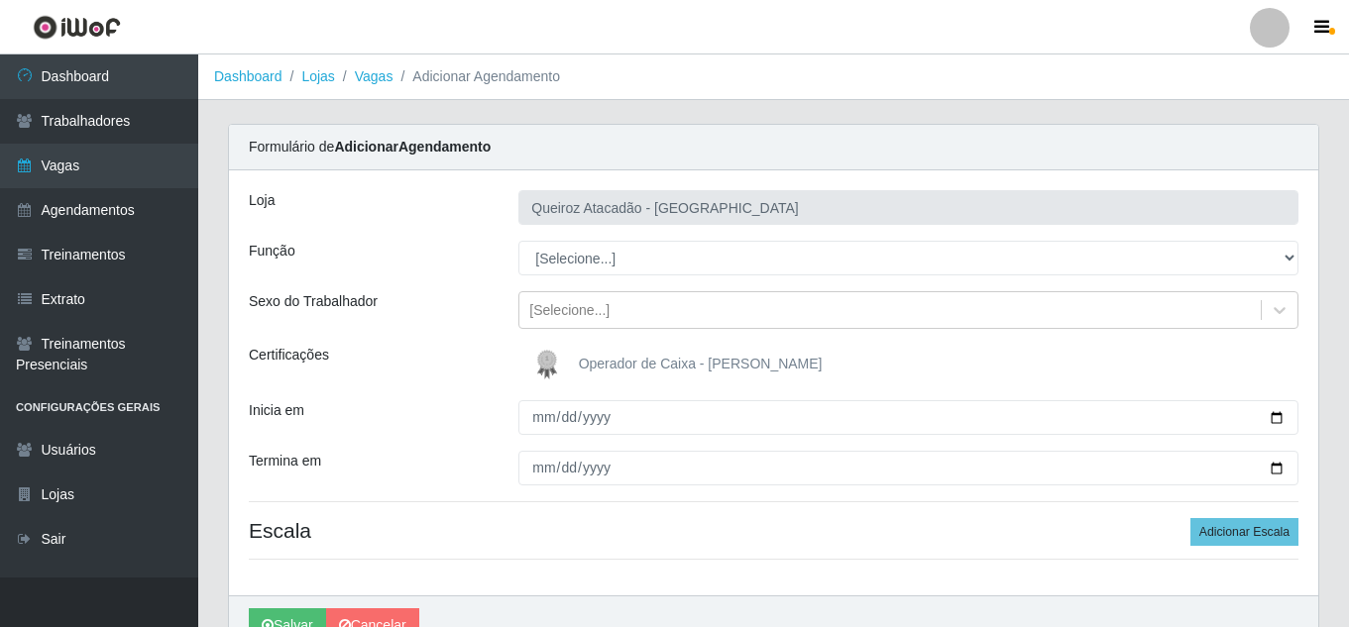
click at [567, 238] on div "[PERSON_NAME] Atacadão - [GEOGRAPHIC_DATA] do Amarante Função [Selecione...] Em…" at bounding box center [773, 382] width 1089 height 425
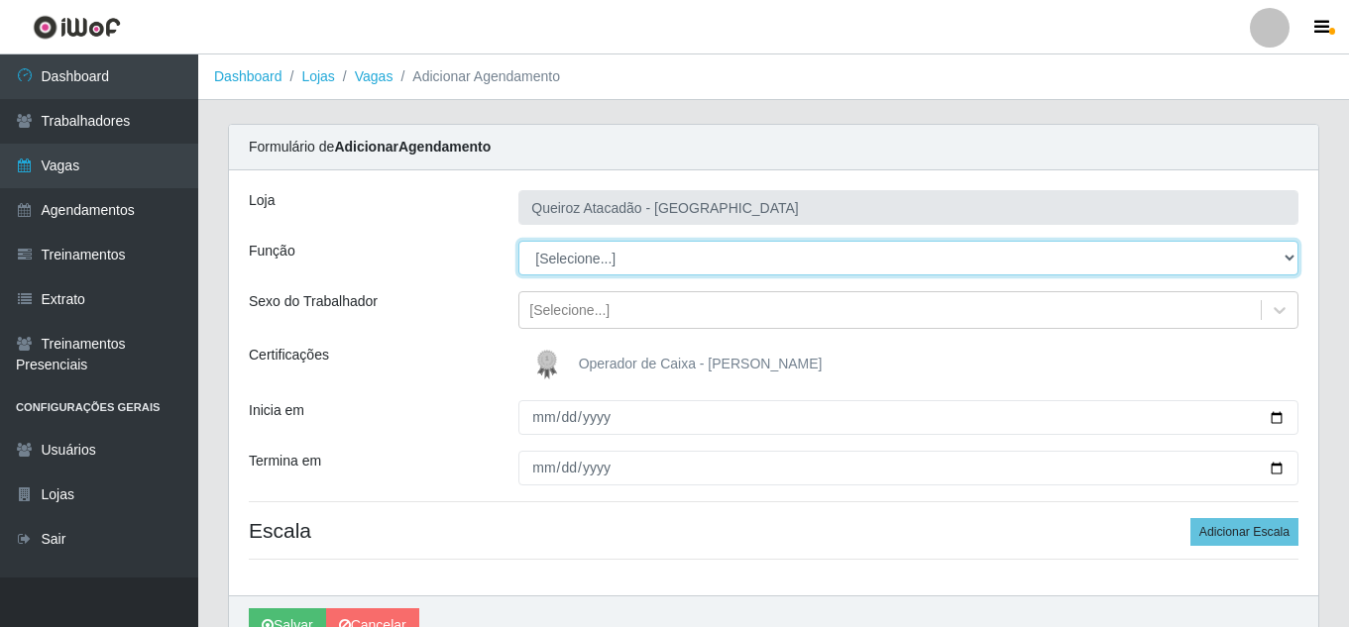
click at [584, 263] on select "[Selecione...] Embalador Embalador + Embalador ++ Operador de Caixa Operador de…" at bounding box center [908, 258] width 780 height 35
select select "22"
click at [518, 241] on select "[Selecione...] Embalador Embalador + Embalador ++ Operador de Caixa Operador de…" at bounding box center [908, 258] width 780 height 35
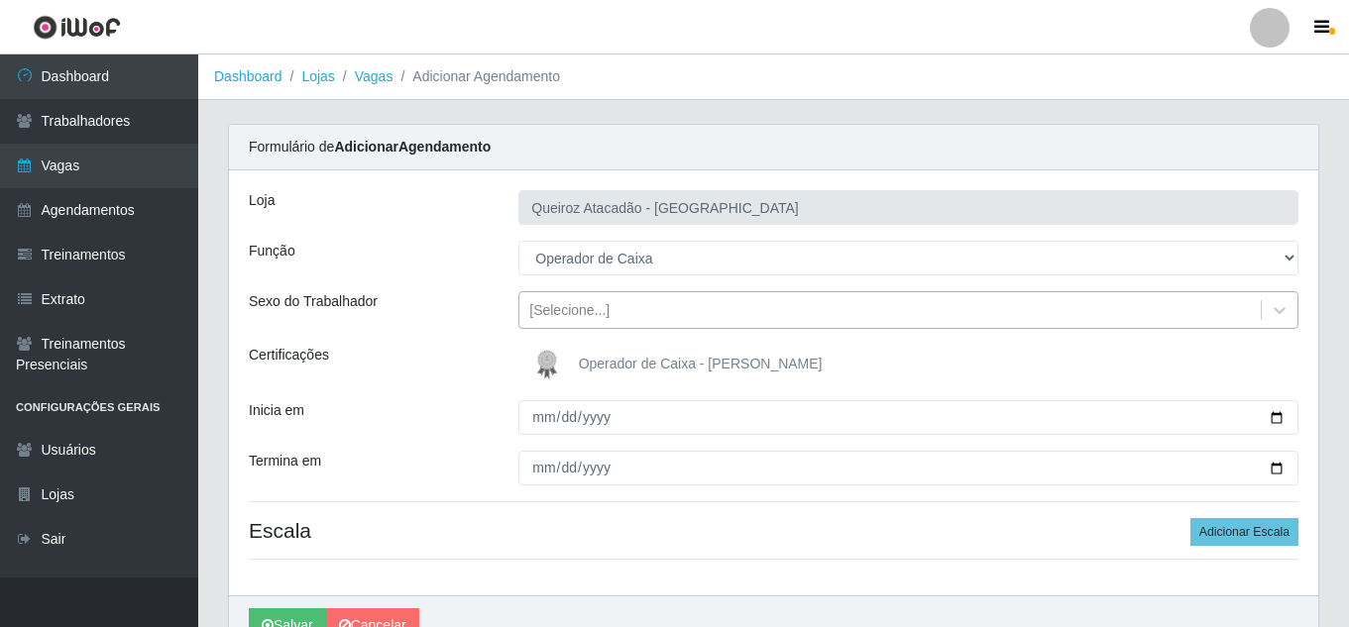
click at [537, 315] on div "[Selecione...]" at bounding box center [569, 310] width 80 height 21
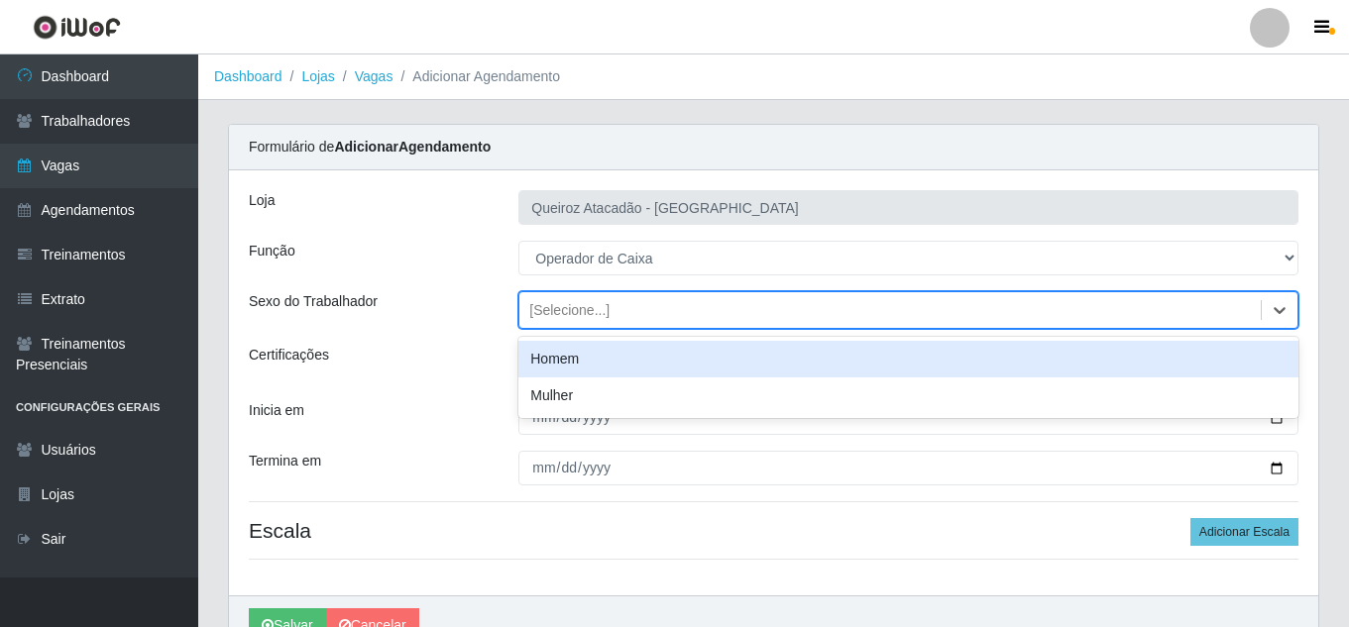
click at [670, 317] on div "[Selecione...]" at bounding box center [889, 310] width 741 height 33
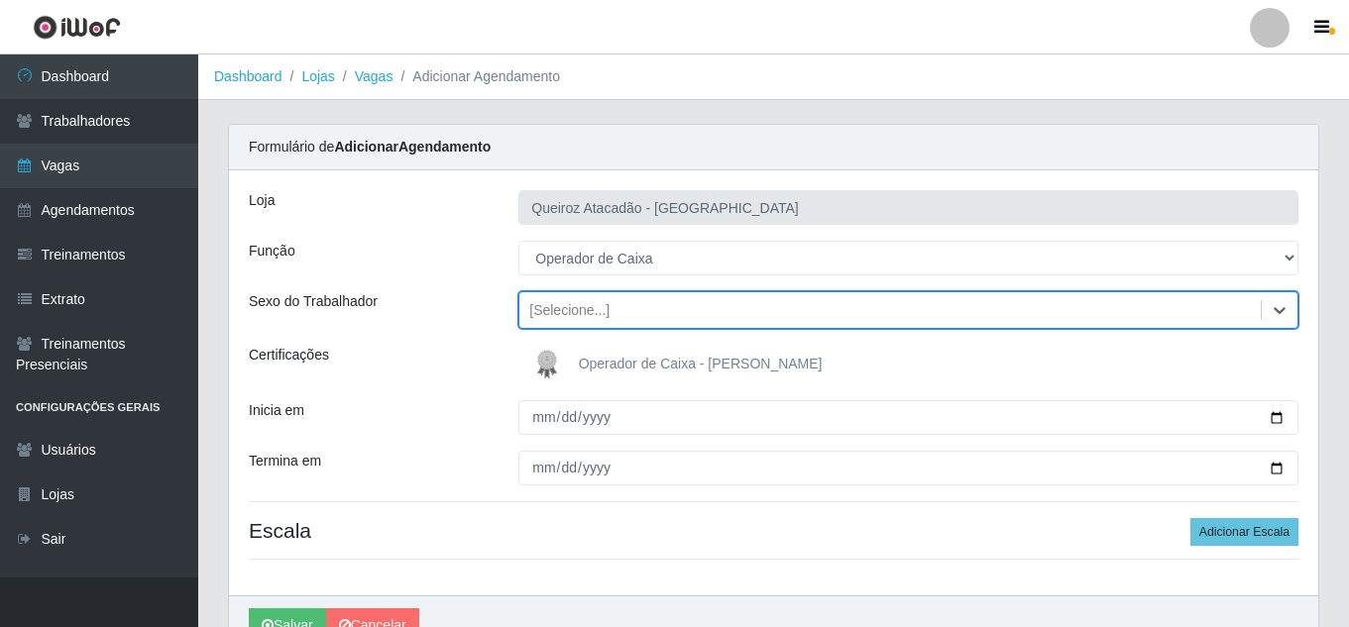
click at [670, 317] on div "[Selecione...]" at bounding box center [889, 310] width 741 height 33
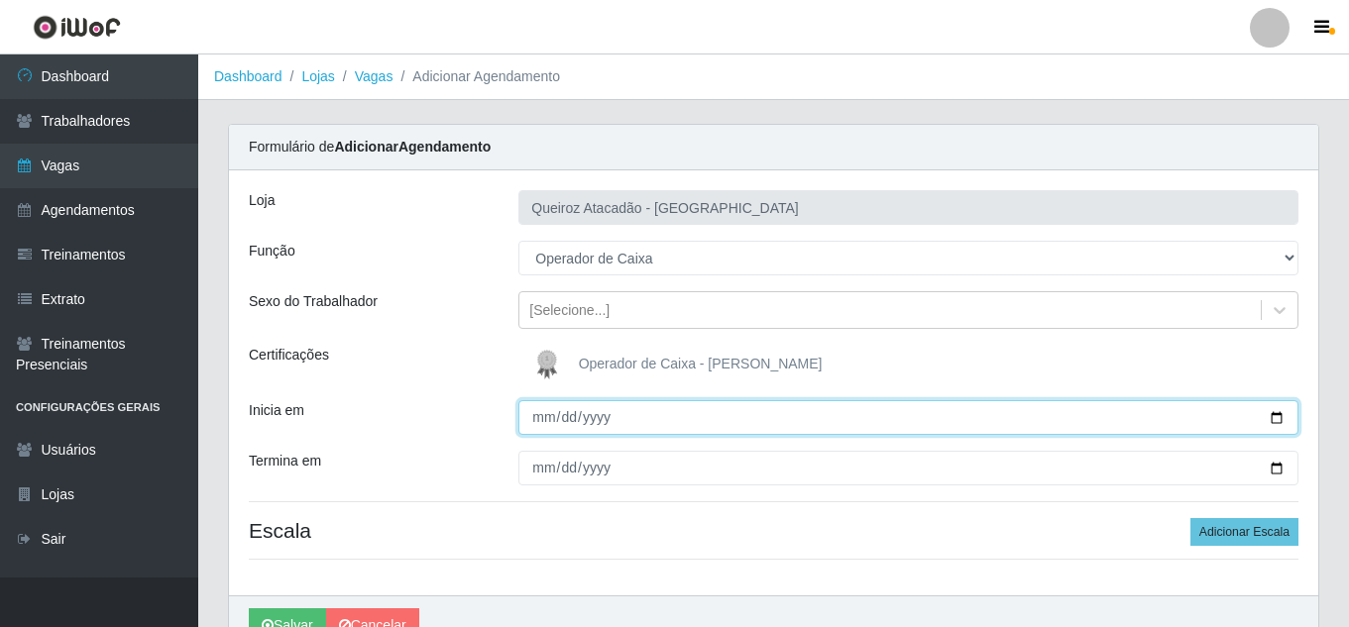
click at [542, 426] on input "Inicia em" at bounding box center [908, 417] width 780 height 35
type input "[DATE]"
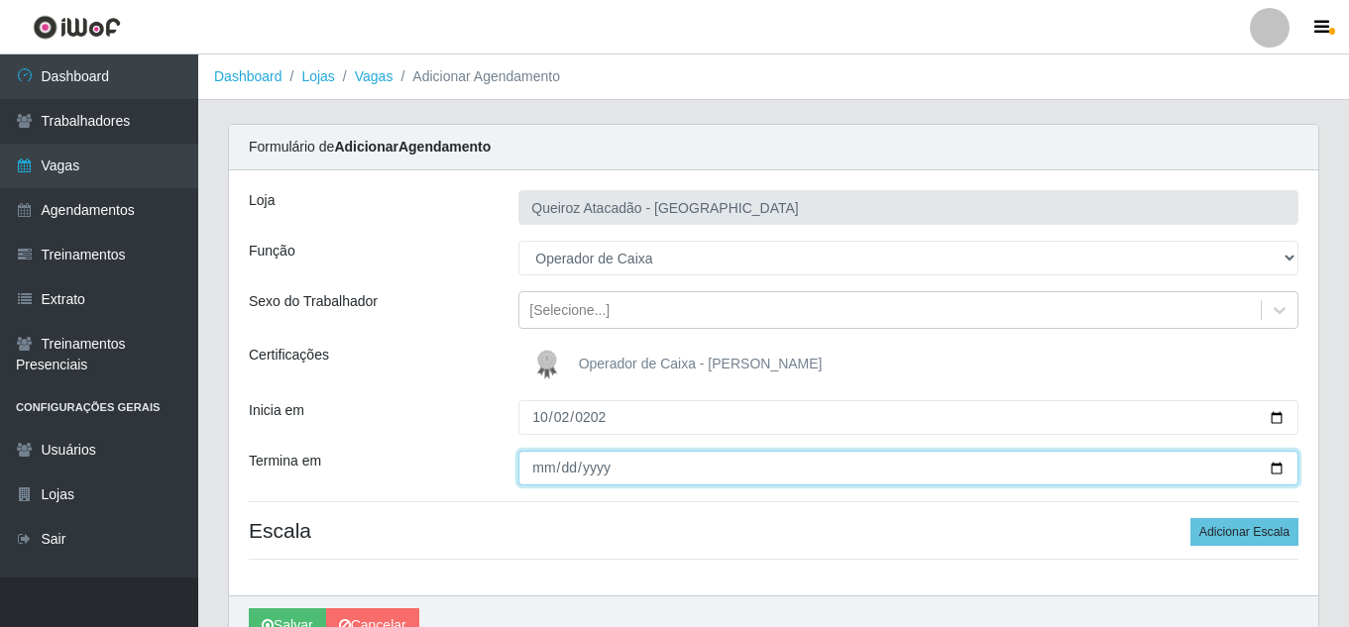
click at [542, 465] on input "Termina em" at bounding box center [908, 468] width 780 height 35
type input "[DATE]"
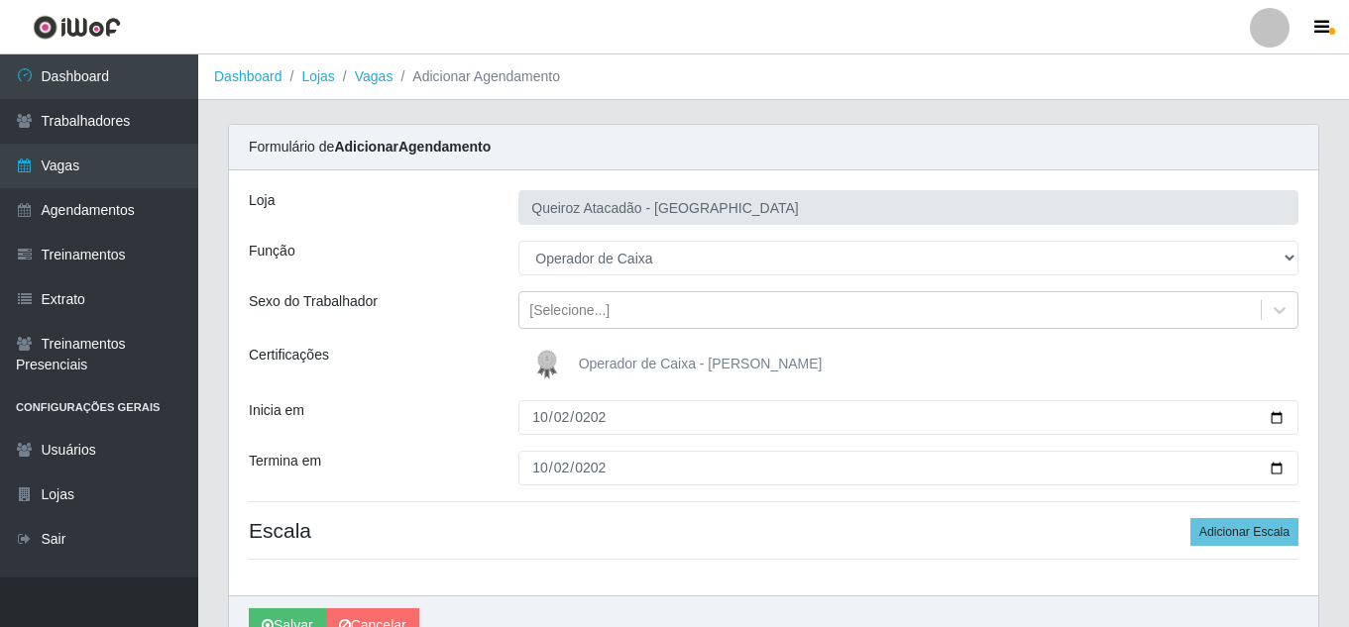
click at [665, 490] on div "[PERSON_NAME] Atacadão - [GEOGRAPHIC_DATA] do Amarante Função [Selecione...] Em…" at bounding box center [773, 382] width 1089 height 425
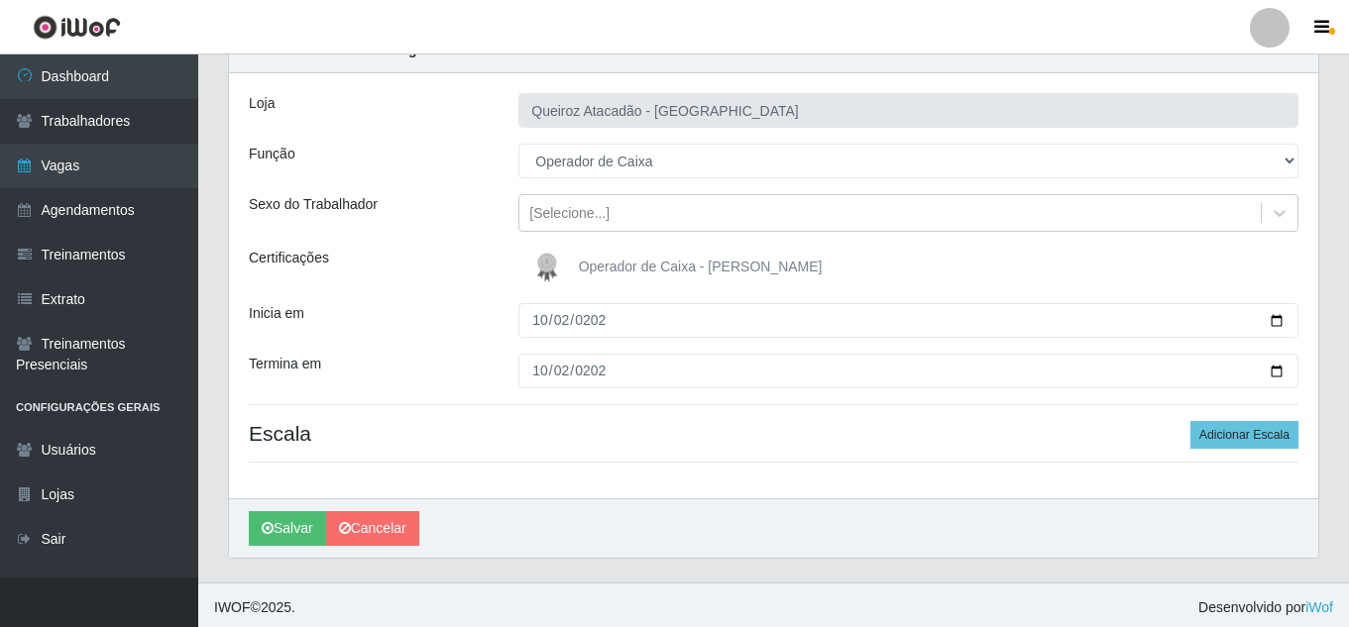
scroll to position [102, 0]
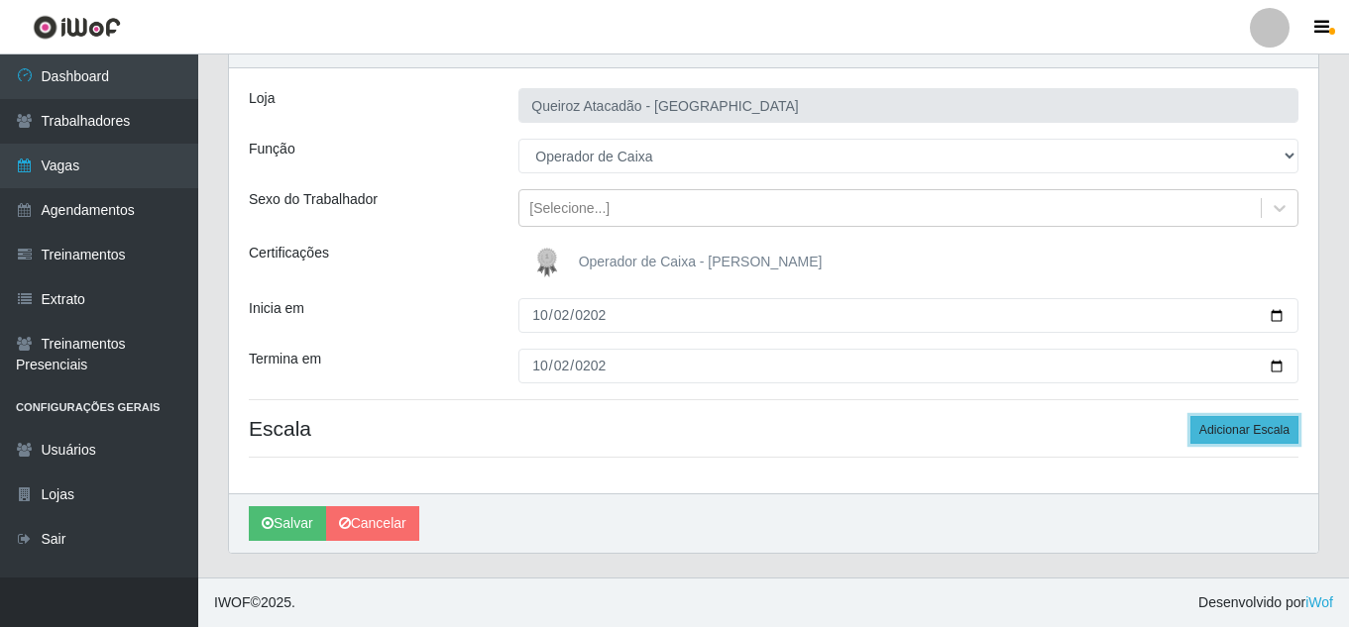
click at [1255, 433] on button "Adicionar Escala" at bounding box center [1244, 430] width 108 height 28
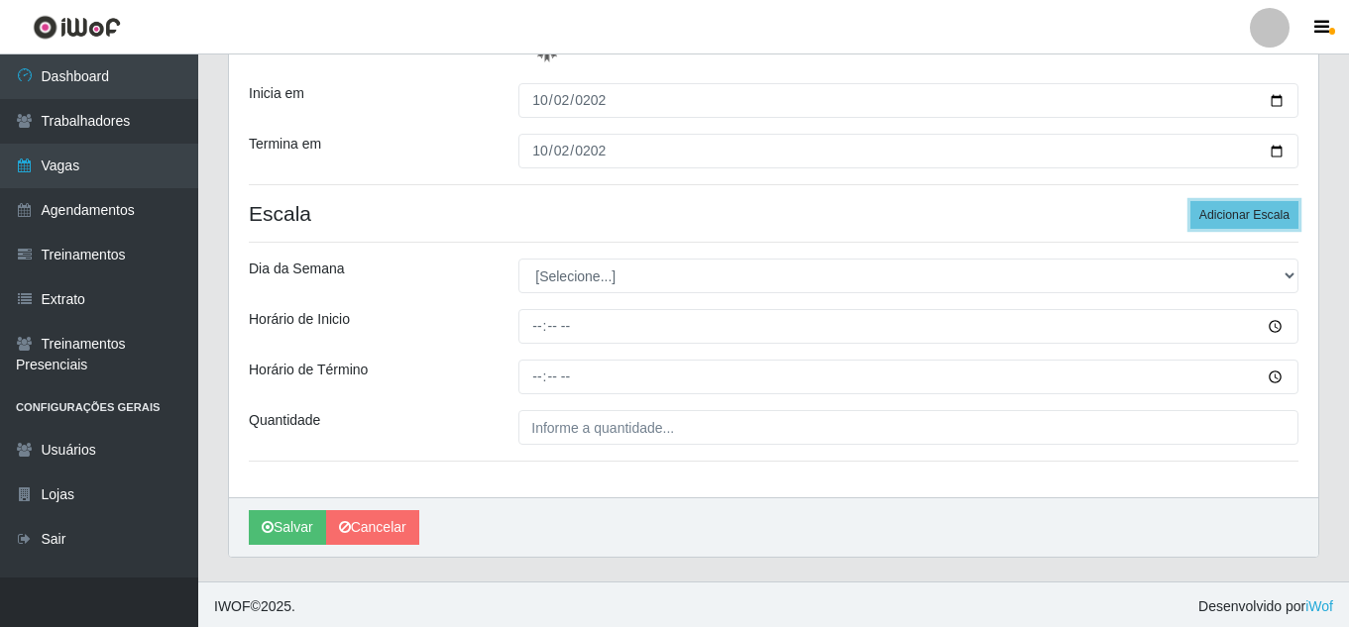
scroll to position [321, 0]
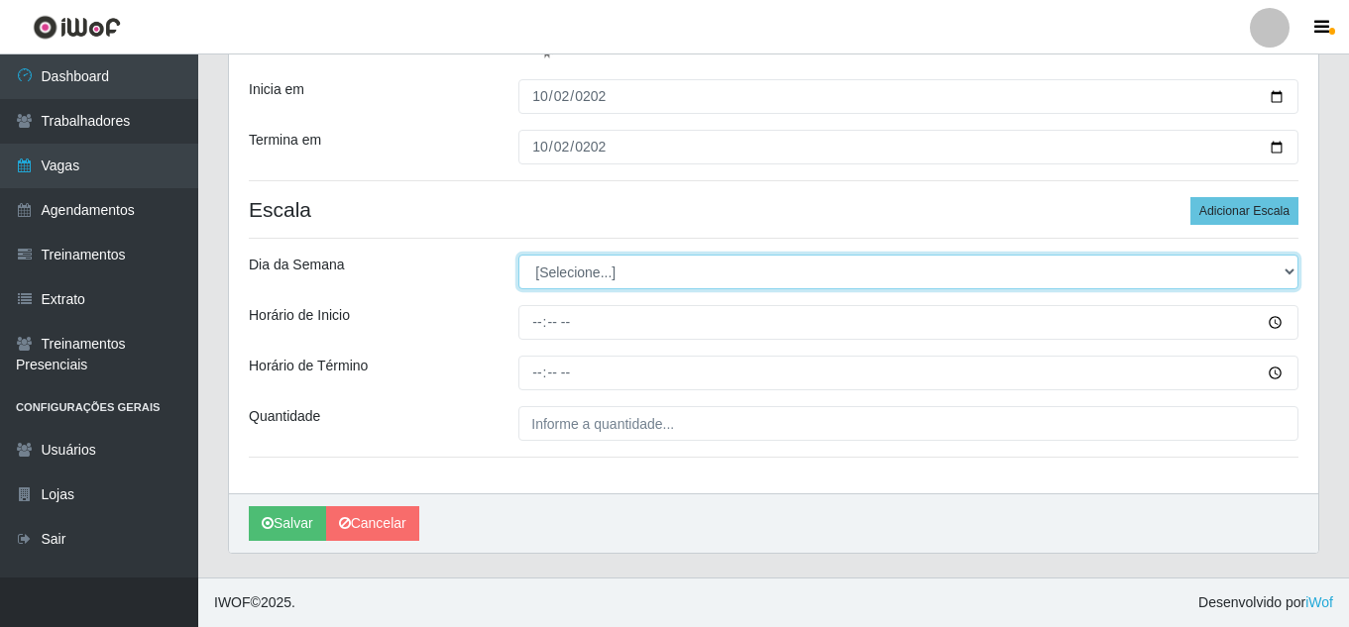
click at [719, 267] on select "[Selecione...] Segunda Terça Quarta Quinta Sexta Sábado Domingo" at bounding box center [908, 272] width 780 height 35
click at [518, 255] on select "[Selecione...] Segunda Terça Quarta Quinta Sexta Sábado Domingo" at bounding box center [908, 272] width 780 height 35
click at [688, 281] on select "[Selecione...] Segunda Terça Quarta Quinta Sexta Sábado Domingo" at bounding box center [908, 272] width 780 height 35
select select "4"
click at [518, 255] on select "[Selecione...] Segunda Terça Quarta Quinta Sexta Sábado Domingo" at bounding box center [908, 272] width 780 height 35
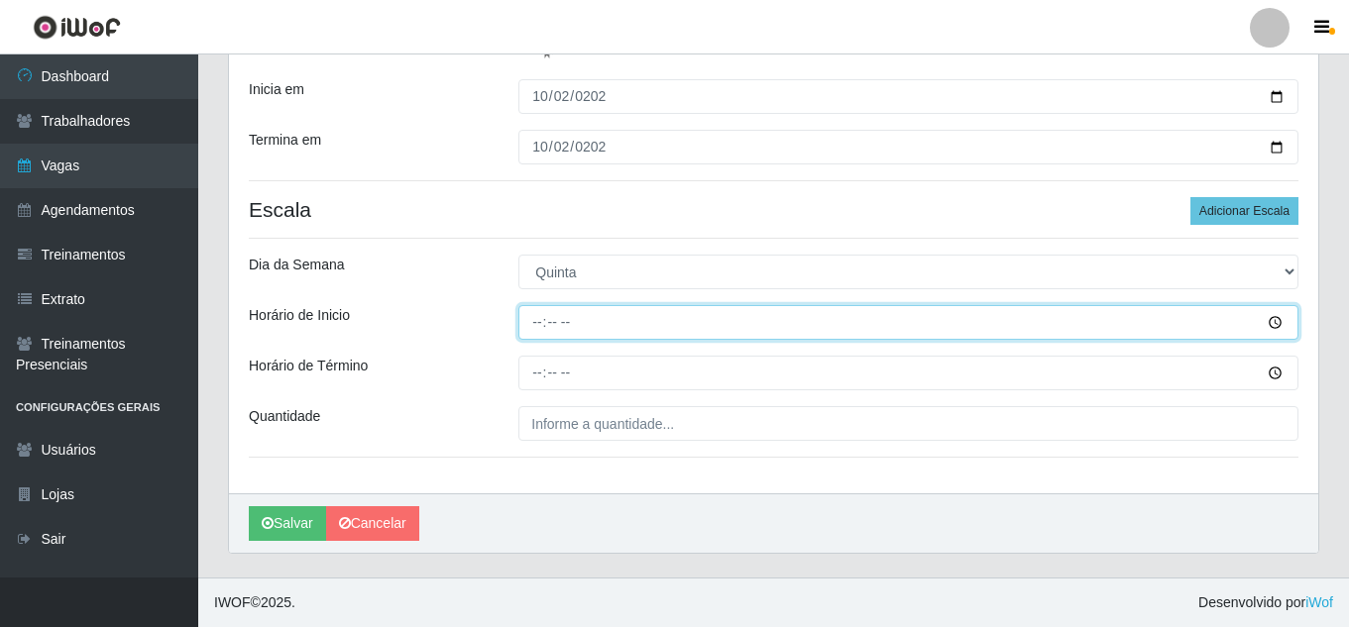
click at [537, 321] on input "Horário de Inicio" at bounding box center [908, 322] width 780 height 35
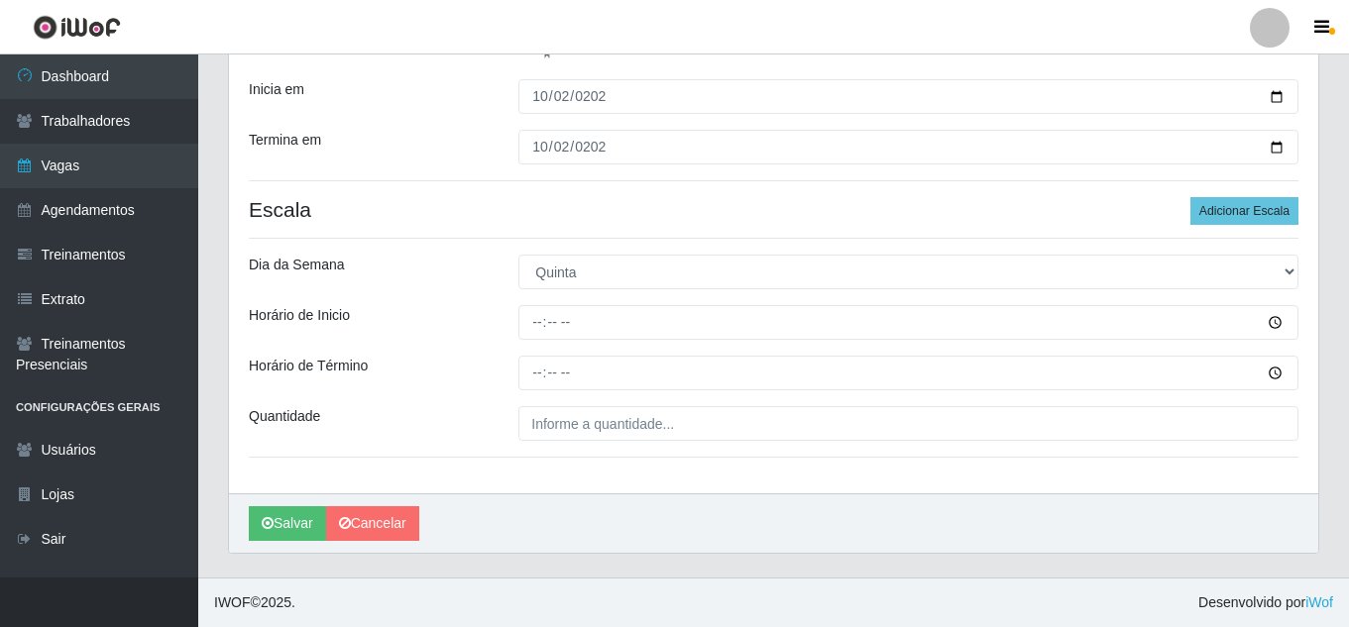
click at [649, 212] on h4 "Escala Adicionar Escala" at bounding box center [773, 209] width 1049 height 25
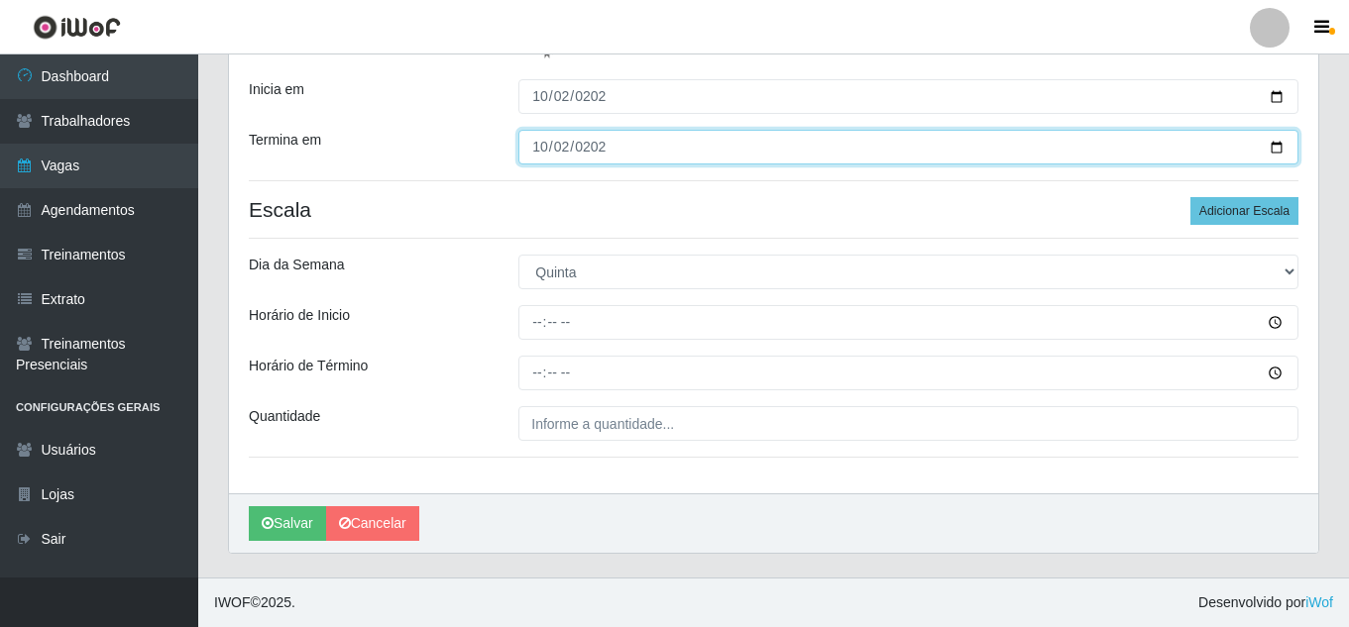
click at [861, 151] on input "[DATE]" at bounding box center [908, 147] width 780 height 35
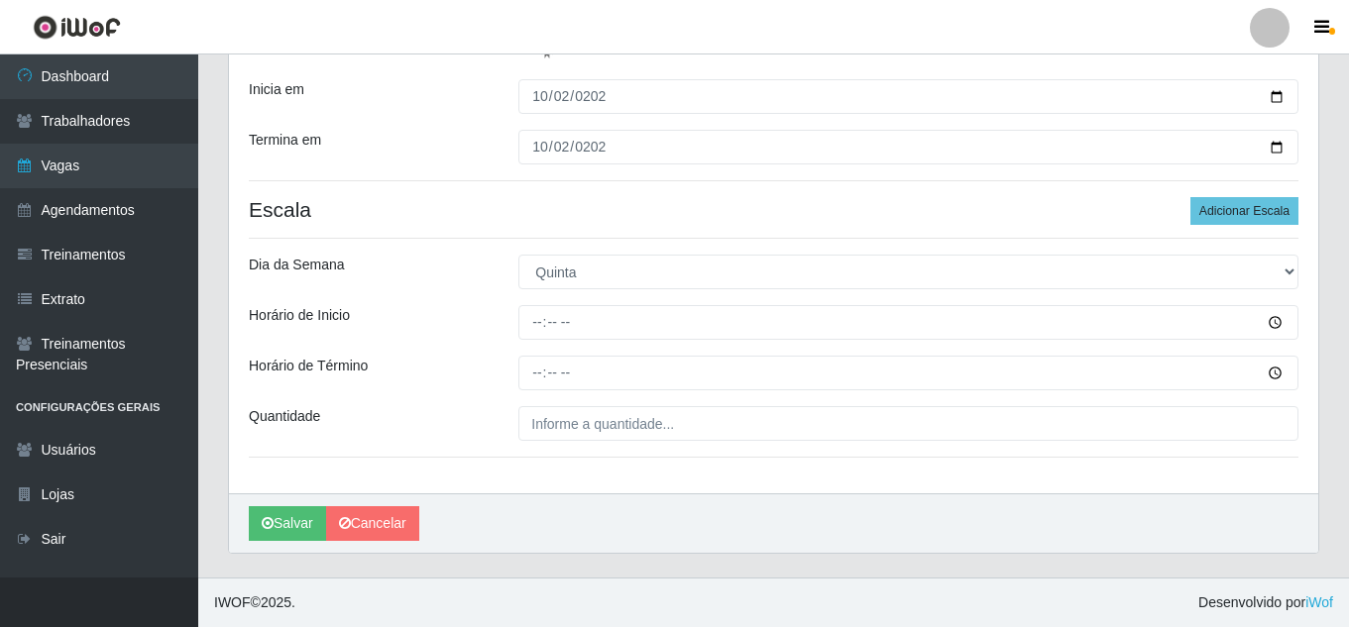
click at [838, 215] on h4 "Escala Adicionar Escala" at bounding box center [773, 209] width 1049 height 25
